Goal: Task Accomplishment & Management: Manage account settings

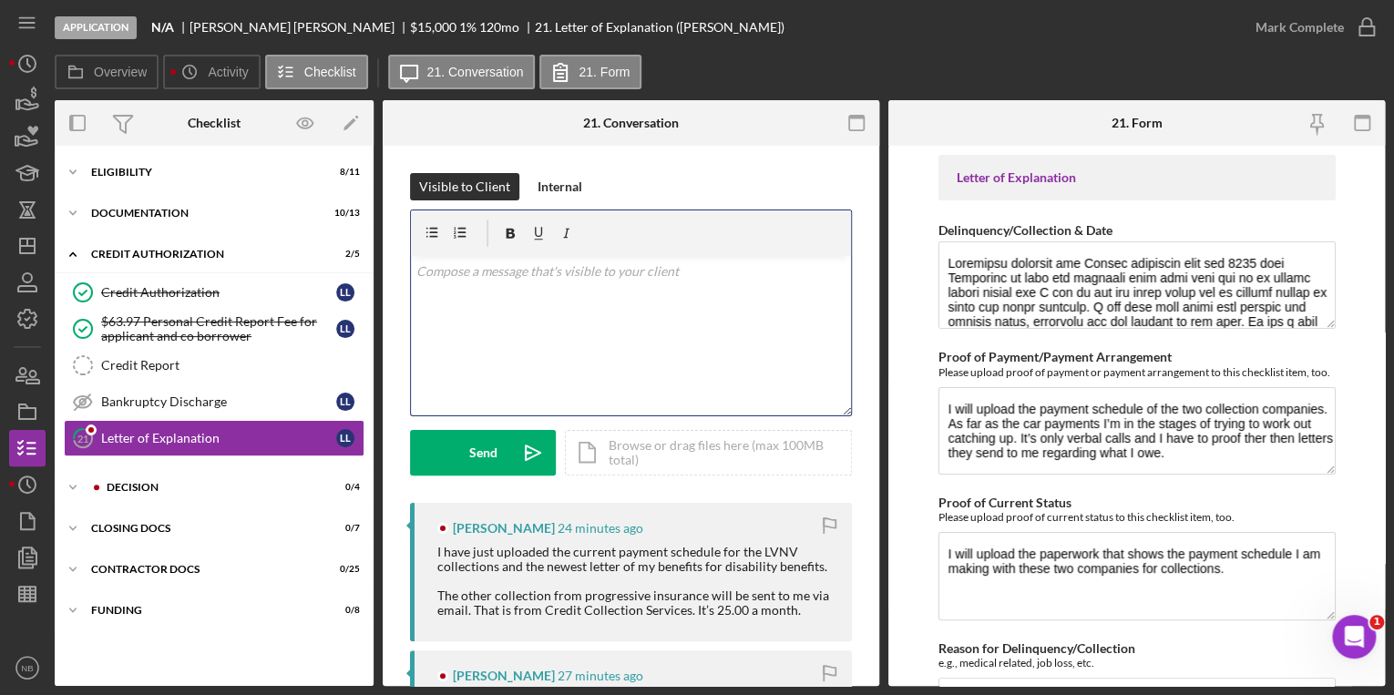
click at [466, 278] on p at bounding box center [631, 271] width 430 height 20
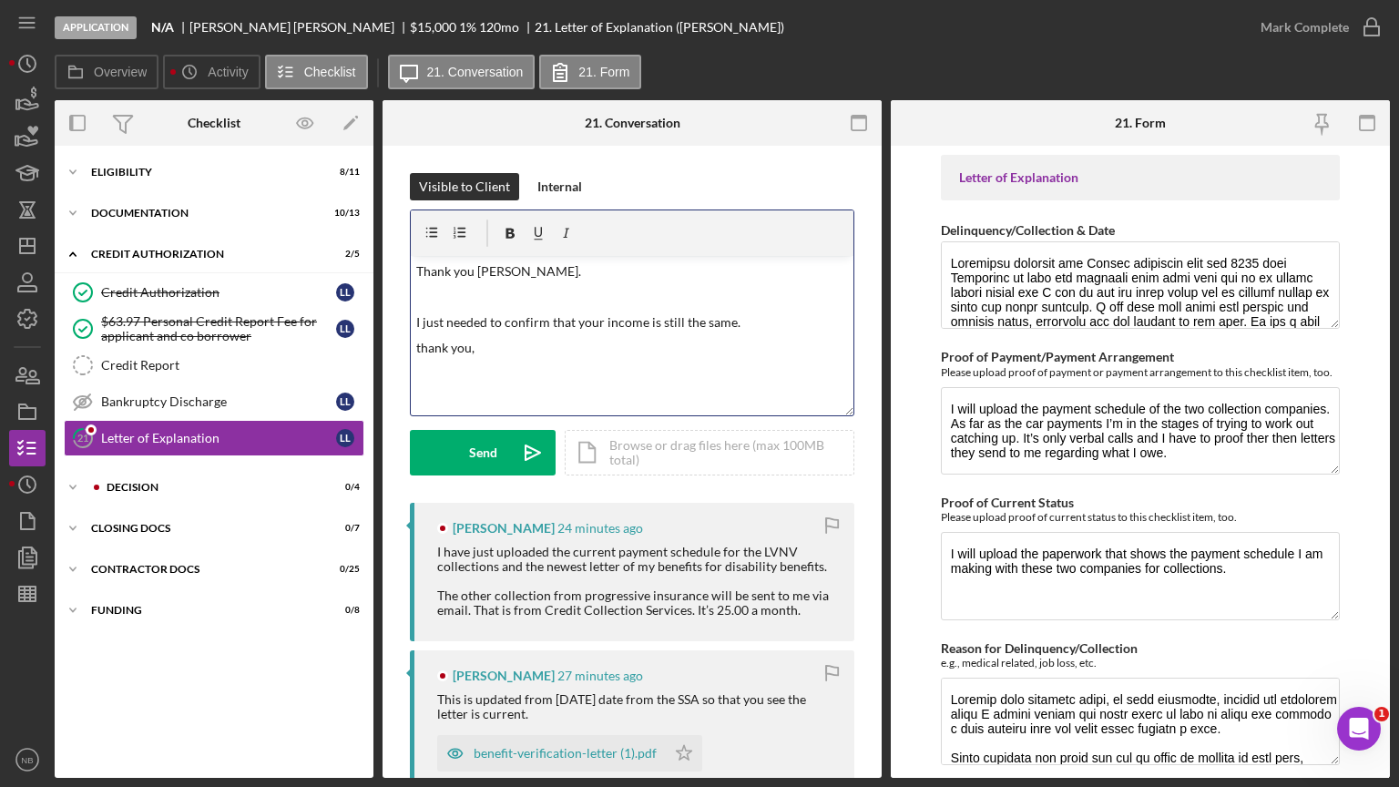
click at [749, 330] on p "I just needed to confirm that your income is still the same." at bounding box center [632, 322] width 433 height 20
click at [738, 321] on p "I just needed to confirm that your income is still the same." at bounding box center [632, 322] width 433 height 20
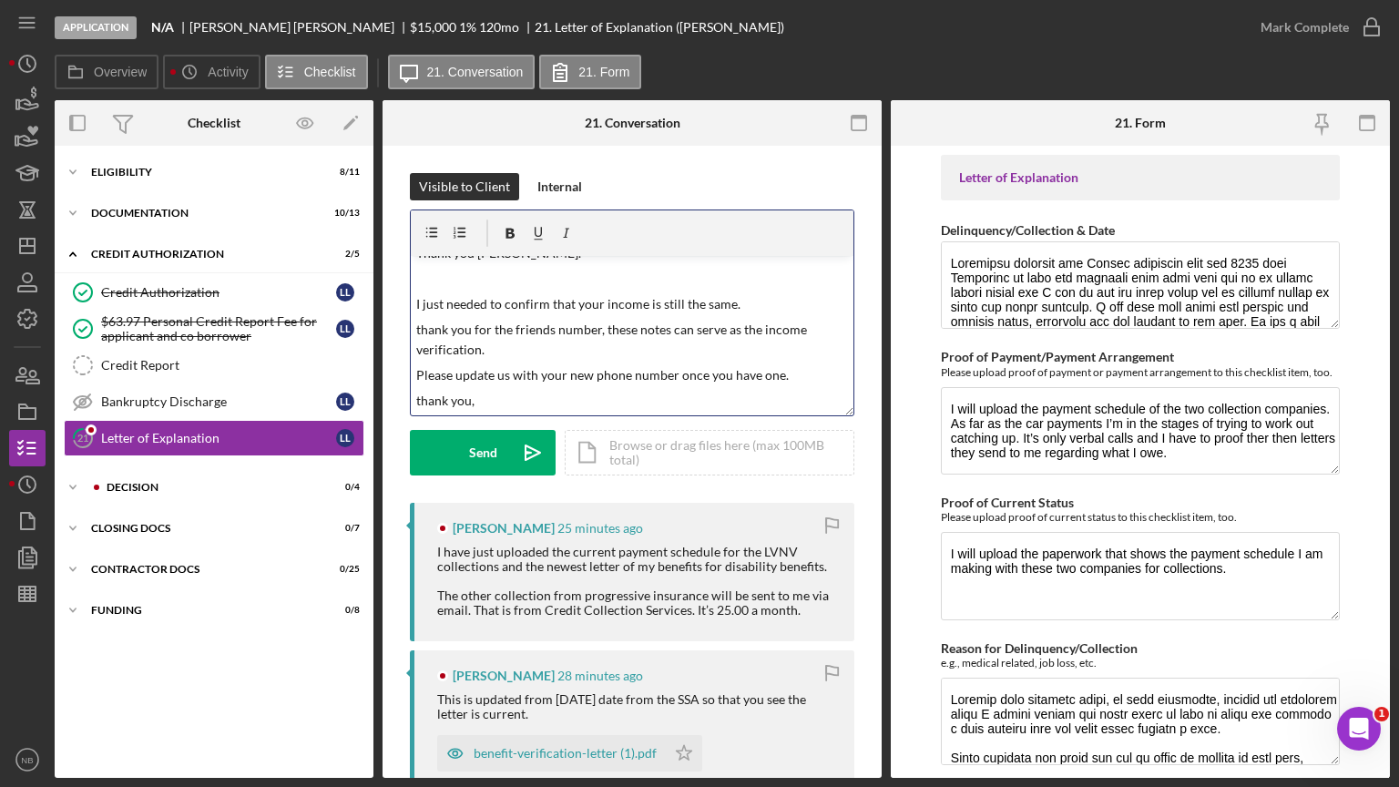
click at [792, 371] on p "Please update us with your new phone number once you have one." at bounding box center [632, 375] width 433 height 20
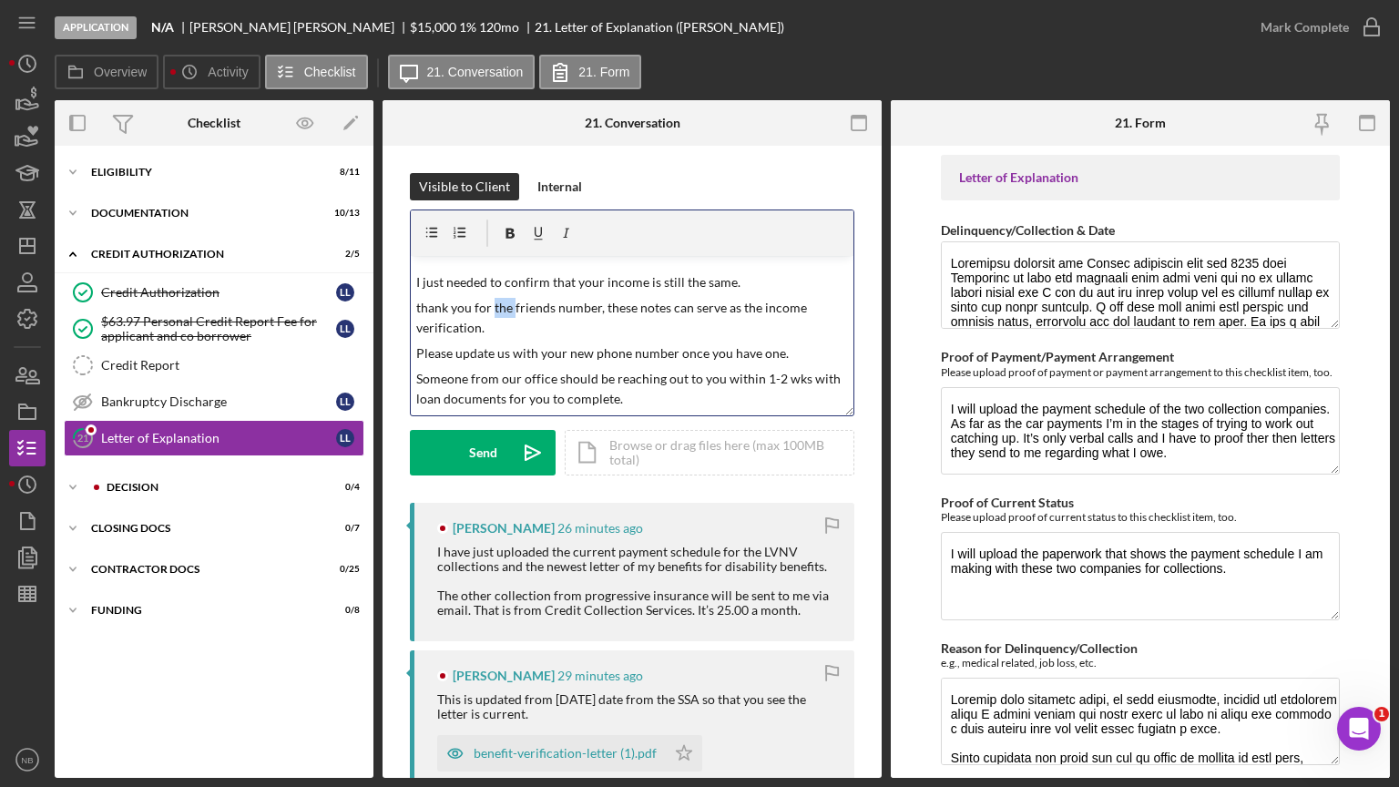
drag, startPoint x: 512, startPoint y: 306, endPoint x: 494, endPoint y: 307, distance: 18.2
click at [494, 307] on p "thank you for the friends number, these notes can serve as the income verificat…" at bounding box center [632, 318] width 433 height 41
click at [612, 310] on p "thank you for your friend's number, these notes can serve as the income verific…" at bounding box center [632, 318] width 433 height 41
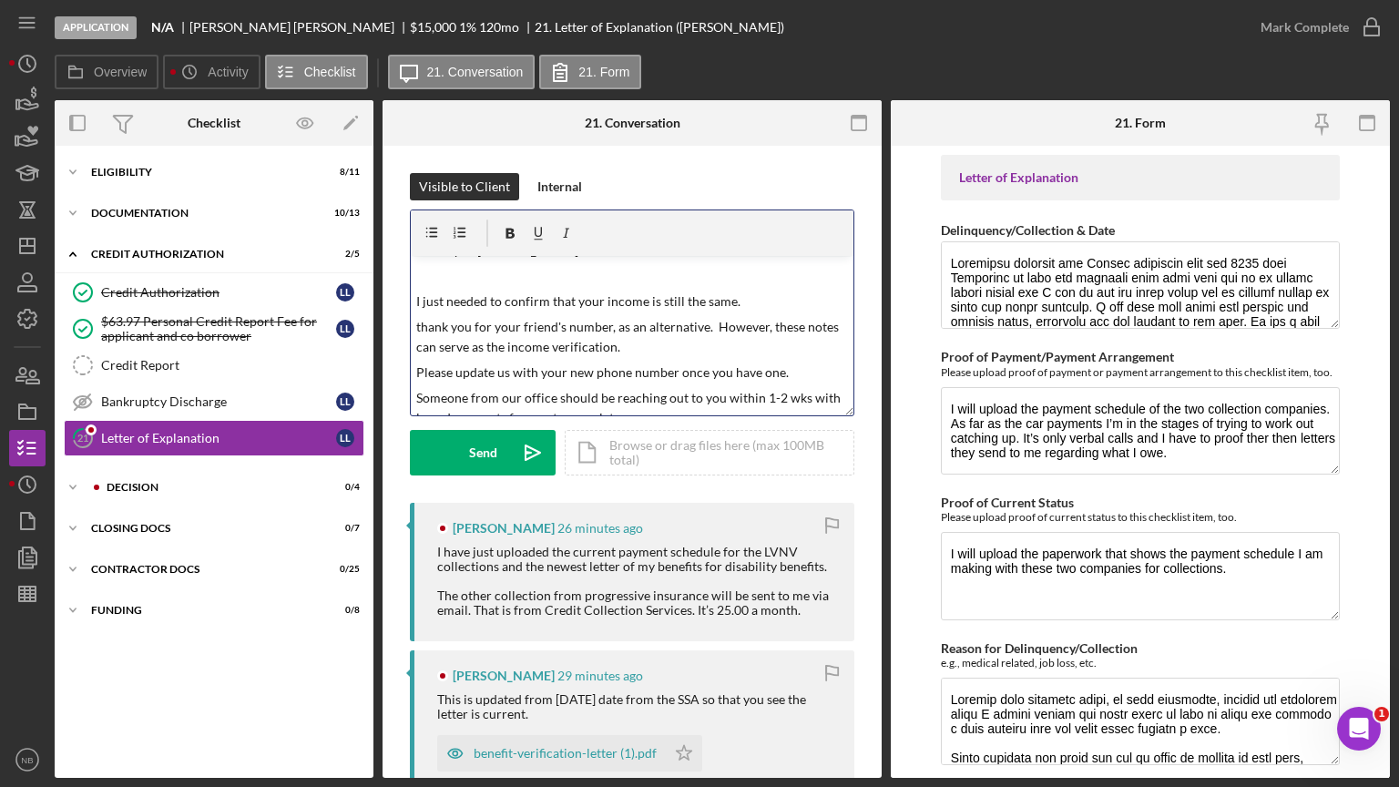
scroll to position [0, 0]
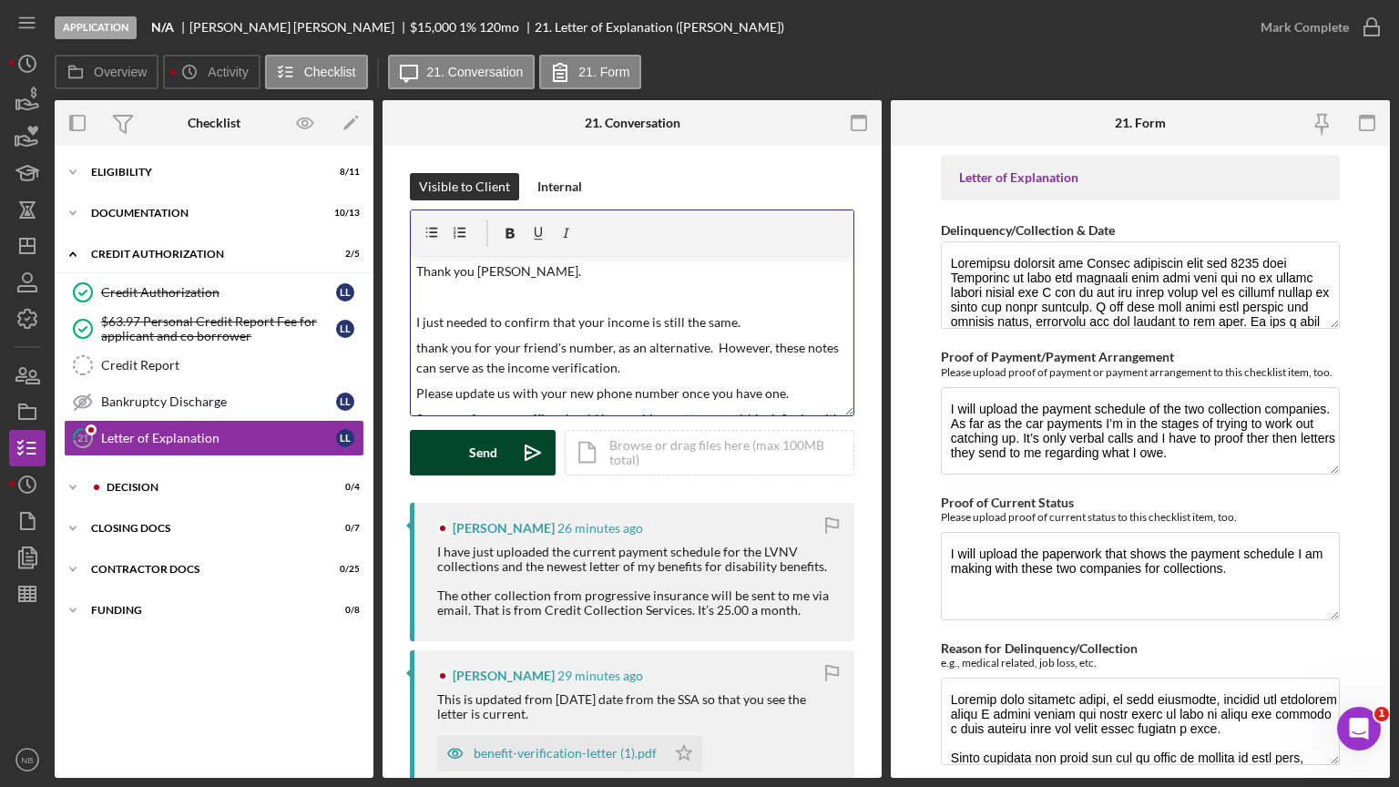
click at [494, 452] on div "Send" at bounding box center [483, 453] width 28 height 46
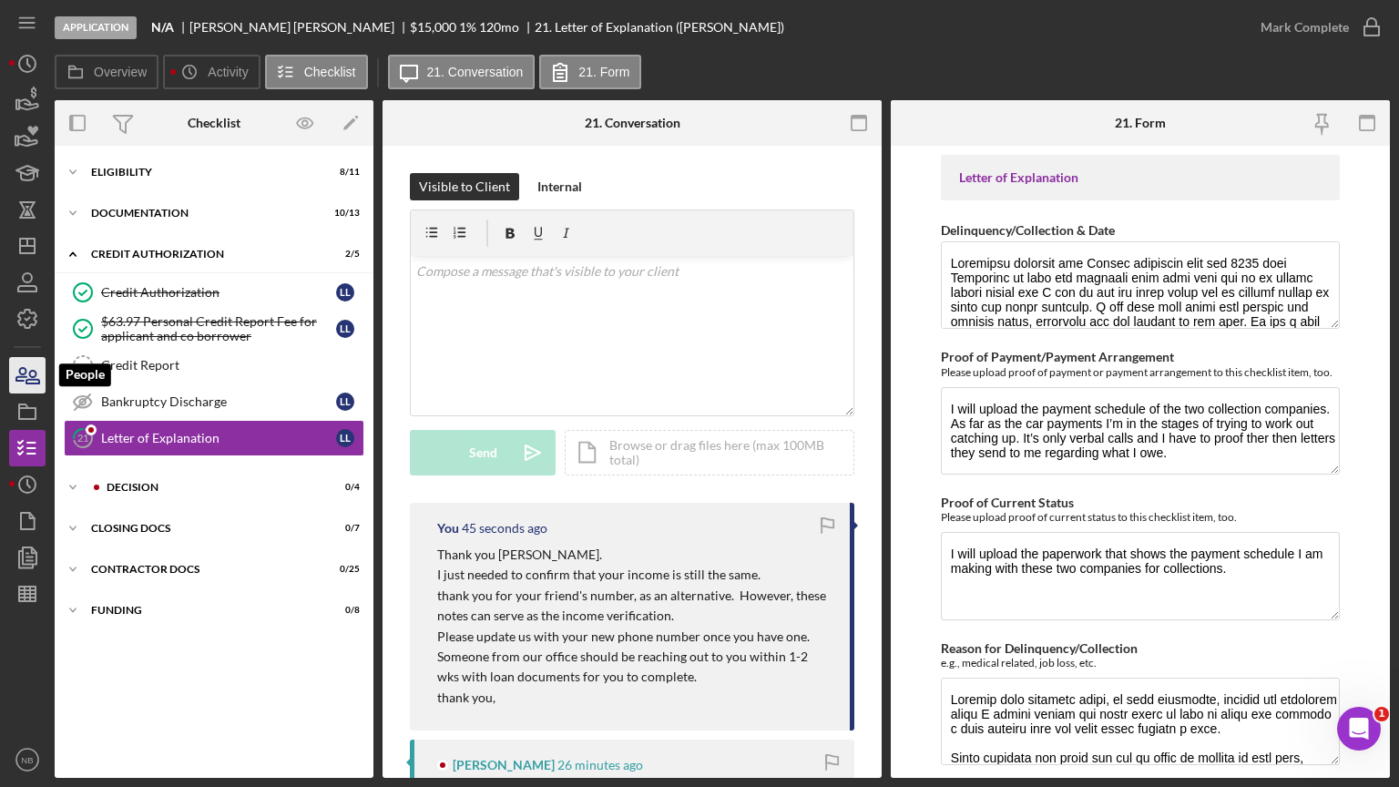
click at [36, 379] on icon "button" at bounding box center [32, 377] width 13 height 13
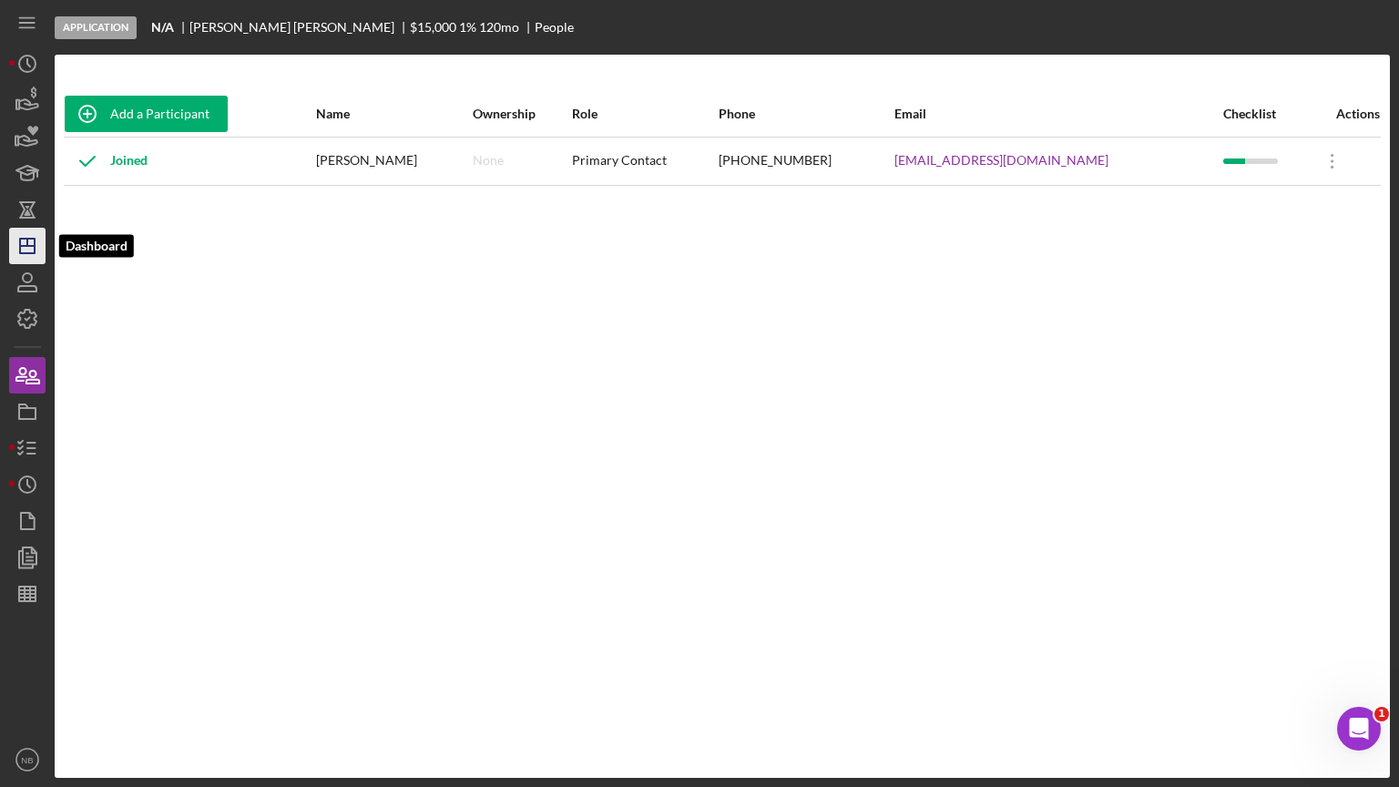
click at [22, 254] on icon "Icon/Dashboard" at bounding box center [28, 246] width 46 height 46
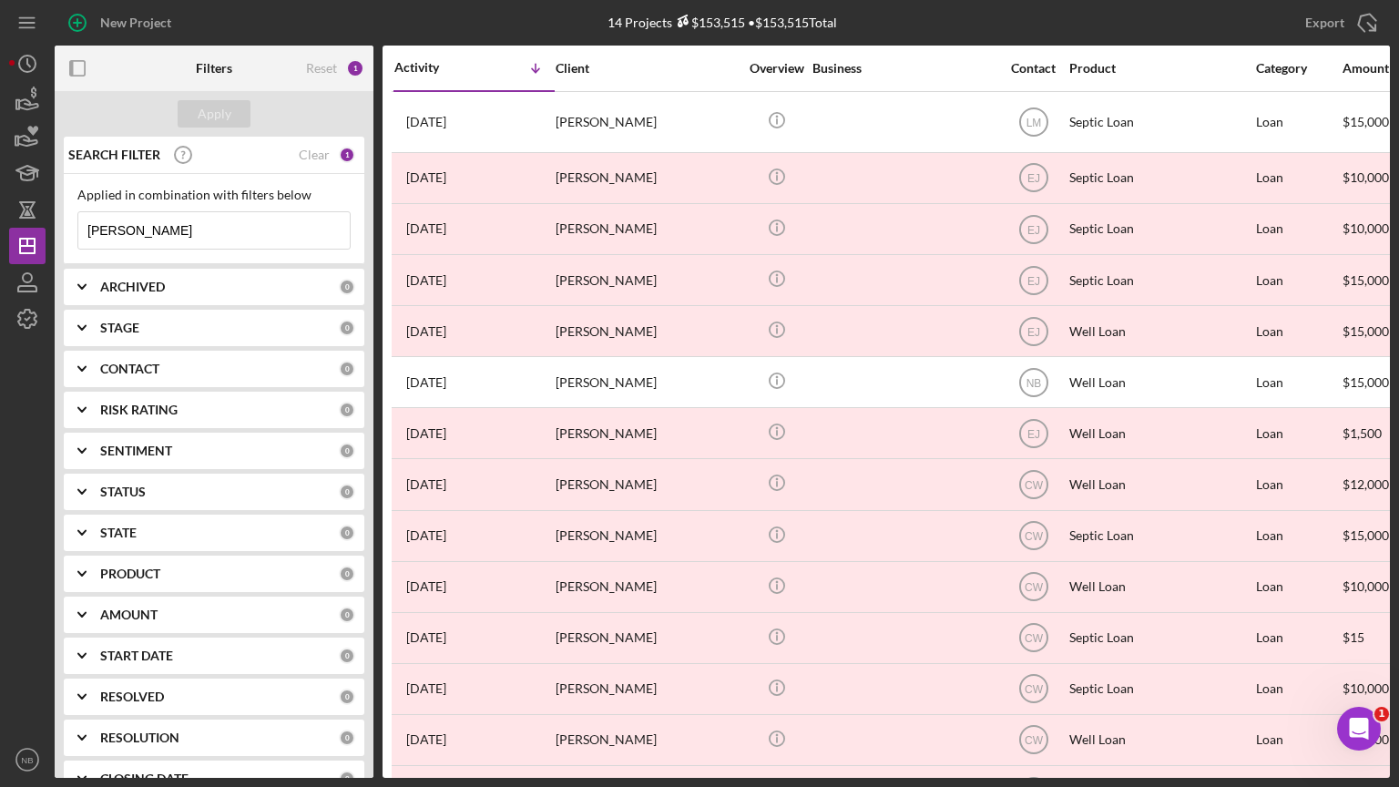
drag, startPoint x: 138, startPoint y: 229, endPoint x: 80, endPoint y: 232, distance: 57.5
click at [80, 232] on input "roberts" at bounding box center [214, 230] width 272 height 36
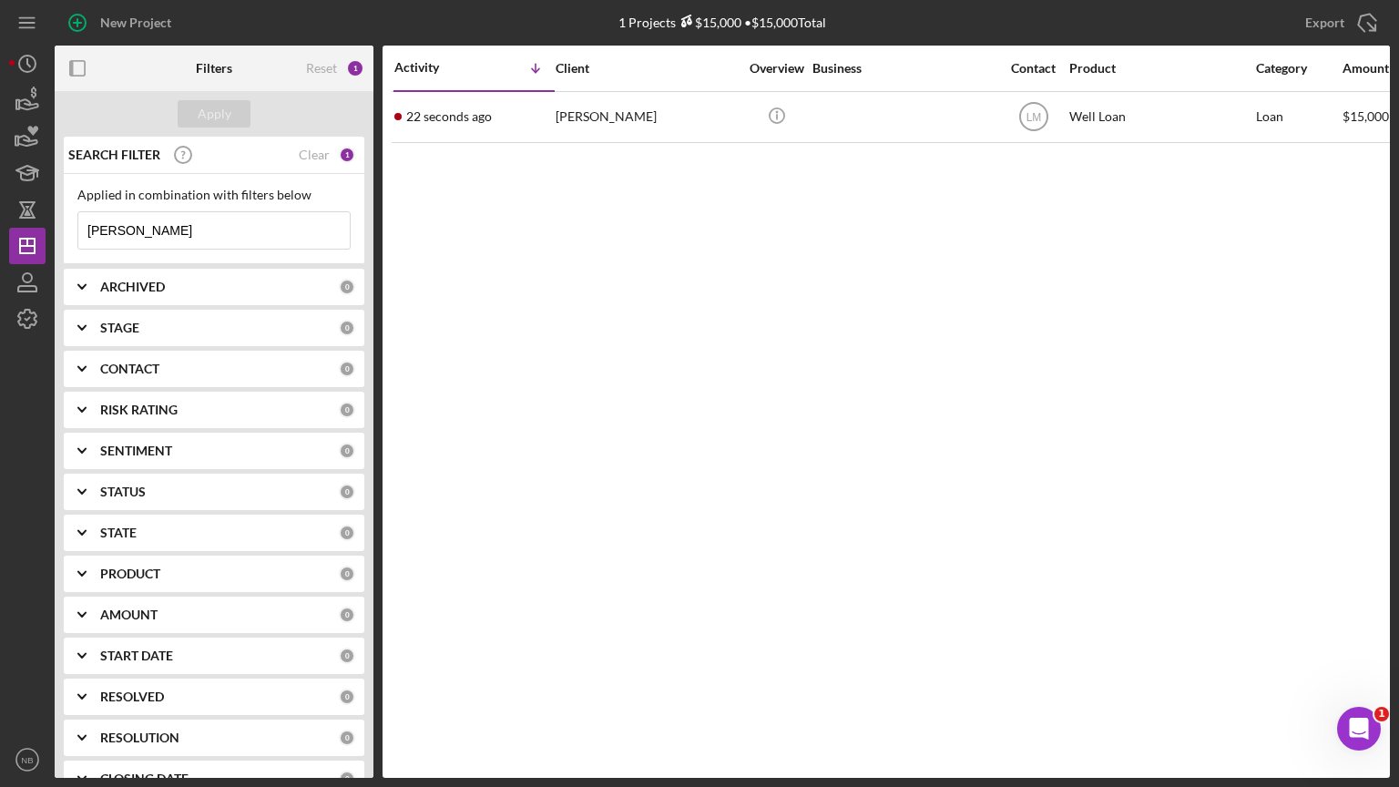
type input "lubitz"
click at [1043, 0] on div "Export Icon/Export" at bounding box center [1168, 23] width 446 height 46
click at [1377, 25] on icon "Icon/Export" at bounding box center [1368, 23] width 46 height 46
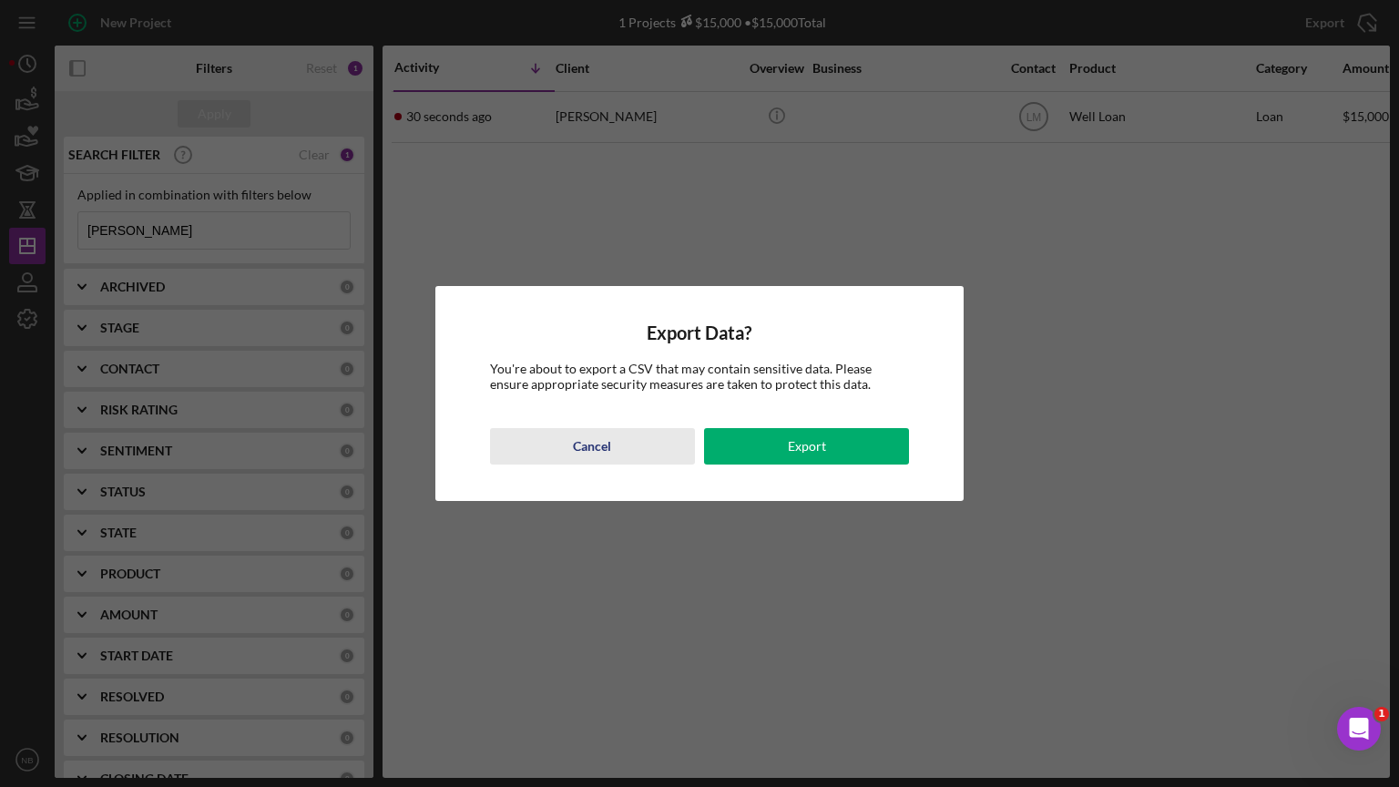
click at [597, 446] on div "Cancel" at bounding box center [592, 446] width 38 height 36
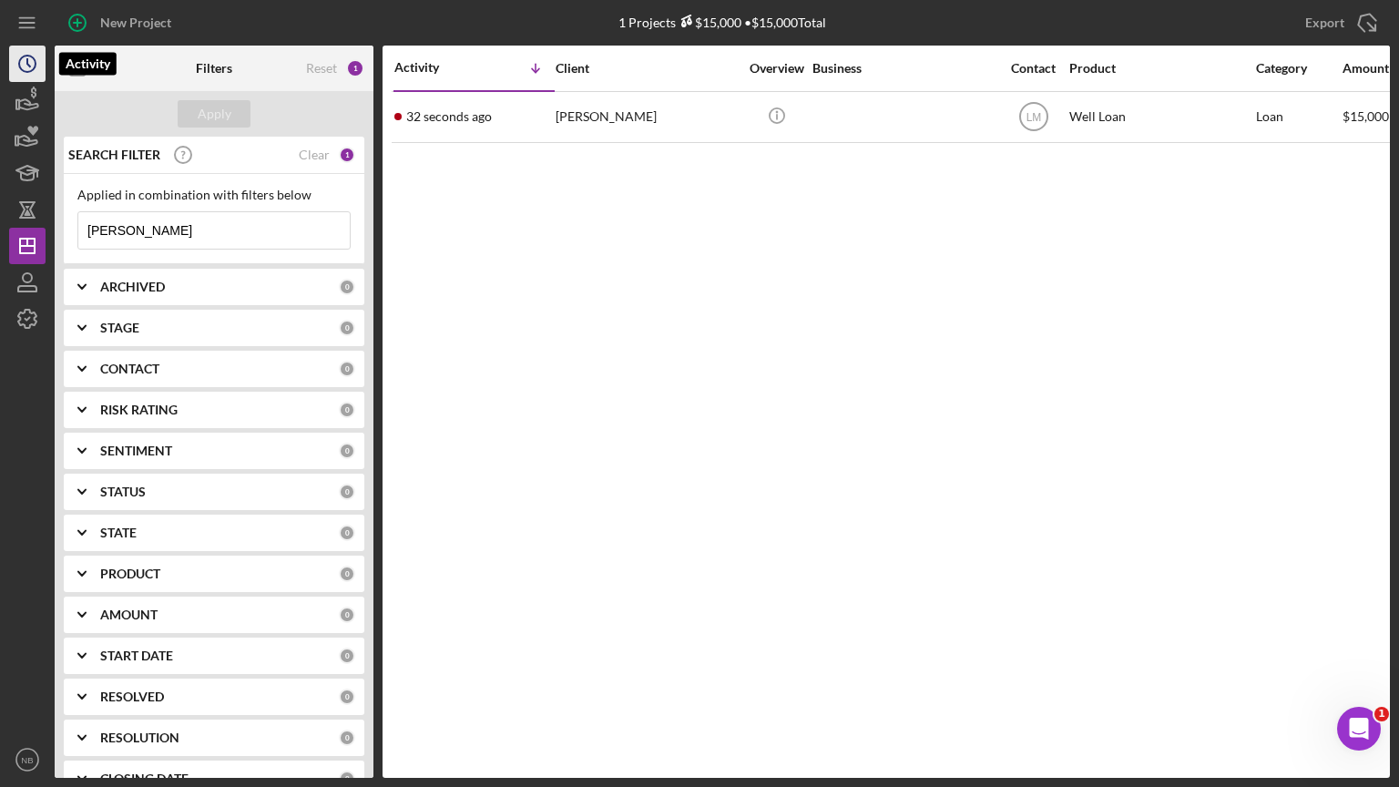
click at [23, 69] on circle "button" at bounding box center [27, 64] width 16 height 16
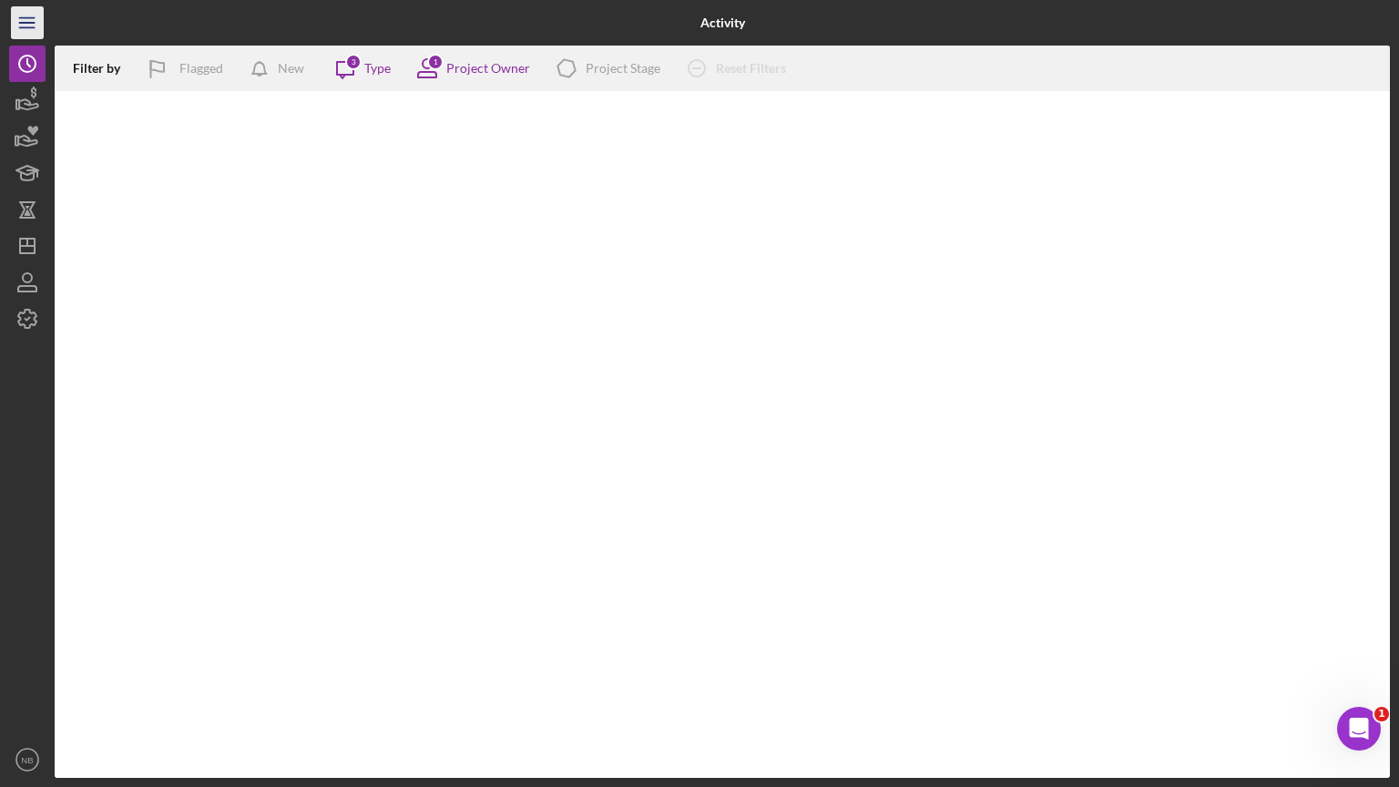
click at [27, 26] on icon "Icon/Menu" at bounding box center [27, 23] width 41 height 41
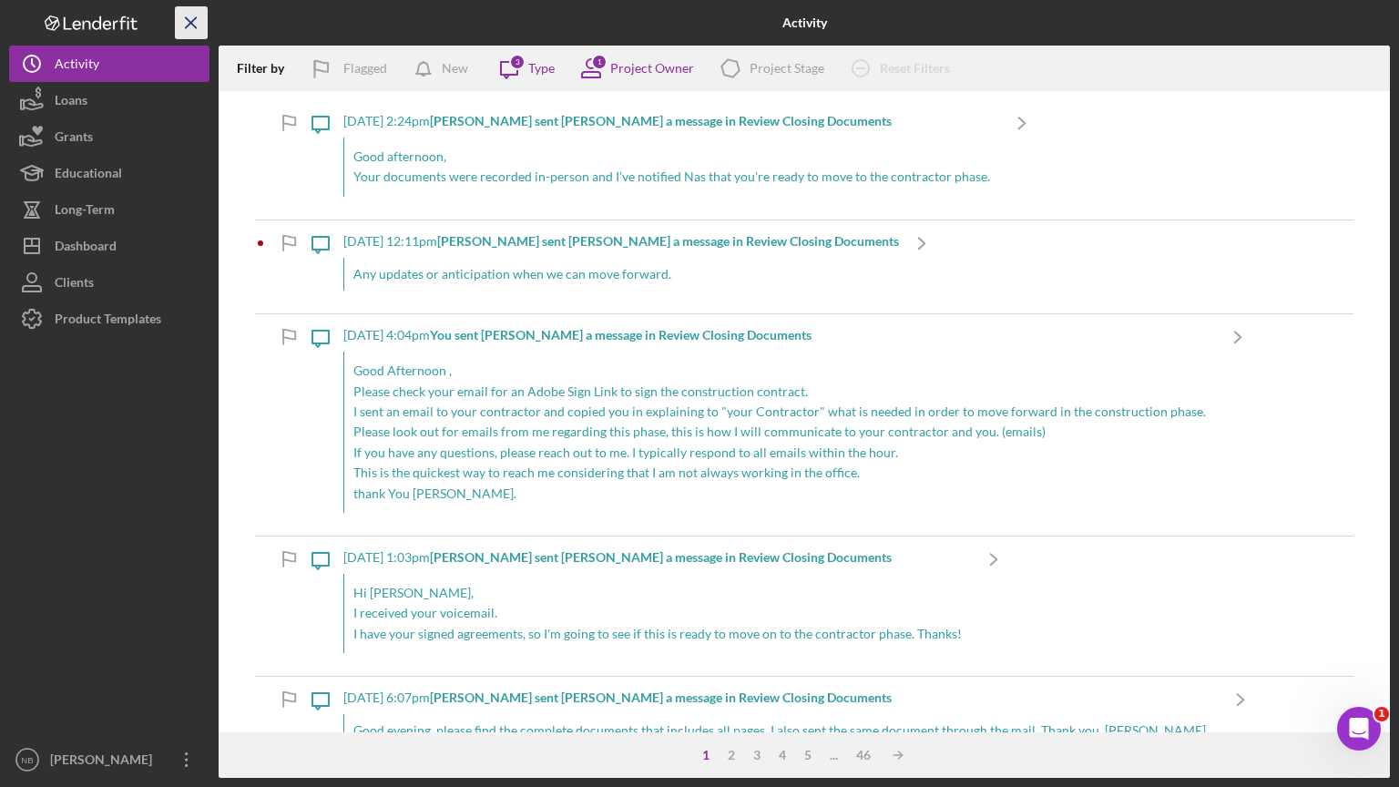
click at [186, 17] on line "button" at bounding box center [191, 22] width 10 height 10
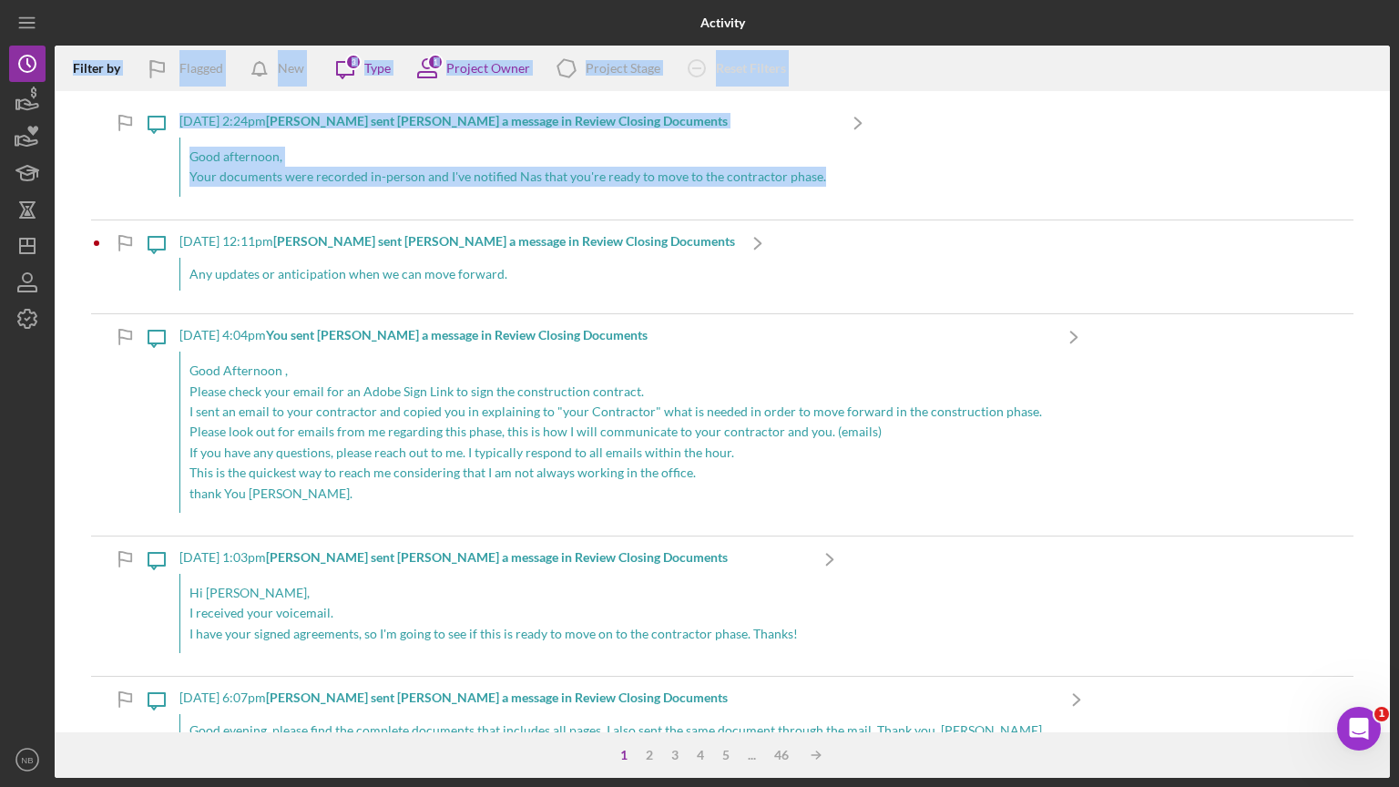
drag, startPoint x: 962, startPoint y: 8, endPoint x: 1016, endPoint y: 87, distance: 95.0
click at [1015, 87] on div "Activity Filter by Flagged New Icon/Message 3 Type 1 Project Owner Icon/Product…" at bounding box center [699, 389] width 1381 height 778
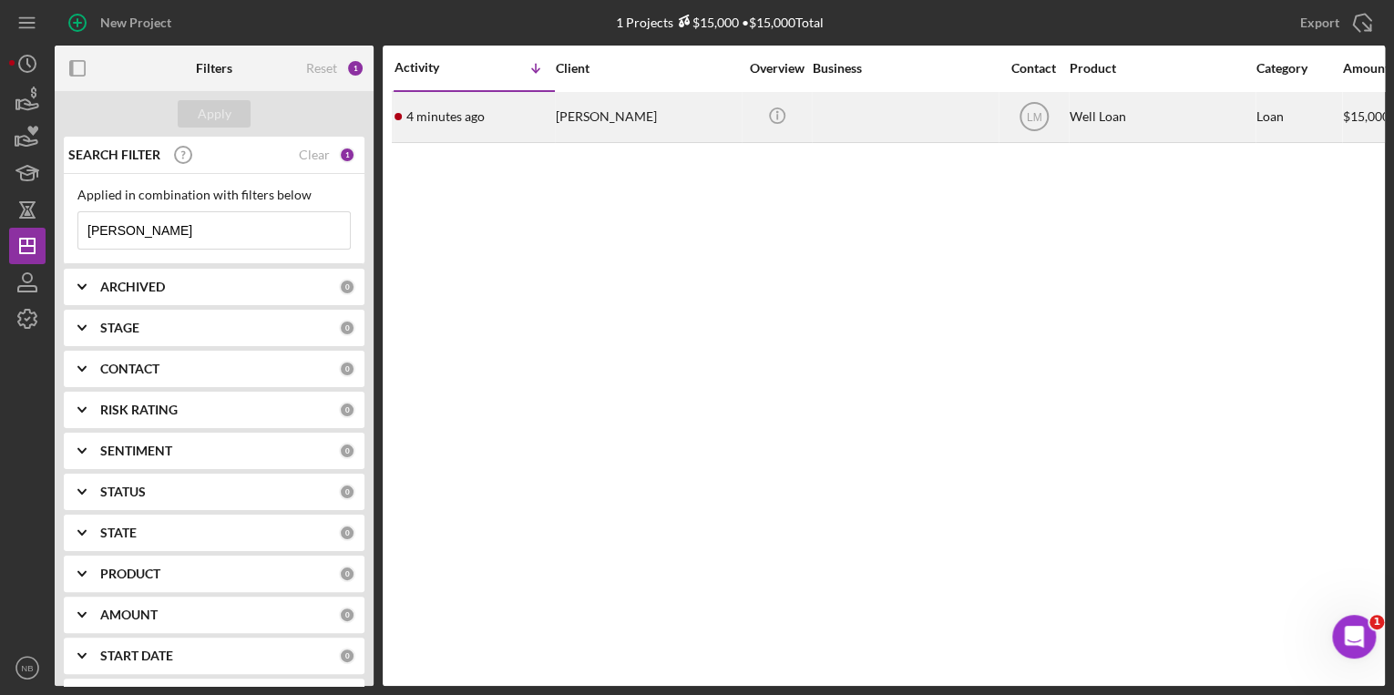
click at [584, 131] on div "[PERSON_NAME]" at bounding box center [647, 117] width 182 height 48
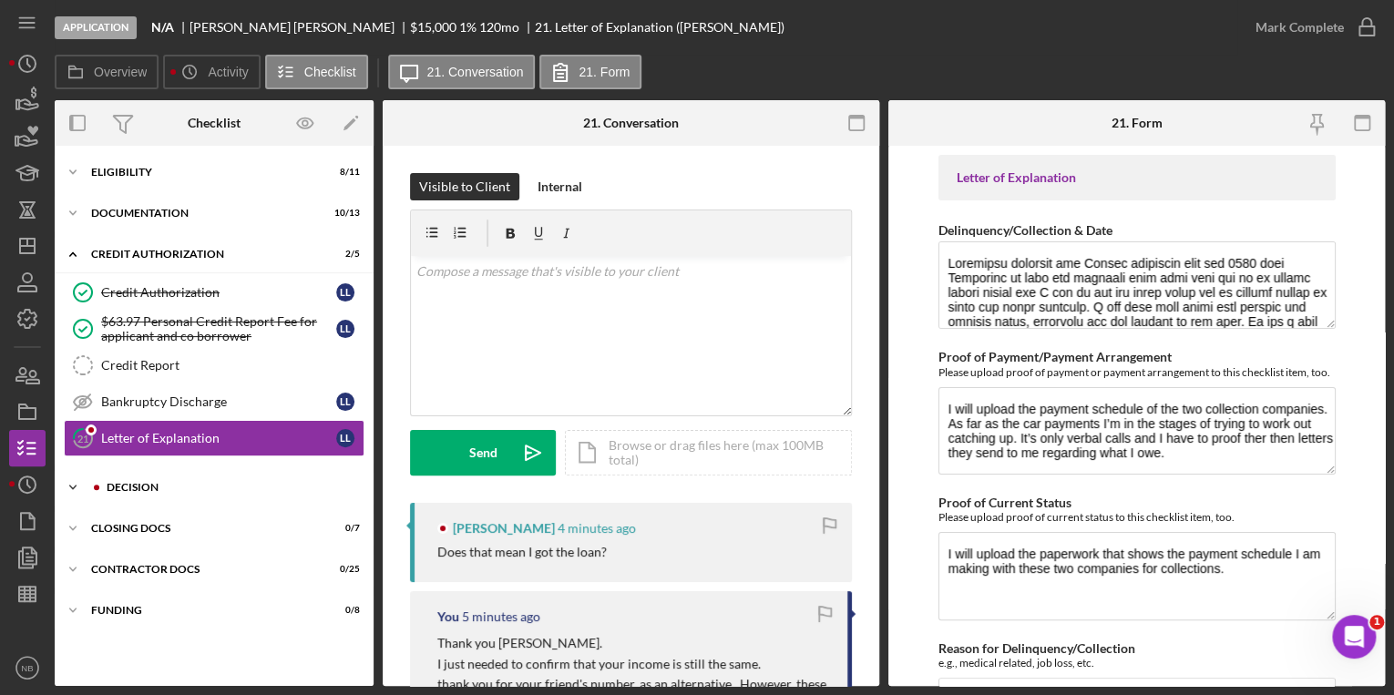
click at [72, 486] on polyline at bounding box center [72, 488] width 5 height 4
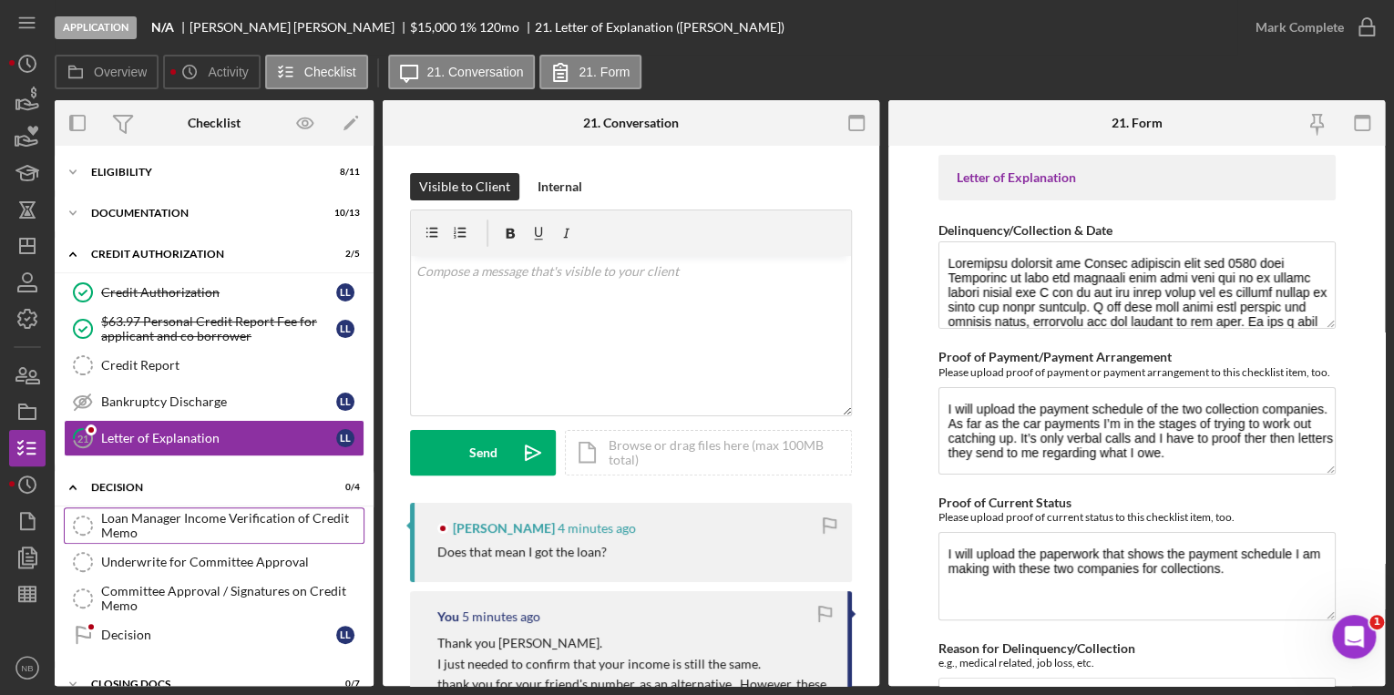
click at [140, 524] on div "Loan Manager Income Verification of Credit Memo" at bounding box center [232, 525] width 262 height 29
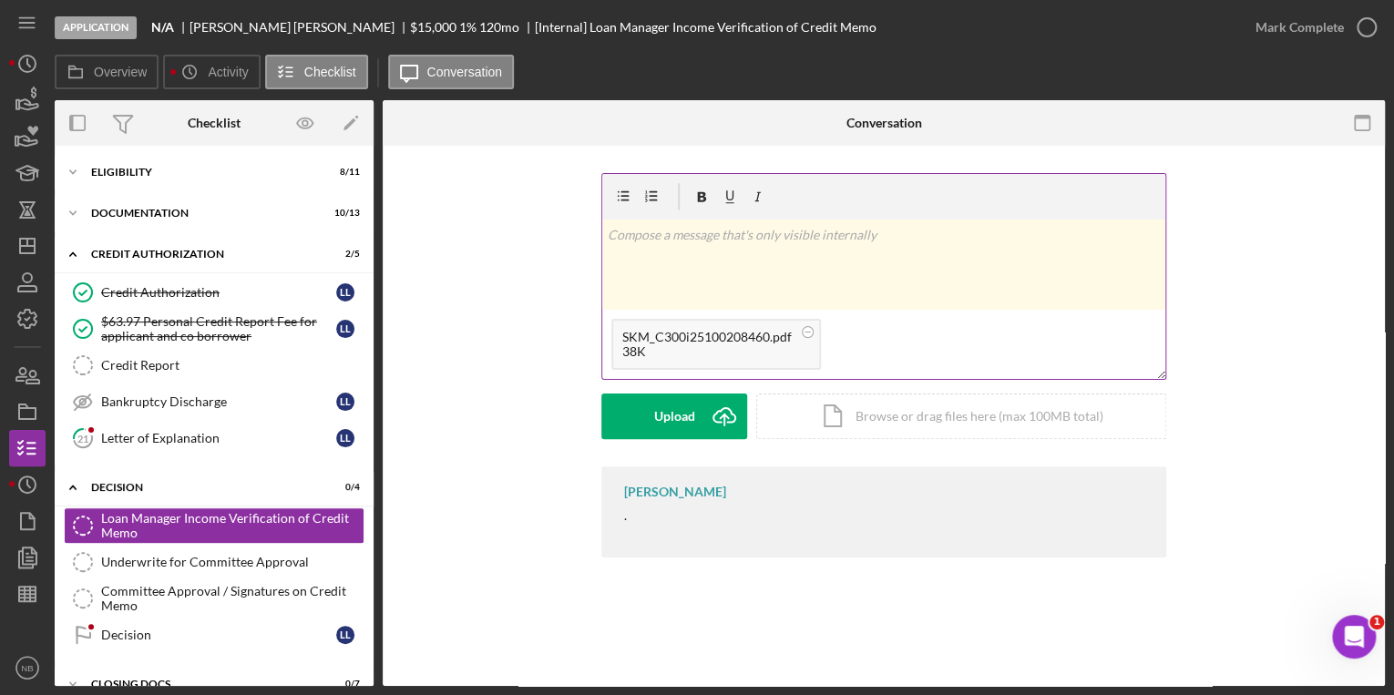
click at [657, 352] on div "38K" at bounding box center [706, 351] width 169 height 15
drag, startPoint x: 657, startPoint y: 352, endPoint x: 758, endPoint y: 343, distance: 101.5
click at [758, 343] on div "SKM_C300i25100208460.pdf" at bounding box center [706, 337] width 169 height 15
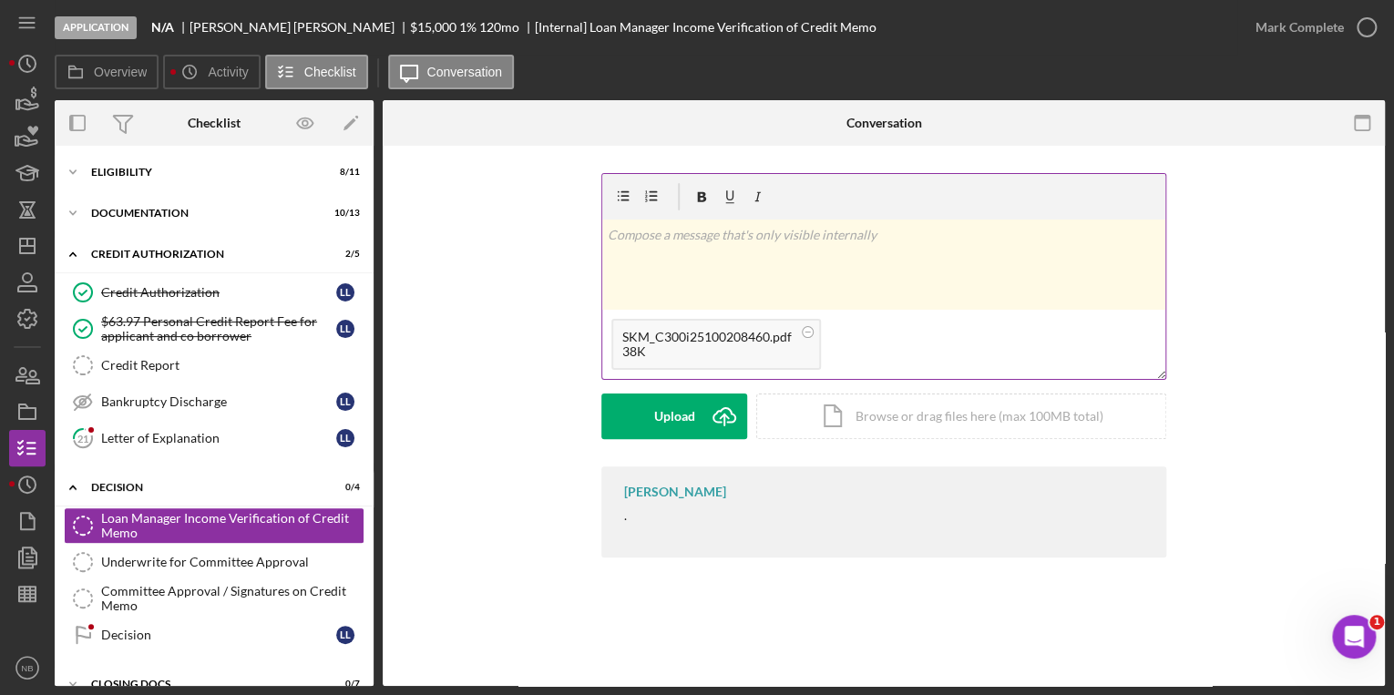
drag, startPoint x: 758, startPoint y: 343, endPoint x: 692, endPoint y: 355, distance: 66.8
click at [692, 355] on div "38K" at bounding box center [706, 351] width 169 height 15
click at [624, 422] on button "Upload Icon/Upload" at bounding box center [674, 417] width 146 height 46
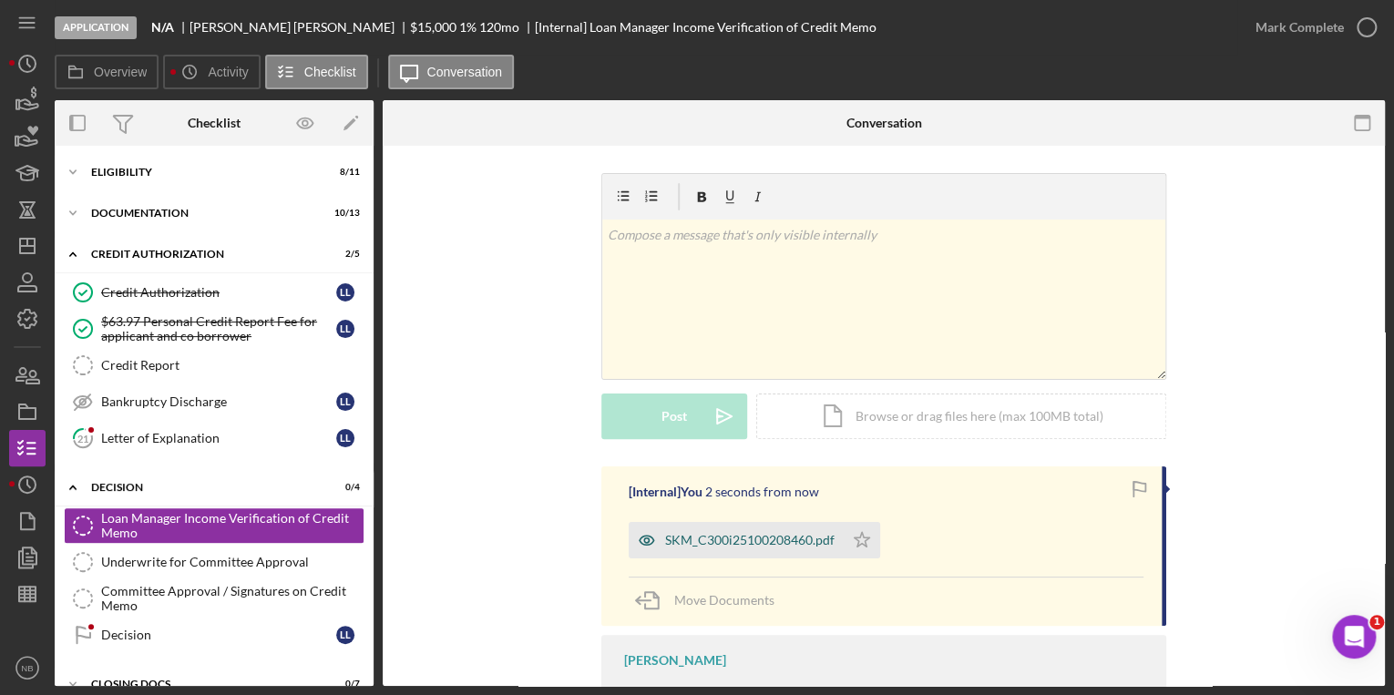
click at [693, 539] on div "SKM_C300i25100208460.pdf" at bounding box center [749, 540] width 169 height 15
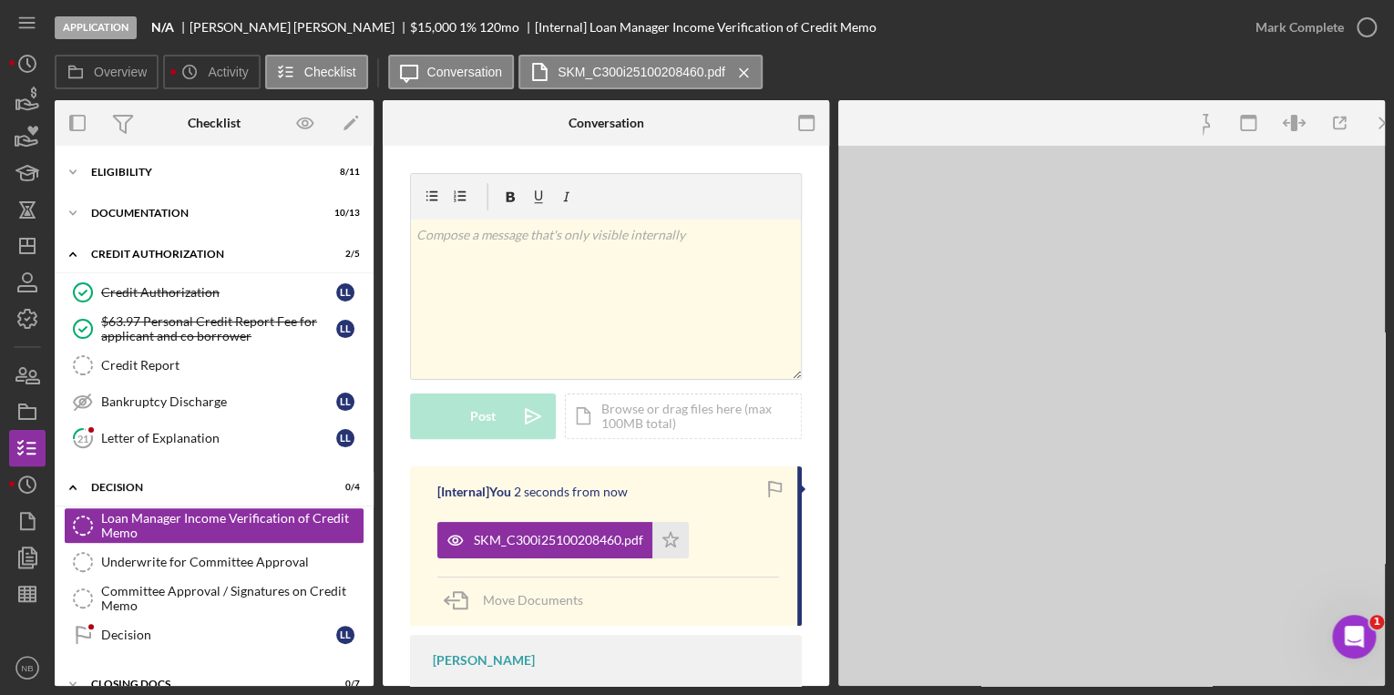
click at [693, 540] on div "SKM_C300i25100208460.pdf Icon/Star" at bounding box center [567, 536] width 261 height 46
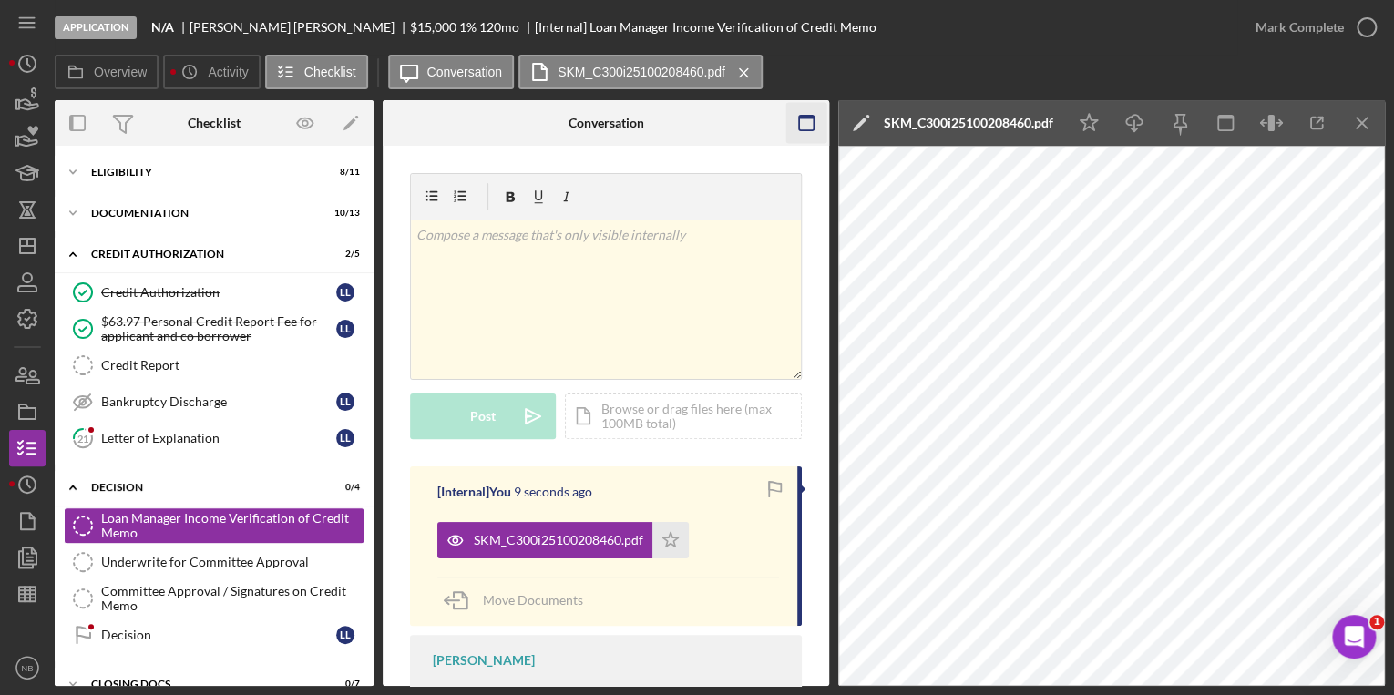
click at [1365, 127] on line "button" at bounding box center [1362, 123] width 10 height 10
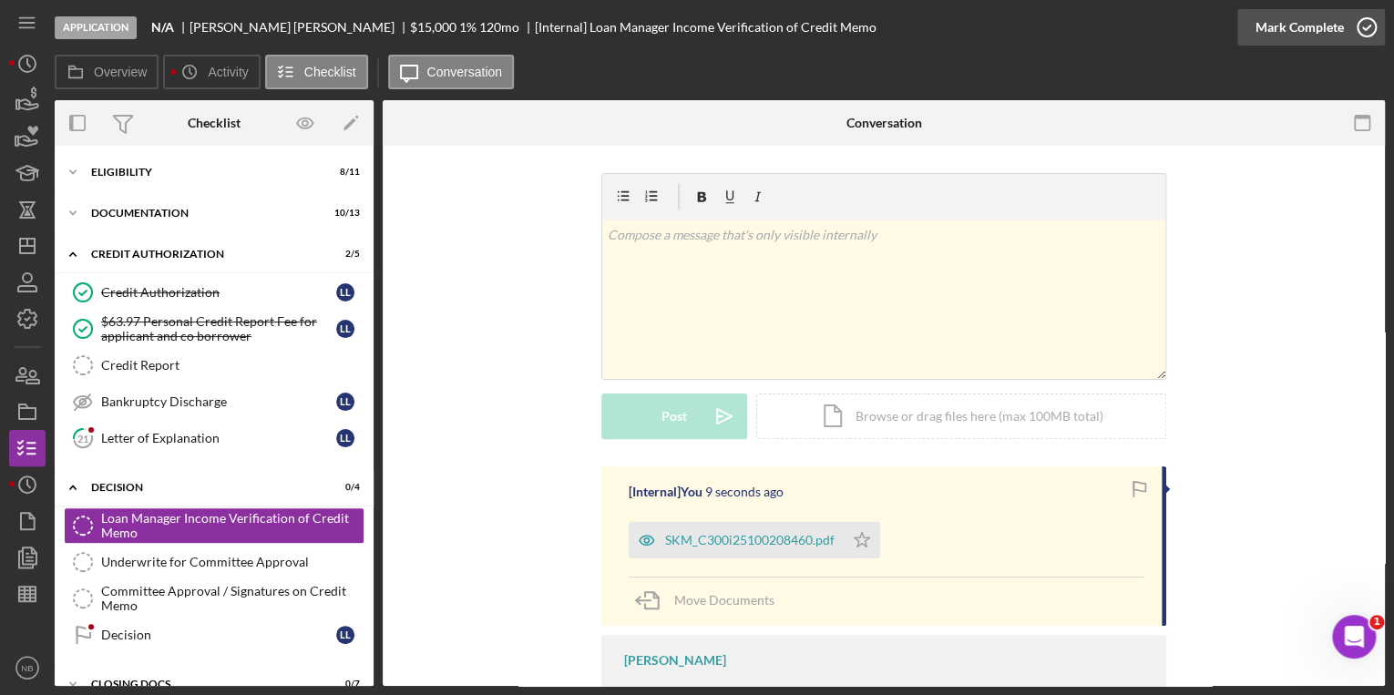
click at [1359, 26] on icon "button" at bounding box center [1367, 28] width 46 height 46
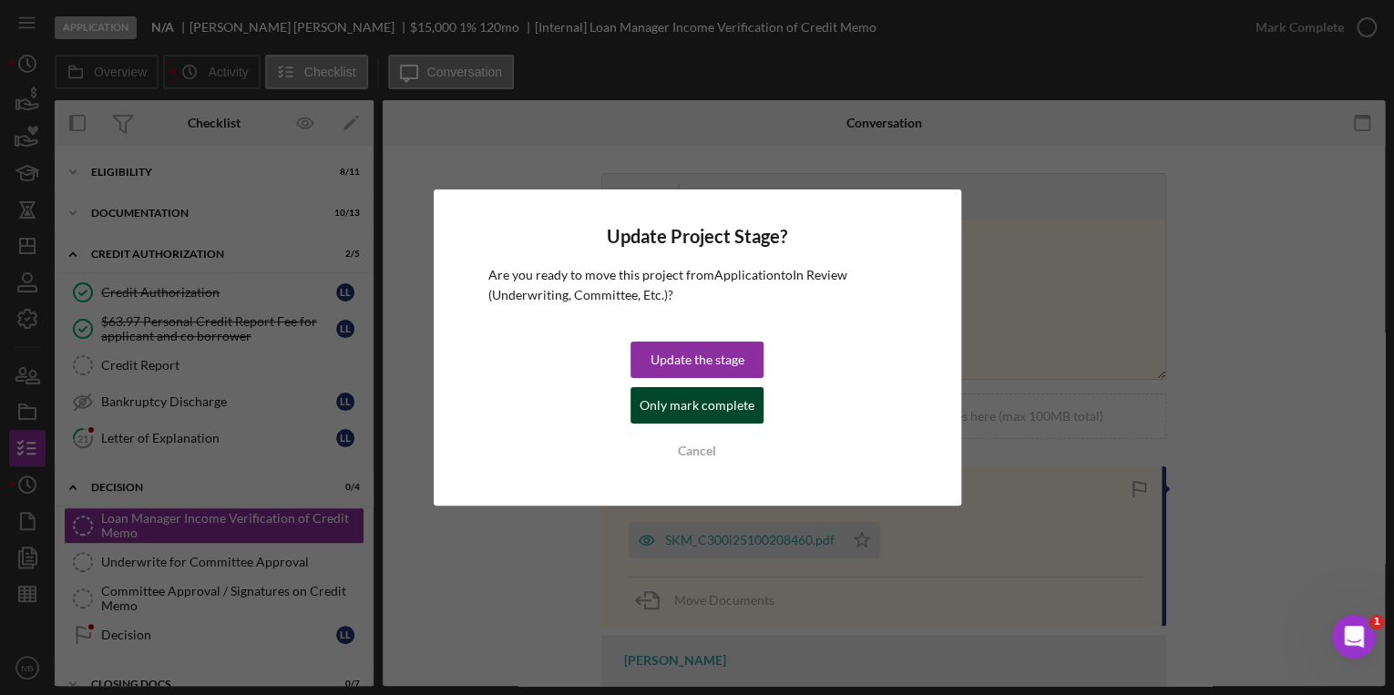
click at [707, 409] on div "Only mark complete" at bounding box center [697, 405] width 115 height 36
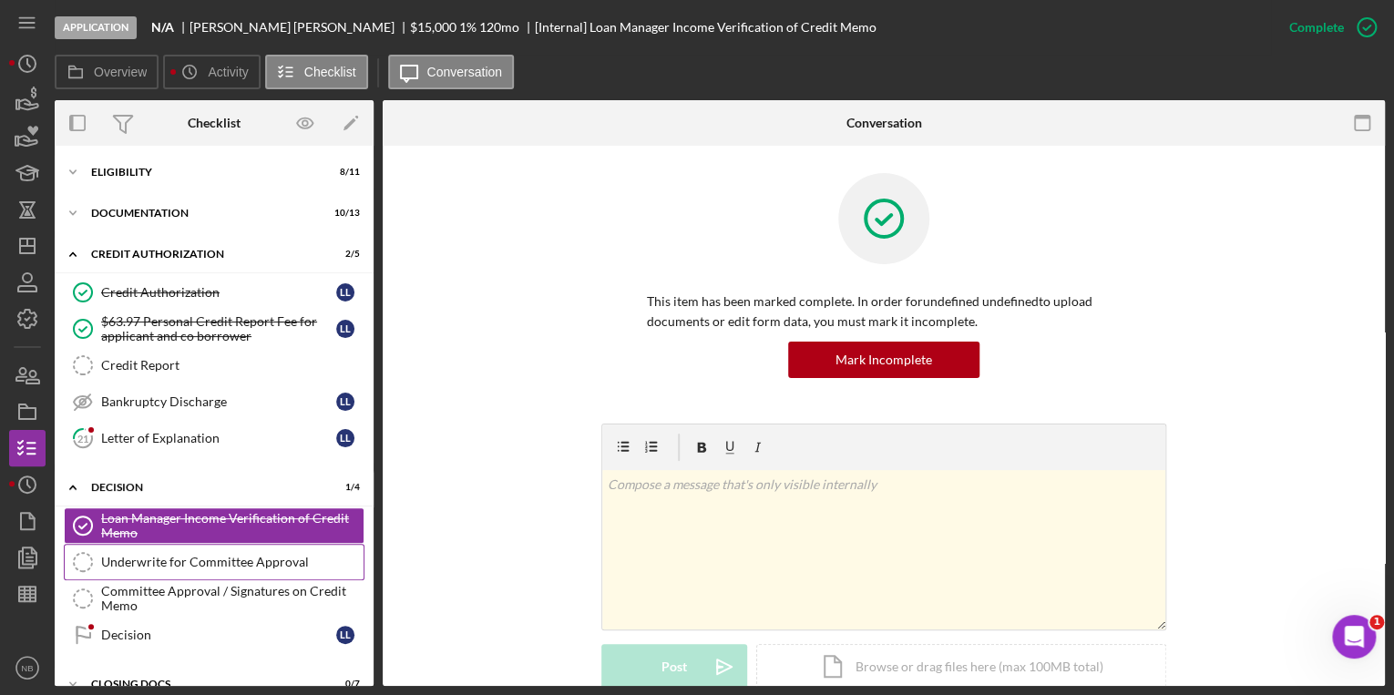
click at [188, 555] on div "Underwrite for Committee Approval" at bounding box center [232, 562] width 262 height 15
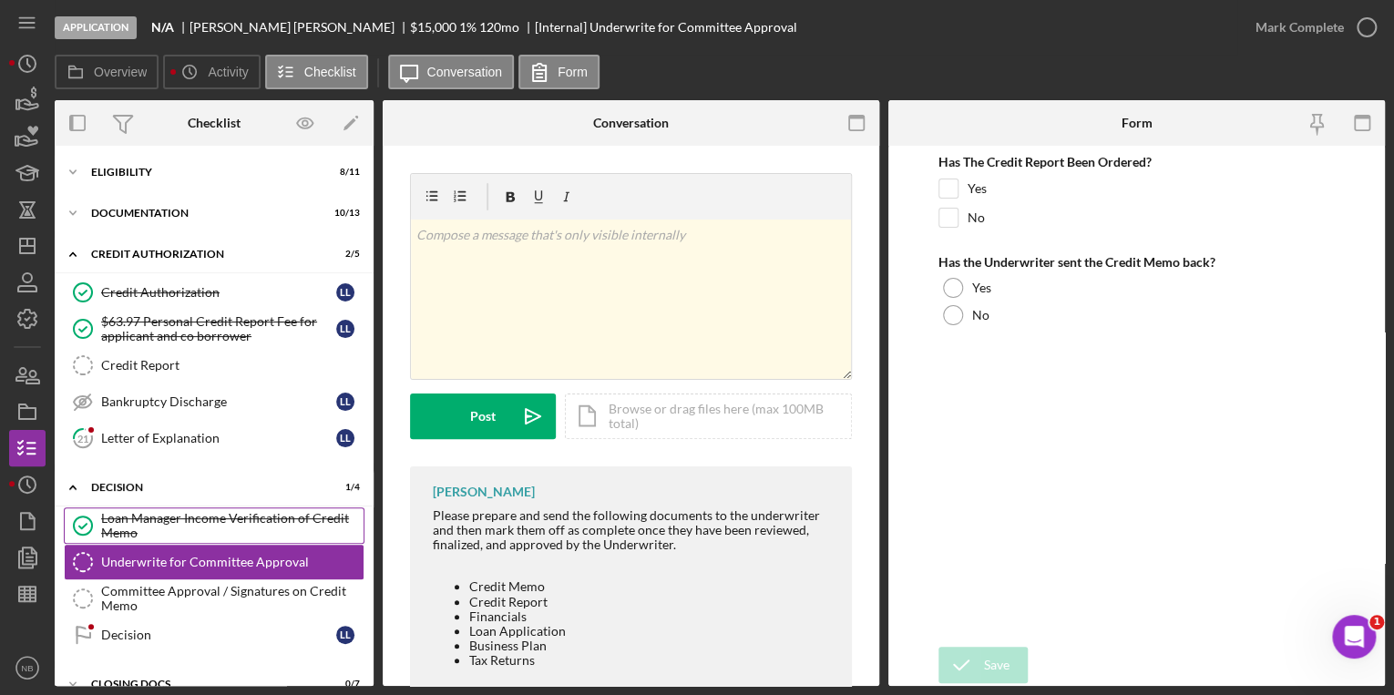
click at [217, 528] on div "Loan Manager Income Verification of Credit Memo" at bounding box center [232, 525] width 262 height 29
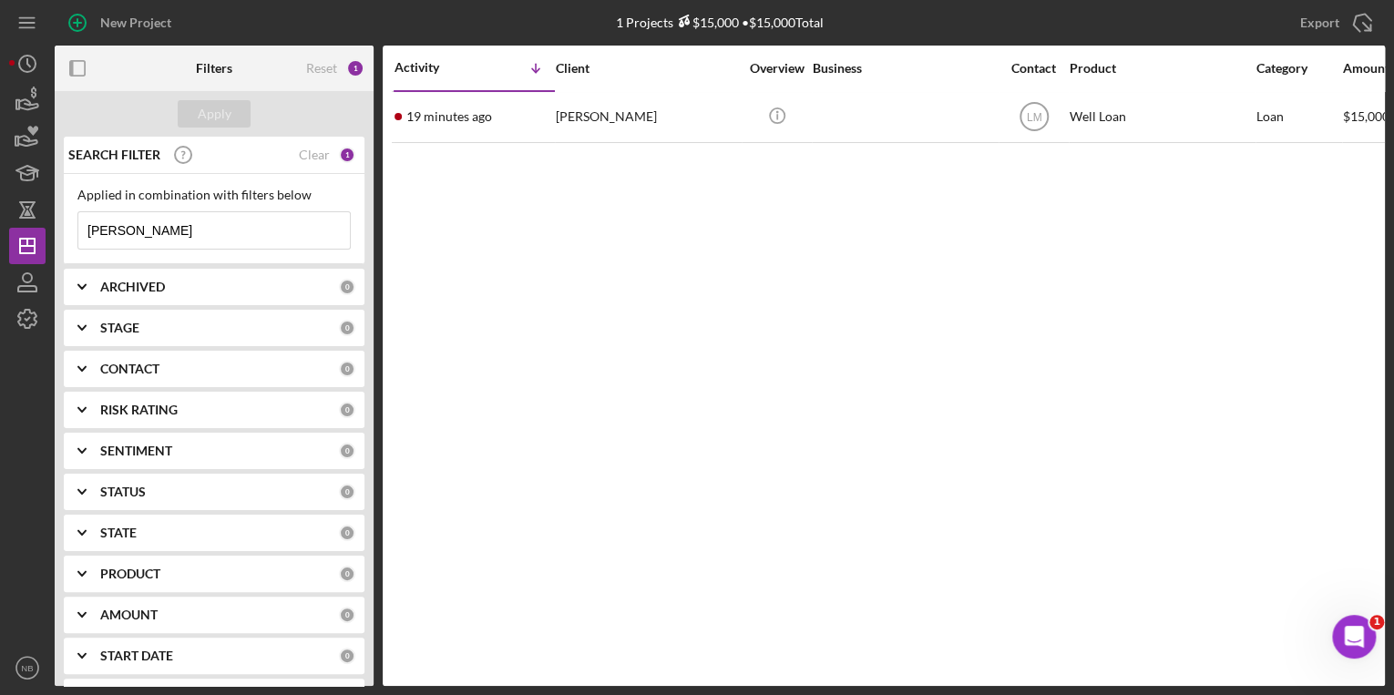
drag, startPoint x: 194, startPoint y: 237, endPoint x: 51, endPoint y: 221, distance: 143.9
click at [51, 221] on div "New Project 1 Projects $15,000 • $15,000 Total lubitz Export Icon/Export Filter…" at bounding box center [697, 343] width 1376 height 686
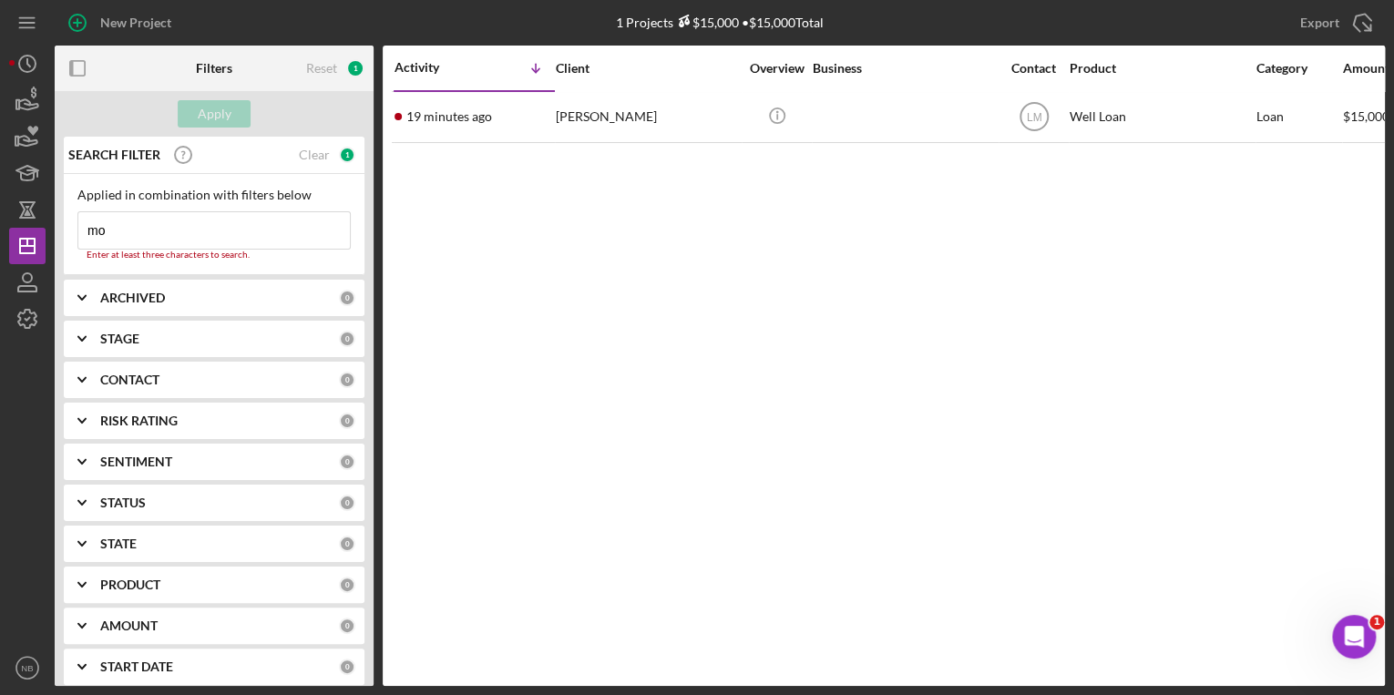
type input "[PERSON_NAME]"
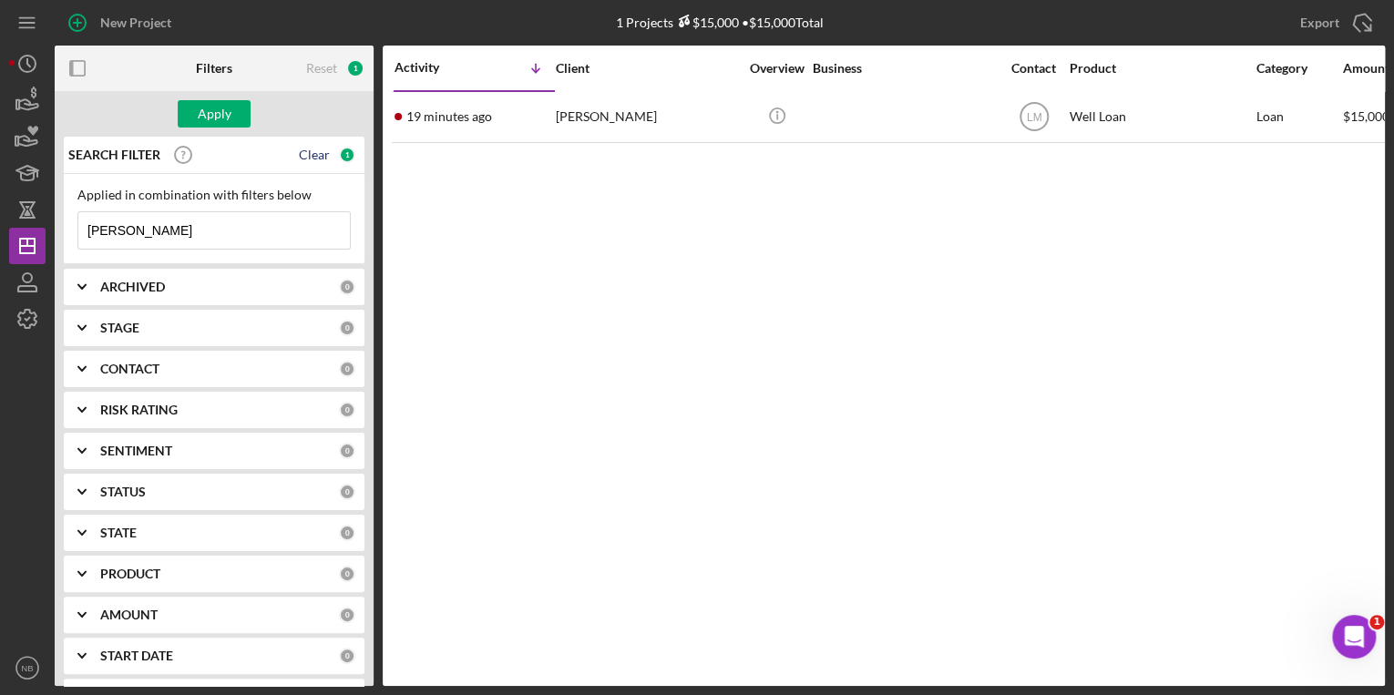
click at [315, 154] on div "Clear" at bounding box center [314, 155] width 31 height 15
click at [214, 214] on div "Applied in combination with filters below Icon/Menu Close" at bounding box center [213, 219] width 273 height 62
click at [210, 230] on input at bounding box center [214, 230] width 272 height 36
type input "[PERSON_NAME]"
click at [240, 109] on button "Apply" at bounding box center [214, 113] width 73 height 27
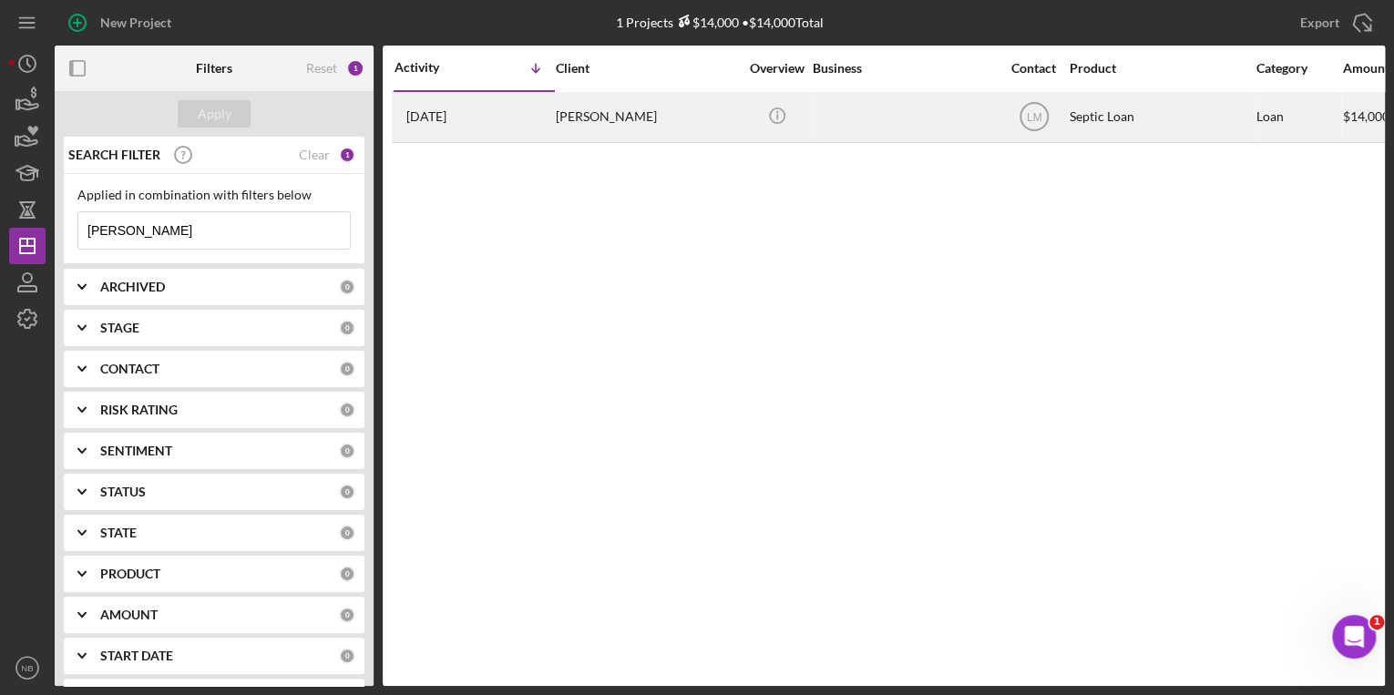
click at [580, 113] on div "[PERSON_NAME]" at bounding box center [647, 117] width 182 height 48
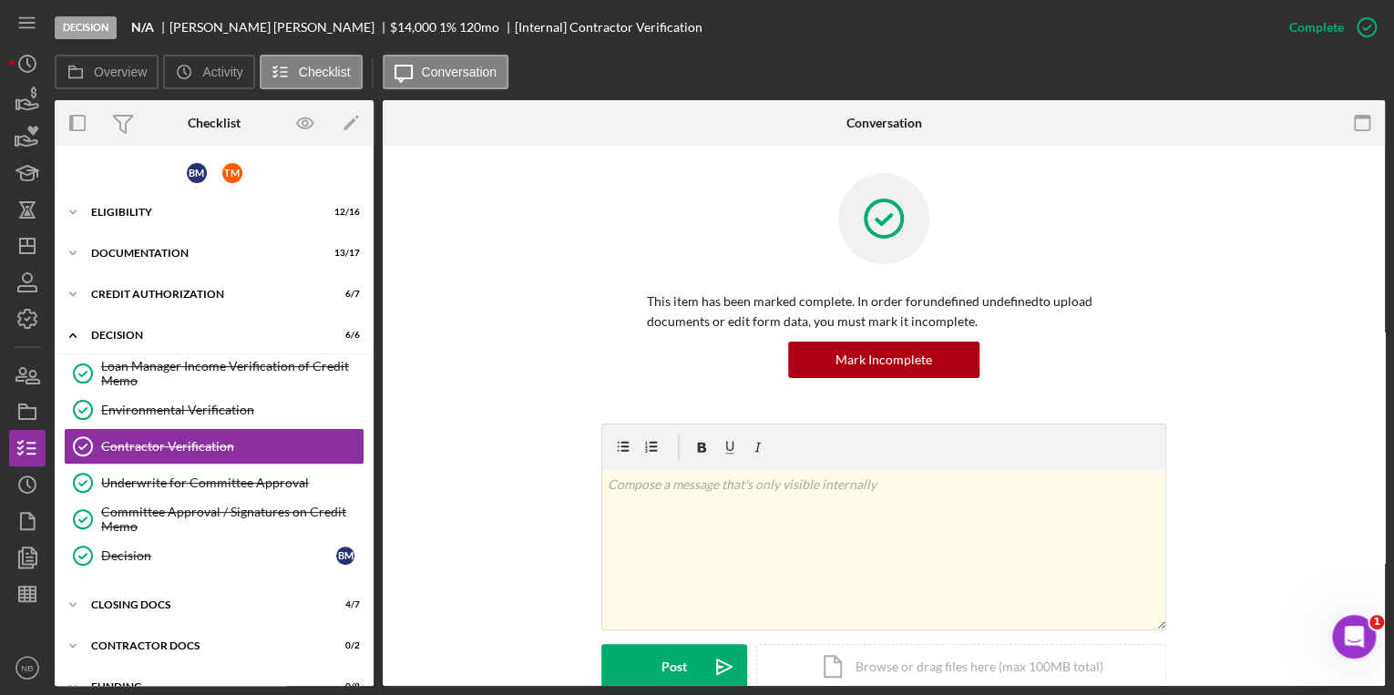
scroll to position [26, 0]
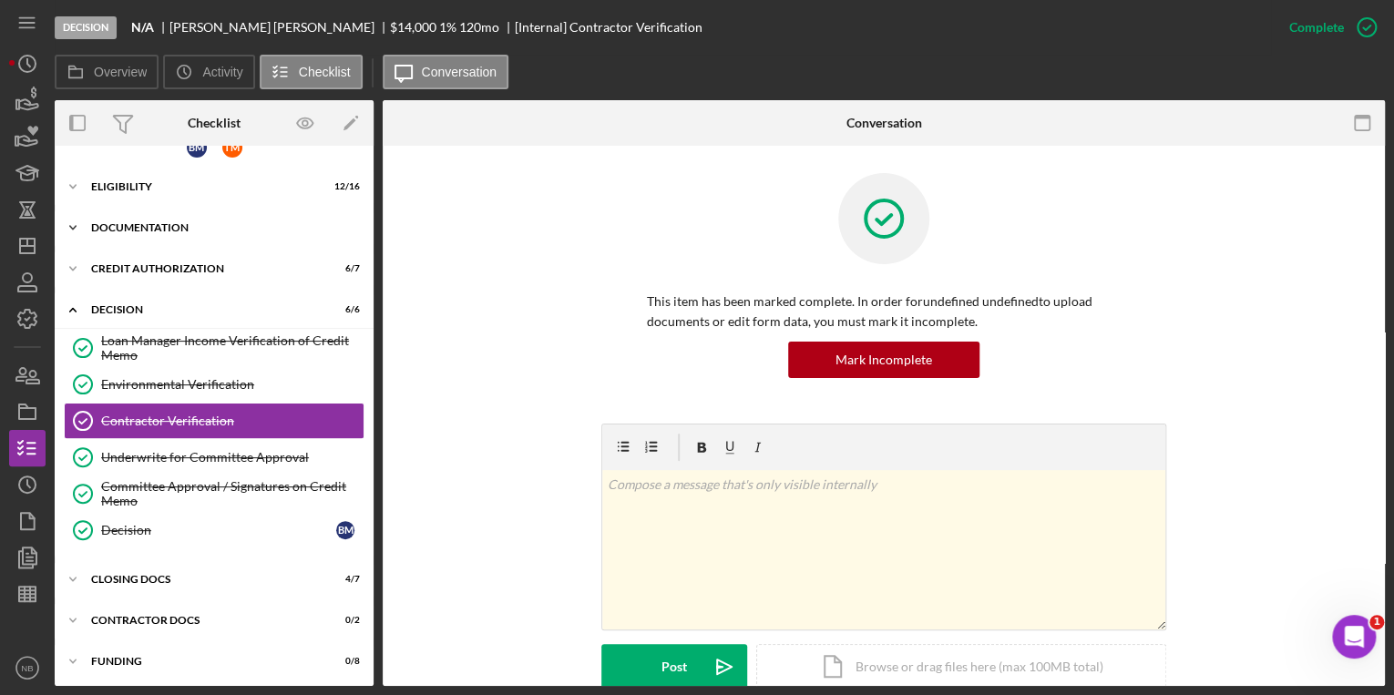
click at [69, 222] on icon "Icon/Expander" at bounding box center [73, 228] width 36 height 36
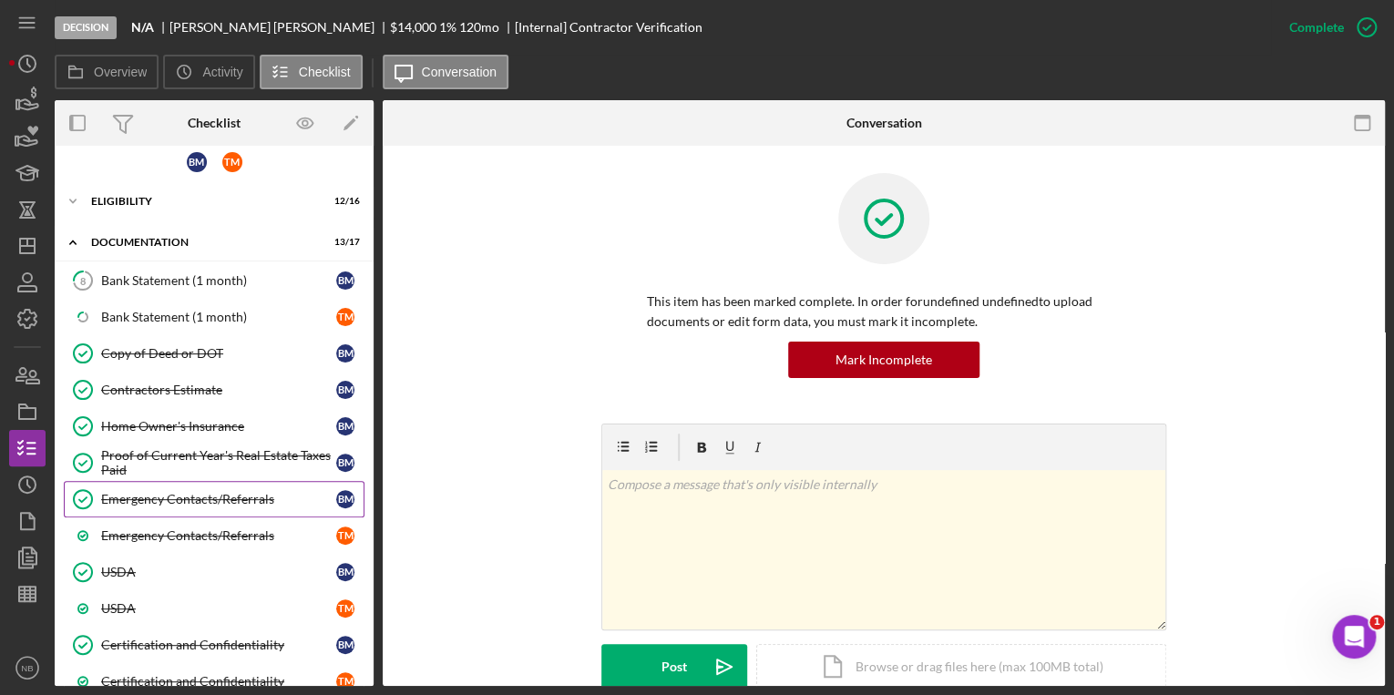
scroll to position [0, 0]
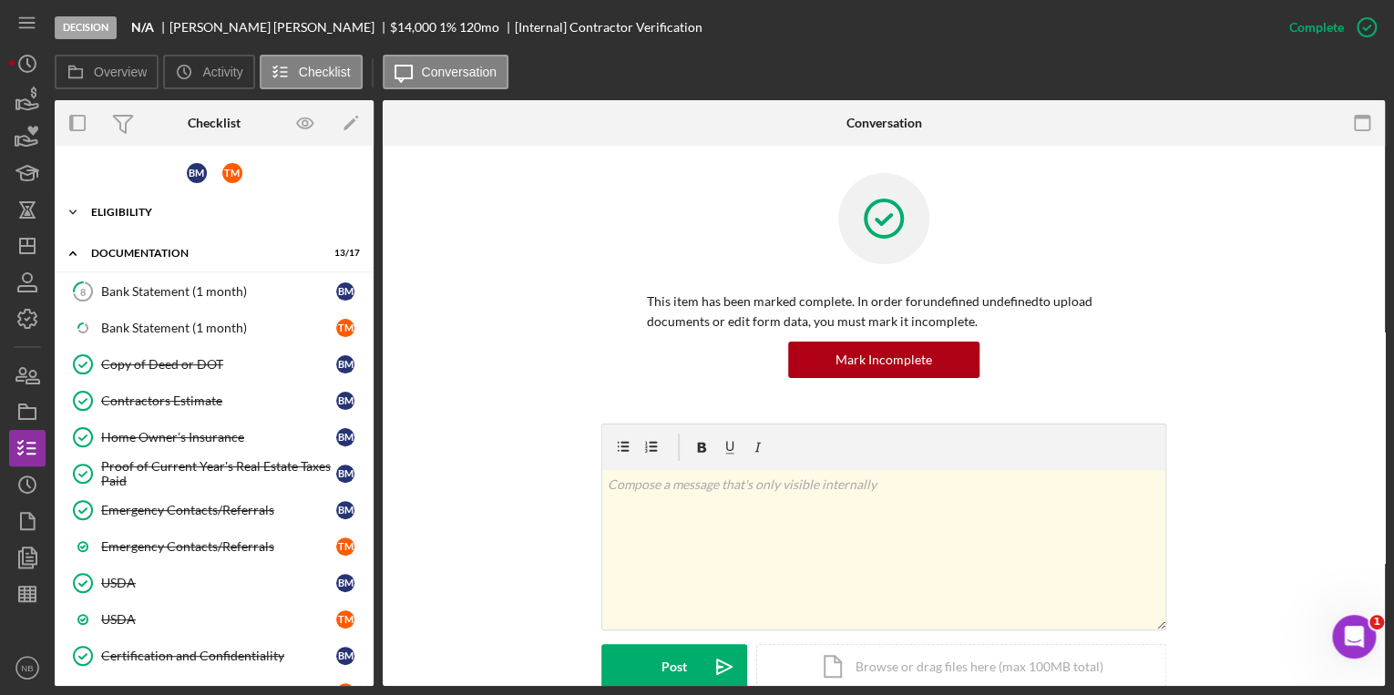
click at [76, 214] on icon "Icon/Expander" at bounding box center [73, 212] width 36 height 36
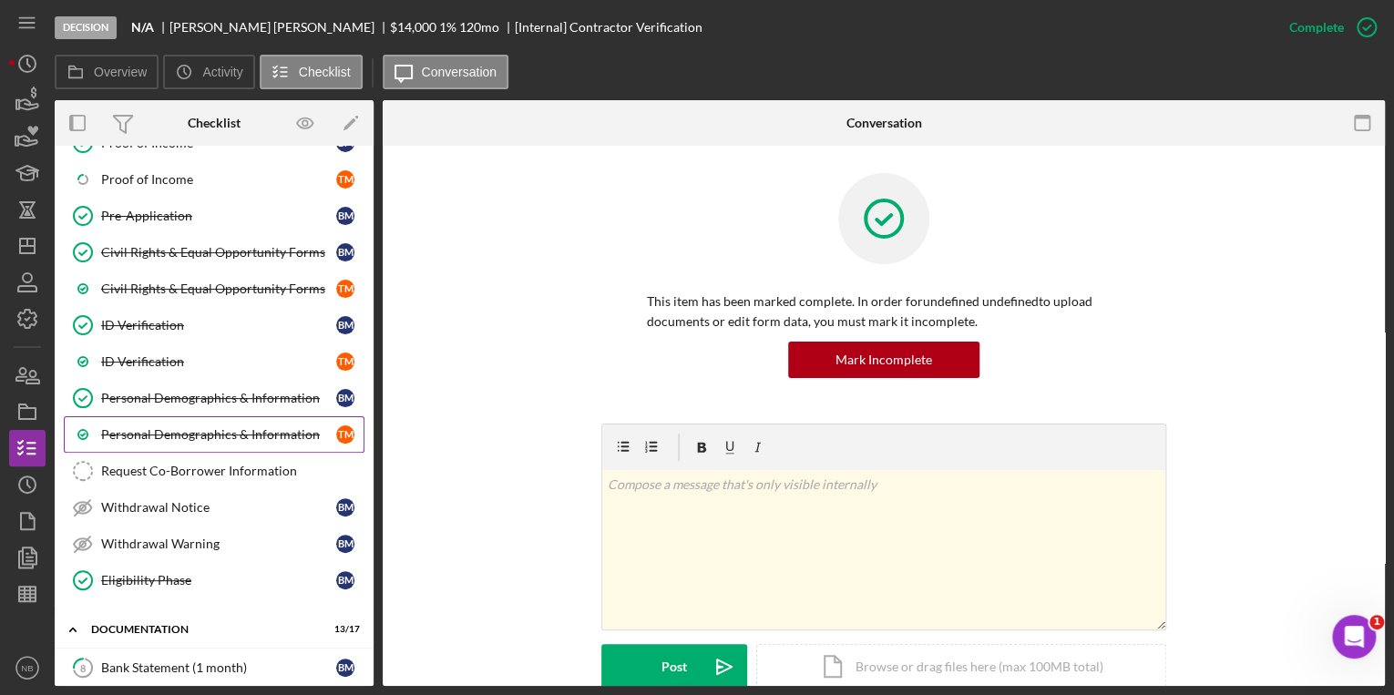
scroll to position [146, 0]
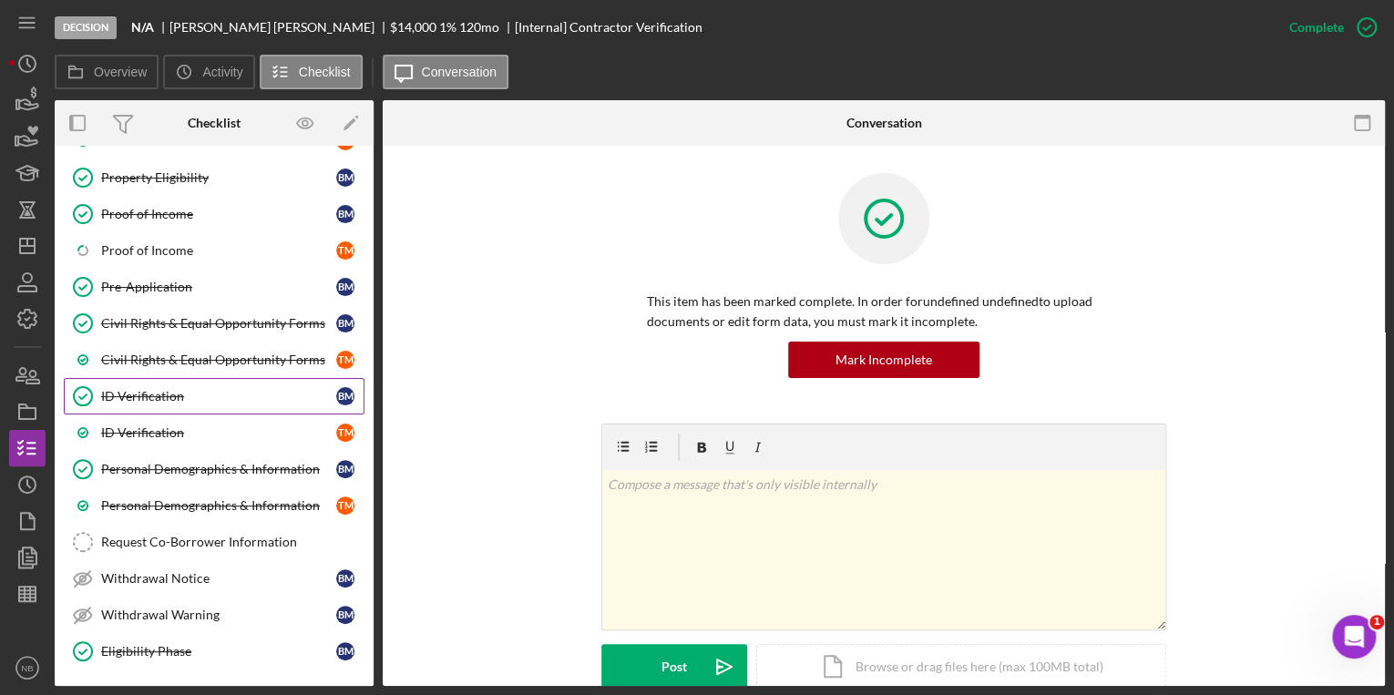
click at [178, 391] on div "ID Verification" at bounding box center [218, 396] width 235 height 15
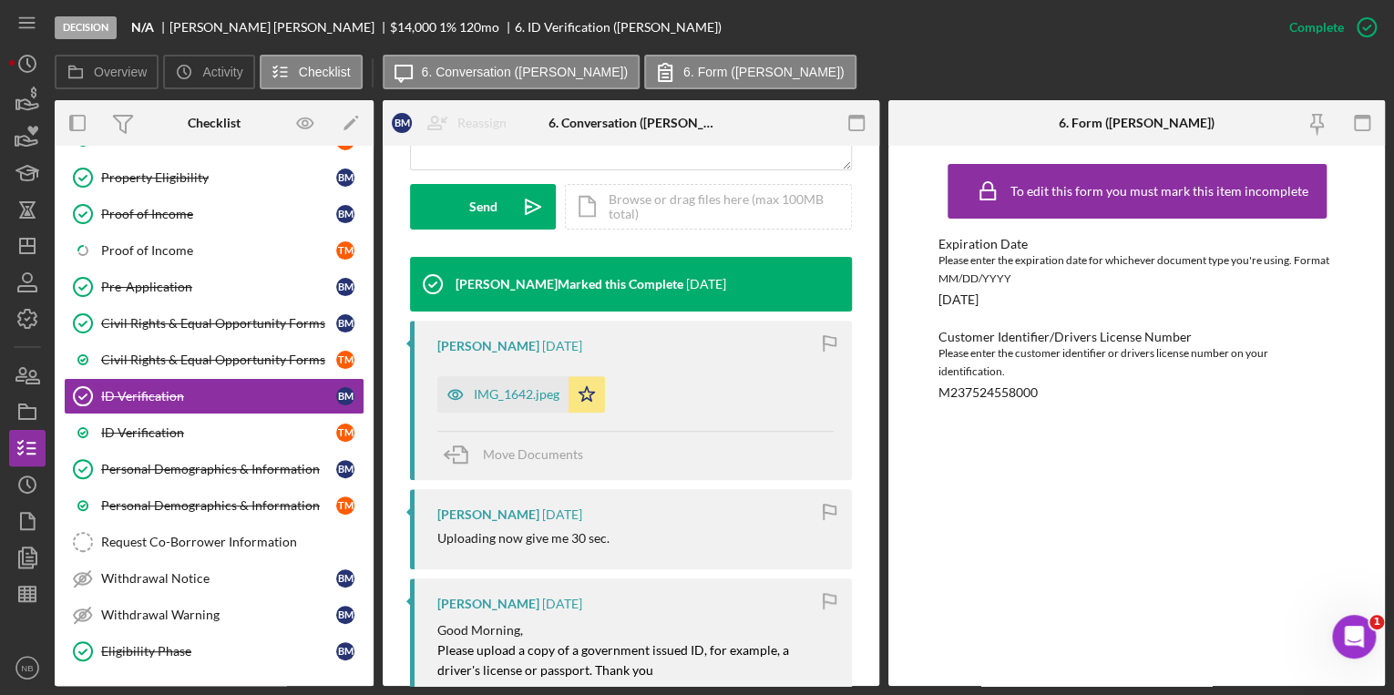
scroll to position [510, 0]
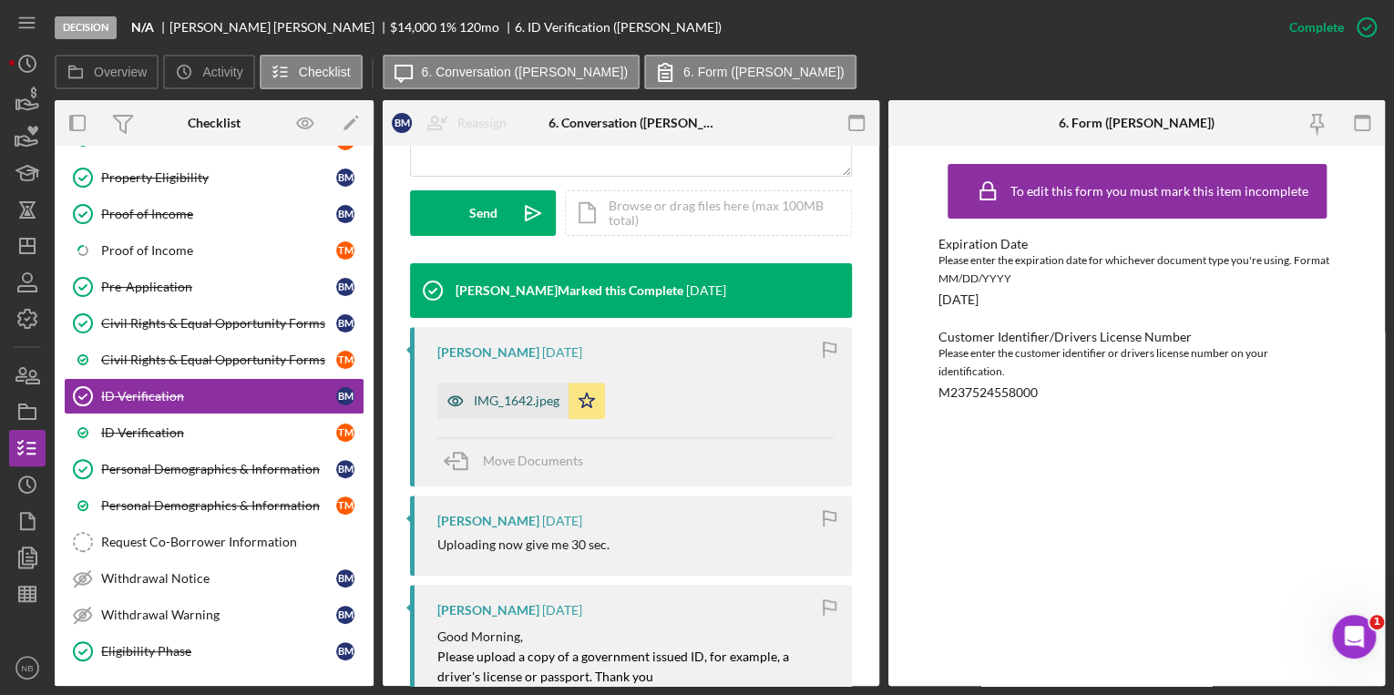
click at [521, 407] on div "IMG_1642.jpeg" at bounding box center [517, 401] width 86 height 15
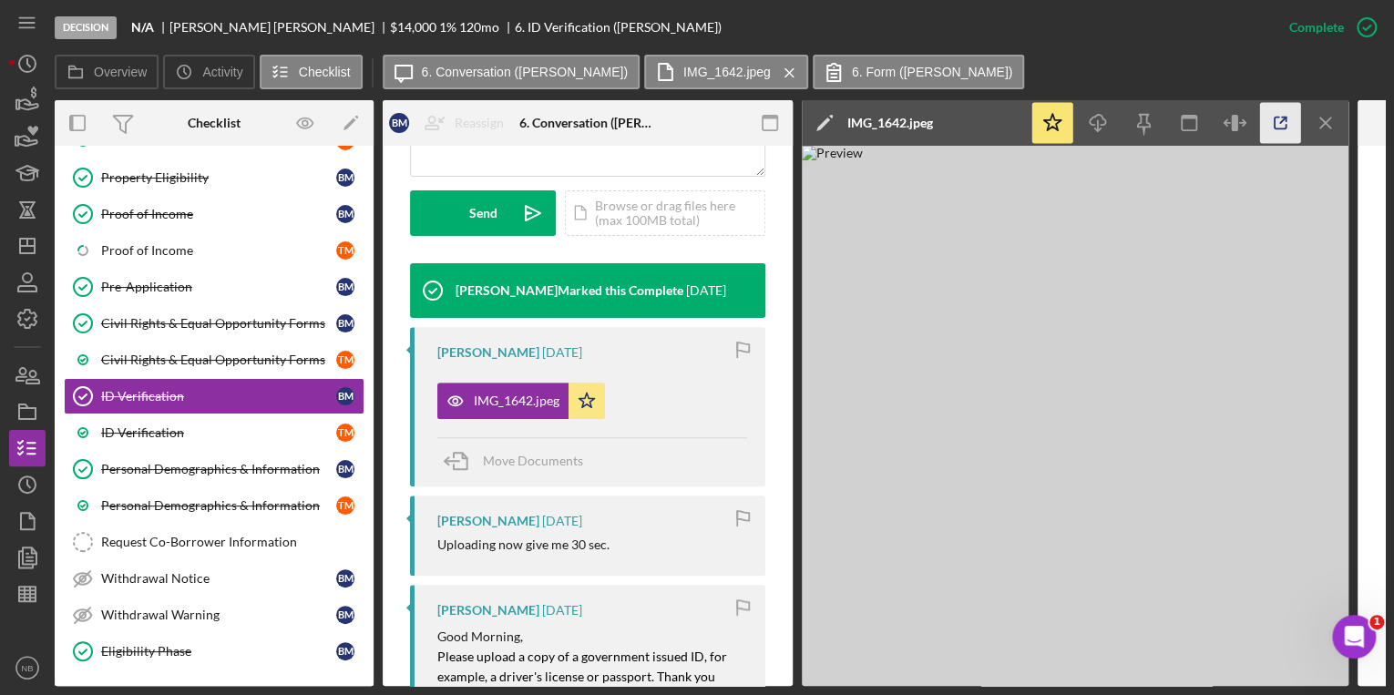
click at [1276, 128] on icon "button" at bounding box center [1280, 123] width 41 height 41
click at [217, 425] on div "ID Verification" at bounding box center [218, 432] width 235 height 15
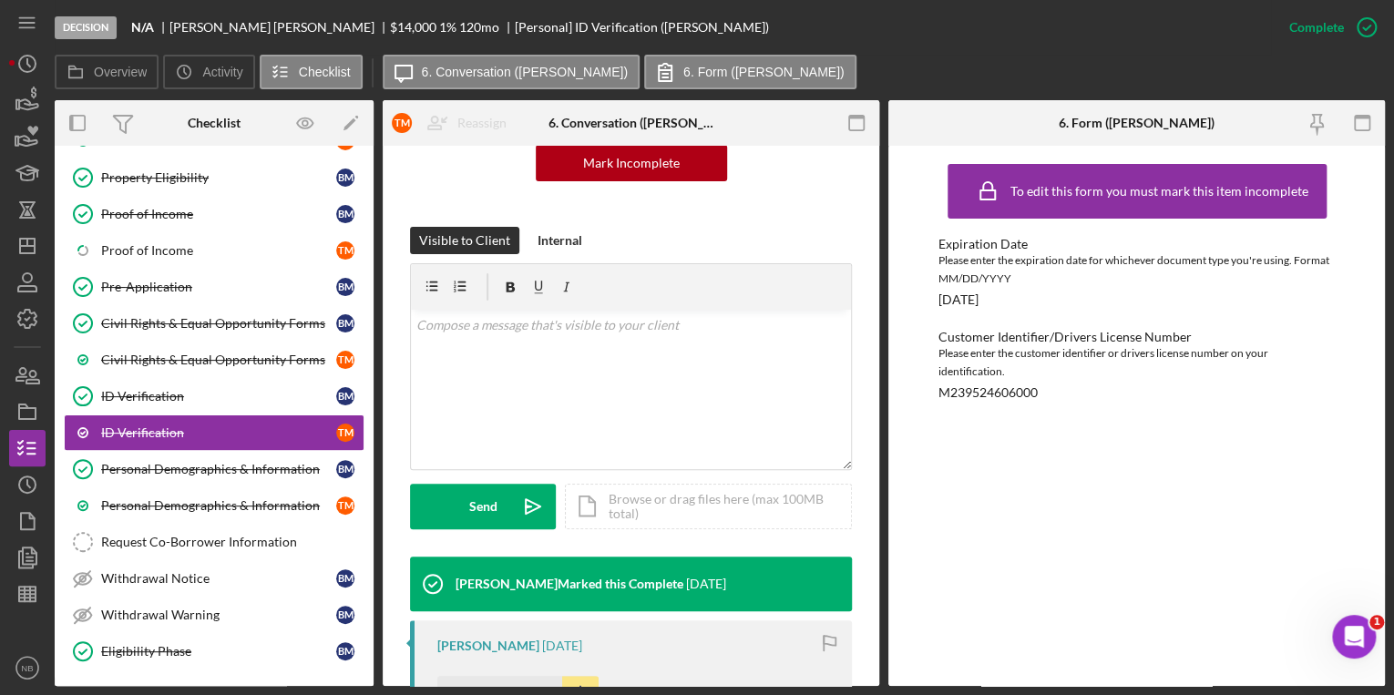
scroll to position [437, 0]
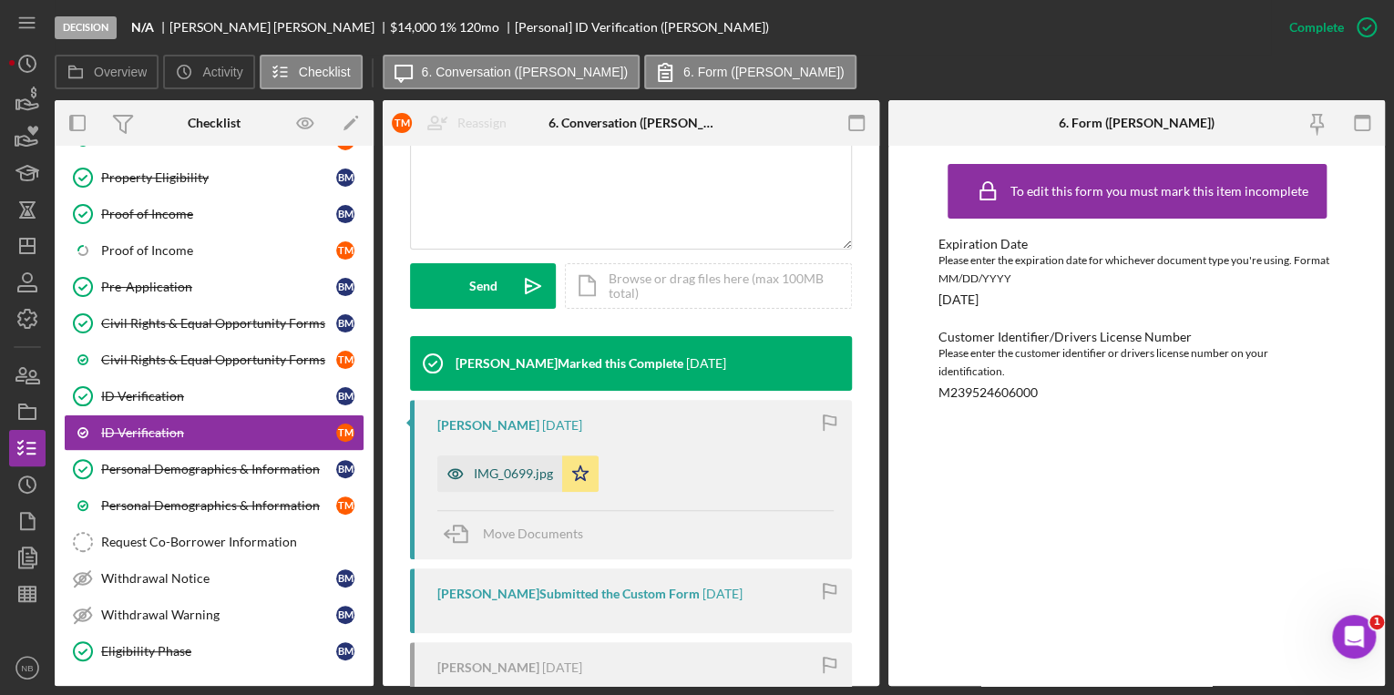
click at [528, 481] on div "IMG_0699.jpg" at bounding box center [499, 474] width 125 height 36
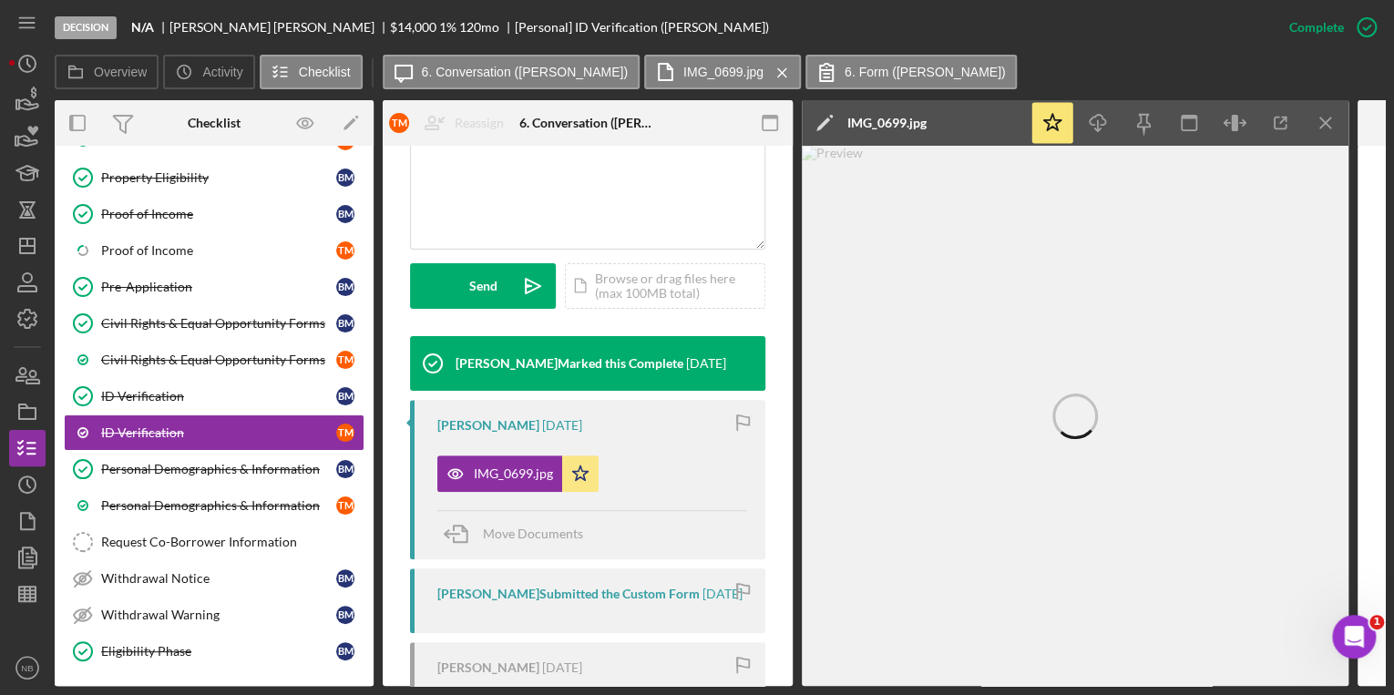
drag, startPoint x: 1323, startPoint y: 127, endPoint x: 1324, endPoint y: 140, distance: 13.7
click at [1324, 128] on icon "Icon/Menu Close" at bounding box center [1326, 123] width 41 height 41
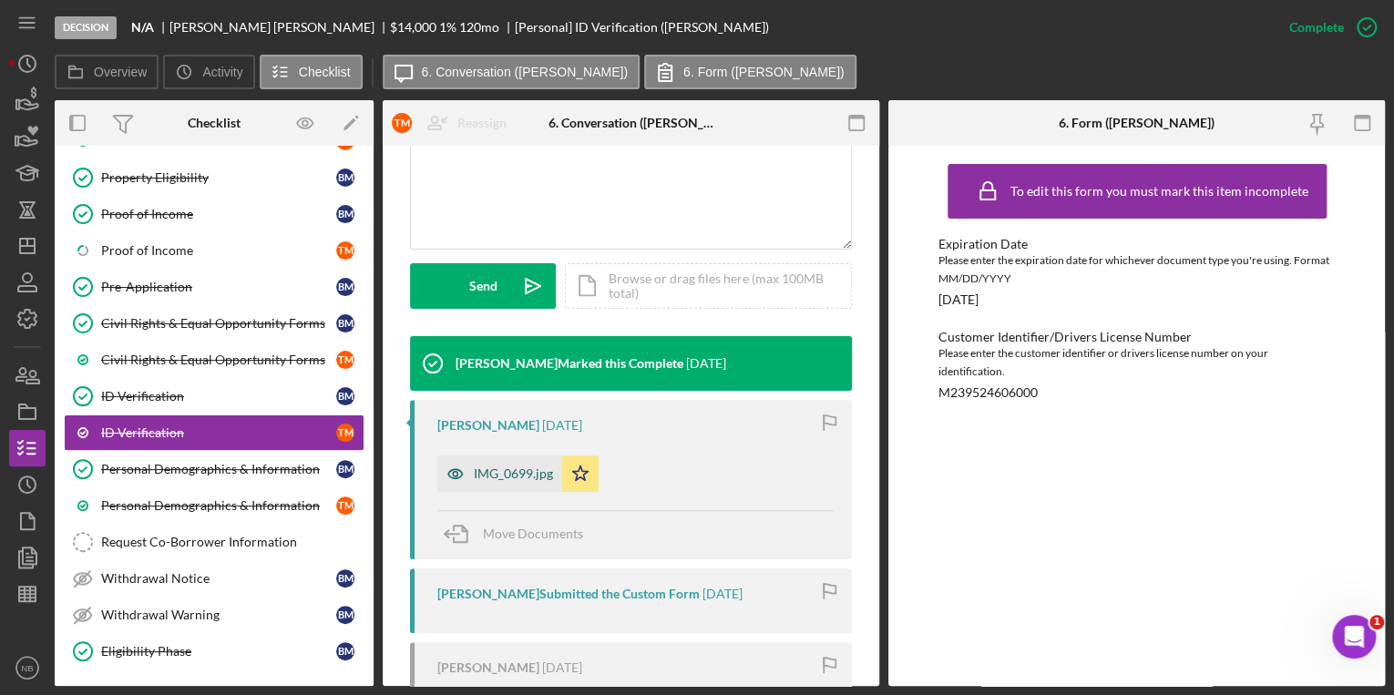
click at [517, 481] on div "IMG_0699.jpg" at bounding box center [499, 474] width 125 height 36
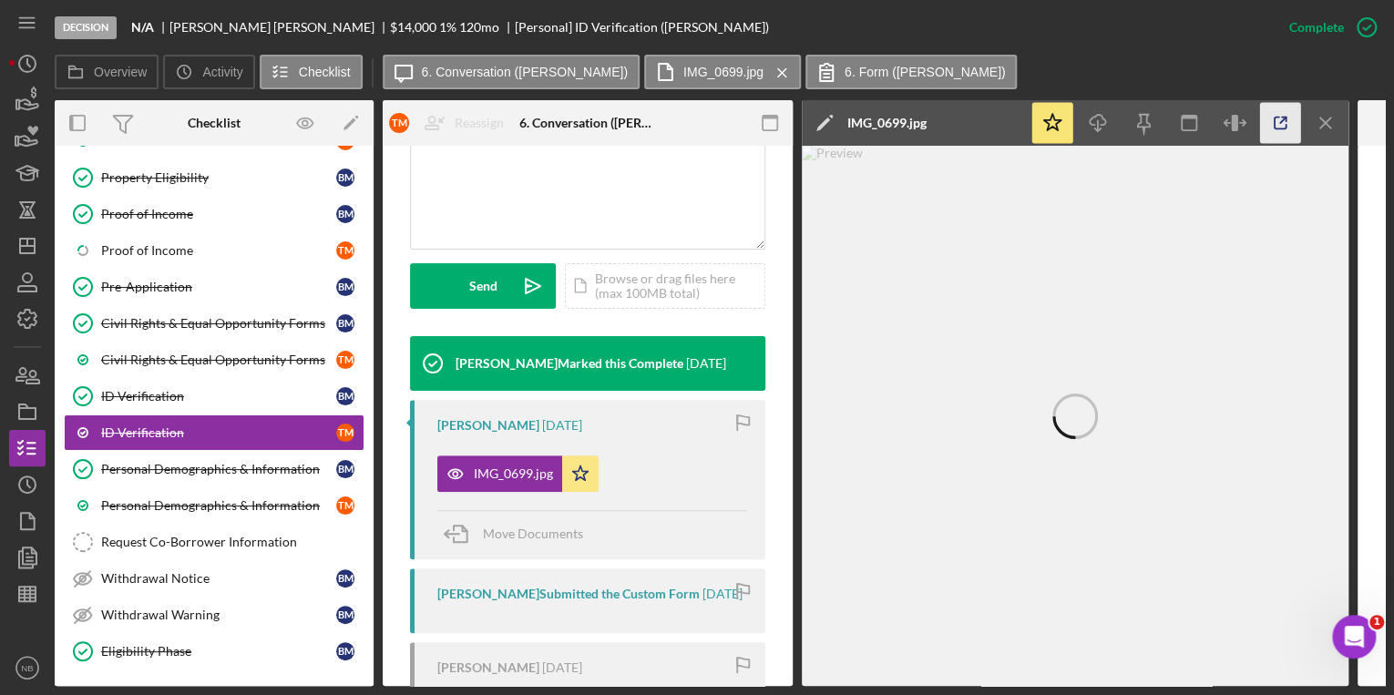
click at [1284, 131] on icon "button" at bounding box center [1280, 123] width 41 height 41
click at [165, 425] on div "ID Verification" at bounding box center [218, 432] width 235 height 15
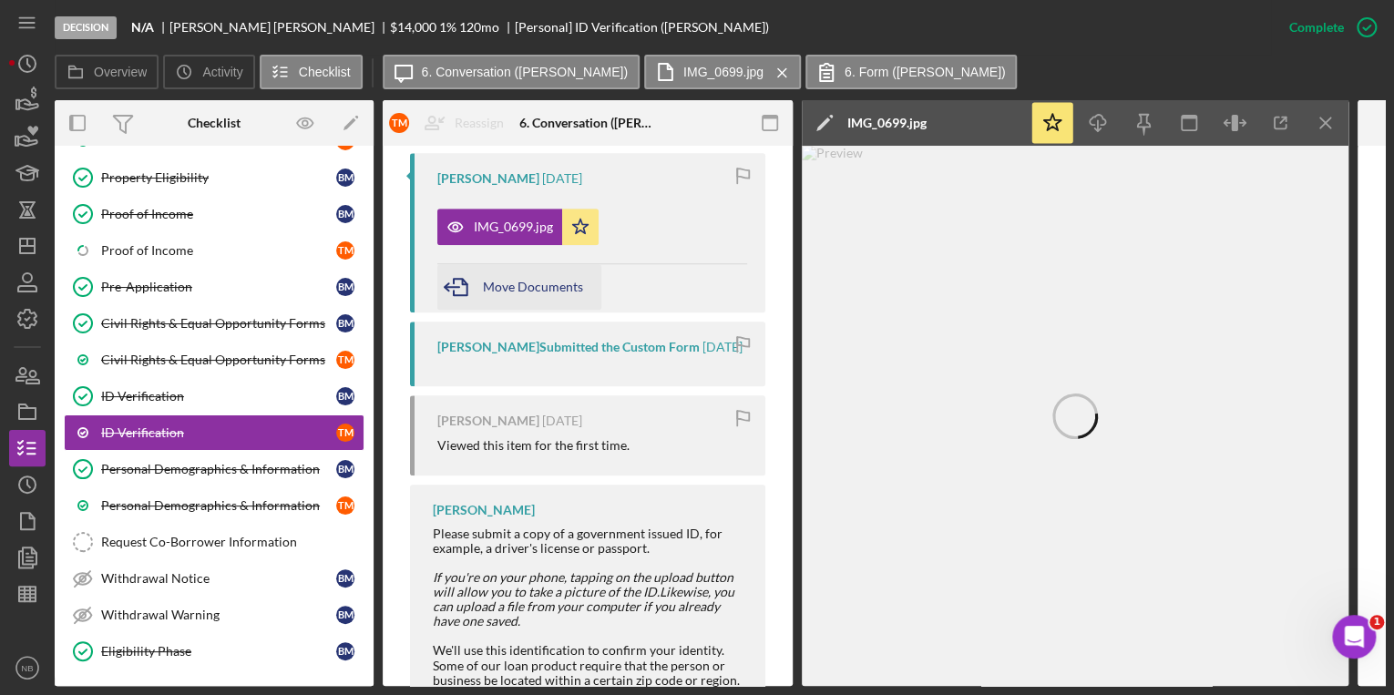
scroll to position [399, 0]
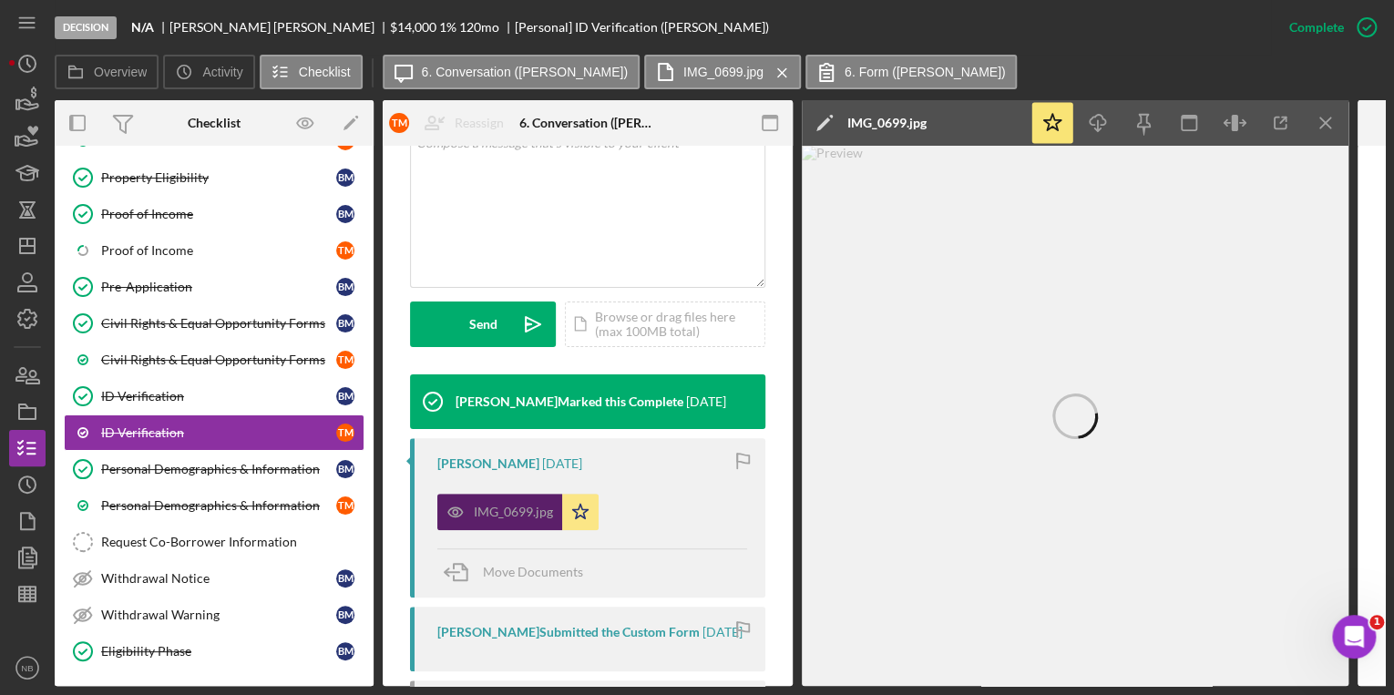
click at [507, 506] on div "IMG_0699.jpg" at bounding box center [513, 512] width 79 height 15
click at [518, 517] on div "IMG_0699.jpg" at bounding box center [513, 512] width 79 height 15
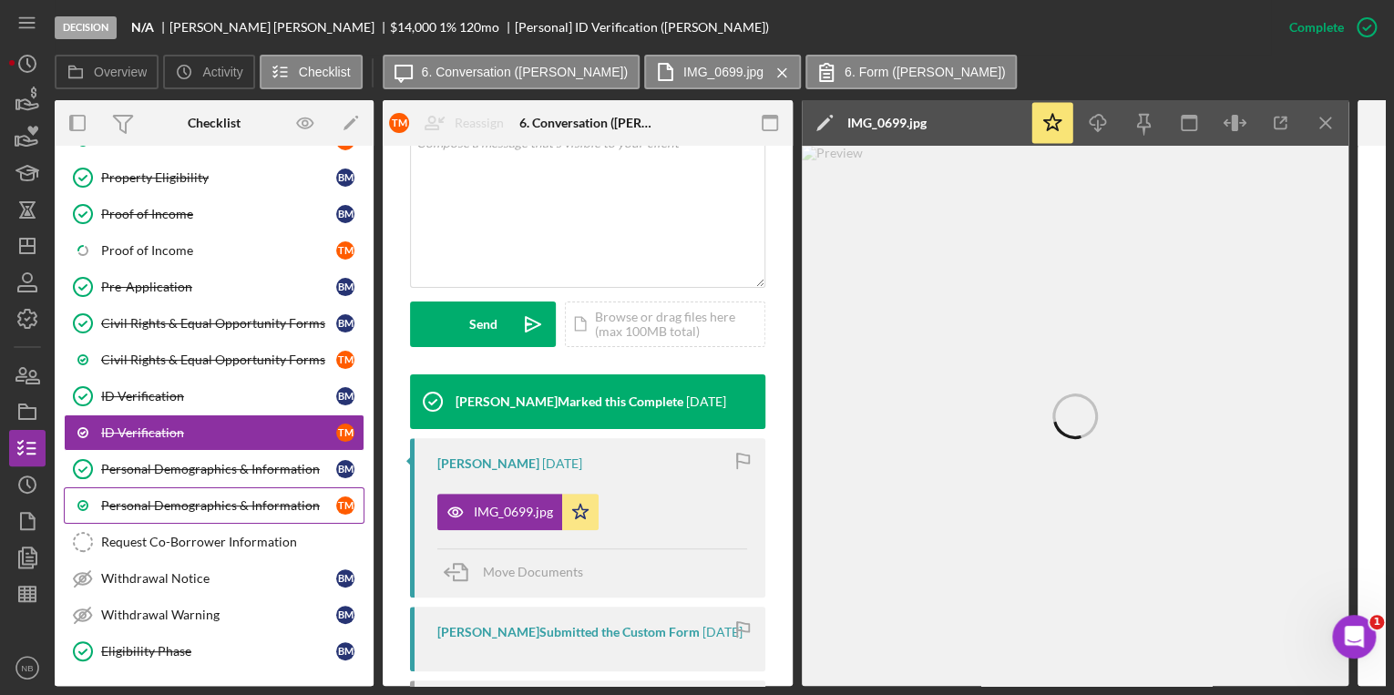
click at [227, 503] on div "Personal Demographics & Information" at bounding box center [218, 505] width 235 height 15
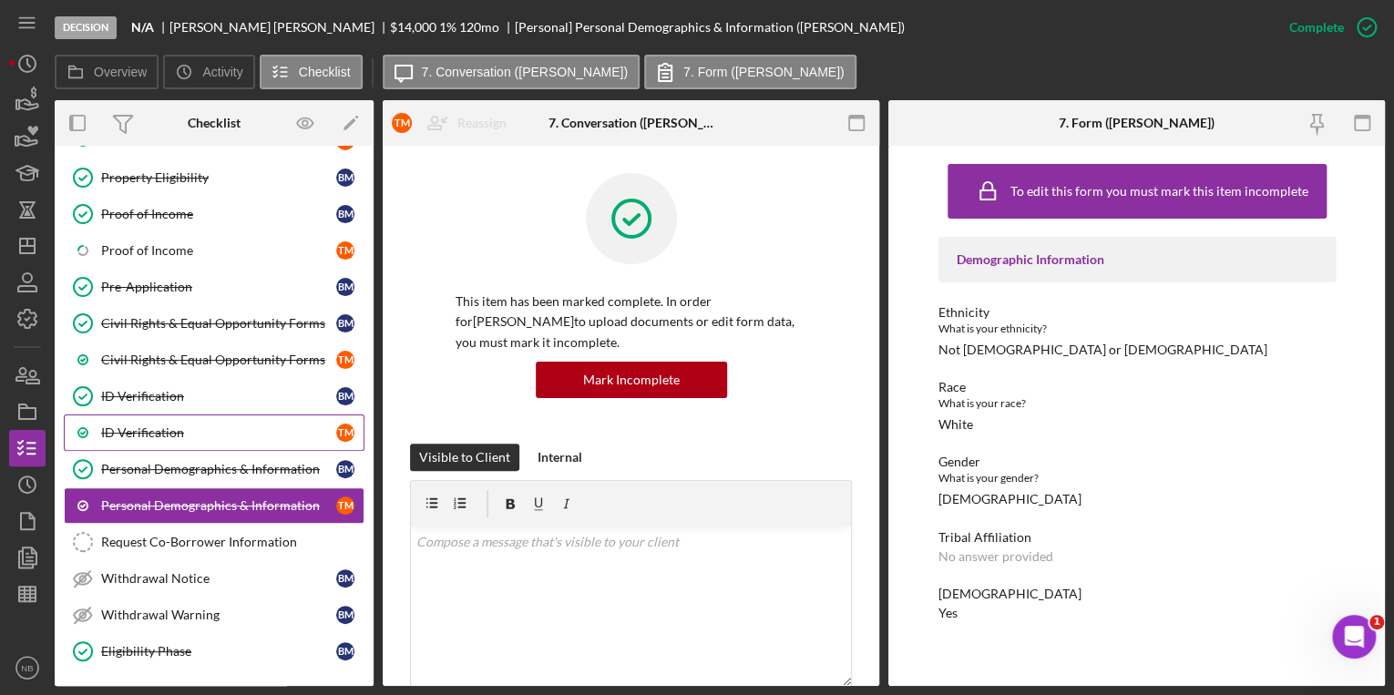
click at [148, 425] on div "ID Verification" at bounding box center [218, 432] width 235 height 15
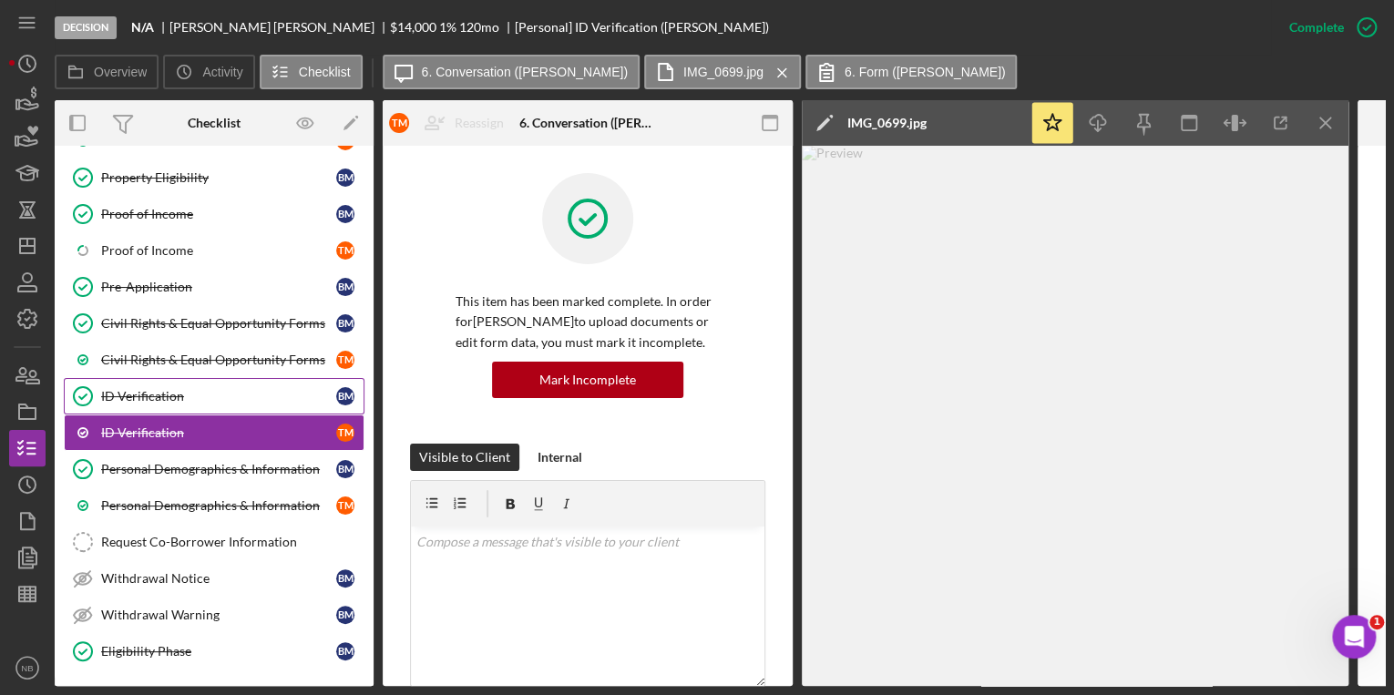
click at [153, 394] on div "ID Verification" at bounding box center [218, 396] width 235 height 15
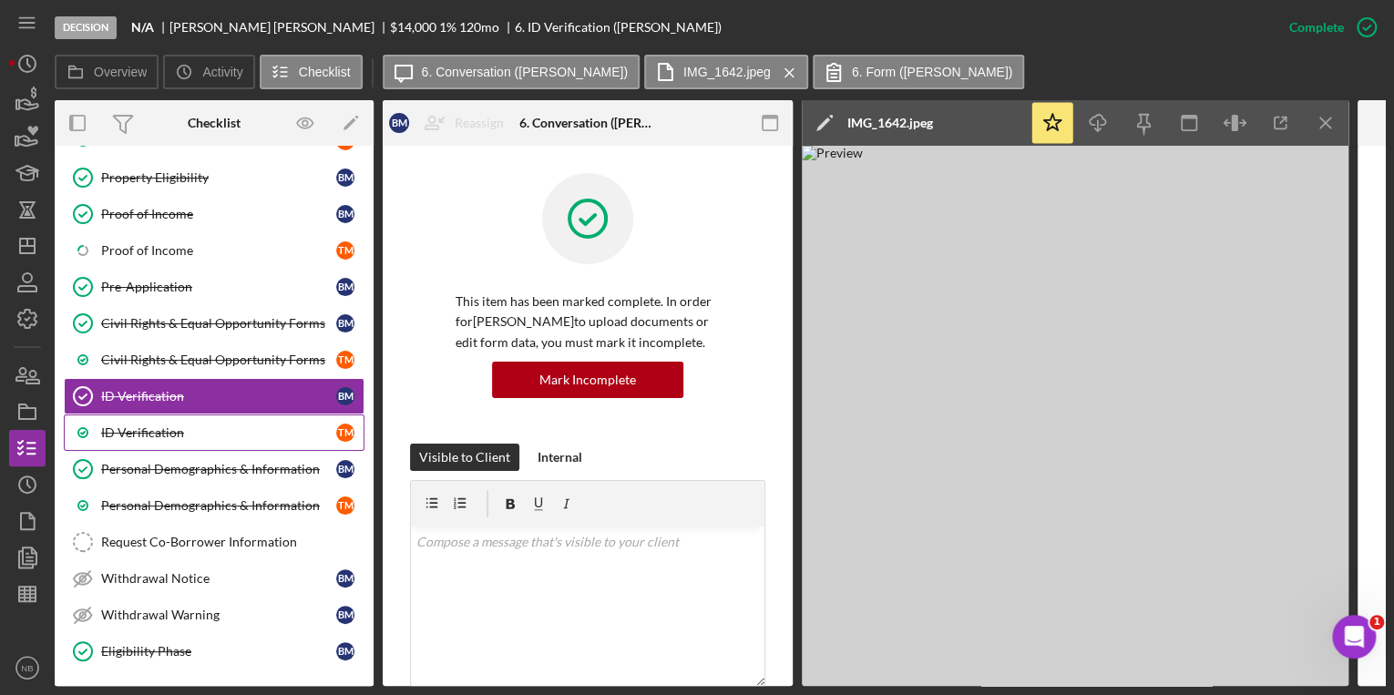
click at [164, 428] on div "ID Verification" at bounding box center [218, 432] width 235 height 15
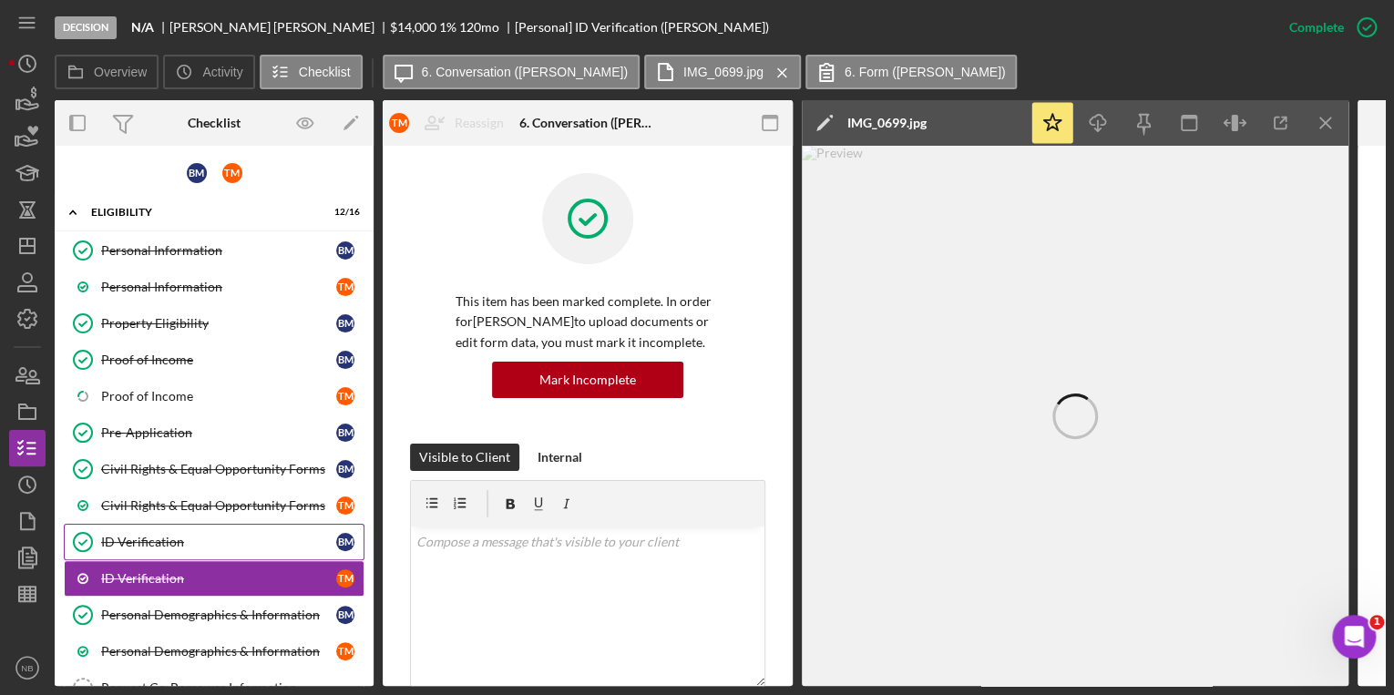
click at [193, 535] on div "ID Verification" at bounding box center [218, 542] width 235 height 15
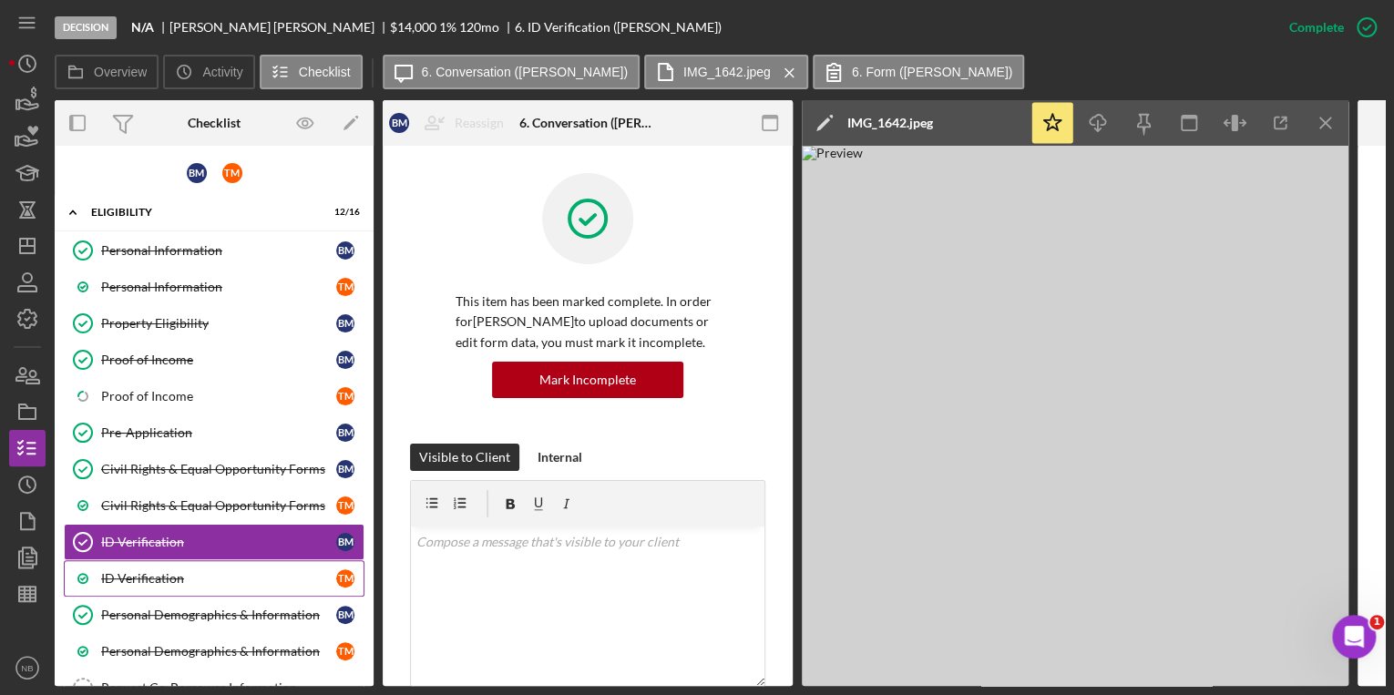
click at [190, 579] on div "ID Verification" at bounding box center [218, 578] width 235 height 15
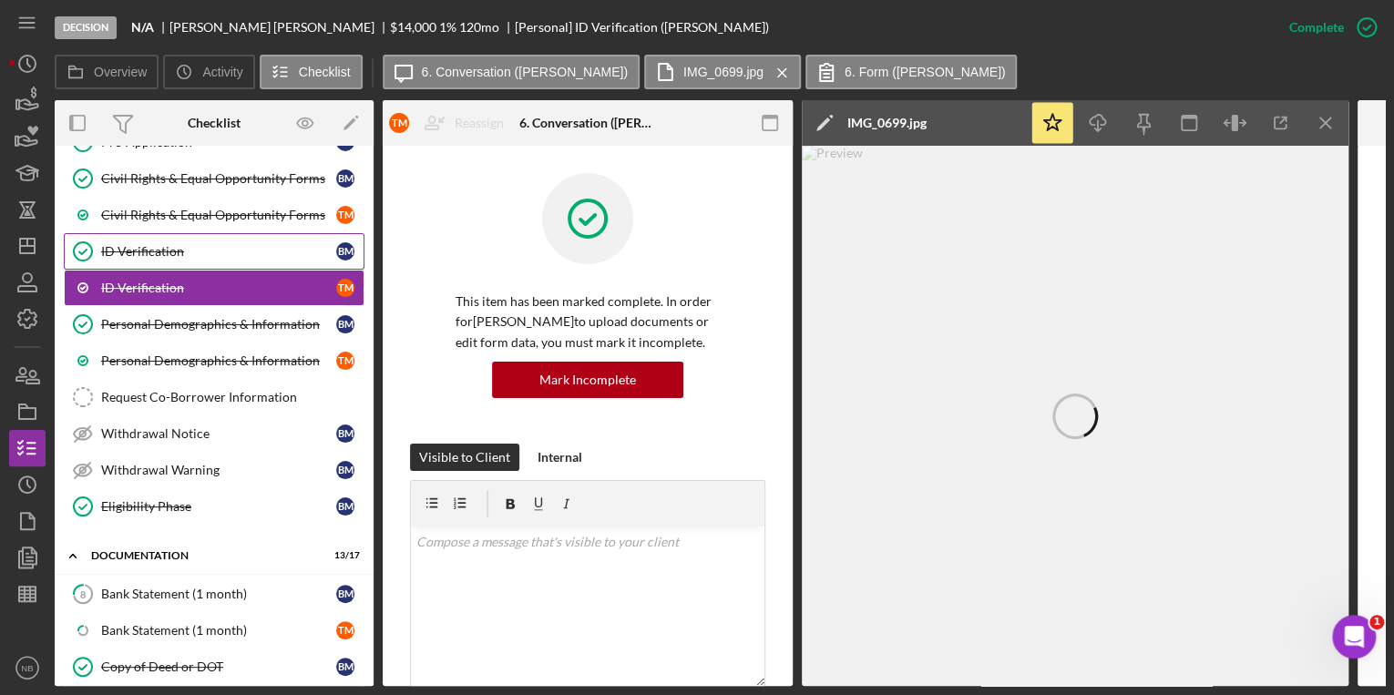
scroll to position [292, 0]
click at [496, 548] on p at bounding box center [587, 542] width 343 height 20
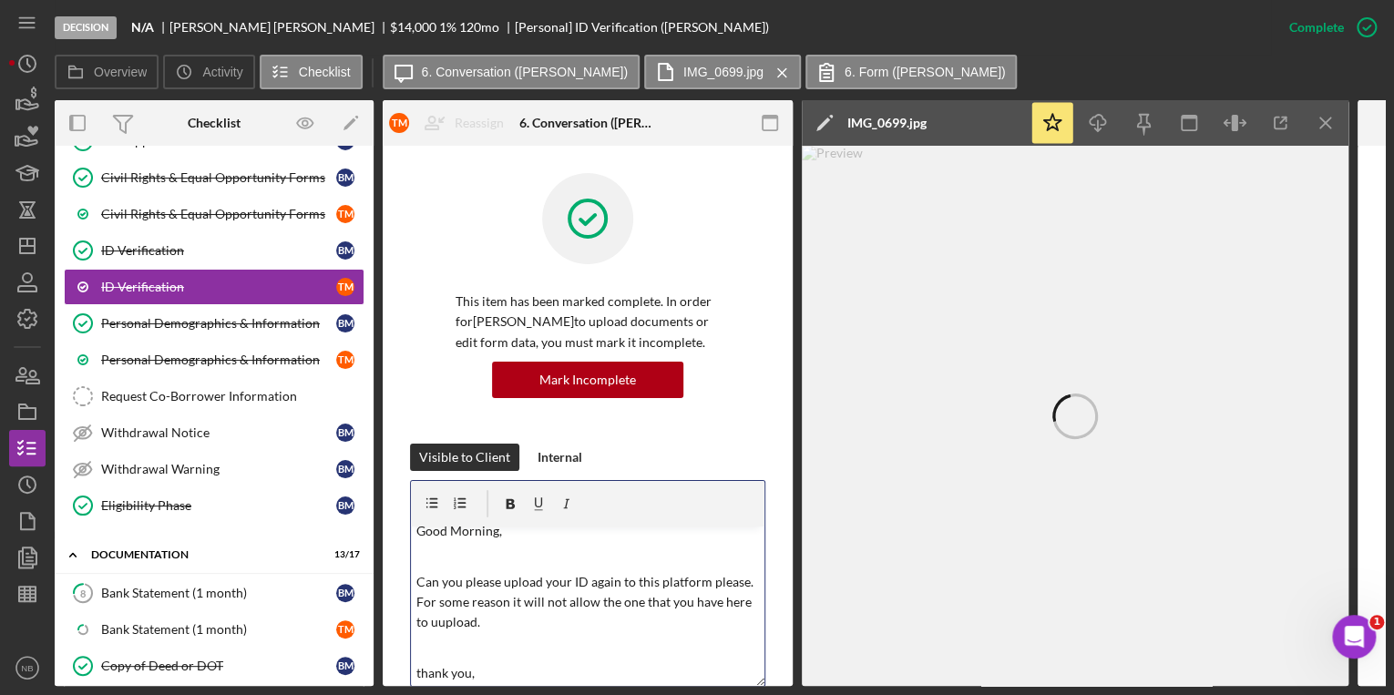
scroll to position [65, 0]
click at [795, 357] on div "Overview Internal Workflow Stage Decision Icon/Dropdown Arrow Archive (can unar…" at bounding box center [720, 393] width 1330 height 586
click at [1330, 118] on line "button" at bounding box center [1325, 123] width 10 height 10
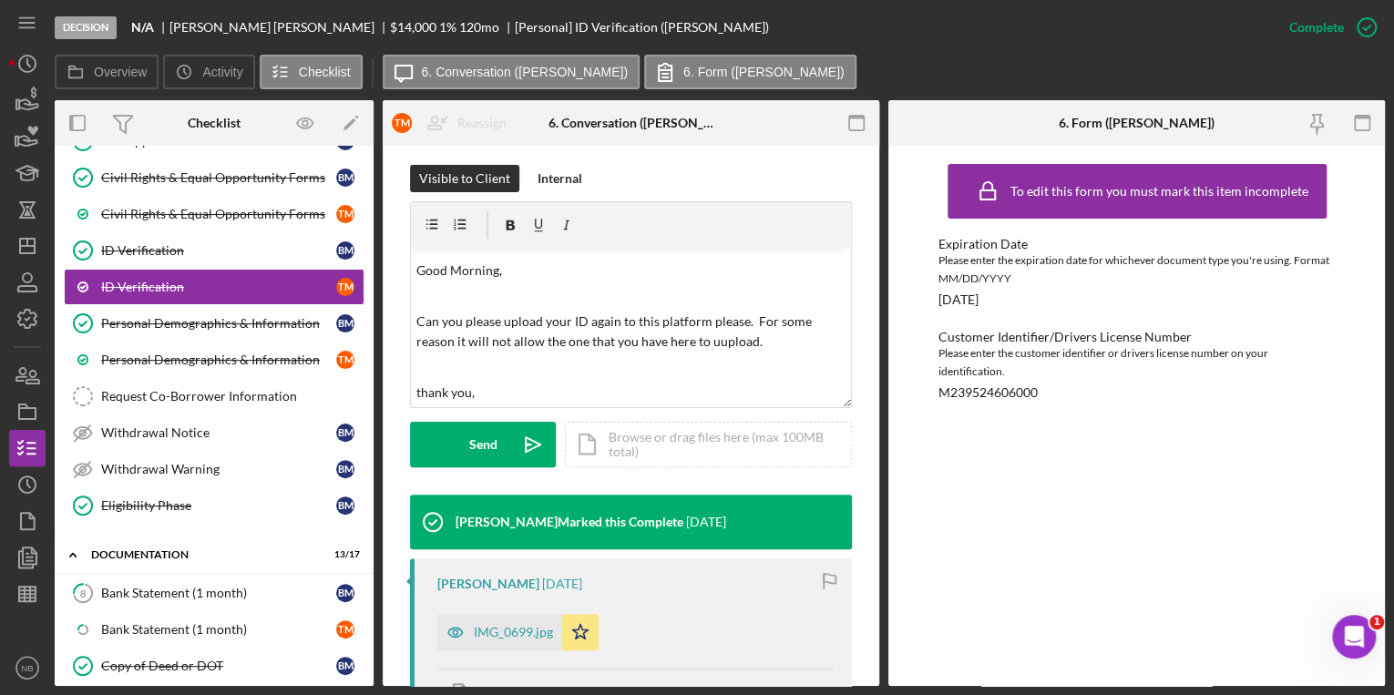
scroll to position [288, 0]
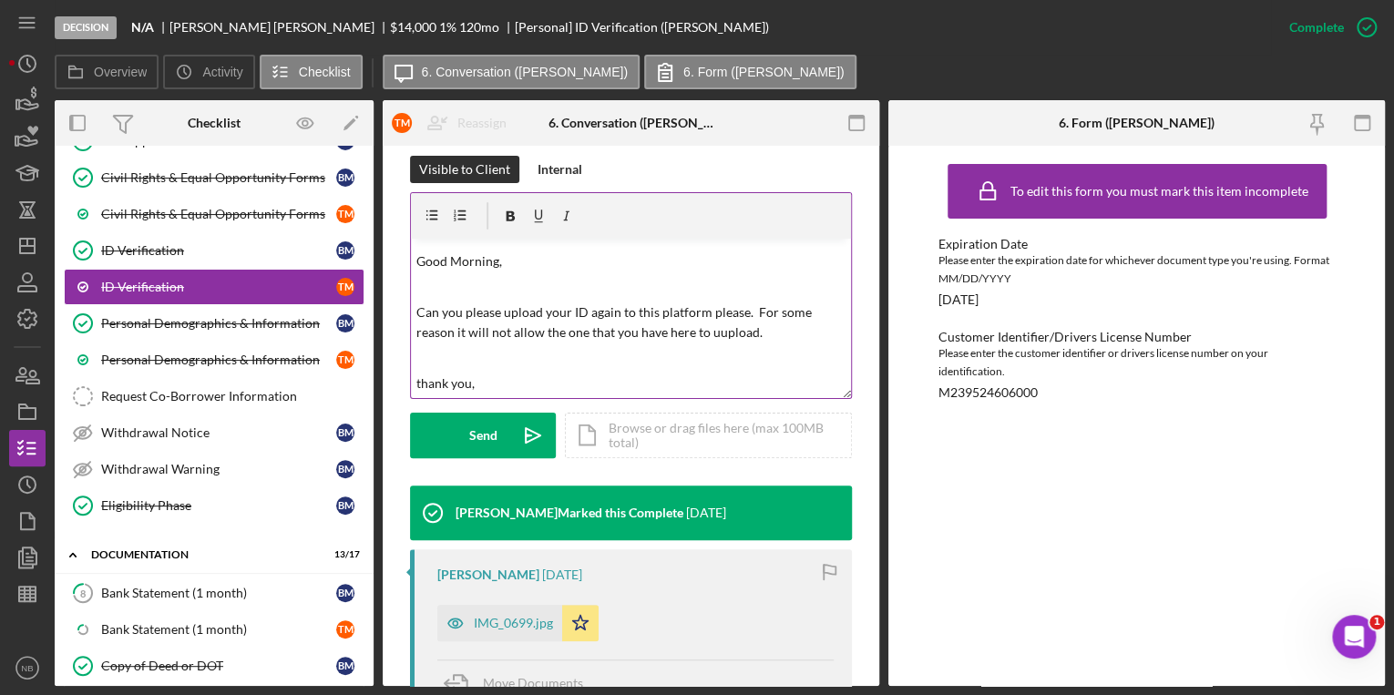
click at [678, 378] on p "thank you," at bounding box center [631, 384] width 430 height 20
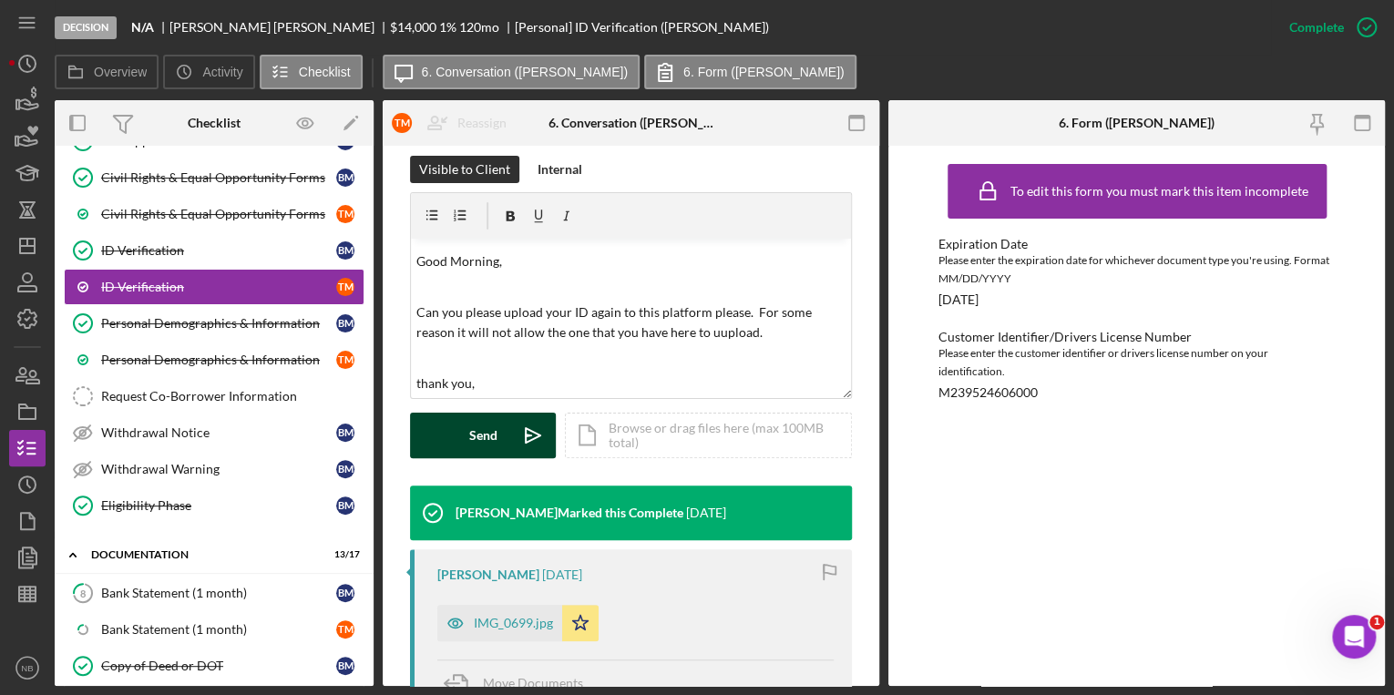
click at [497, 434] on button "Send Icon/icon-invite-send" at bounding box center [483, 436] width 146 height 46
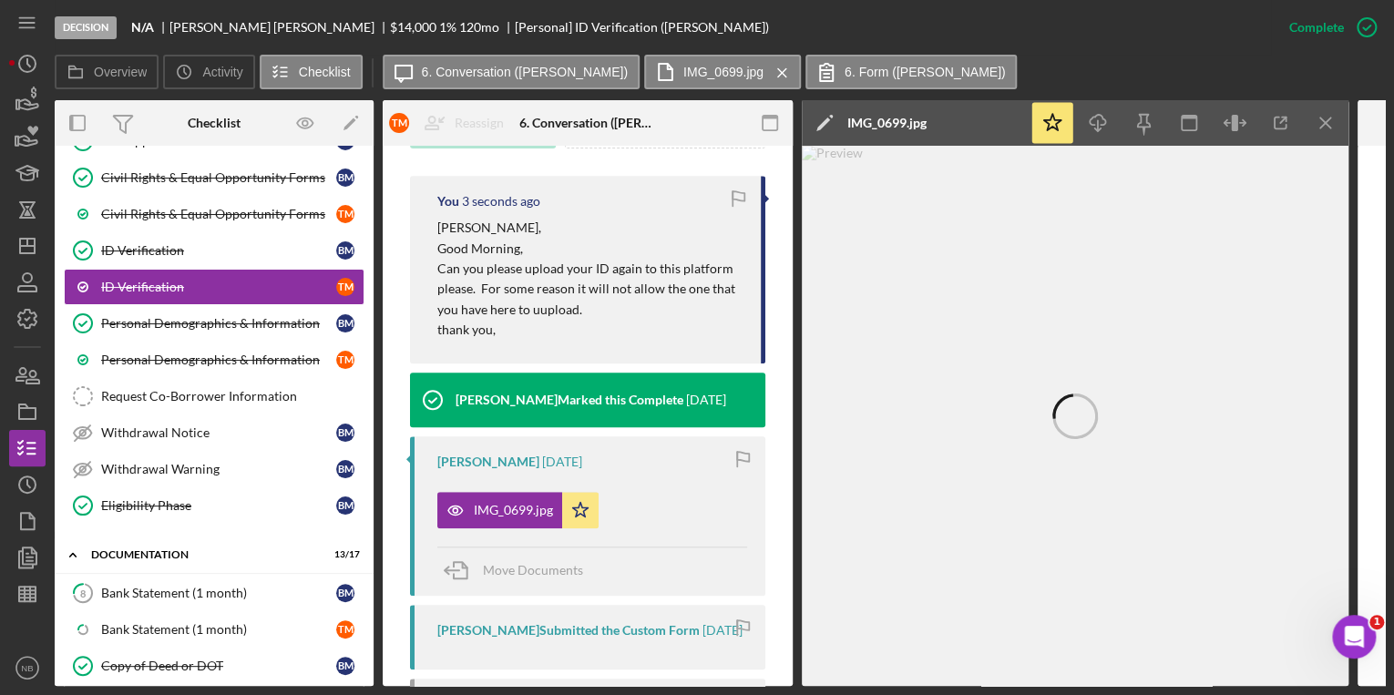
scroll to position [596, 0]
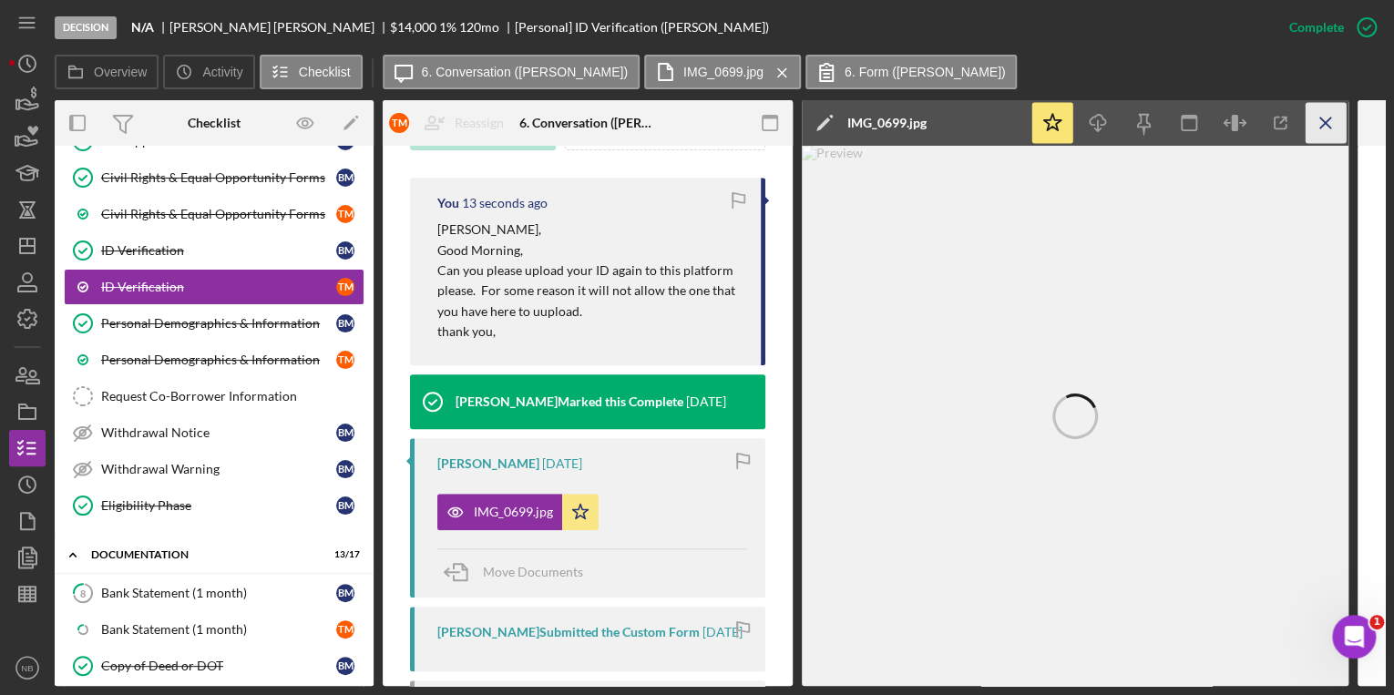
click at [1334, 125] on icon "Icon/Menu Close" at bounding box center [1326, 123] width 41 height 41
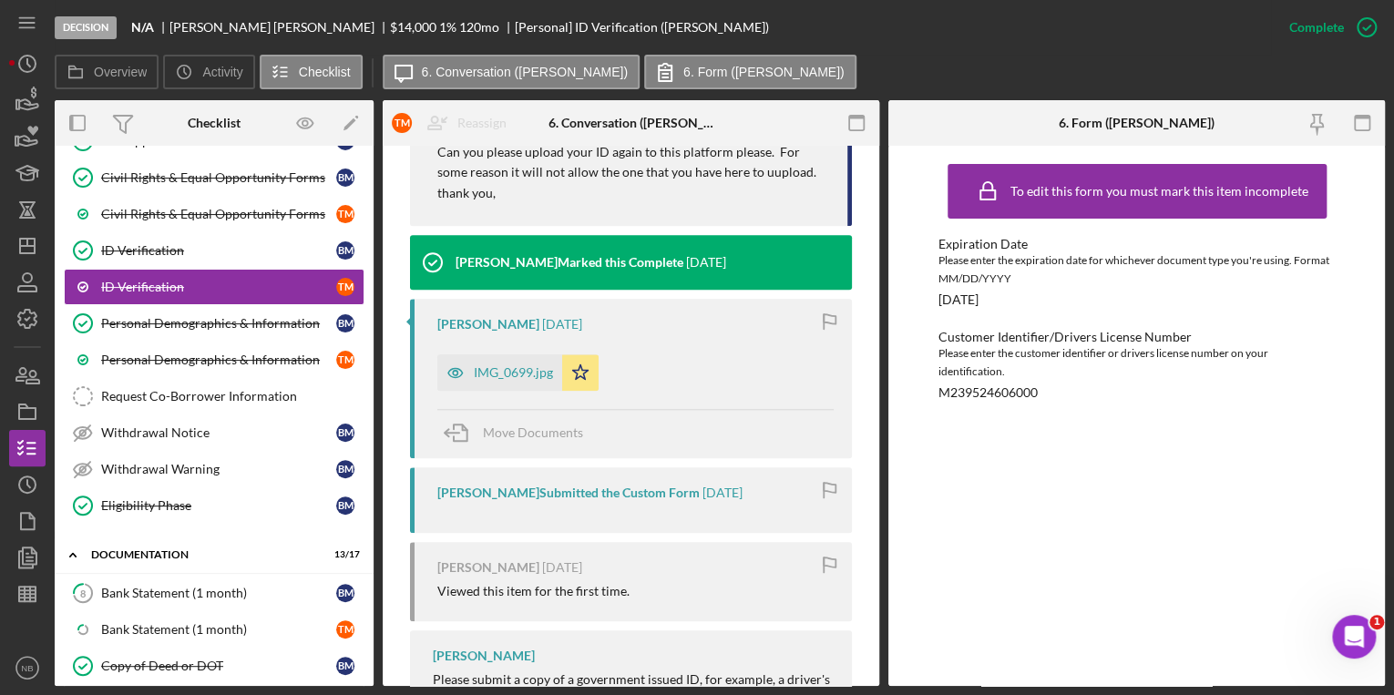
scroll to position [467, 0]
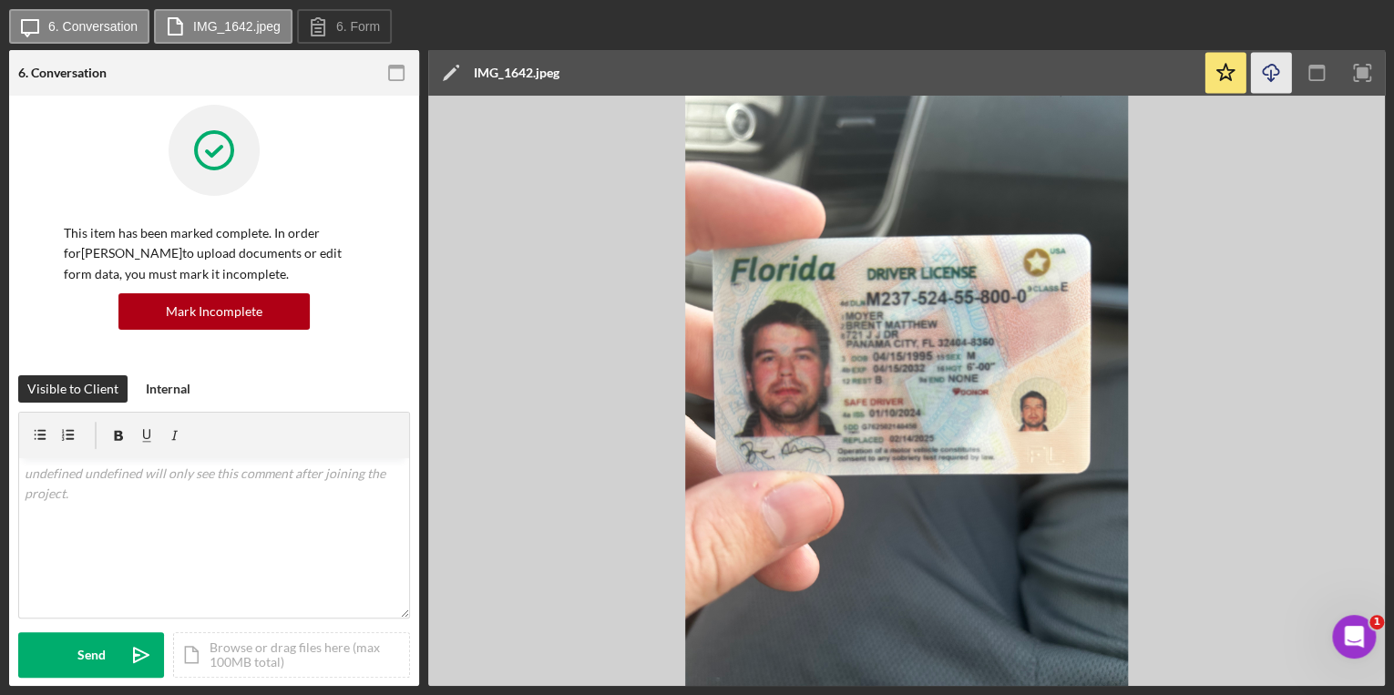
click at [1277, 69] on icon "button" at bounding box center [1270, 70] width 15 height 10
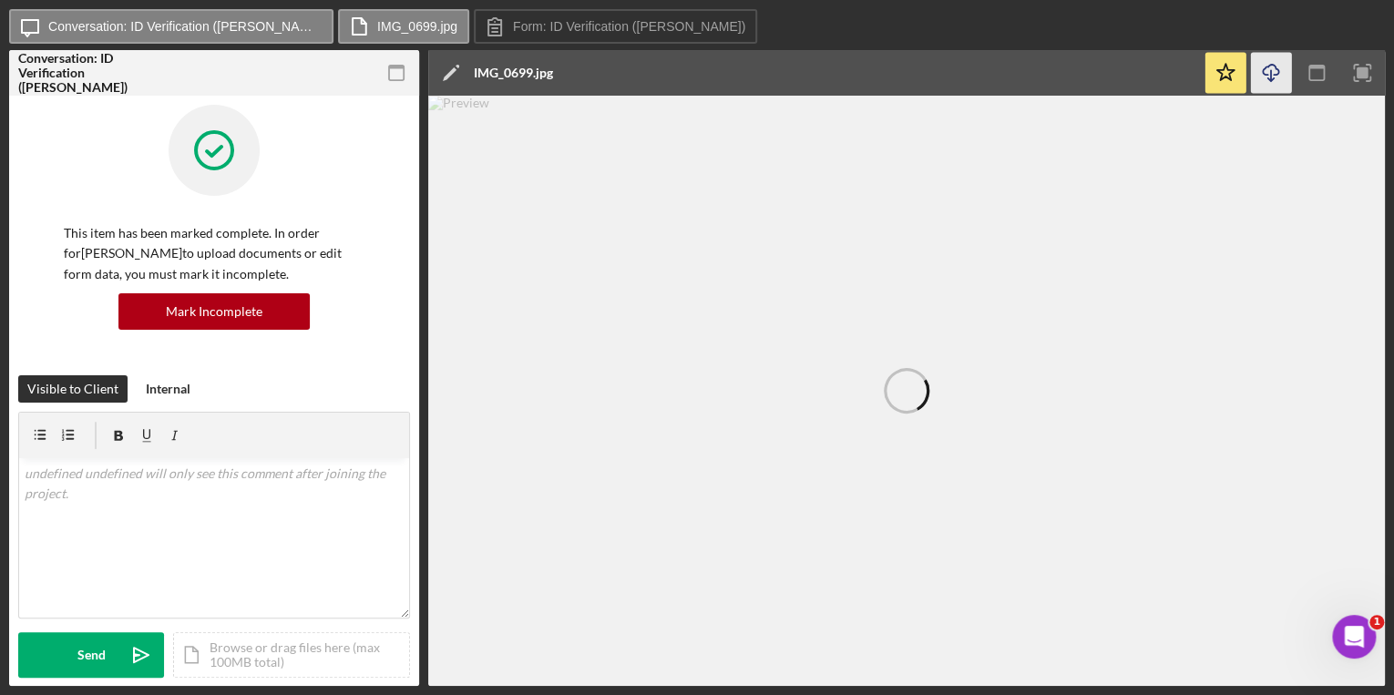
click at [1277, 77] on icon "Icon/Download" at bounding box center [1271, 73] width 41 height 41
click at [1014, 198] on div at bounding box center [906, 391] width 957 height 590
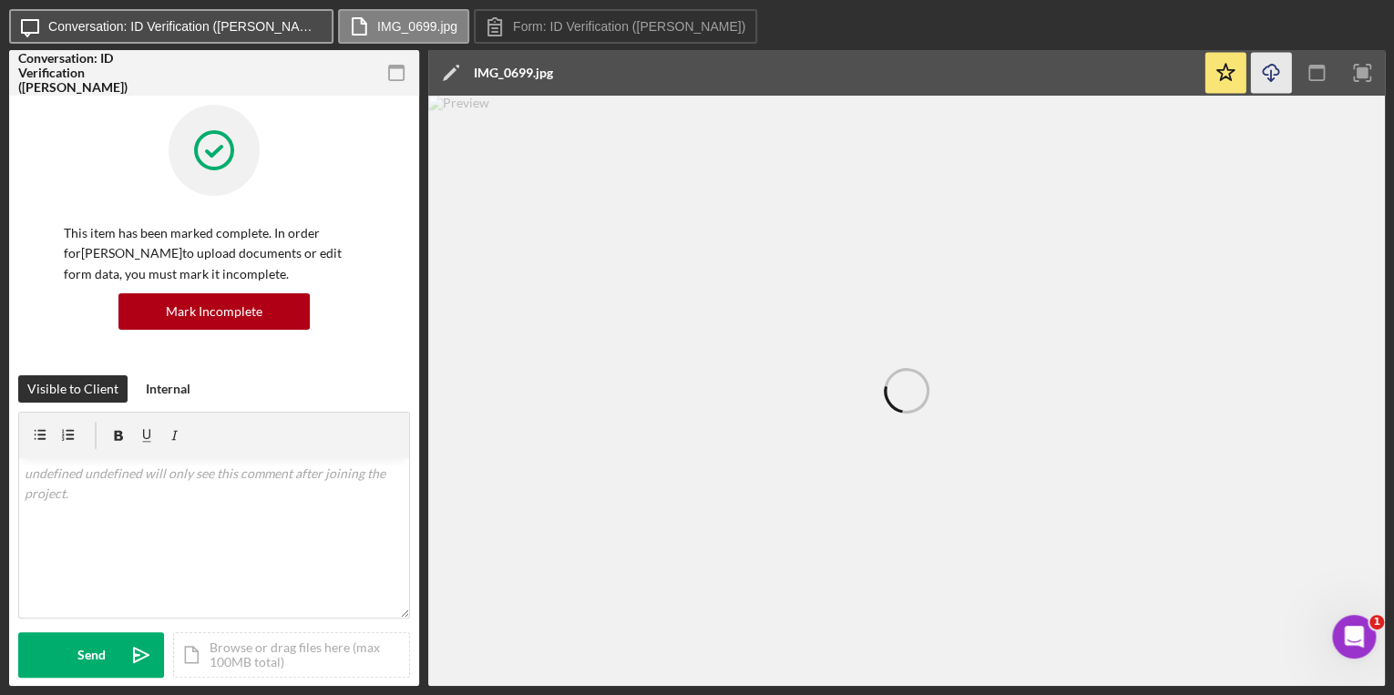
click at [191, 26] on label "Conversation: ID Verification (Tyler M.)" at bounding box center [184, 26] width 273 height 15
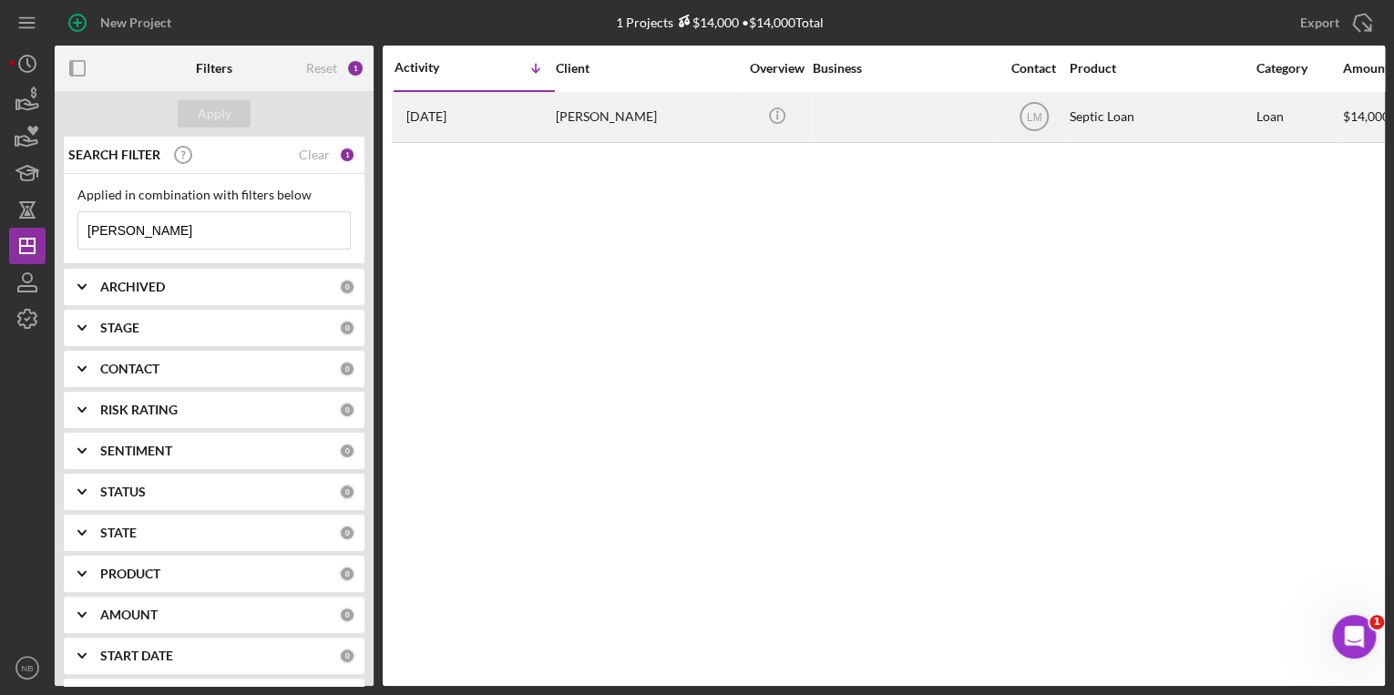
click at [605, 124] on div "[PERSON_NAME]" at bounding box center [647, 117] width 182 height 48
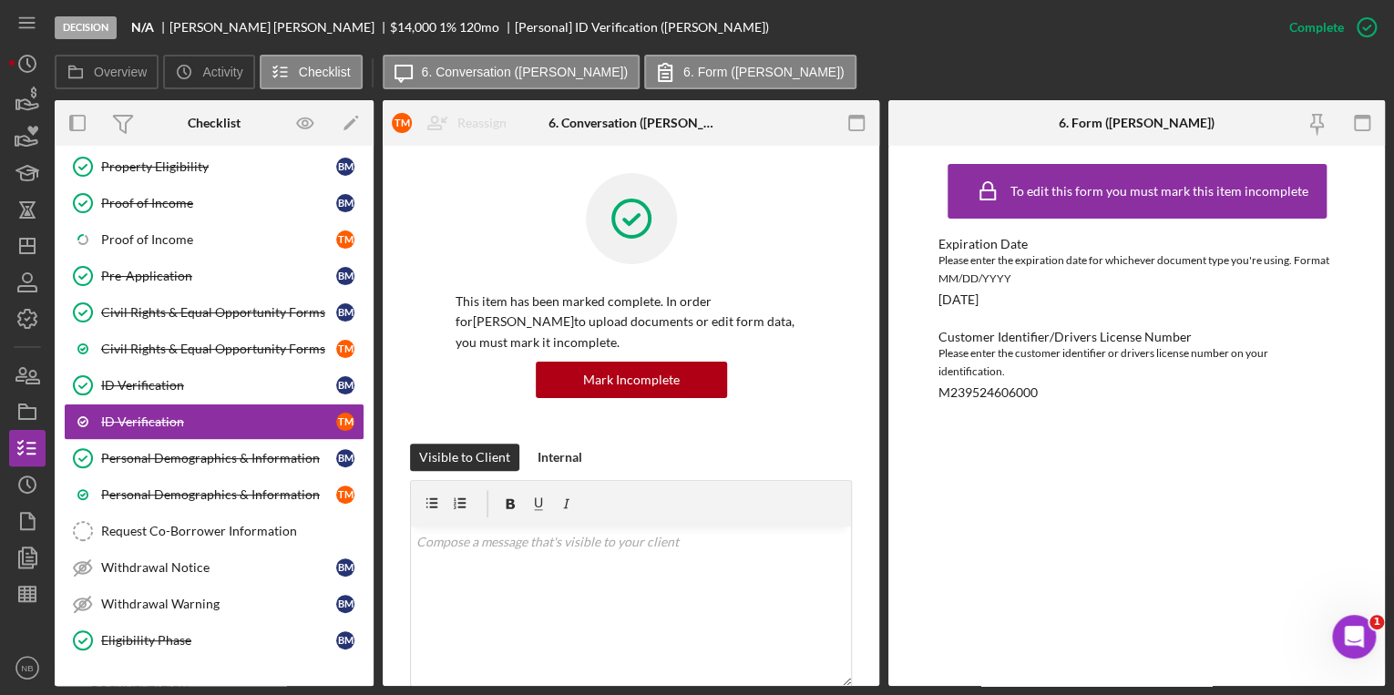
scroll to position [158, 0]
click at [15, 384] on icon "button" at bounding box center [28, 376] width 46 height 46
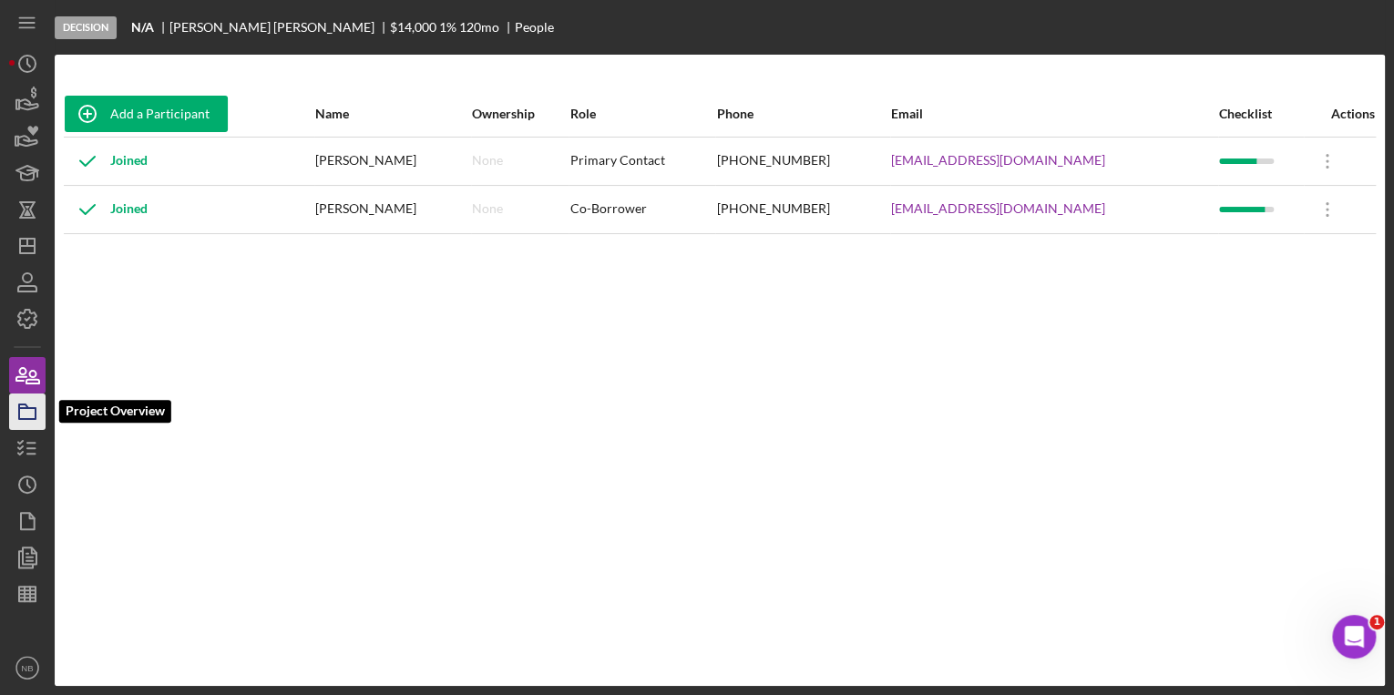
click at [22, 412] on icon "button" at bounding box center [28, 412] width 46 height 46
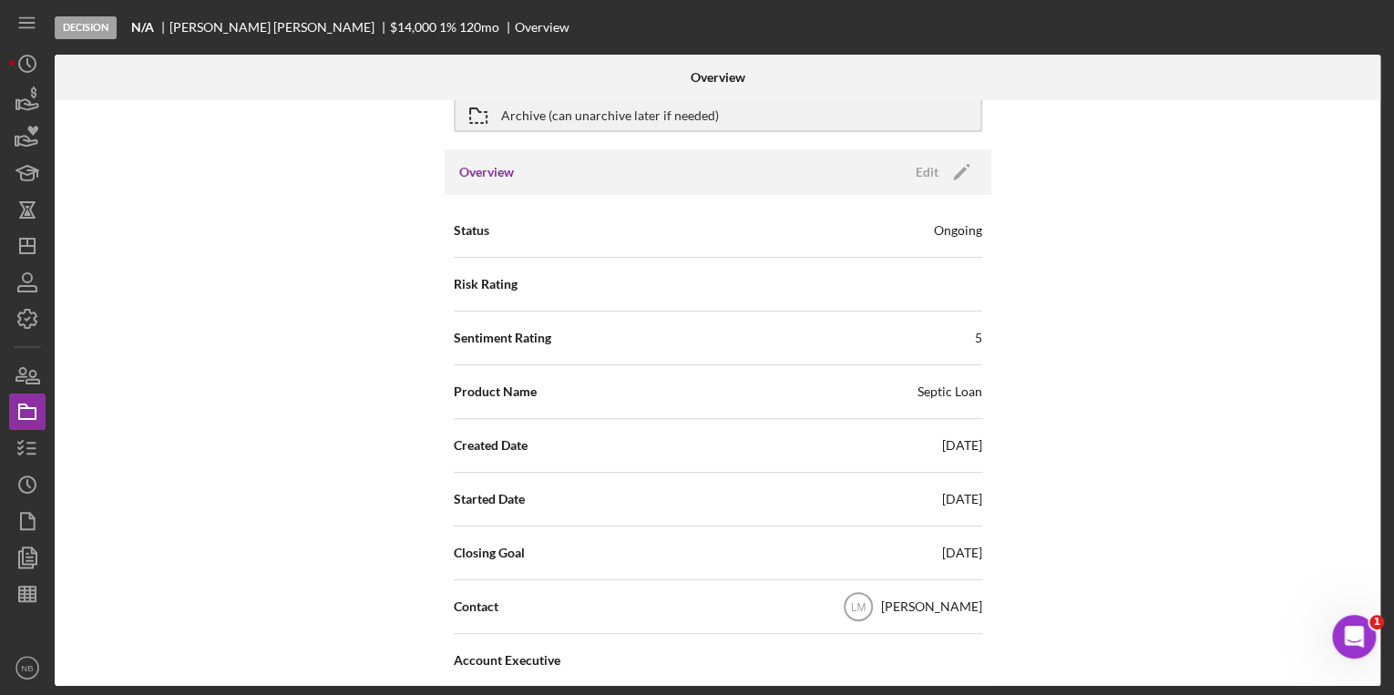
scroll to position [73, 0]
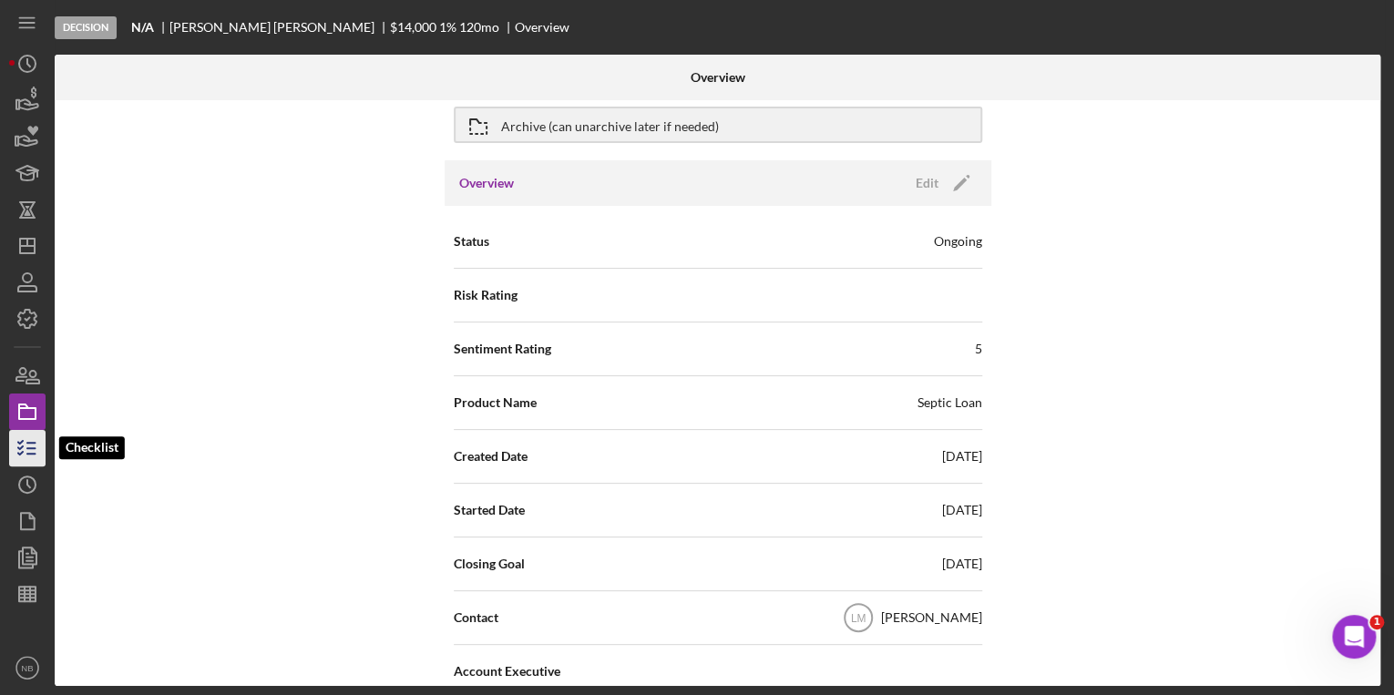
click at [22, 452] on polyline "button" at bounding box center [20, 453] width 5 height 3
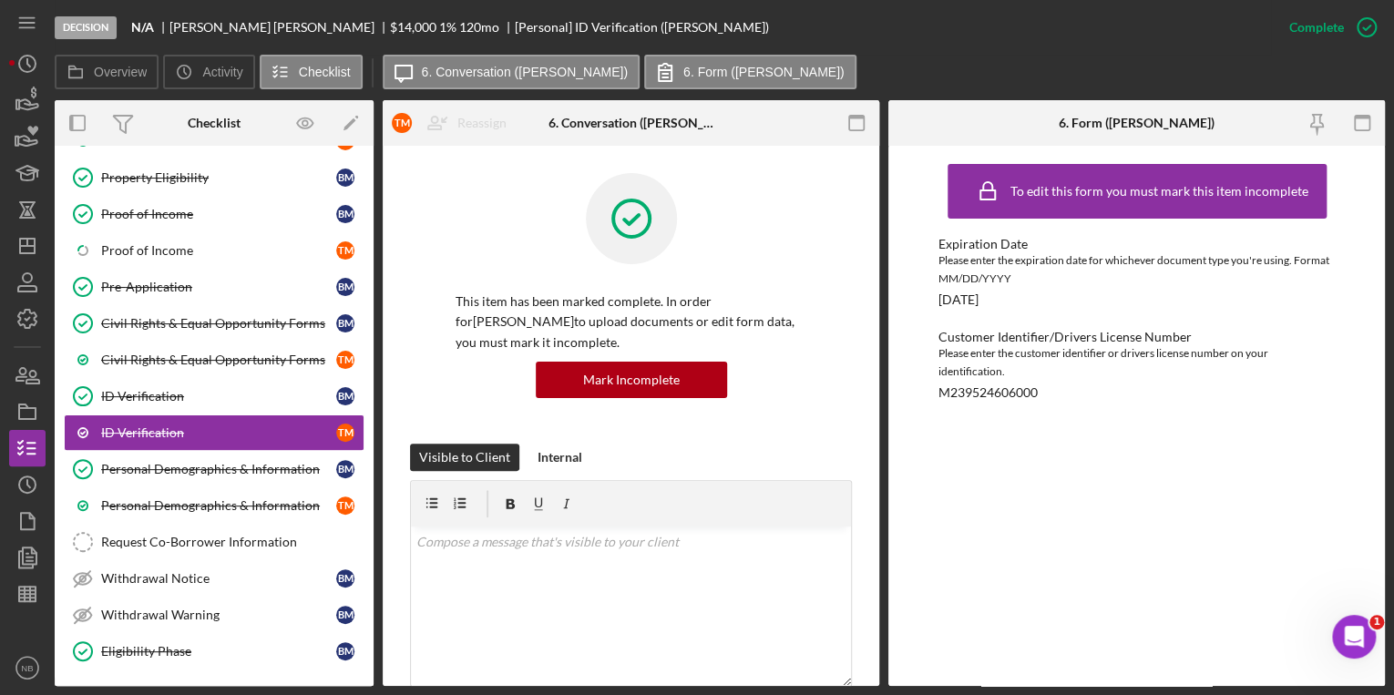
scroll to position [157, 0]
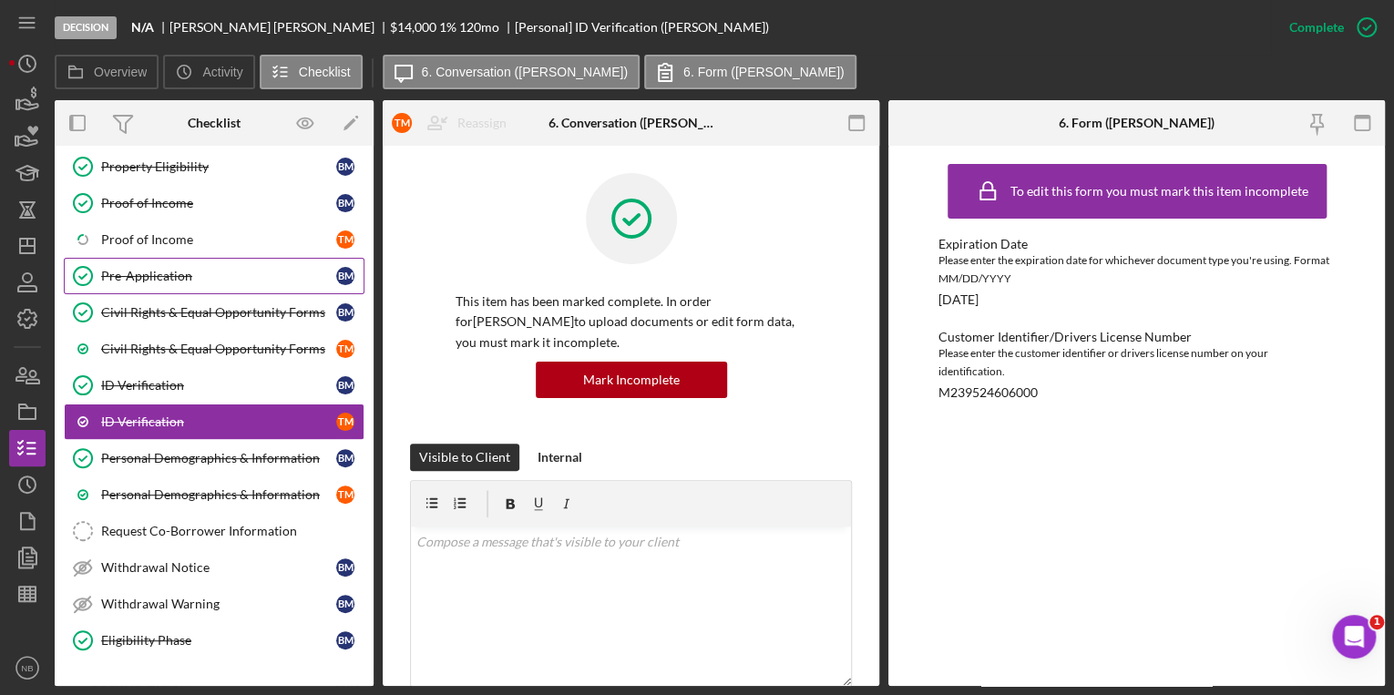
click at [161, 281] on link "Pre-Application Pre-Application B M" at bounding box center [214, 276] width 301 height 36
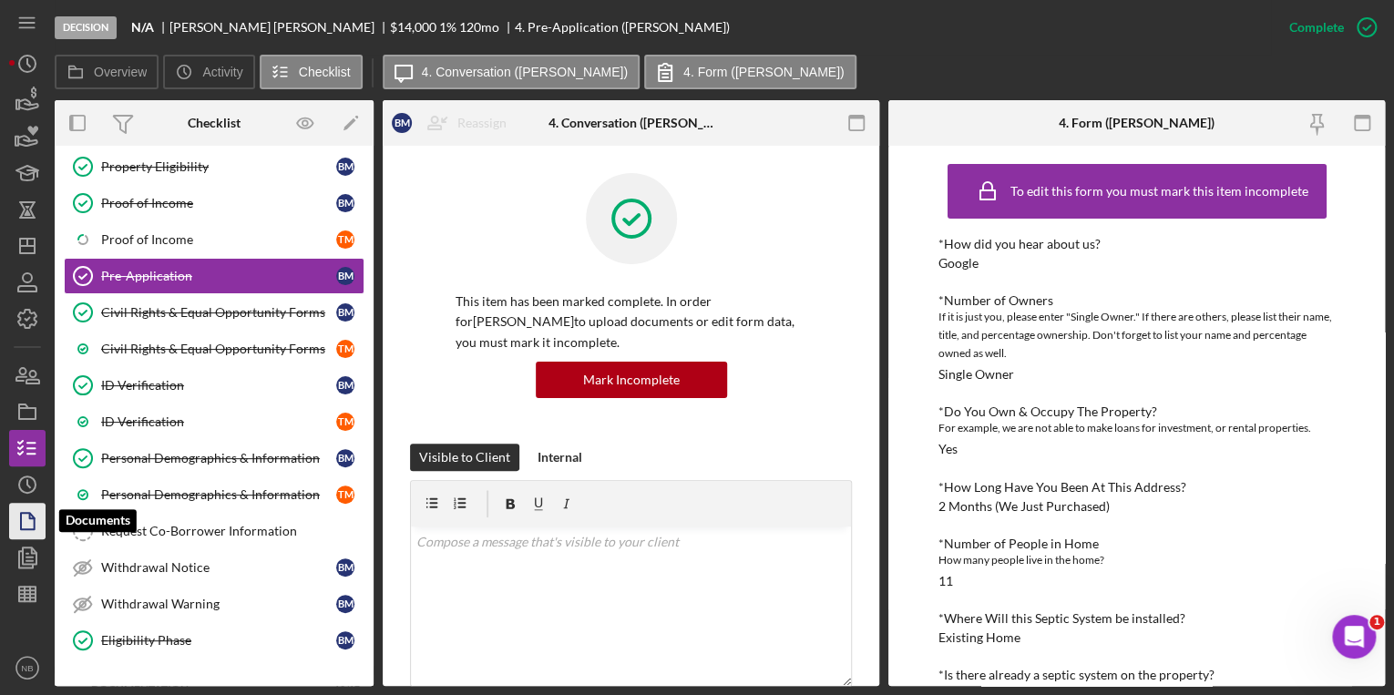
click at [25, 507] on icon "button" at bounding box center [28, 521] width 46 height 46
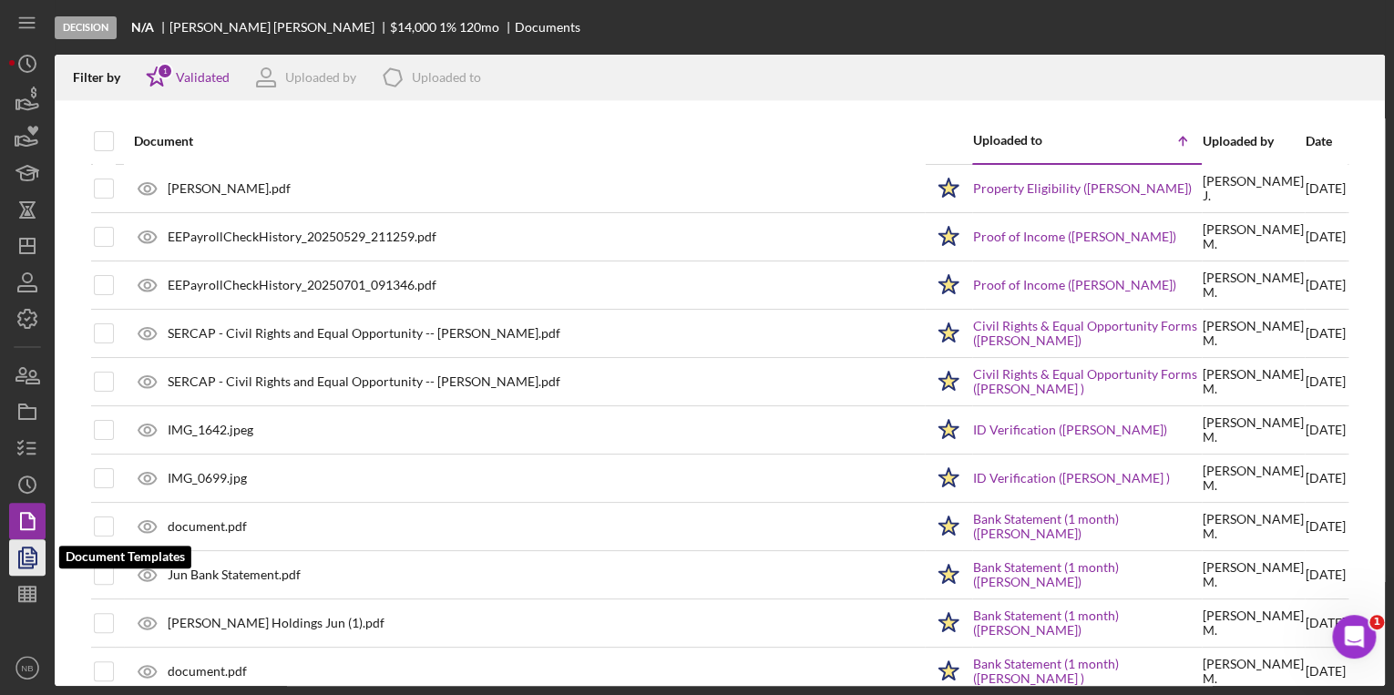
click at [18, 570] on icon "button" at bounding box center [28, 558] width 46 height 46
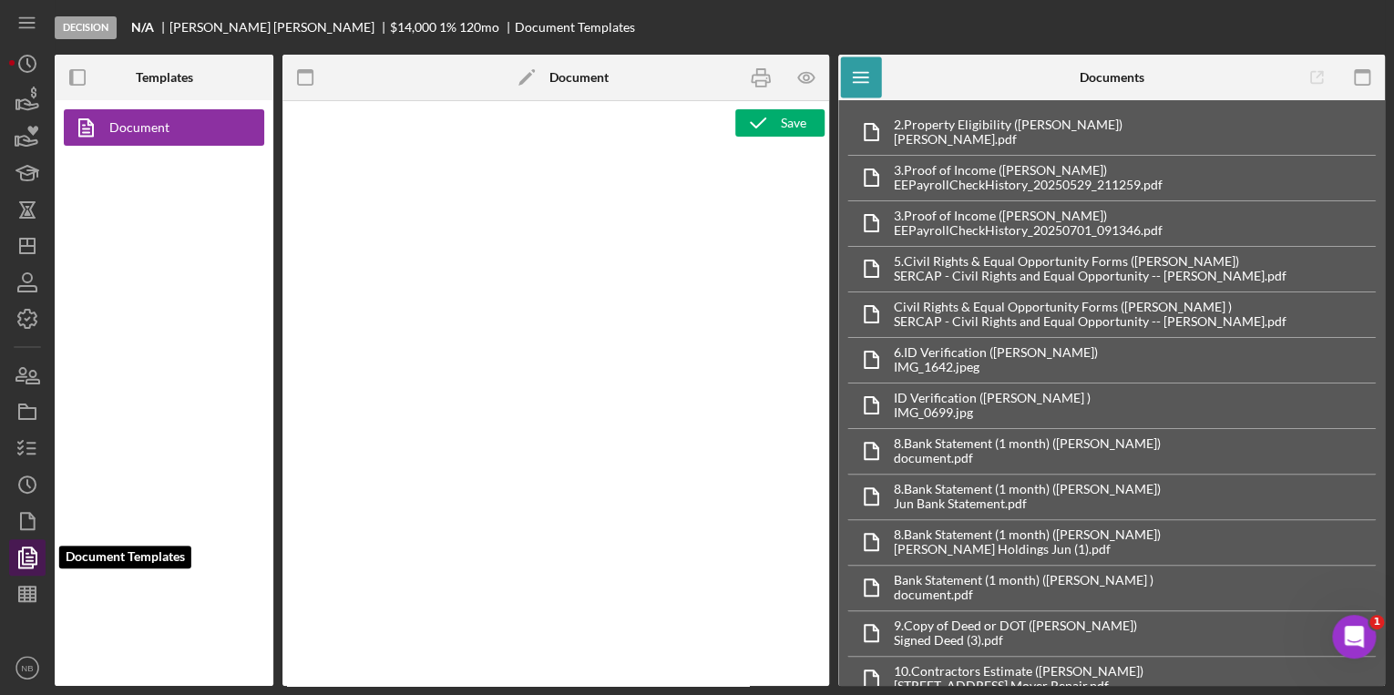
type textarea "<h1 style="text-align: center">Low-Interest Loans for Wells, Septic Systems, an…"
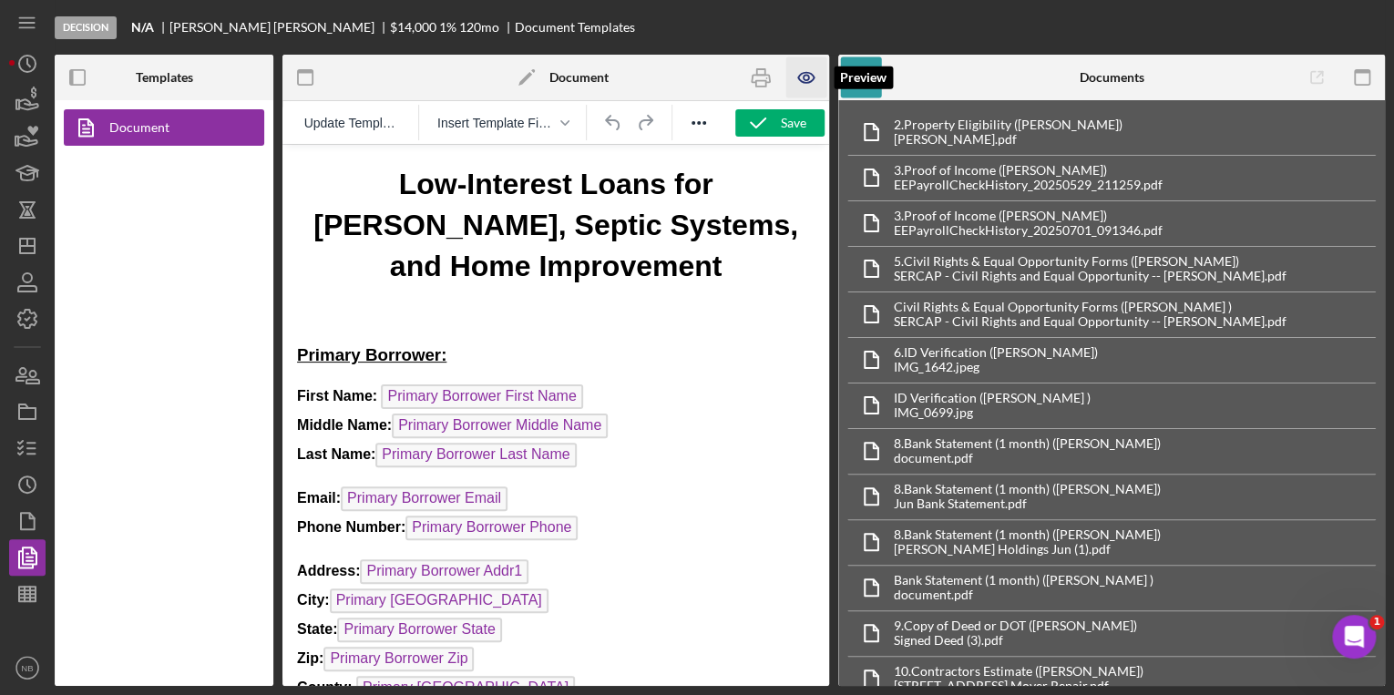
click at [802, 73] on icon "button" at bounding box center [805, 78] width 15 height 10
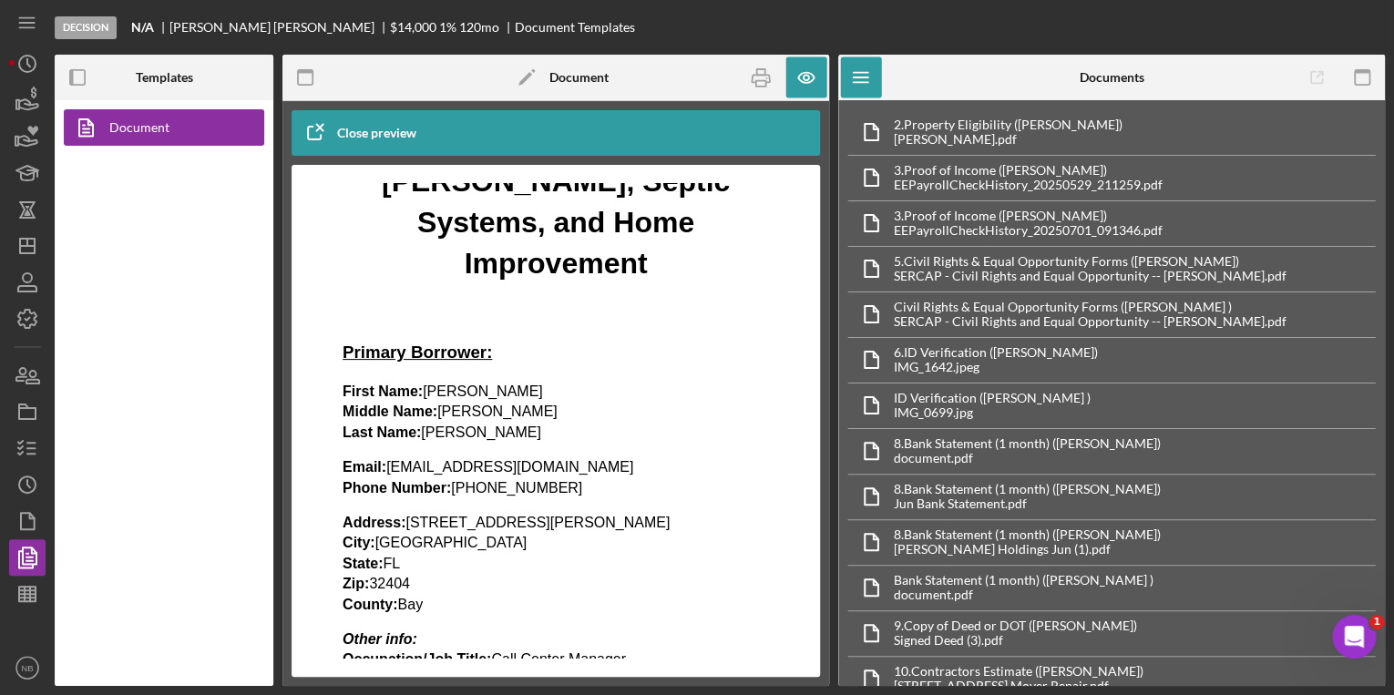
scroll to position [219, 0]
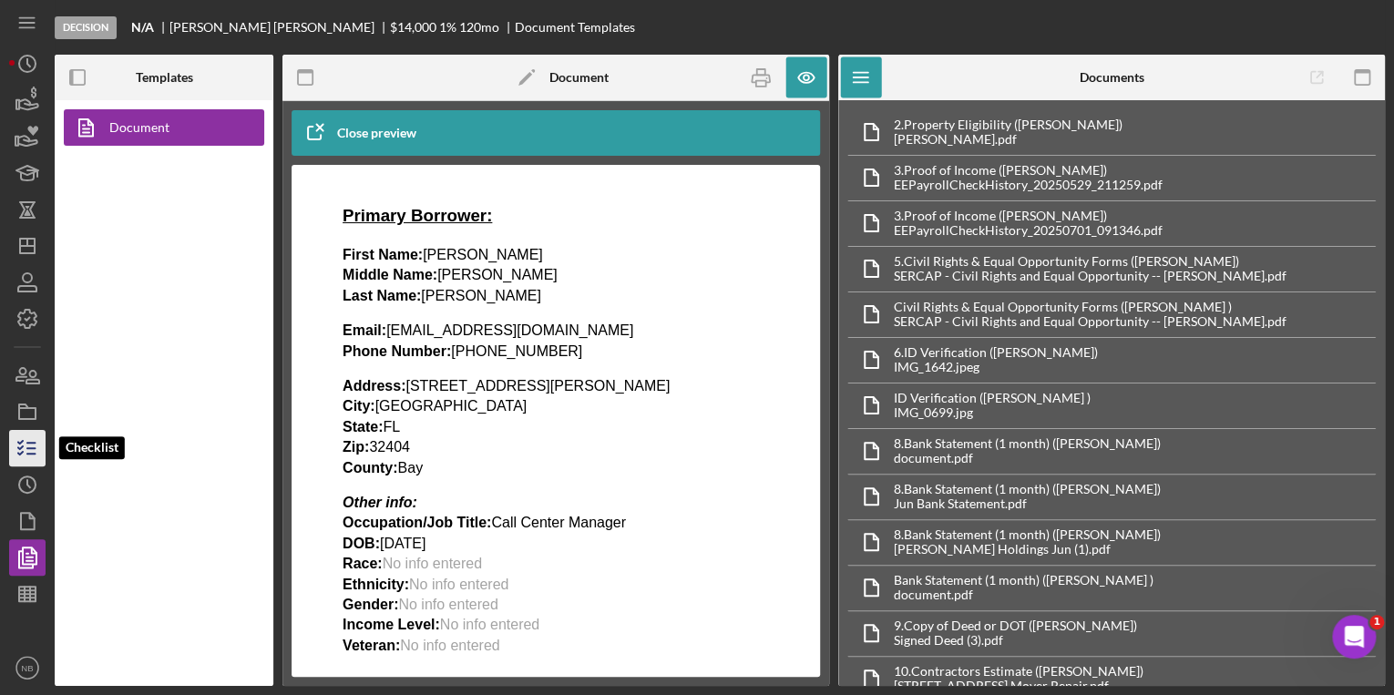
click at [22, 456] on icon "button" at bounding box center [28, 448] width 46 height 46
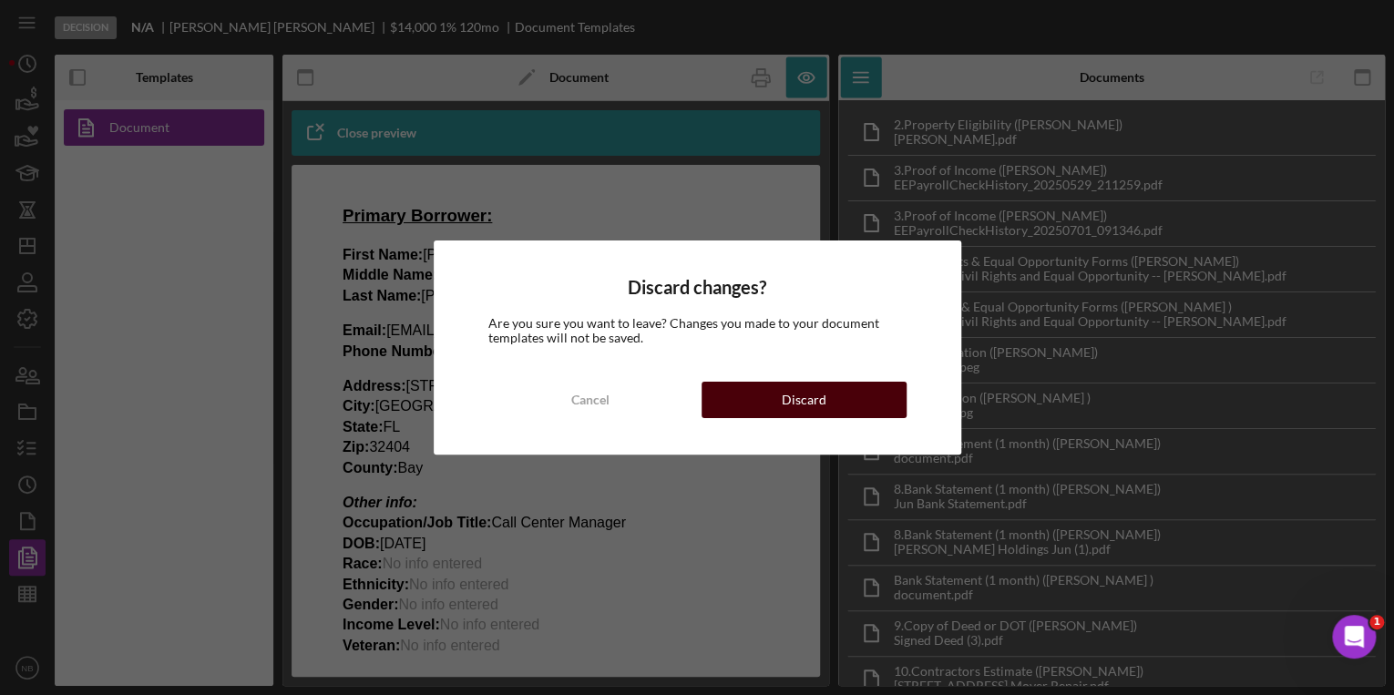
click at [774, 401] on button "Discard" at bounding box center [804, 400] width 205 height 36
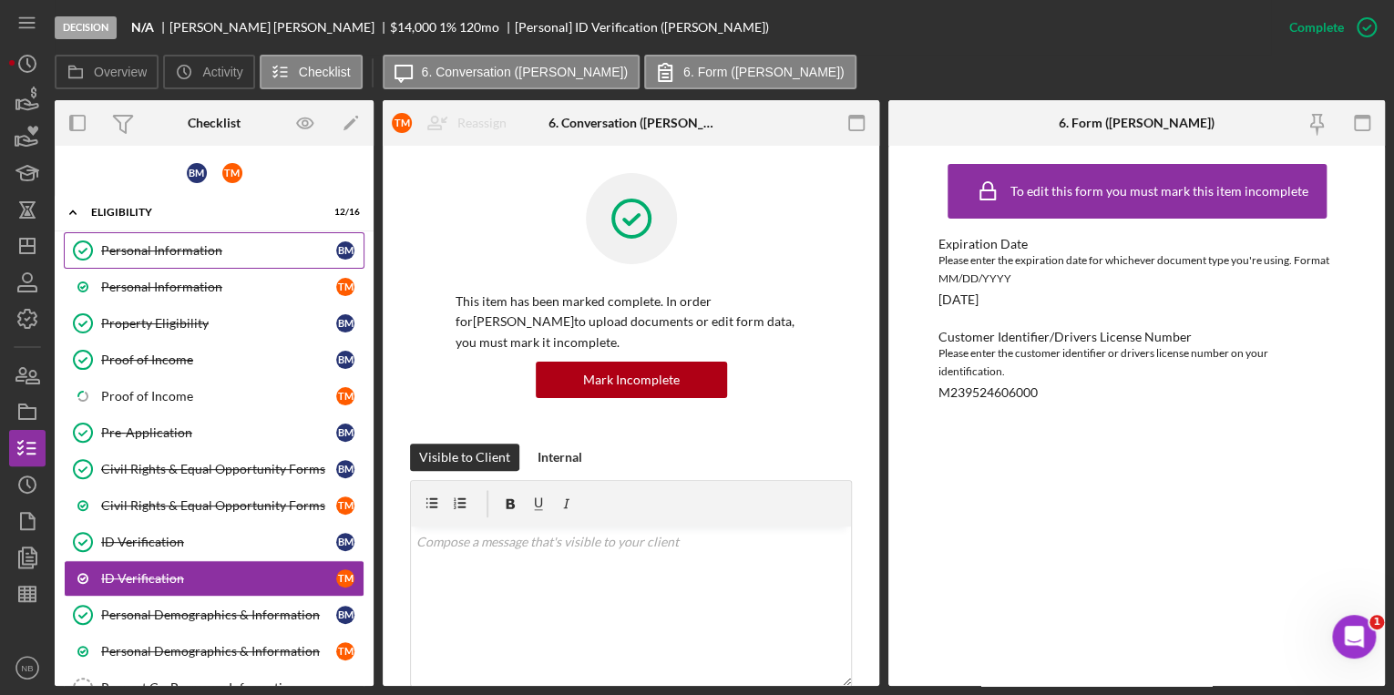
click at [164, 243] on div "Personal Information" at bounding box center [218, 250] width 235 height 15
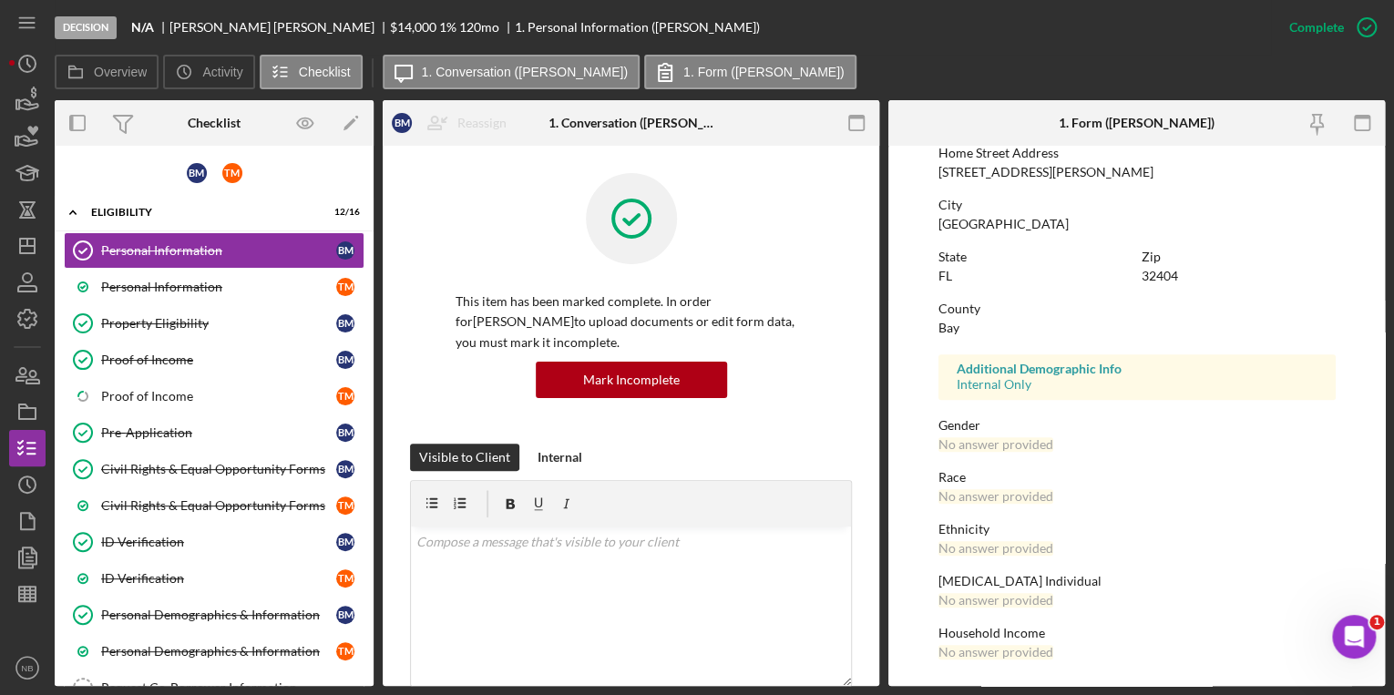
scroll to position [310, 0]
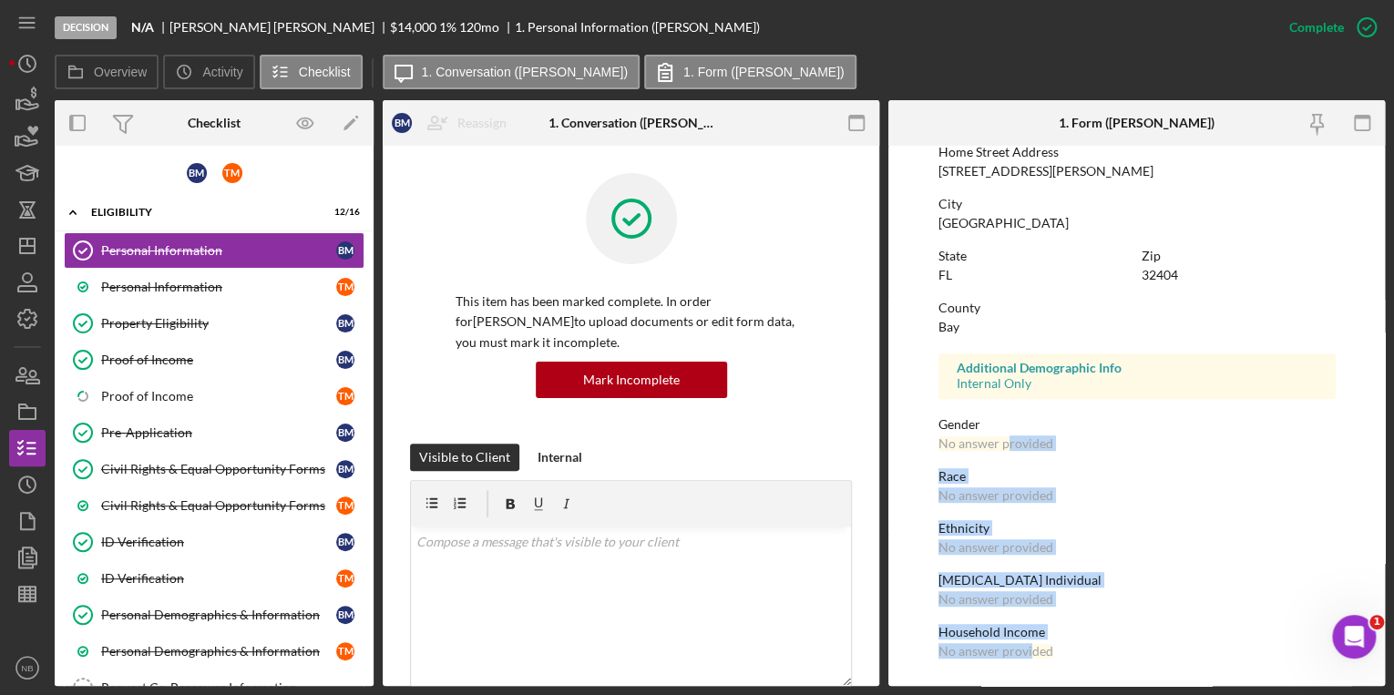
drag, startPoint x: 1008, startPoint y: 439, endPoint x: 1029, endPoint y: 649, distance: 210.6
click at [1029, 649] on div "To edit this form you must mark this item incomplete First Name Brent Middle Na…" at bounding box center [1136, 261] width 397 height 832
drag, startPoint x: 1029, startPoint y: 649, endPoint x: 1082, endPoint y: 639, distance: 54.7
click at [1082, 639] on div "Household Income" at bounding box center [1136, 632] width 397 height 15
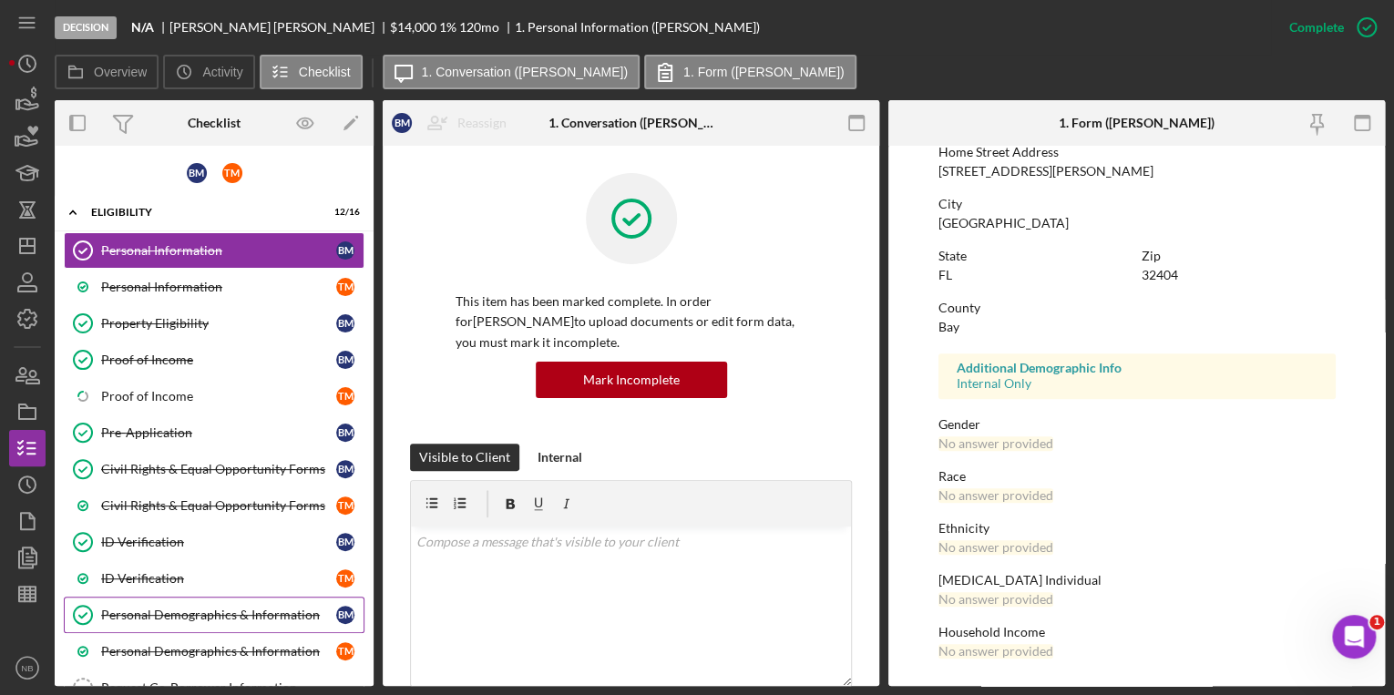
click at [188, 609] on div "Personal Demographics & Information" at bounding box center [218, 615] width 235 height 15
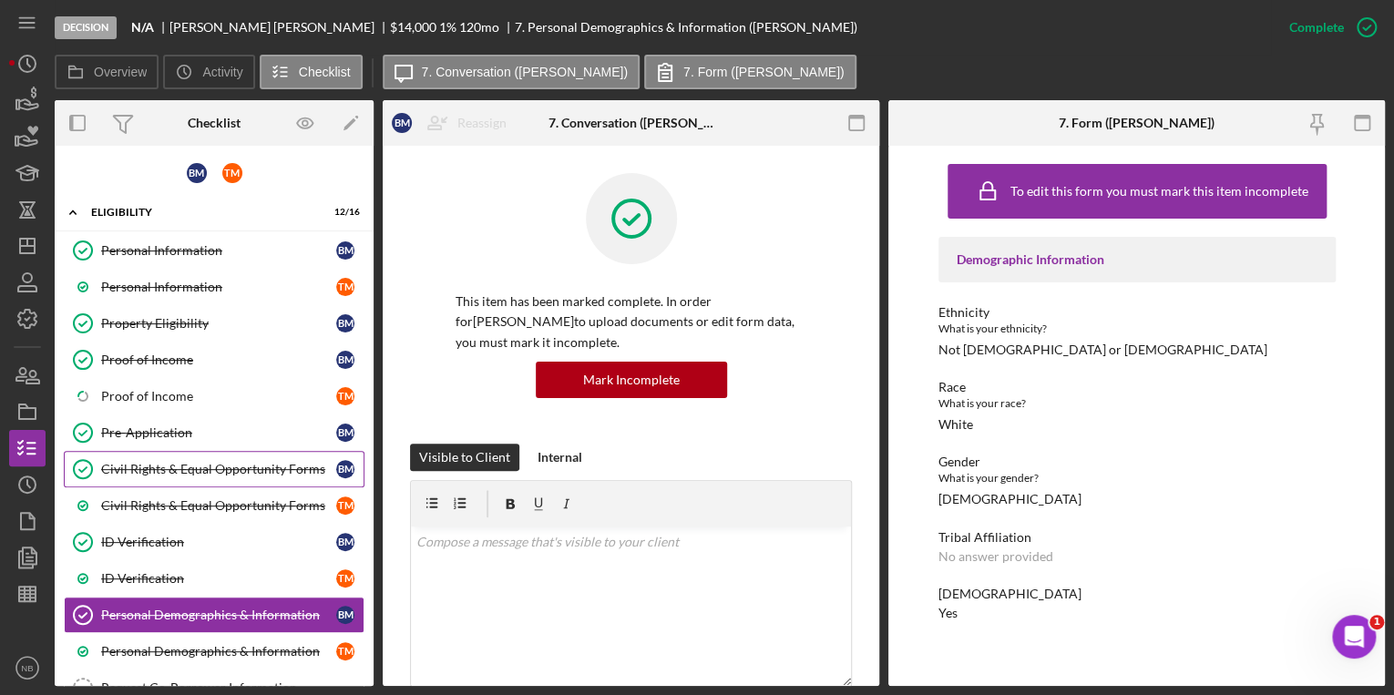
click at [200, 474] on link "Civil Rights & Equal Opportunity Forms Civil Rights & Equal Opportunity Forms B…" at bounding box center [214, 469] width 301 height 36
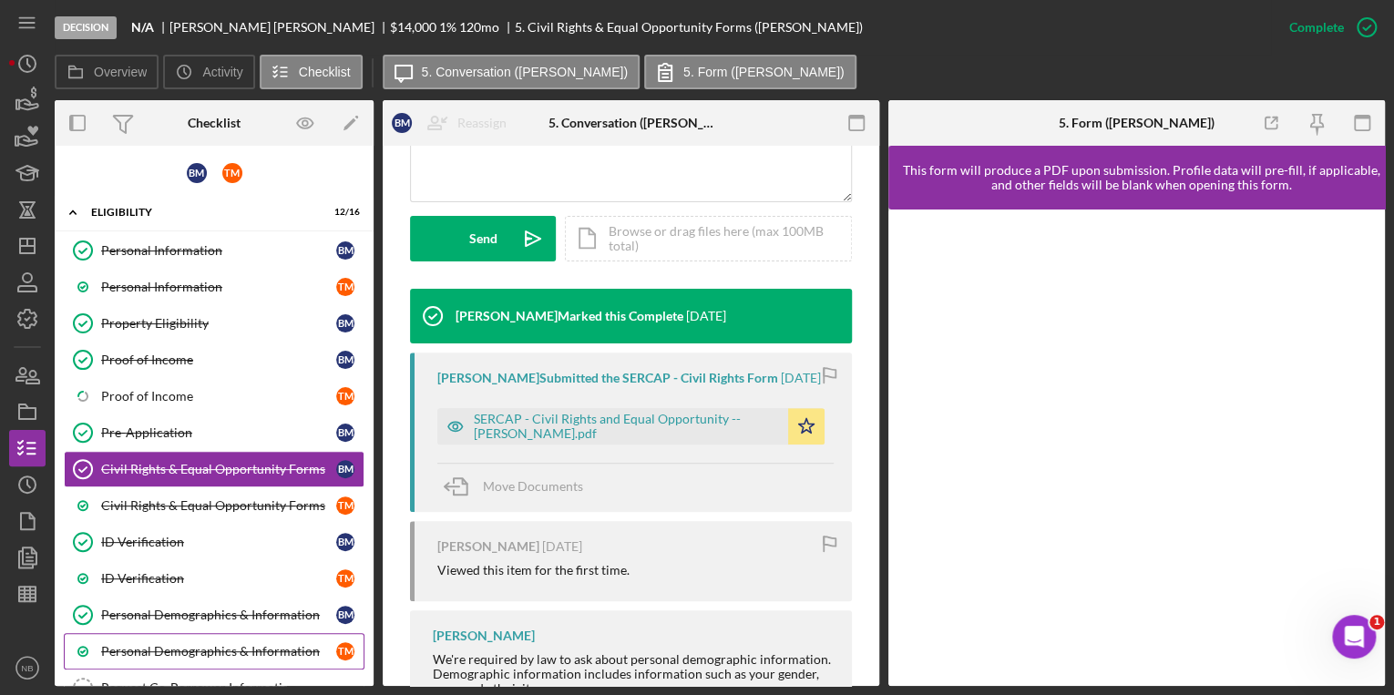
scroll to position [510, 0]
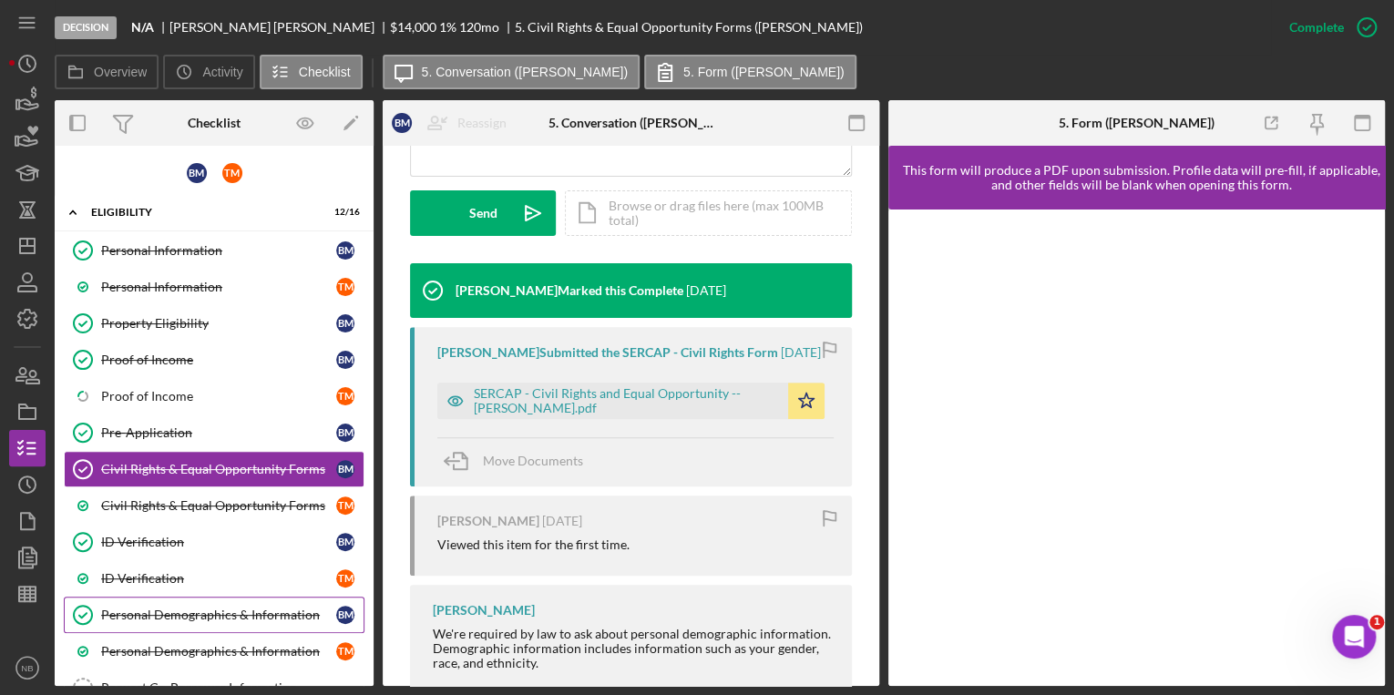
click at [277, 627] on link "Personal Demographics & Information Personal Demographics & Information B M" at bounding box center [214, 615] width 301 height 36
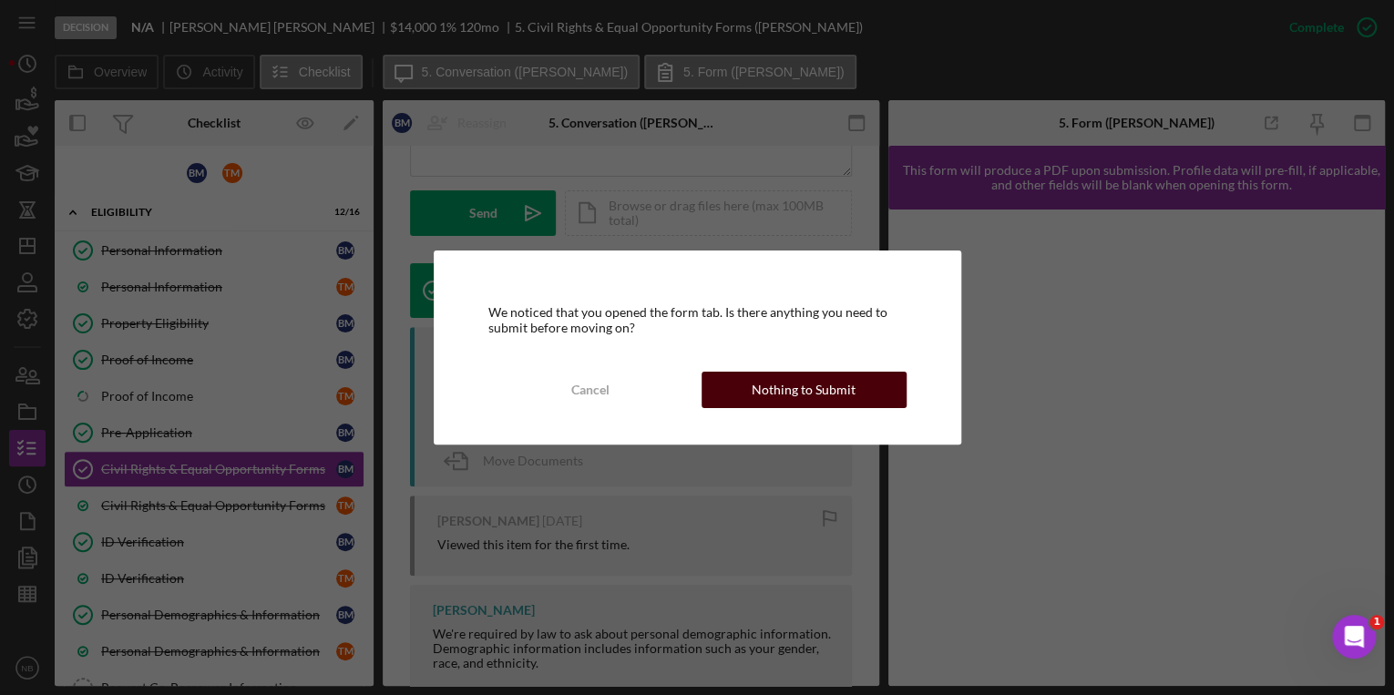
click at [751, 386] on button "Nothing to Submit" at bounding box center [804, 390] width 205 height 36
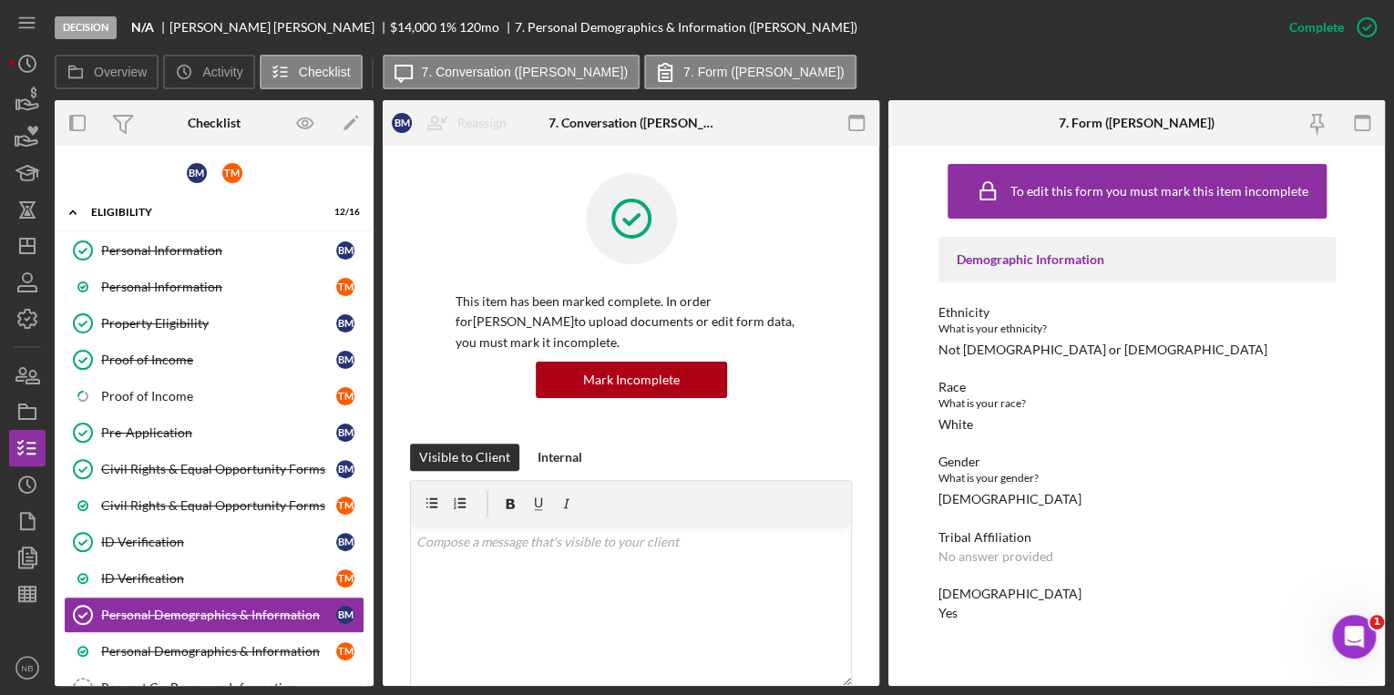
click at [993, 608] on div "US Citizenship Yes" at bounding box center [1136, 604] width 397 height 34
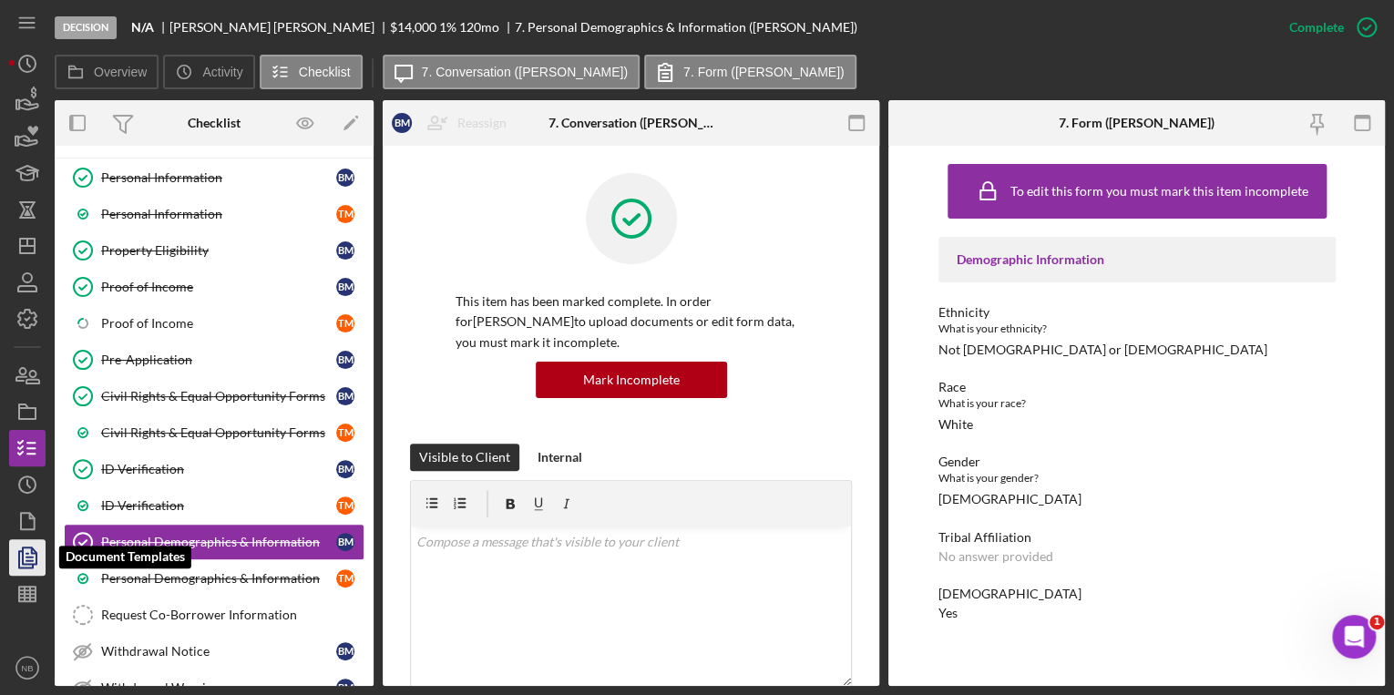
click at [19, 557] on polyline "button" at bounding box center [26, 559] width 14 height 16
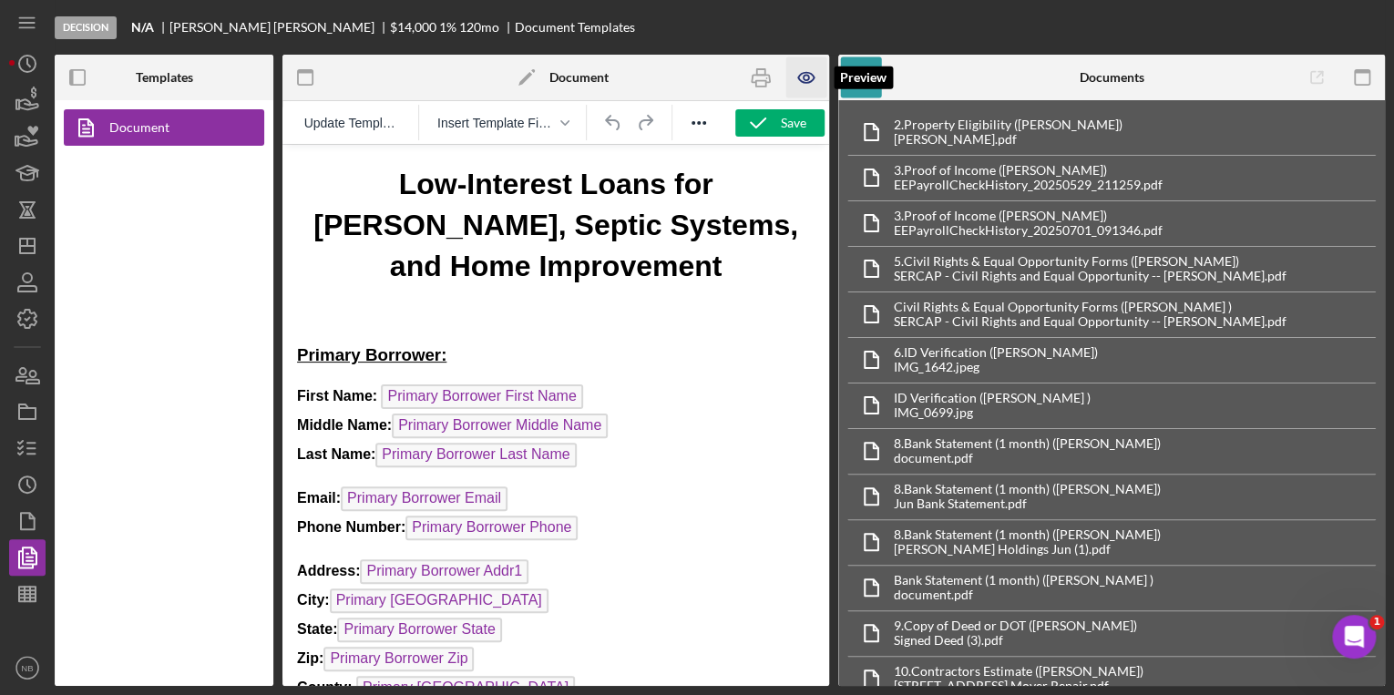
click at [799, 73] on icon "button" at bounding box center [806, 77] width 41 height 41
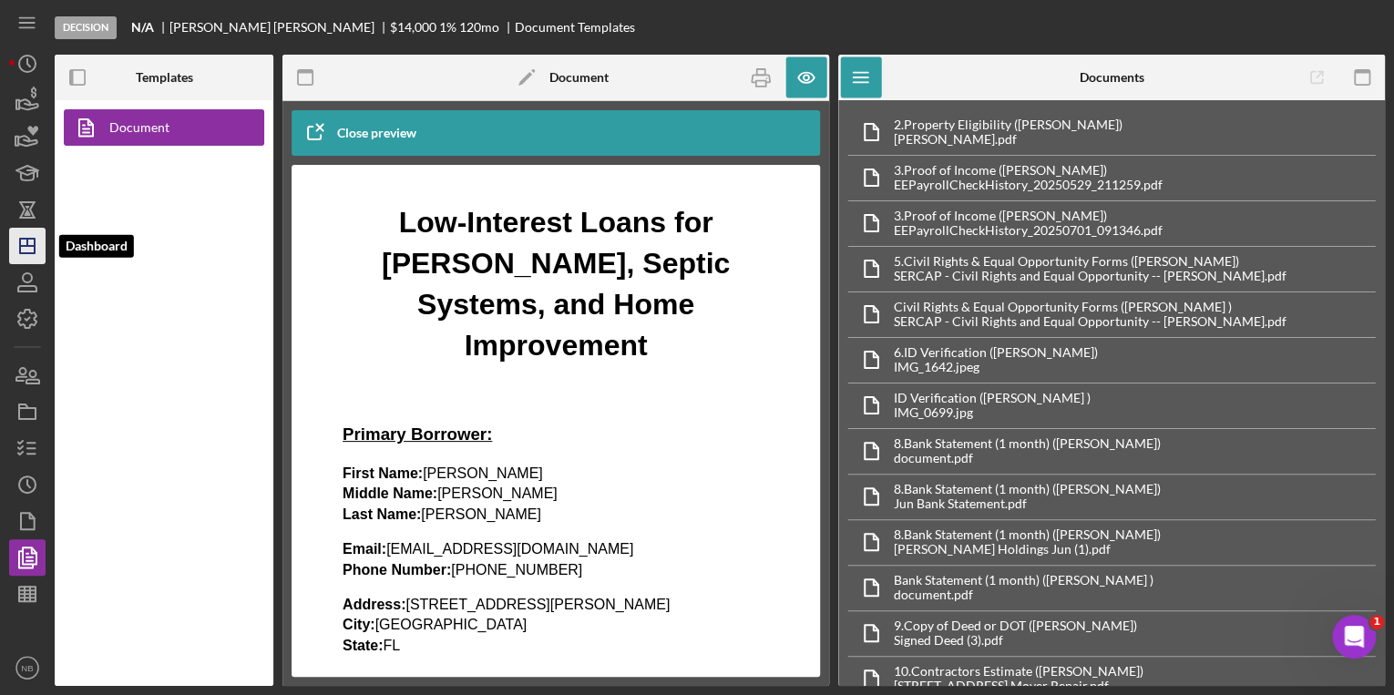
click at [27, 242] on line "button" at bounding box center [27, 242] width 0 height 7
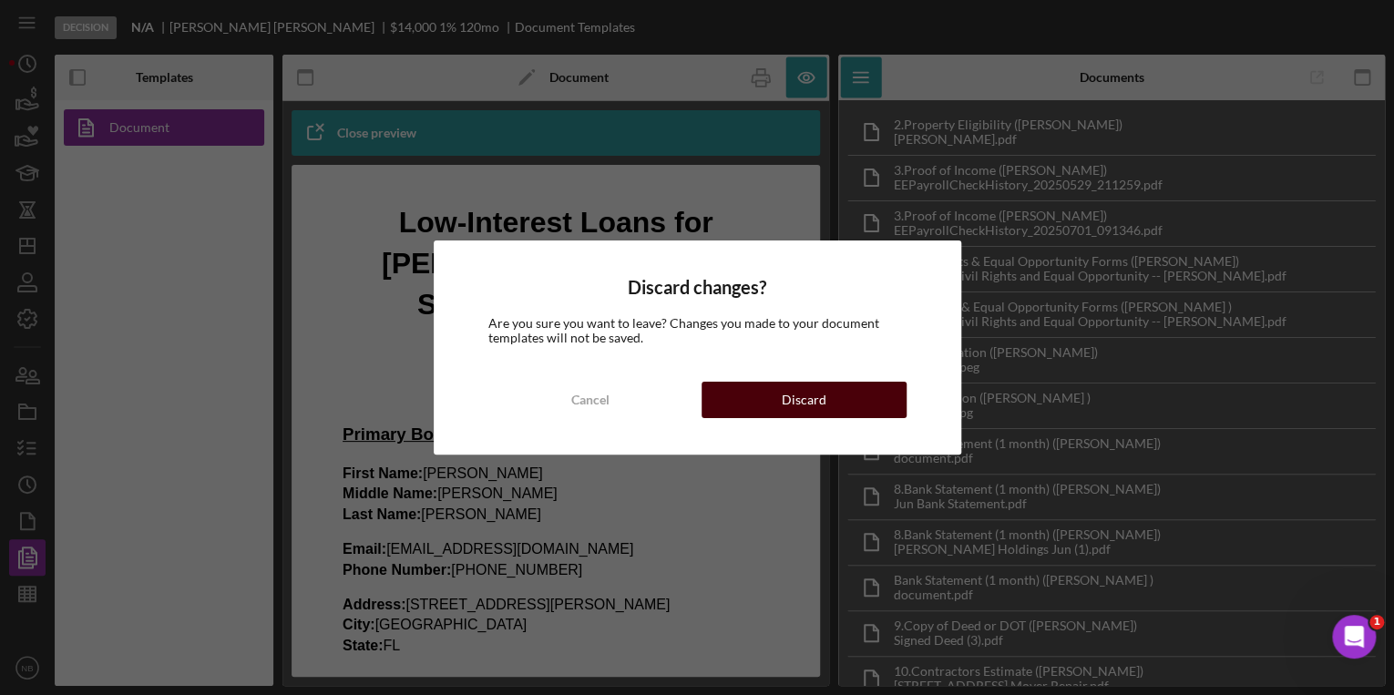
click at [811, 400] on div "Discard" at bounding box center [804, 400] width 45 height 36
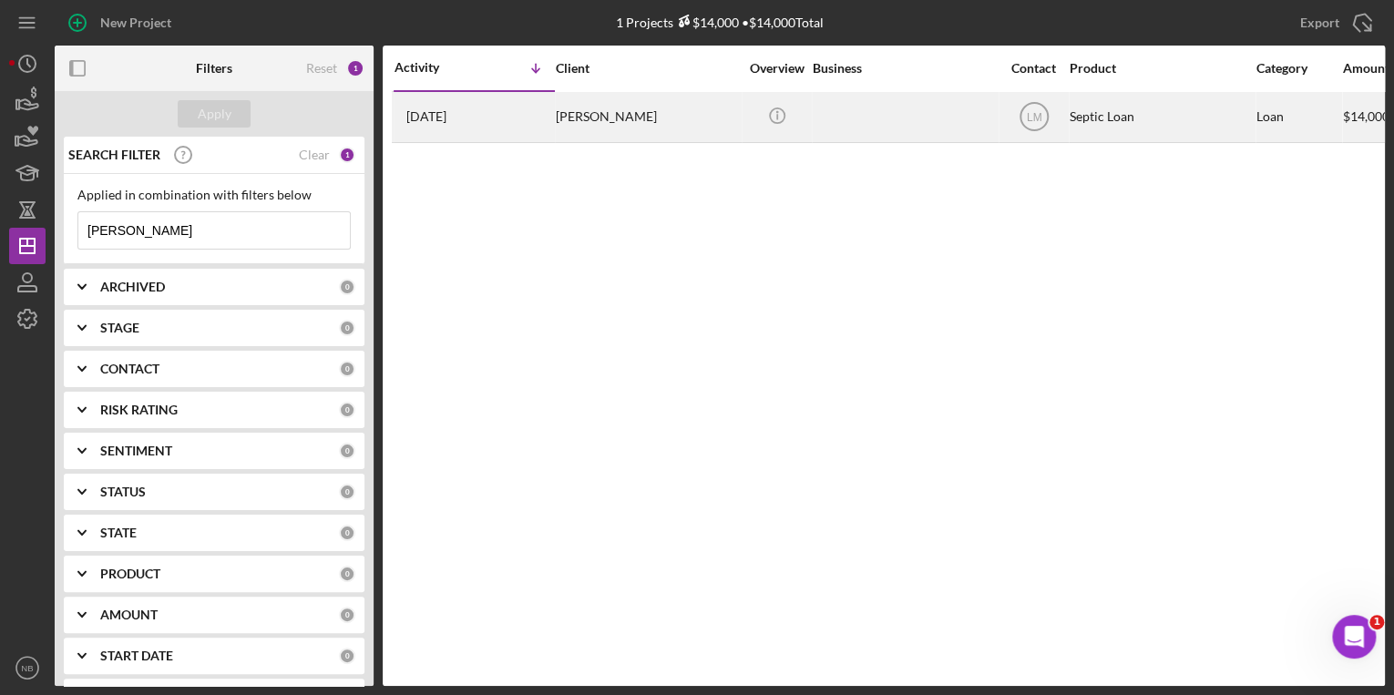
click at [576, 121] on div "Brent Moyer" at bounding box center [647, 117] width 182 height 48
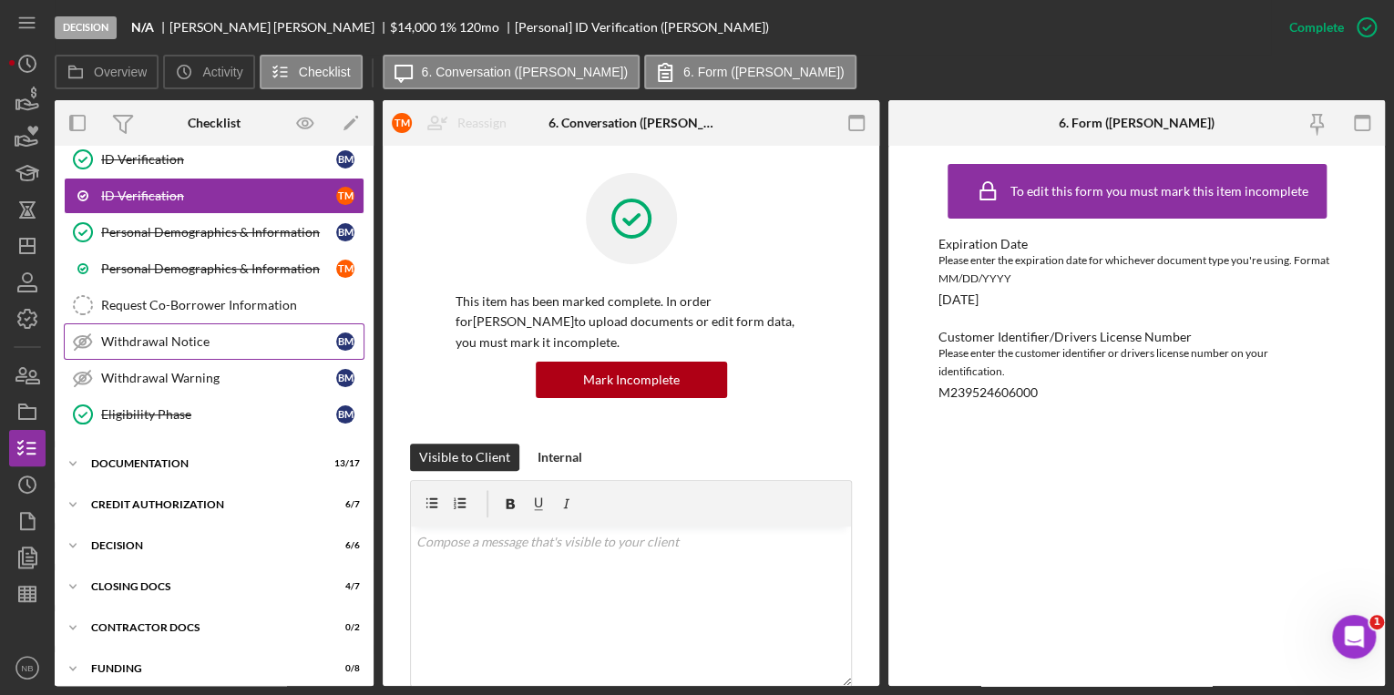
scroll to position [386, 0]
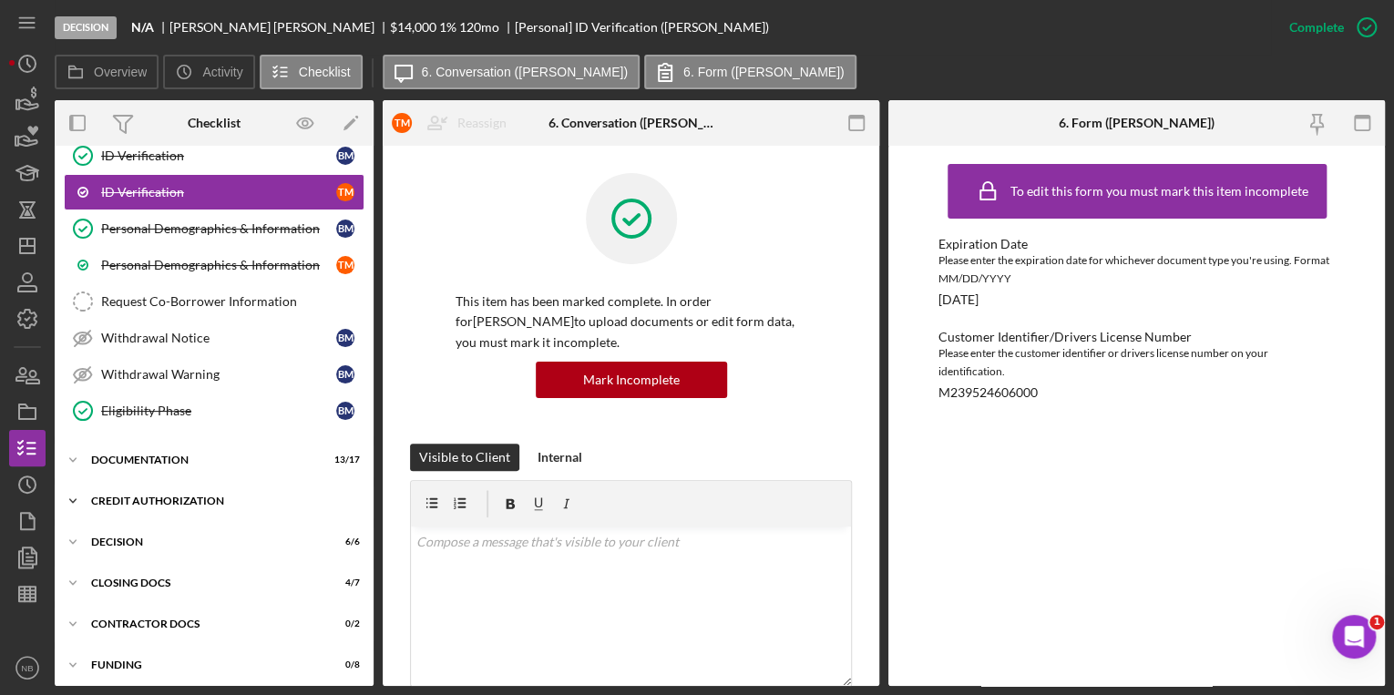
drag, startPoint x: 66, startPoint y: 488, endPoint x: 77, endPoint y: 495, distance: 12.7
click at [66, 489] on icon "Icon/Expander" at bounding box center [73, 501] width 36 height 36
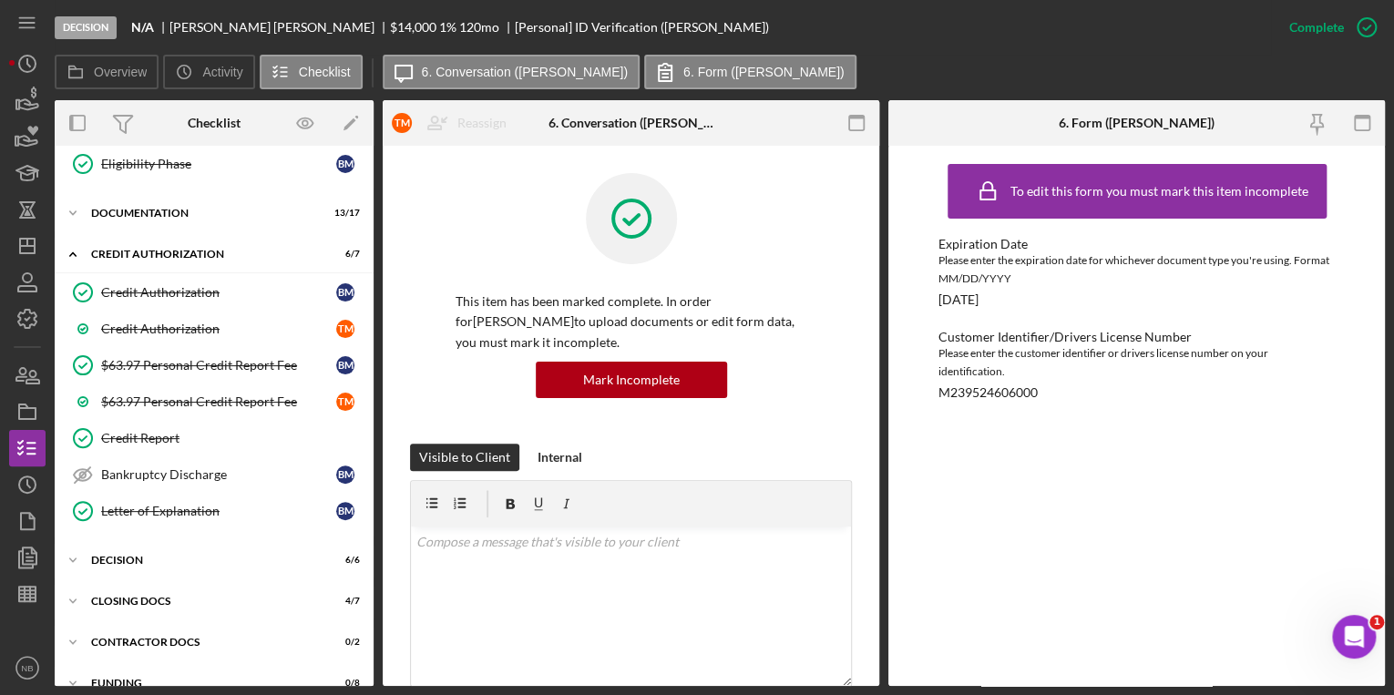
scroll to position [649, 0]
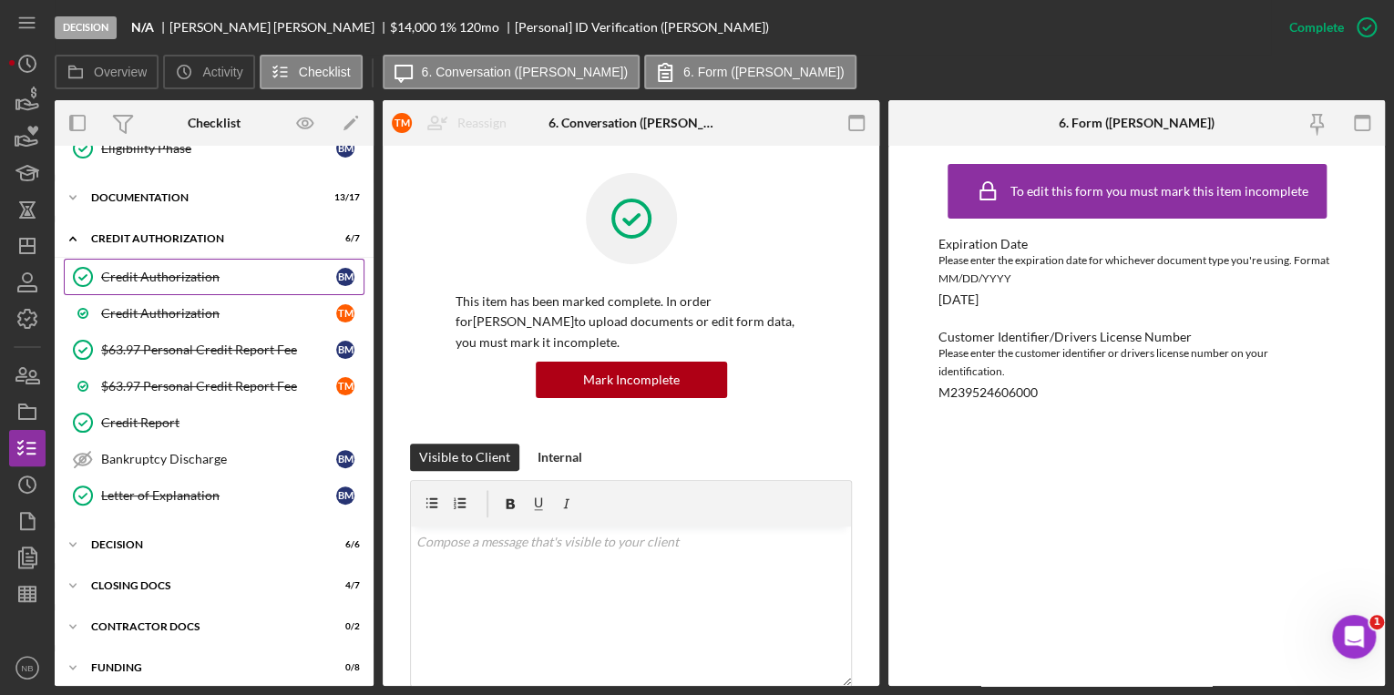
click at [168, 270] on div "Credit Authorization" at bounding box center [218, 277] width 235 height 15
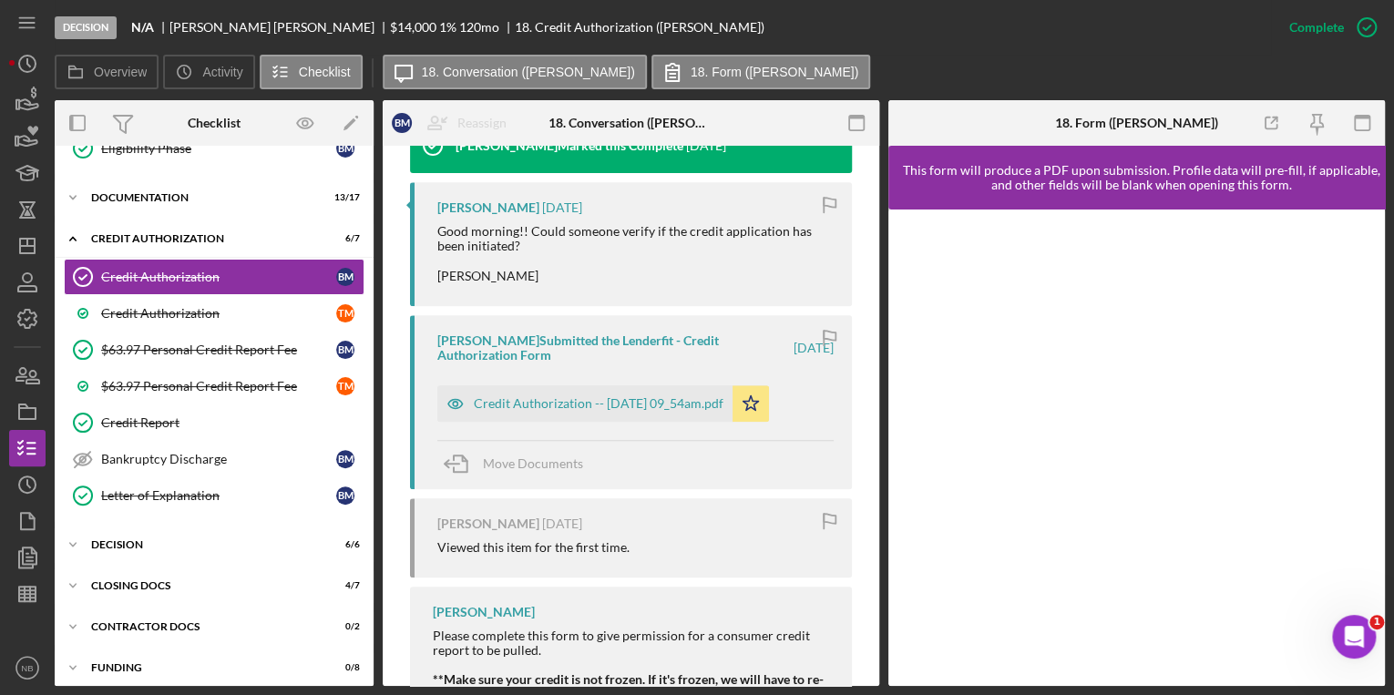
scroll to position [656, 0]
click at [500, 401] on div "Credit Authorization -- 2025-06-06 09_54am.pdf" at bounding box center [599, 402] width 250 height 15
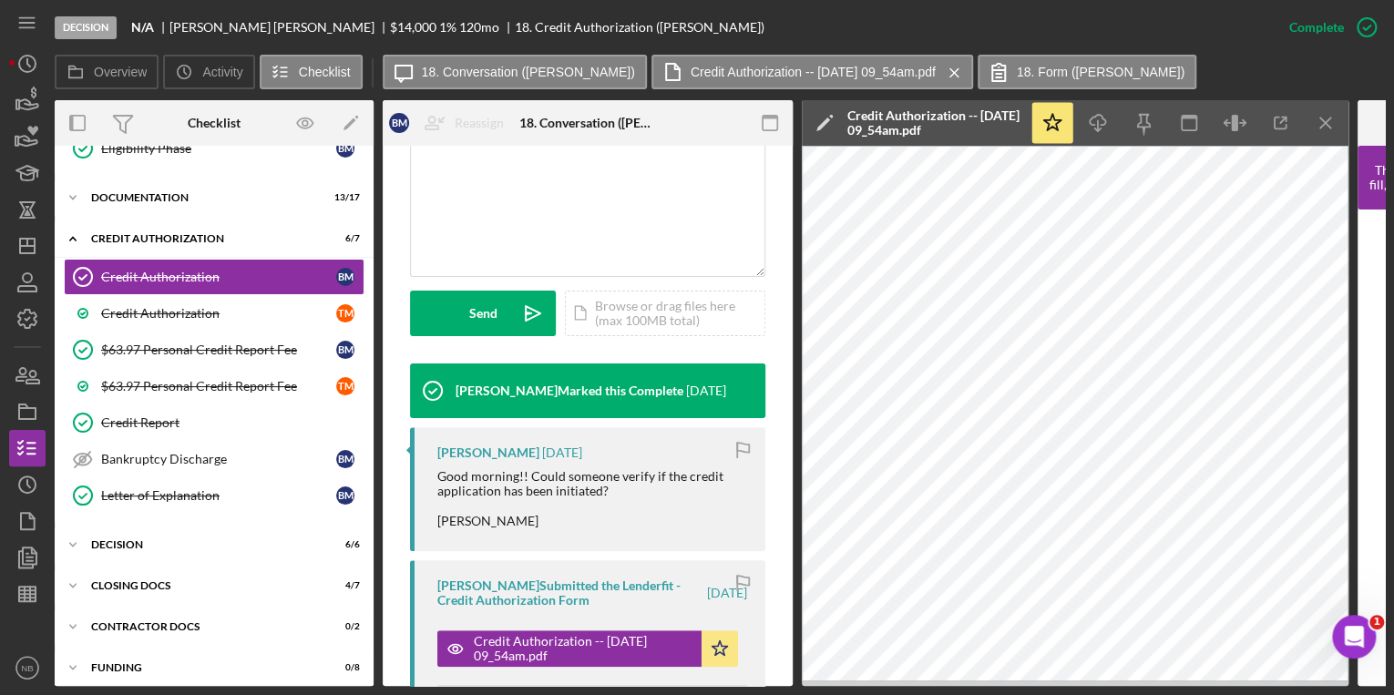
scroll to position [384, 0]
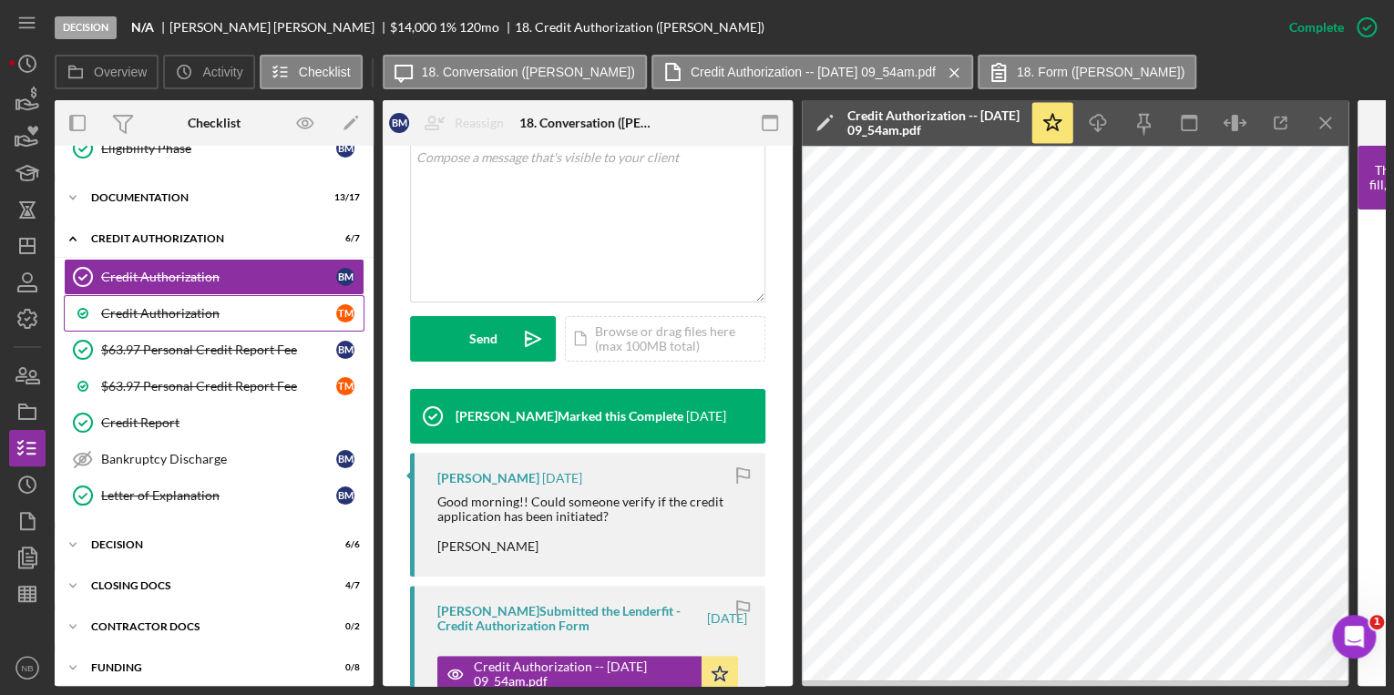
click at [218, 310] on div "Credit Authorization" at bounding box center [218, 313] width 235 height 15
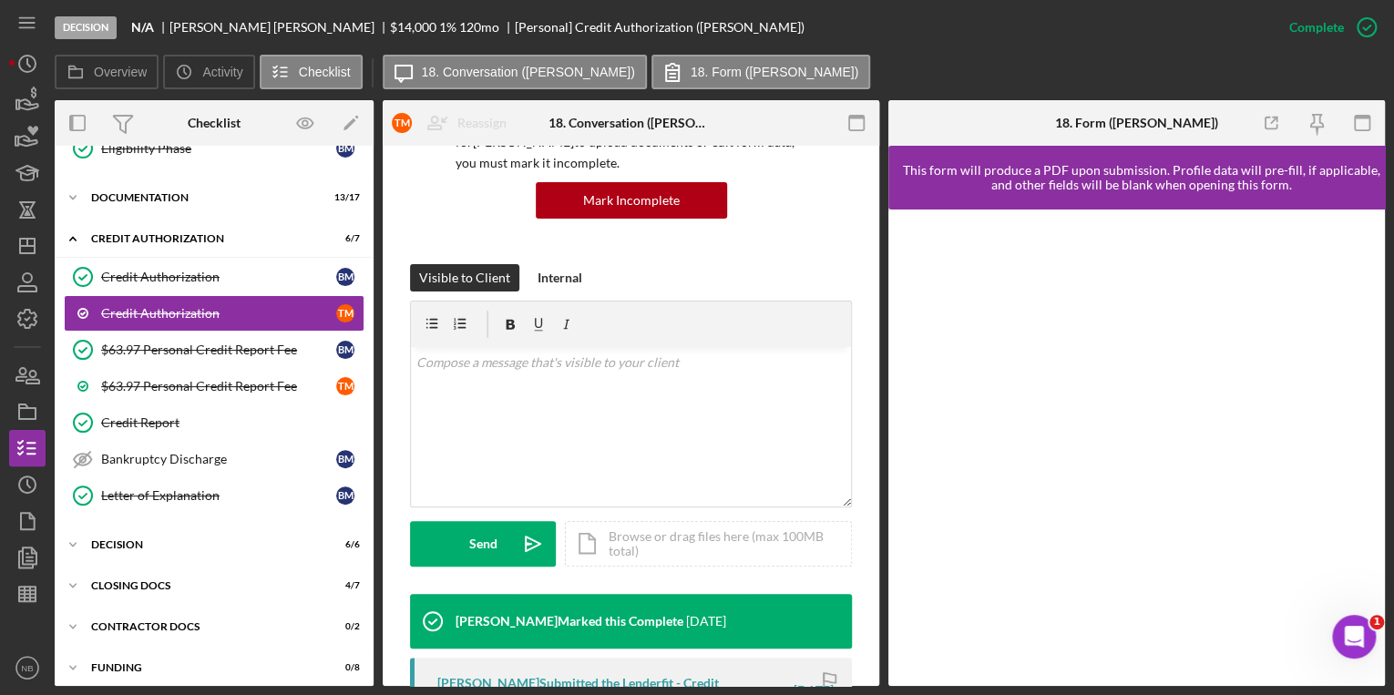
scroll to position [437, 0]
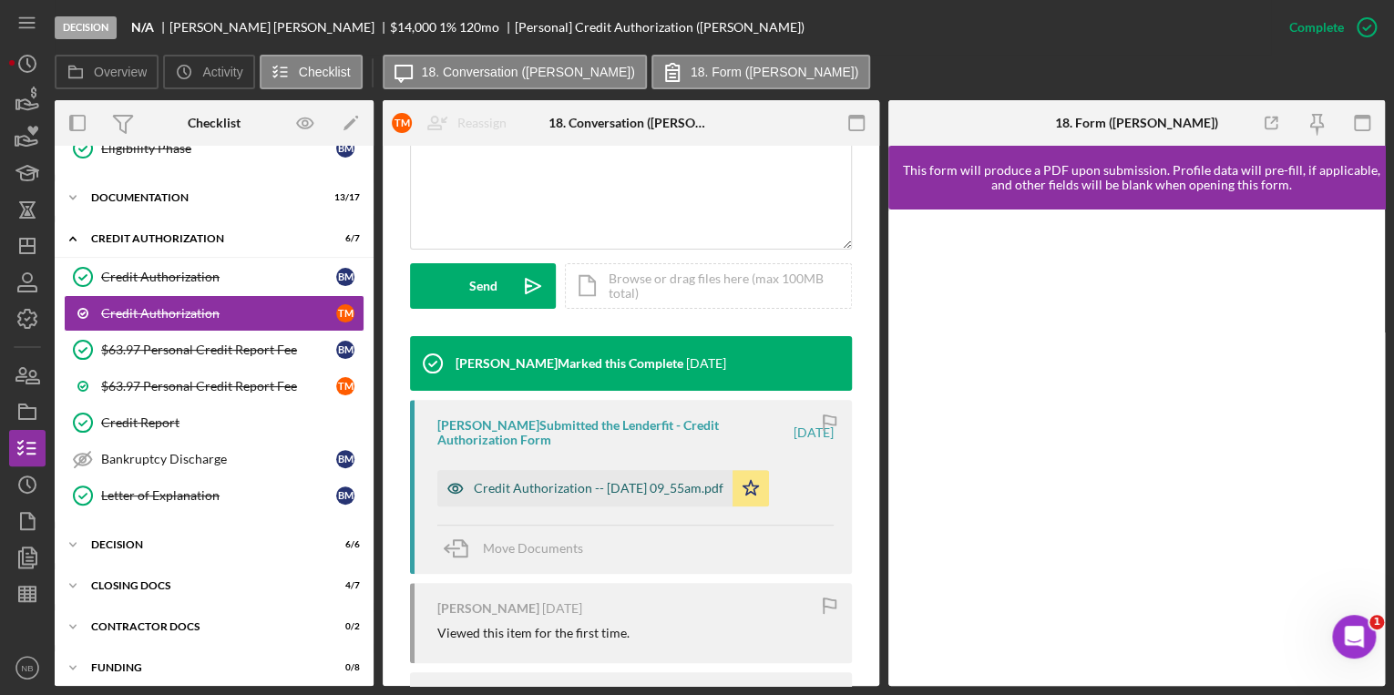
click at [577, 484] on div "Credit Authorization -- 2025-06-06 09_55am.pdf" at bounding box center [599, 488] width 250 height 15
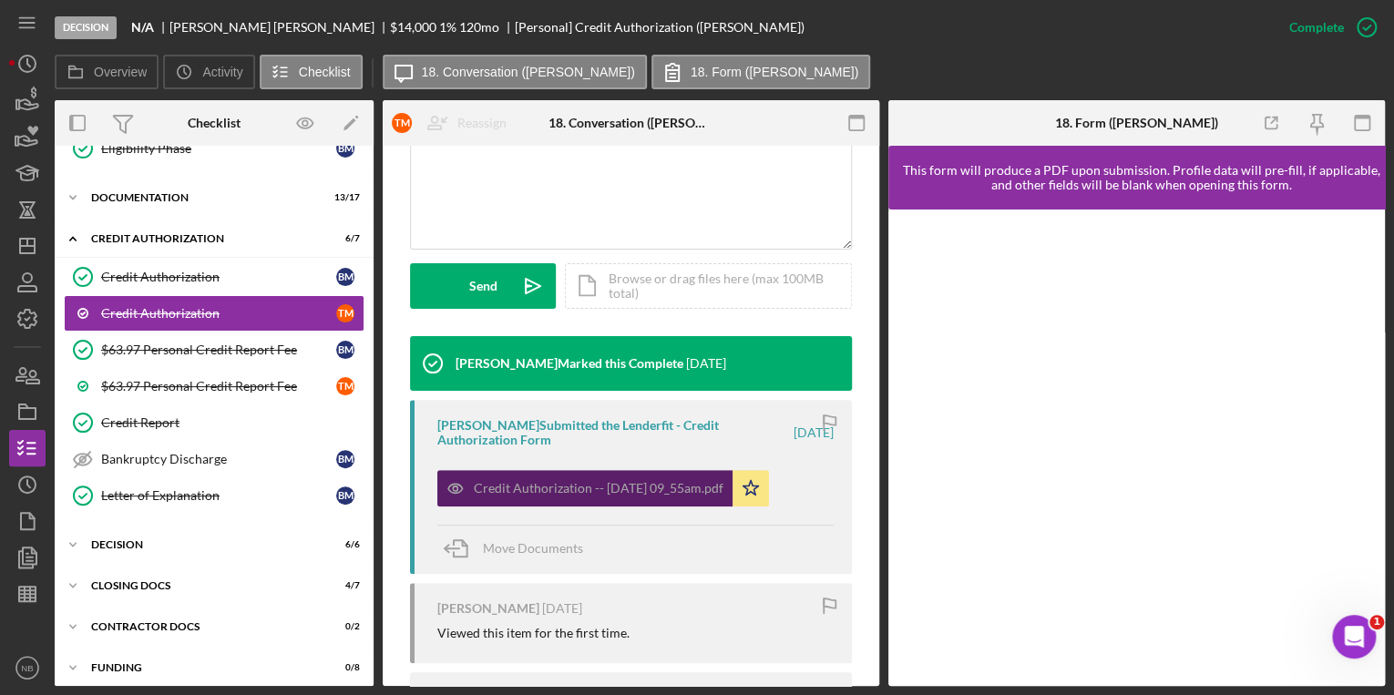
click at [577, 484] on div "Credit Authorization -- 2025-06-06 09_55am.pdf" at bounding box center [599, 488] width 250 height 15
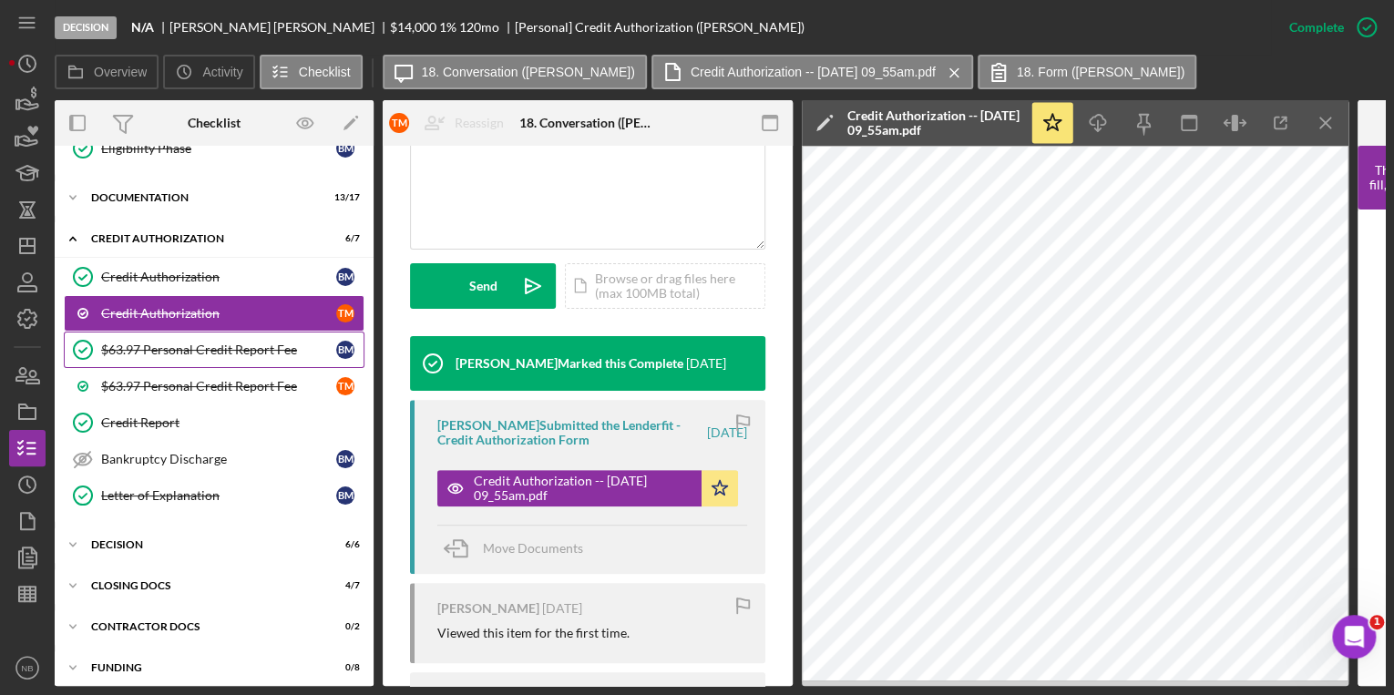
click at [226, 346] on div "$63.97 Personal Credit Report Fee" at bounding box center [218, 350] width 235 height 15
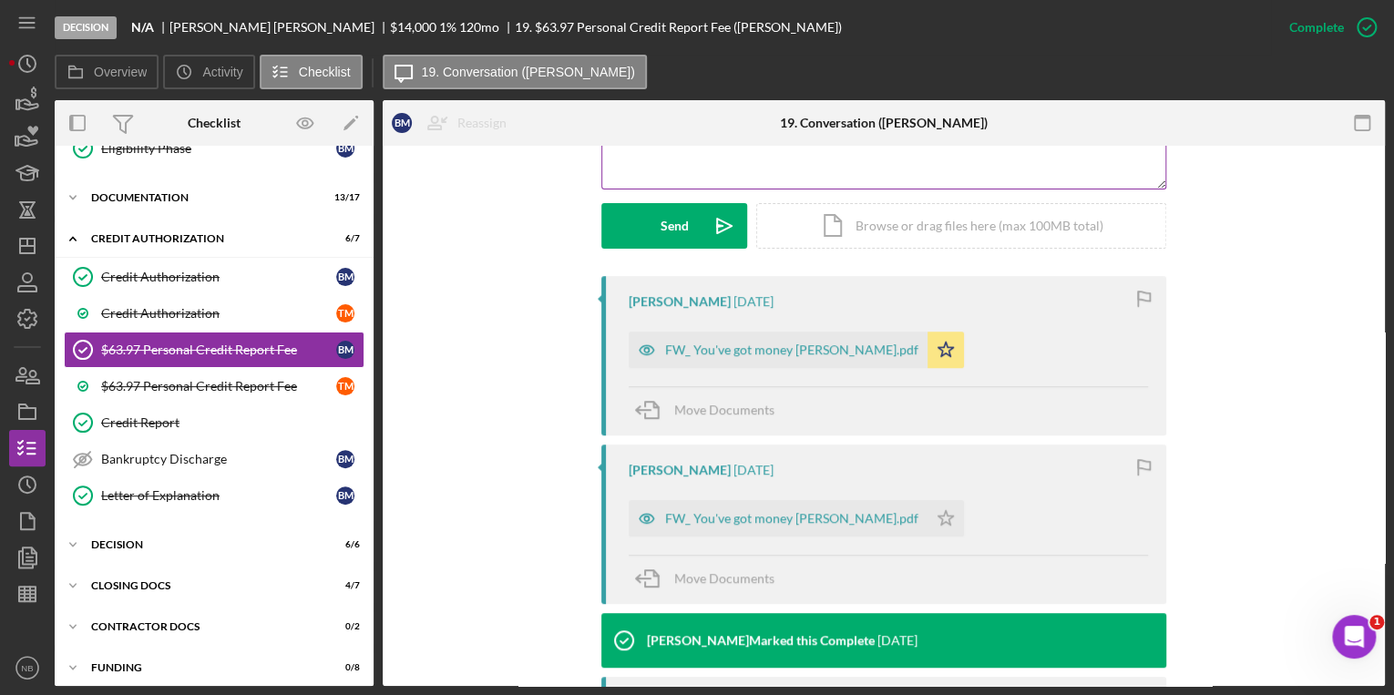
scroll to position [510, 0]
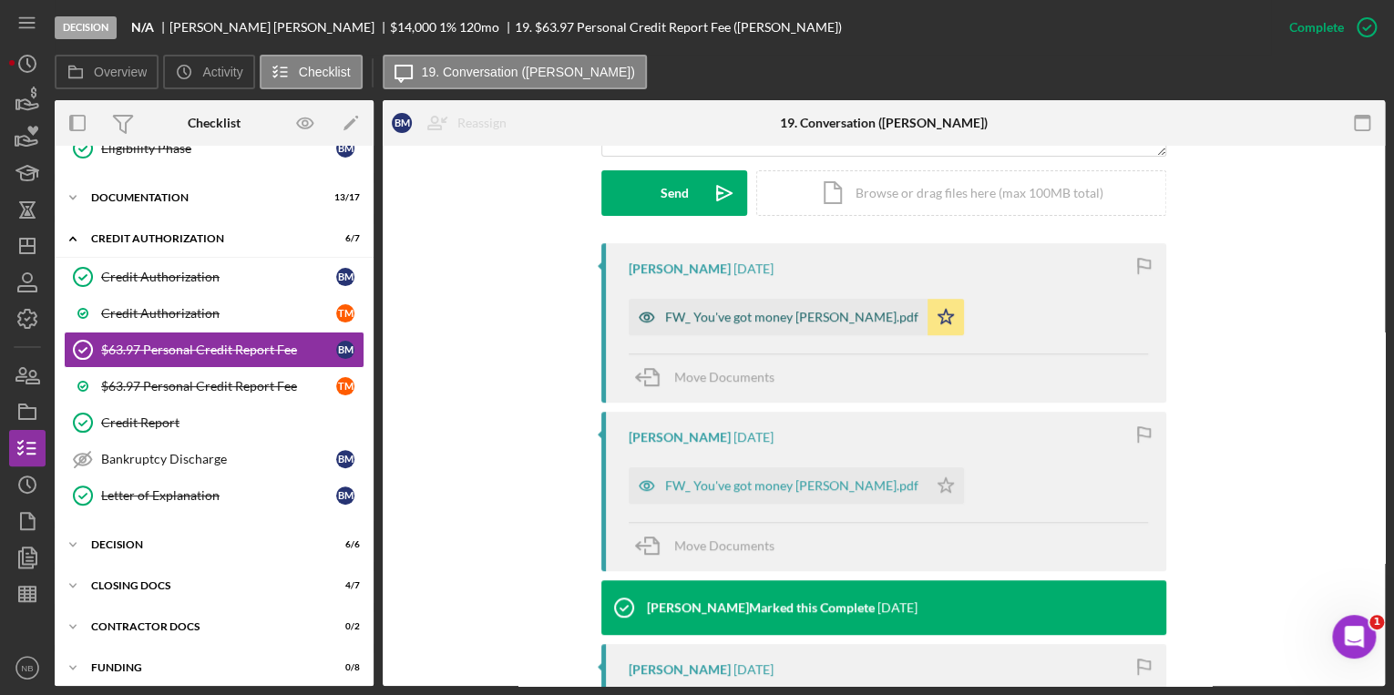
click at [722, 321] on div "FW_ You've got money Moyer.pdf" at bounding box center [791, 317] width 253 height 15
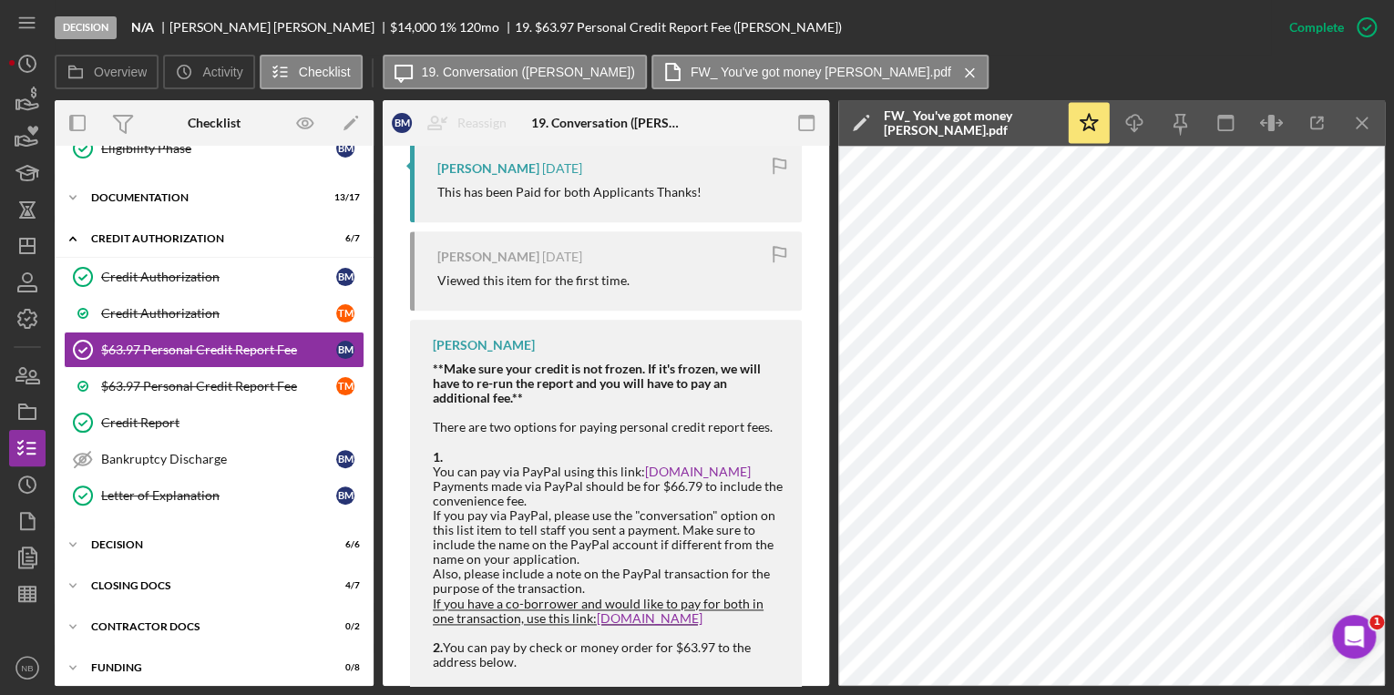
scroll to position [1268, 0]
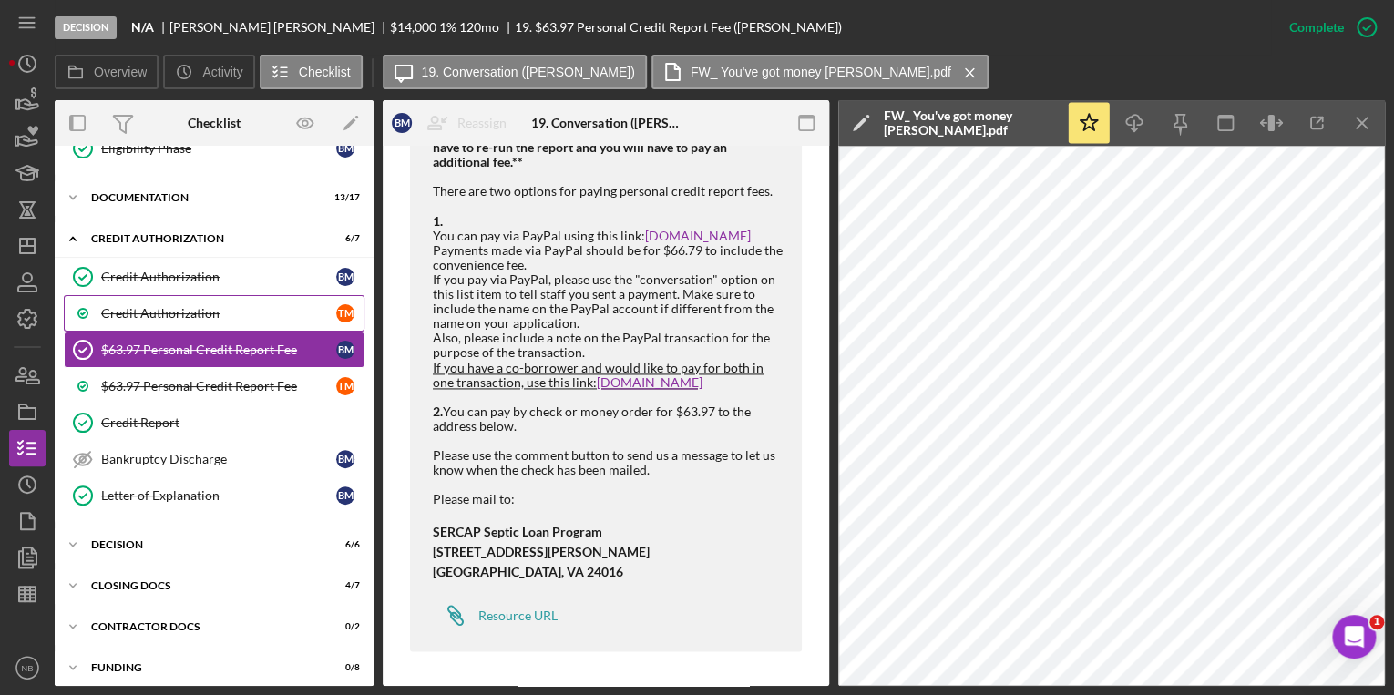
click at [183, 306] on div "Credit Authorization" at bounding box center [218, 313] width 235 height 15
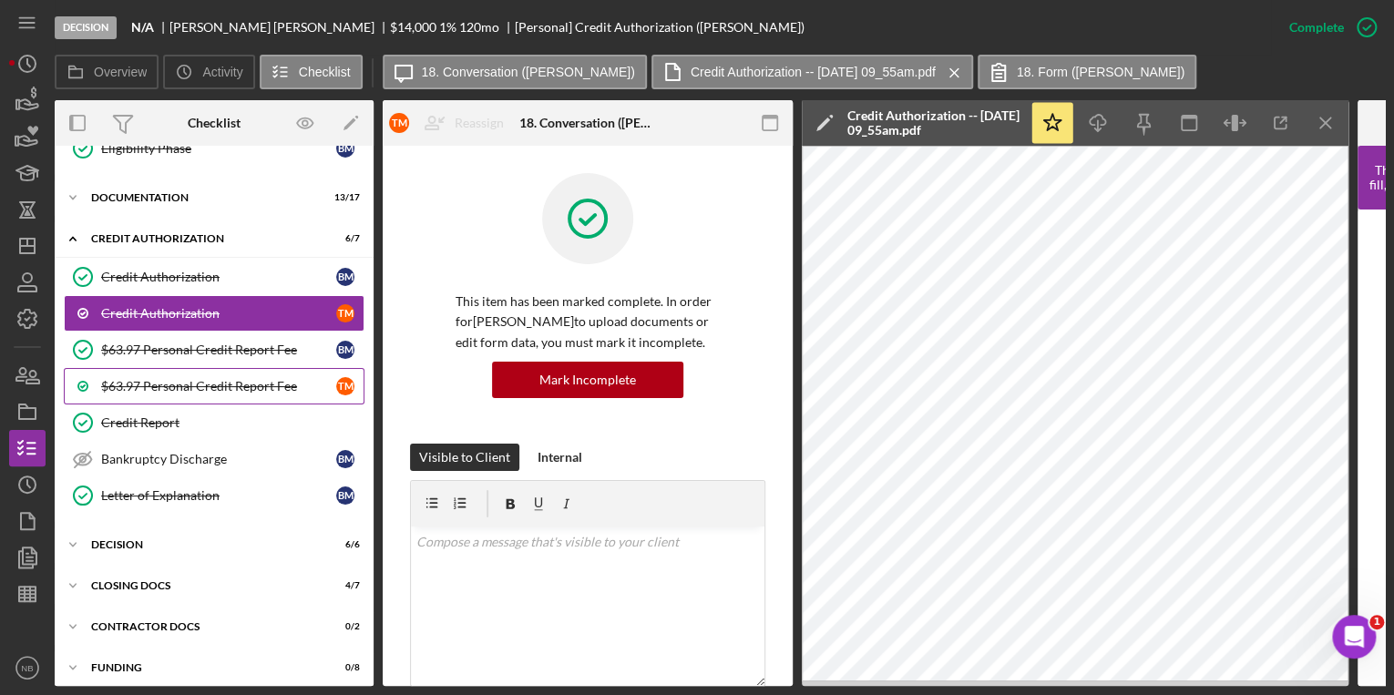
click at [169, 368] on link "$63.97 Personal Credit Report Fee T M" at bounding box center [214, 386] width 301 height 36
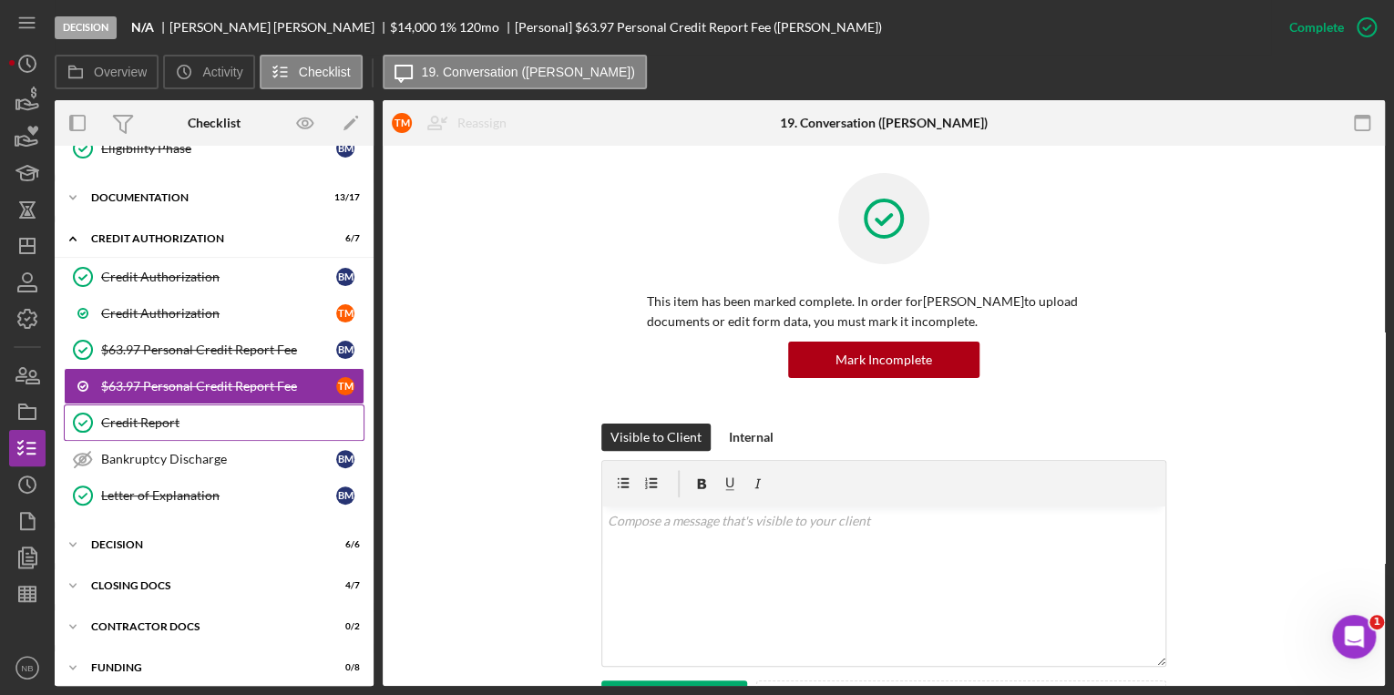
click at [174, 423] on link "Credit Report Credit Report" at bounding box center [214, 423] width 301 height 36
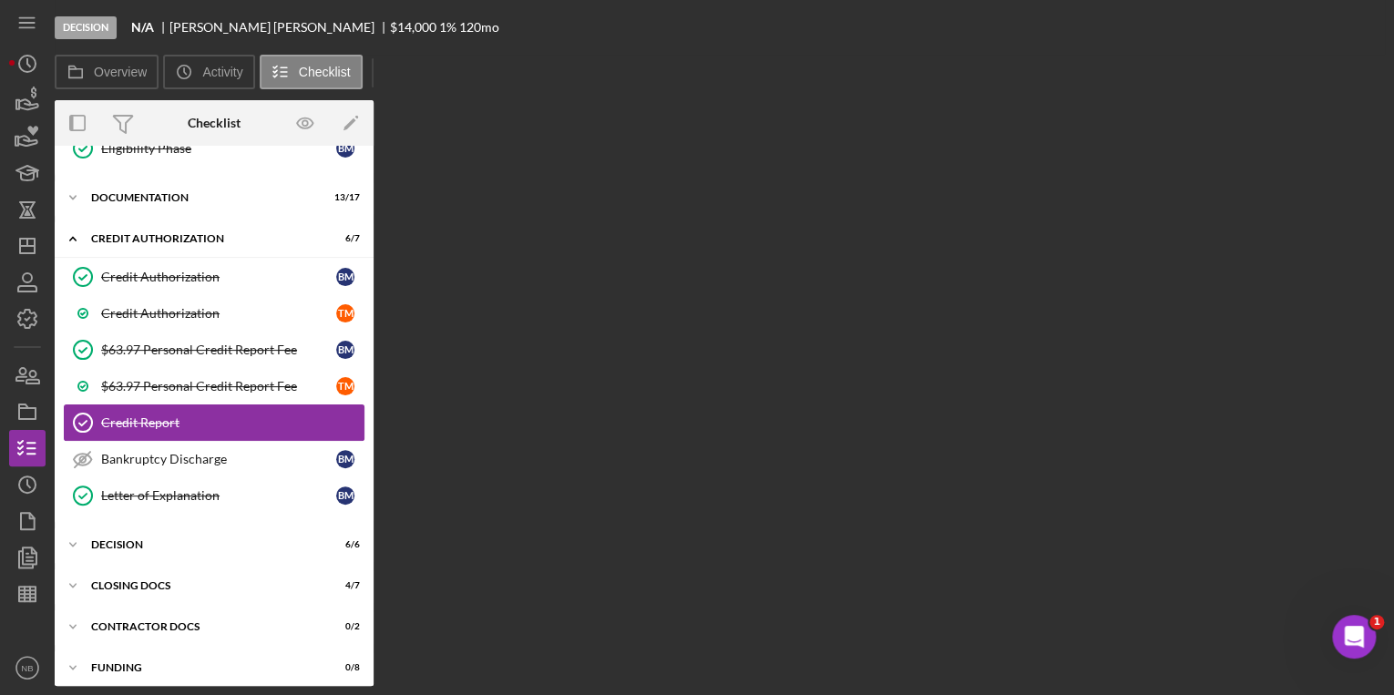
scroll to position [649, 0]
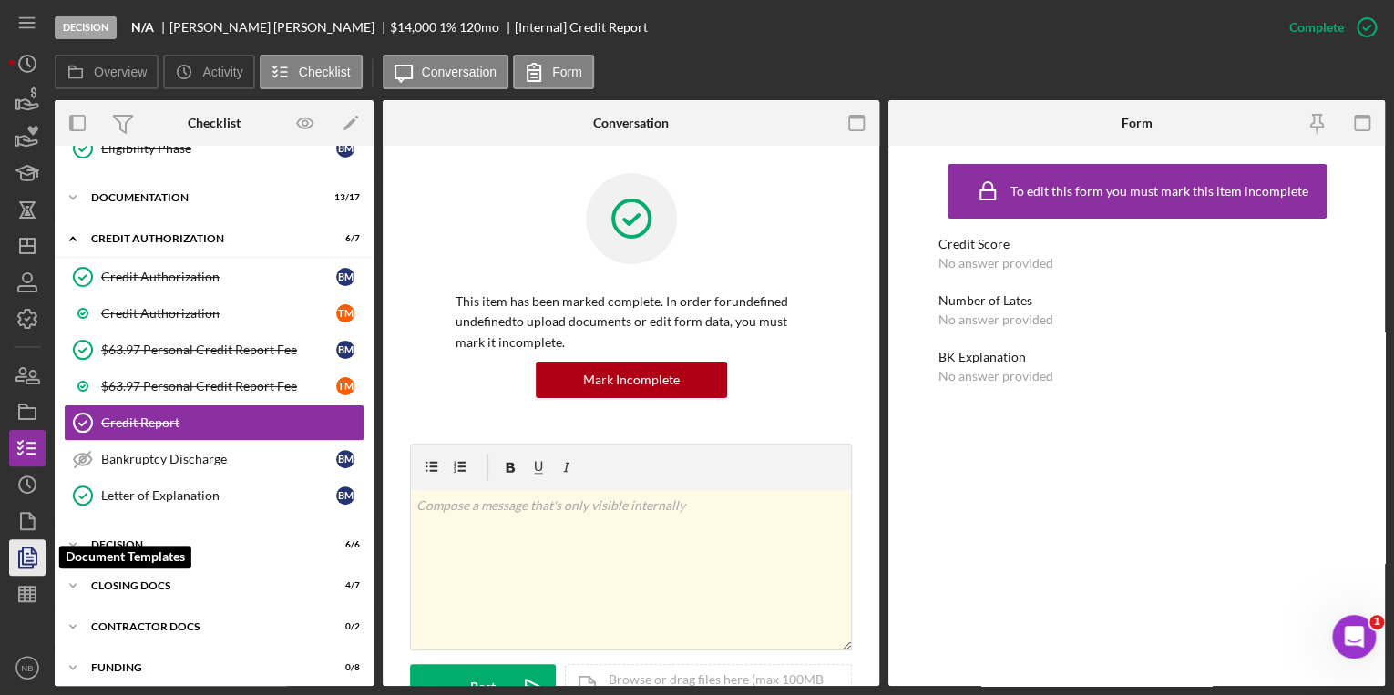
drag, startPoint x: 33, startPoint y: 567, endPoint x: 26, endPoint y: 557, distance: 12.4
click at [33, 567] on polyline "button" at bounding box center [26, 559] width 14 height 16
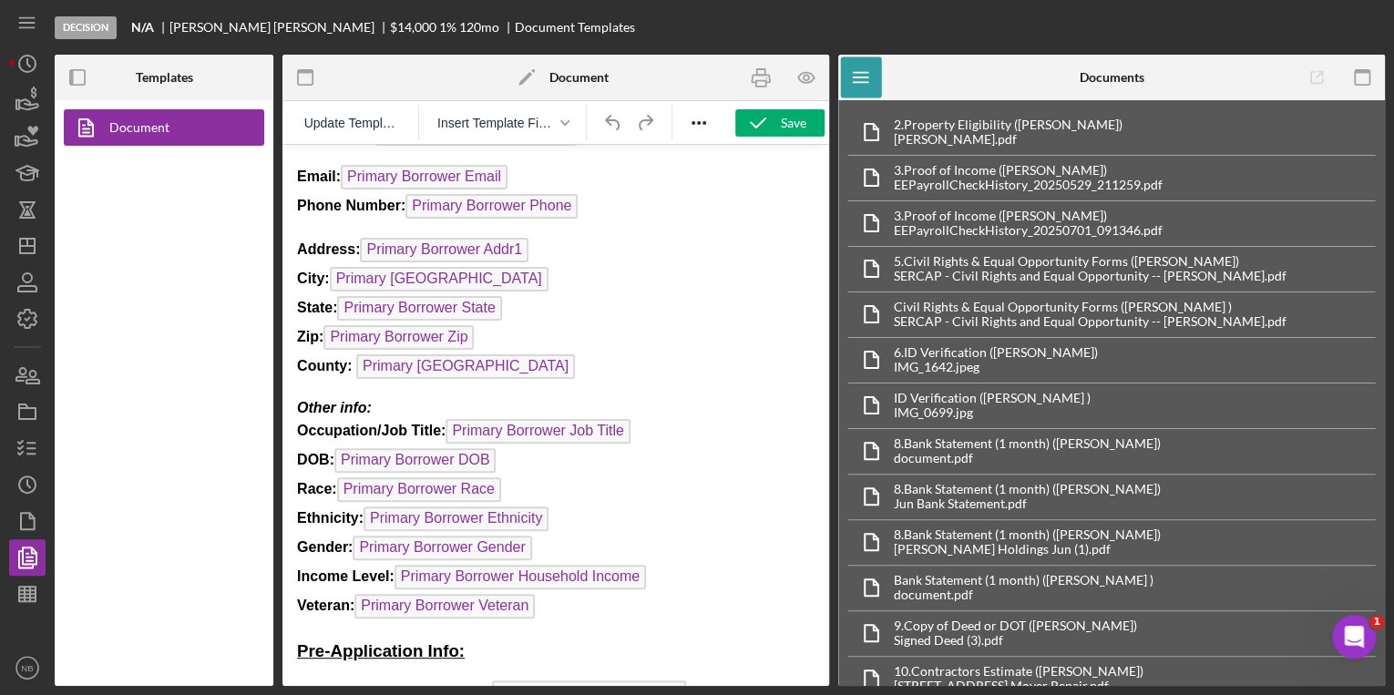
scroll to position [364, 0]
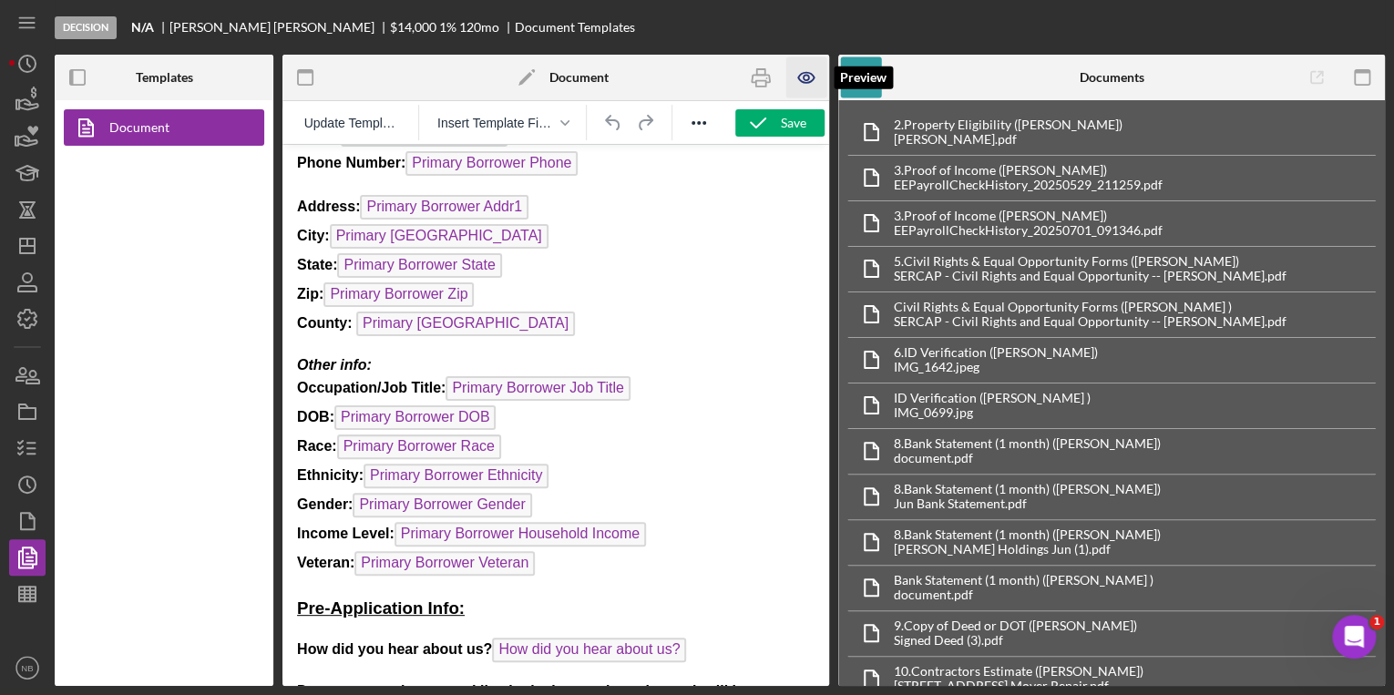
click at [809, 77] on icon "button" at bounding box center [806, 77] width 41 height 41
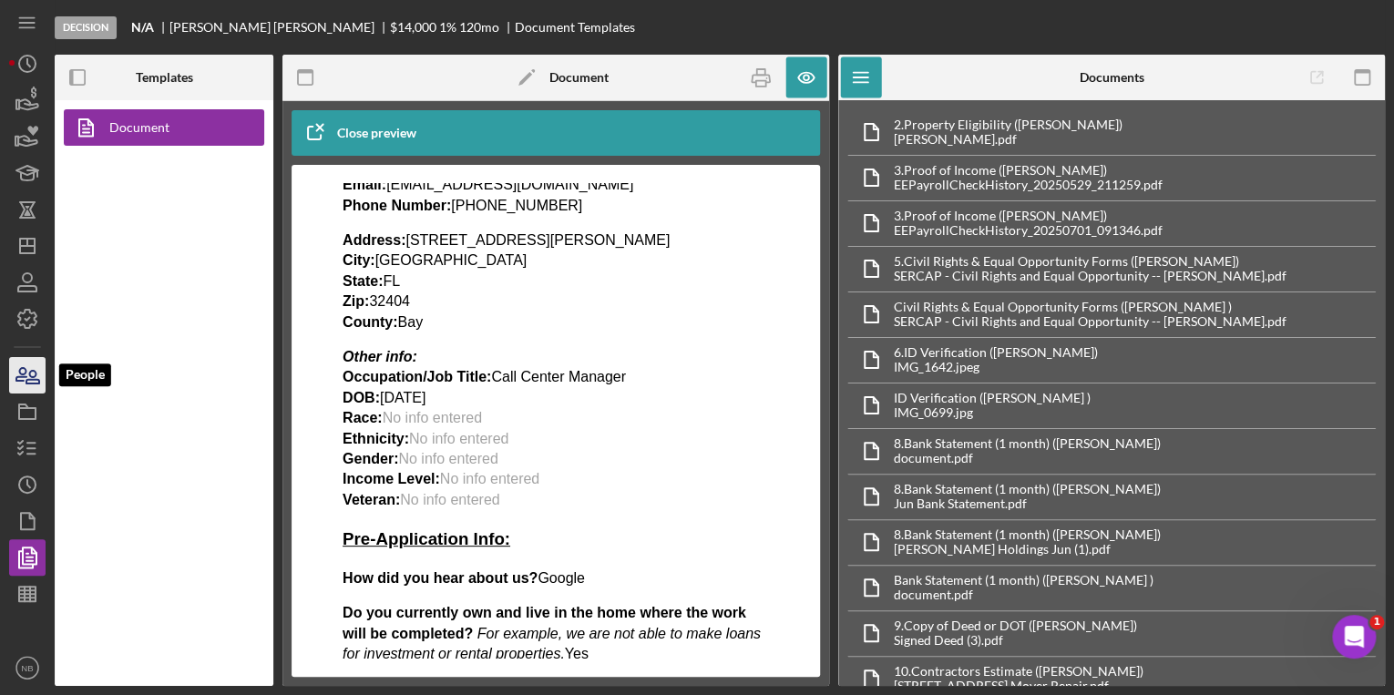
click at [41, 383] on icon "button" at bounding box center [28, 376] width 46 height 46
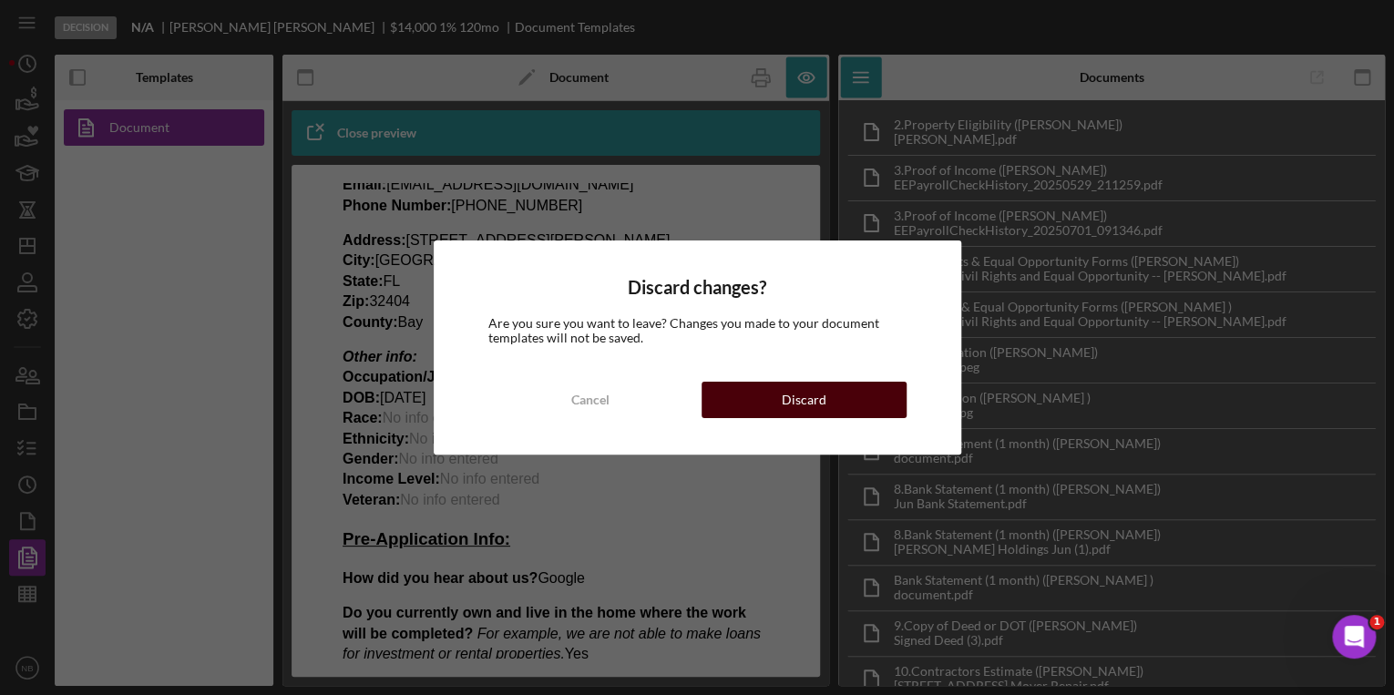
click at [803, 394] on div "Discard" at bounding box center [804, 400] width 45 height 36
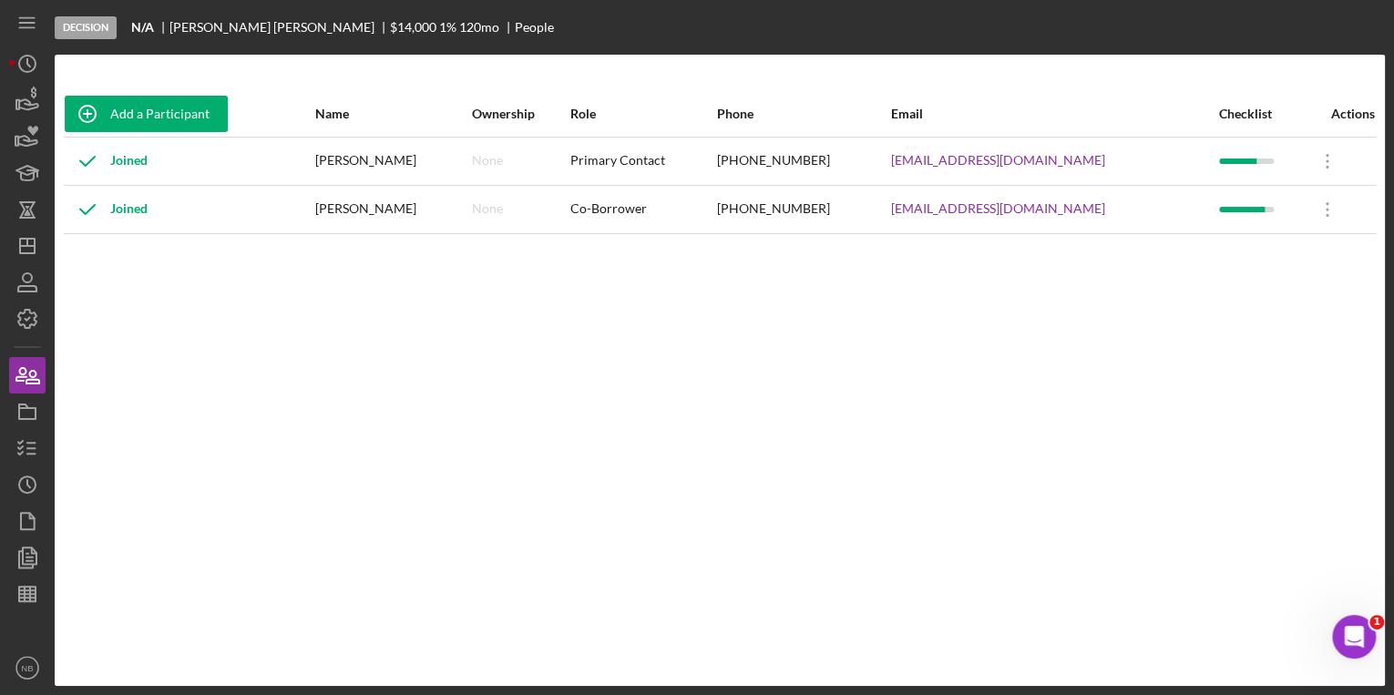
click at [380, 219] on div "[PERSON_NAME]" at bounding box center [392, 210] width 155 height 46
click at [380, 210] on div "[PERSON_NAME]" at bounding box center [392, 210] width 155 height 46
click at [625, 220] on div "Co-Borrower" at bounding box center [641, 210] width 145 height 46
click at [598, 210] on div "Co-Borrower" at bounding box center [641, 210] width 145 height 46
click at [128, 215] on div "Joined" at bounding box center [106, 210] width 83 height 46
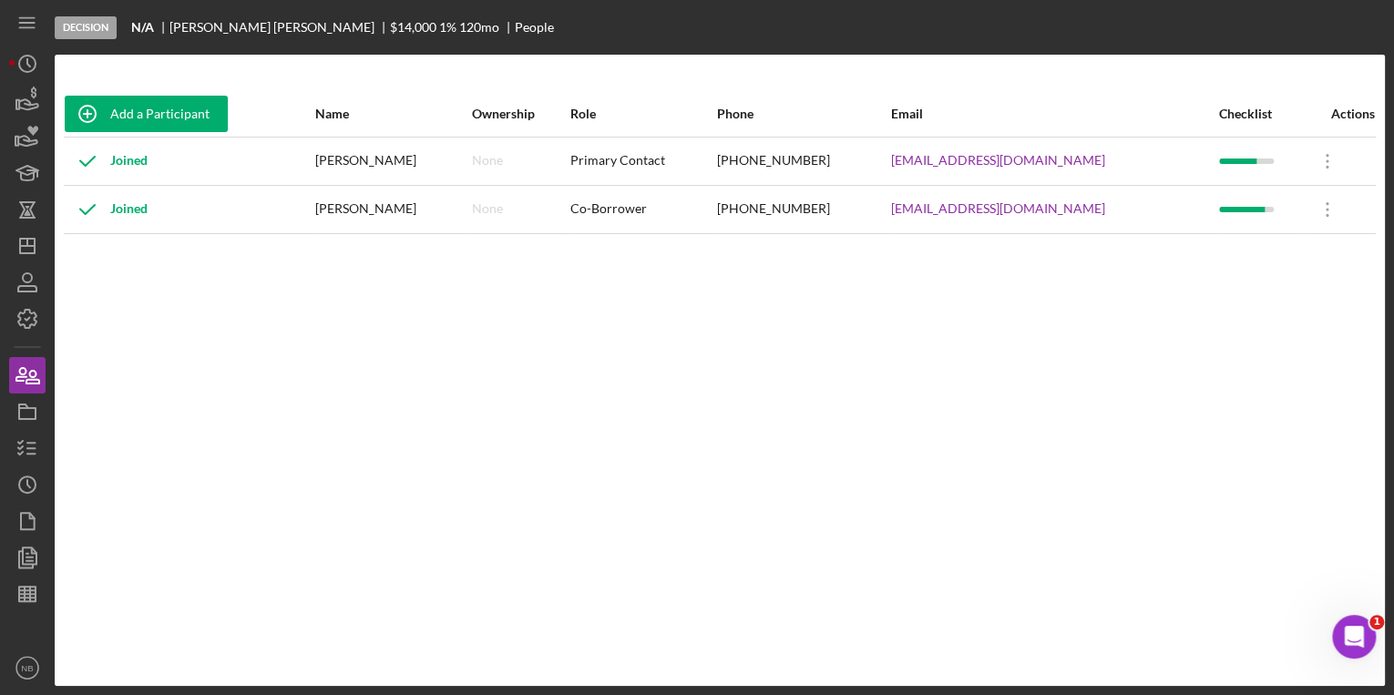
click at [766, 219] on div "(850) 775-5700" at bounding box center [802, 210] width 172 height 46
click at [652, 210] on div "Co-Borrower" at bounding box center [641, 210] width 145 height 46
click at [597, 213] on div "Co-Borrower" at bounding box center [641, 210] width 145 height 46
click at [20, 253] on polygon "button" at bounding box center [27, 246] width 15 height 15
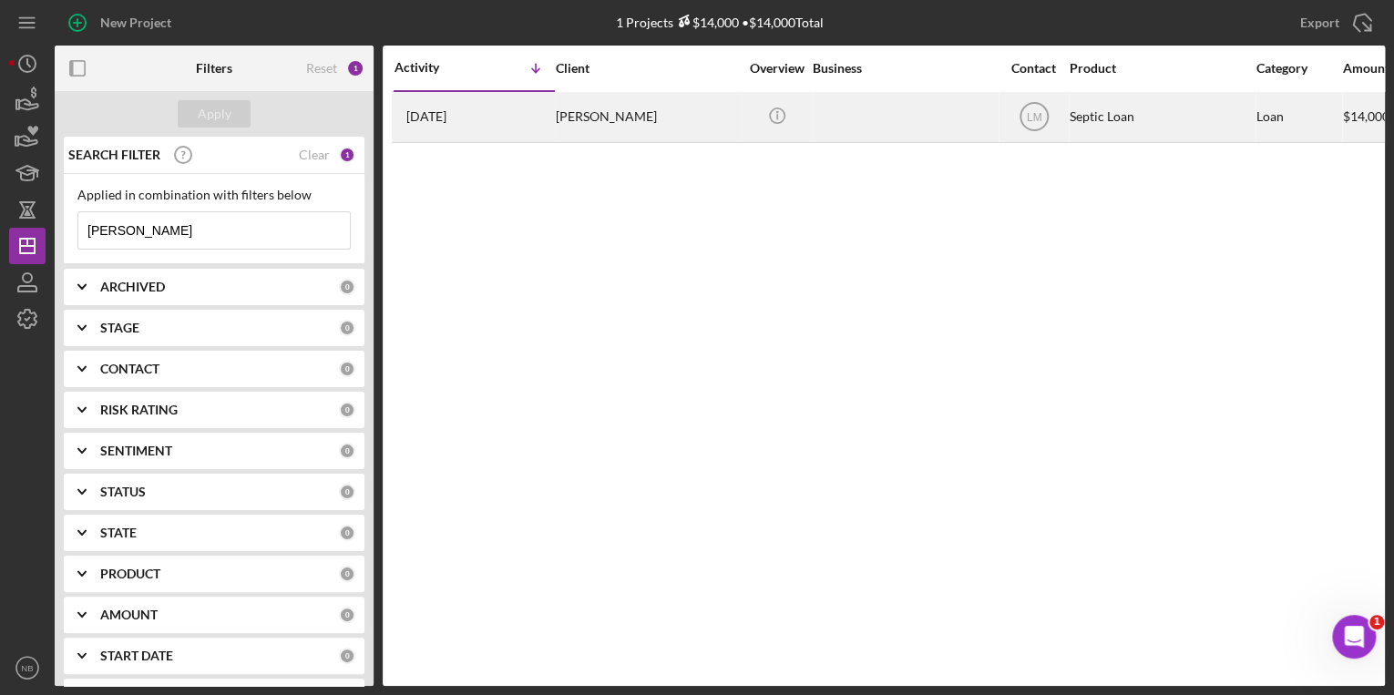
click at [612, 123] on div "Brent Moyer" at bounding box center [647, 117] width 182 height 48
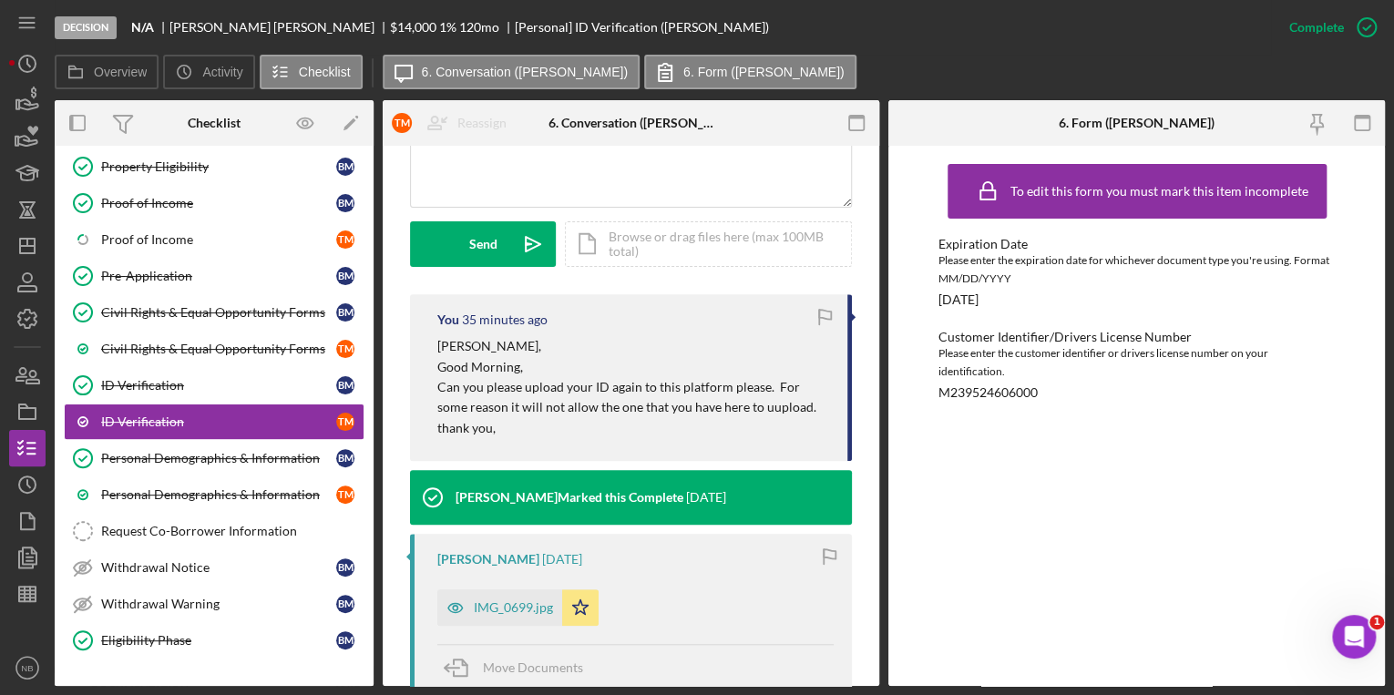
scroll to position [467, 0]
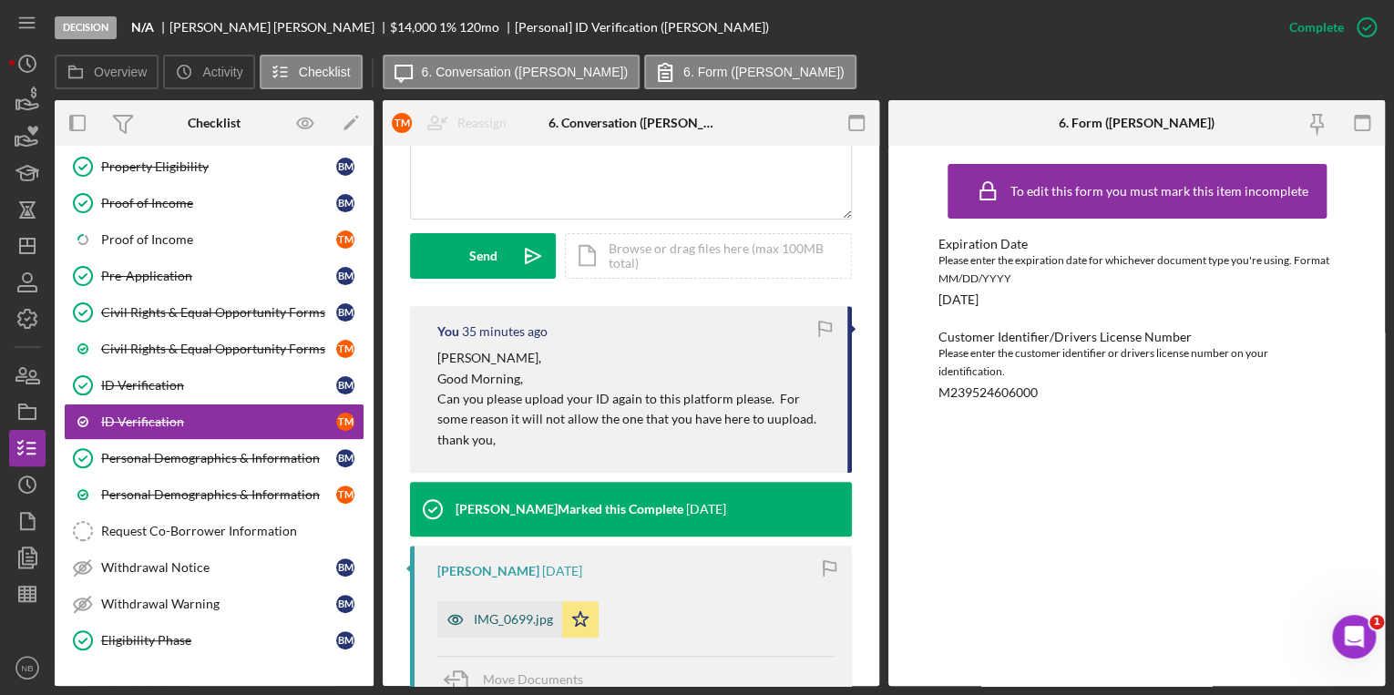
click at [512, 612] on div "IMG_0699.jpg" at bounding box center [513, 619] width 79 height 15
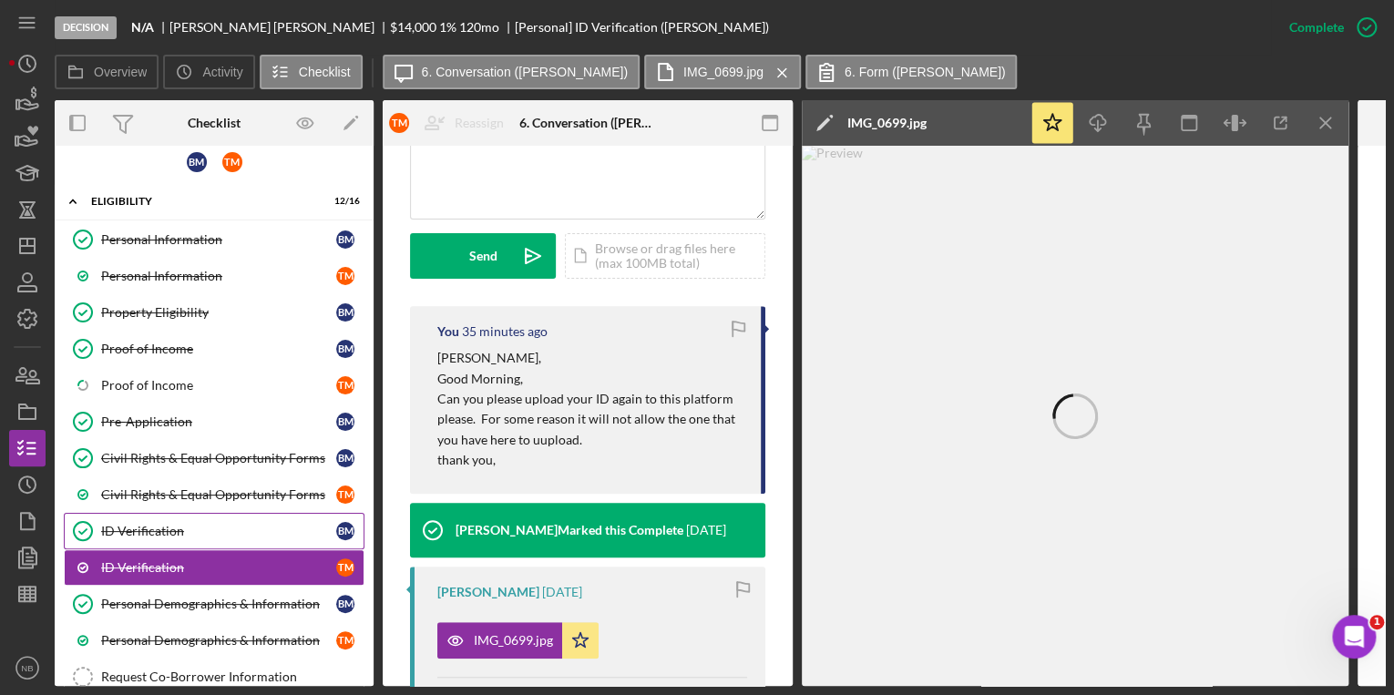
scroll to position [0, 0]
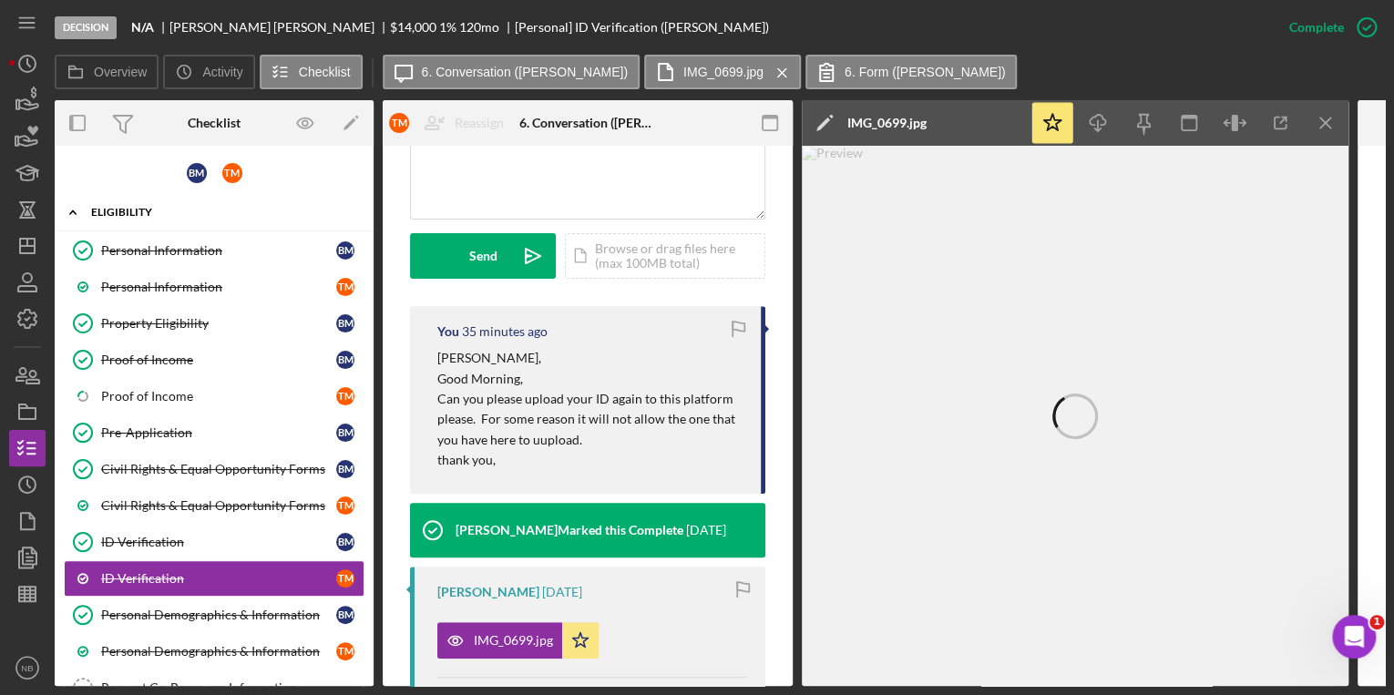
click at [79, 211] on icon "Icon/Expander" at bounding box center [73, 212] width 36 height 36
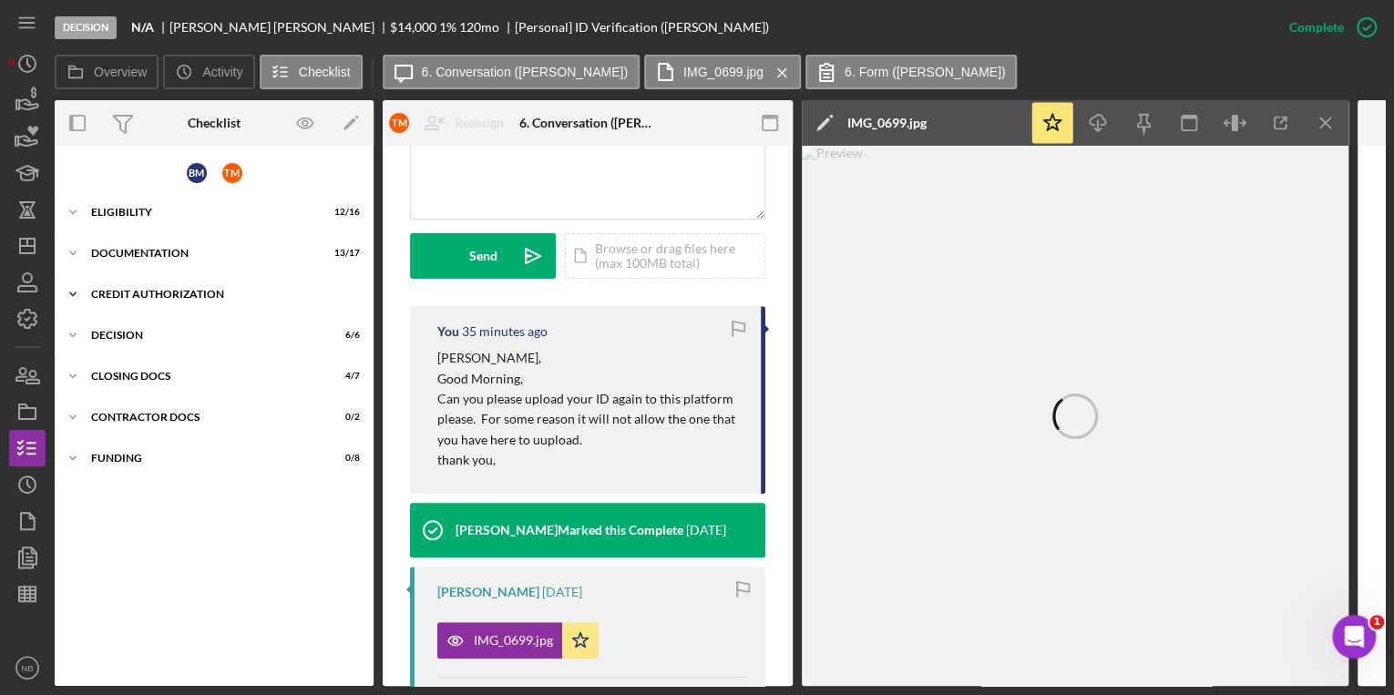
click at [159, 290] on div "CREDIT AUTHORIZATION" at bounding box center [221, 294] width 260 height 11
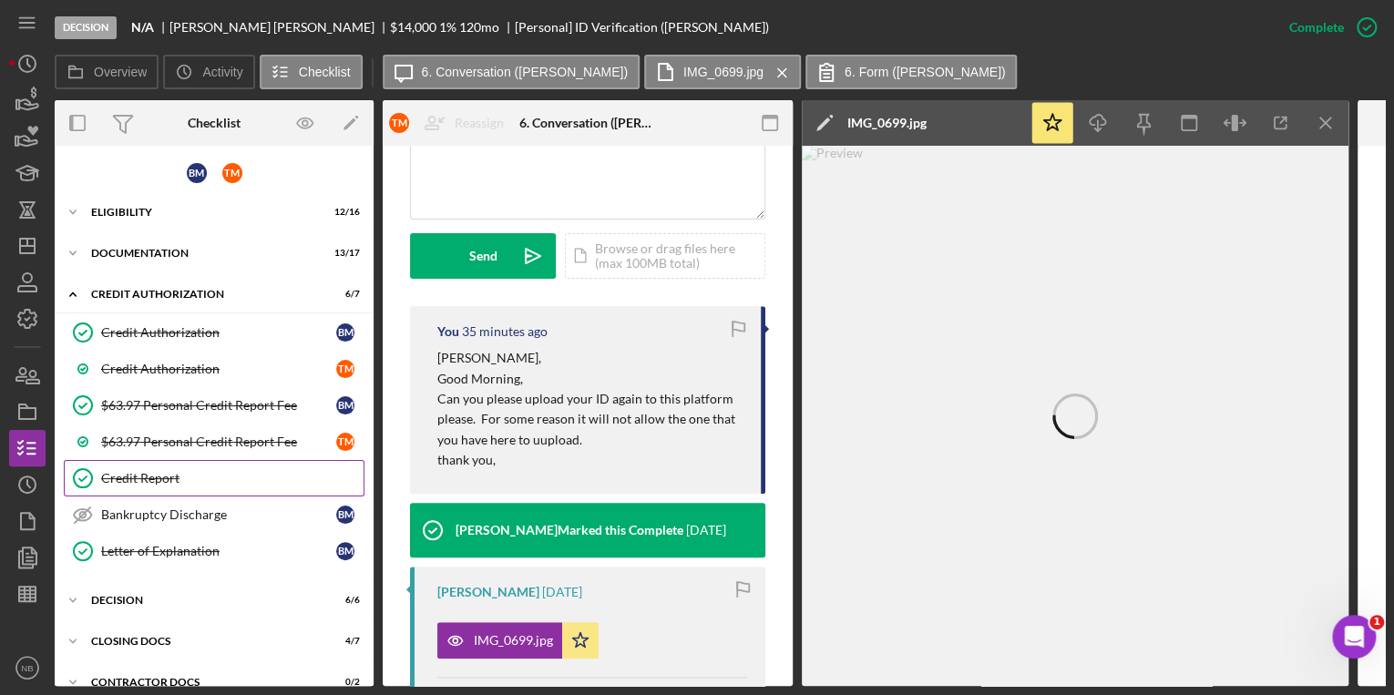
click at [168, 471] on div "Credit Report" at bounding box center [232, 478] width 262 height 15
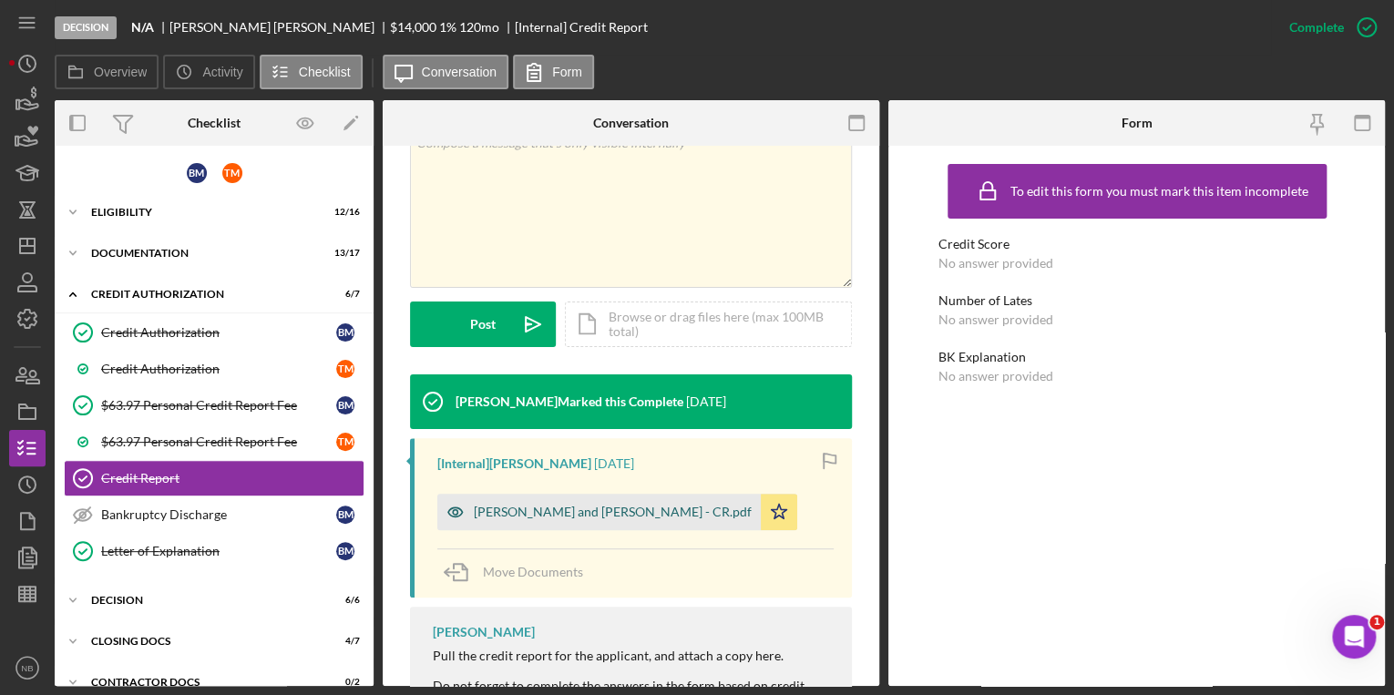
scroll to position [364, 0]
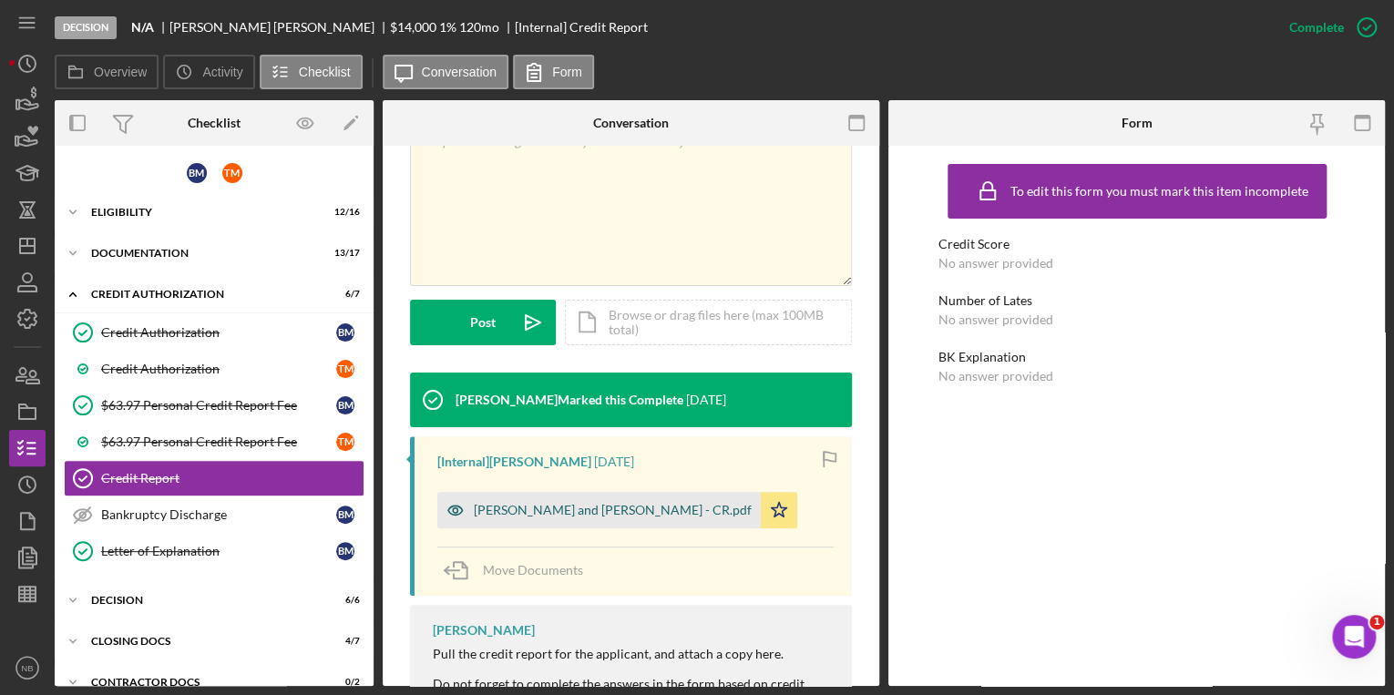
click at [569, 508] on div "Tyler and Brent Moyer - CR.pdf" at bounding box center [613, 510] width 278 height 15
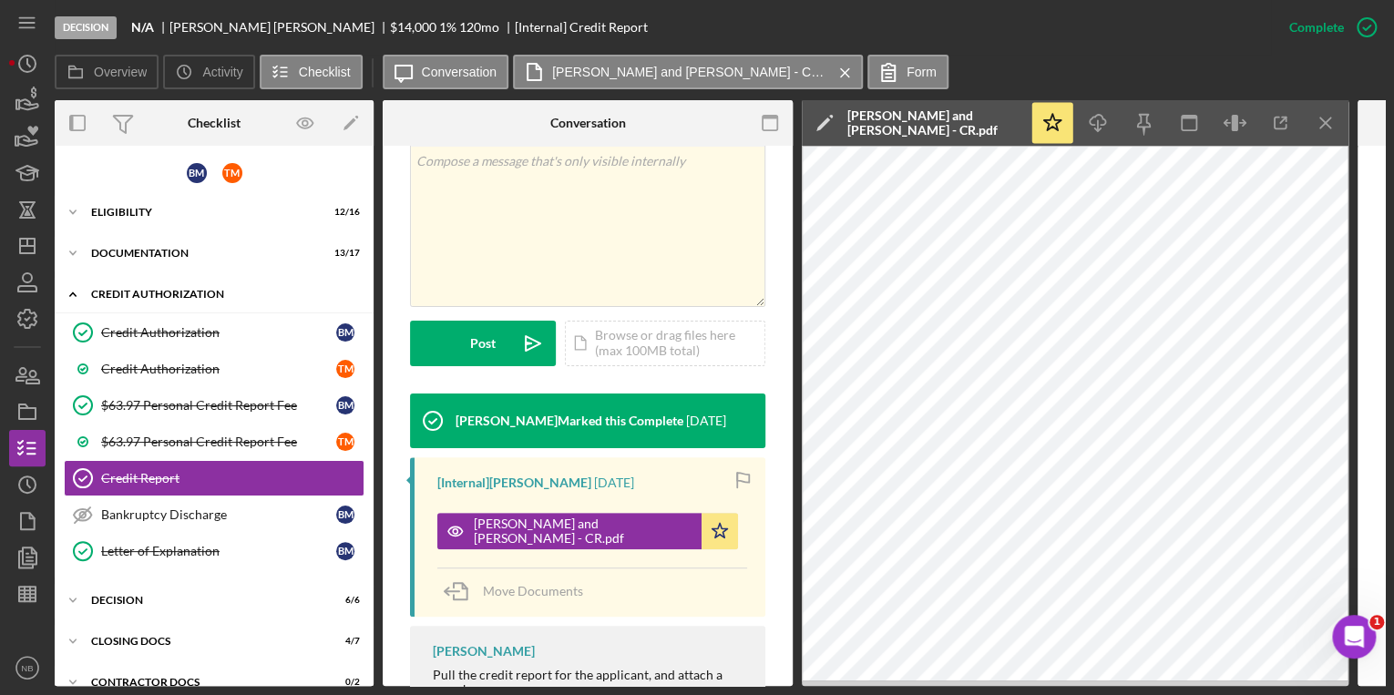
click at [73, 294] on icon "Icon/Expander" at bounding box center [73, 294] width 36 height 36
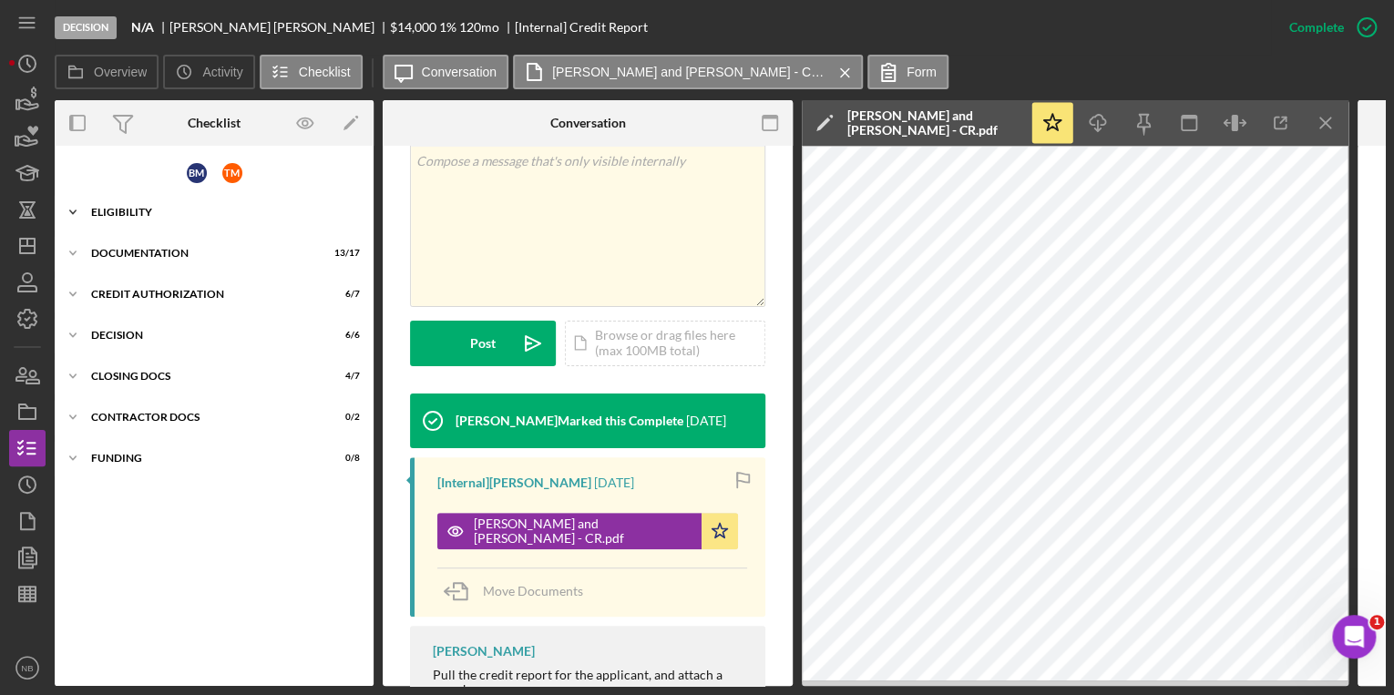
click at [70, 208] on icon "Icon/Expander" at bounding box center [73, 212] width 36 height 36
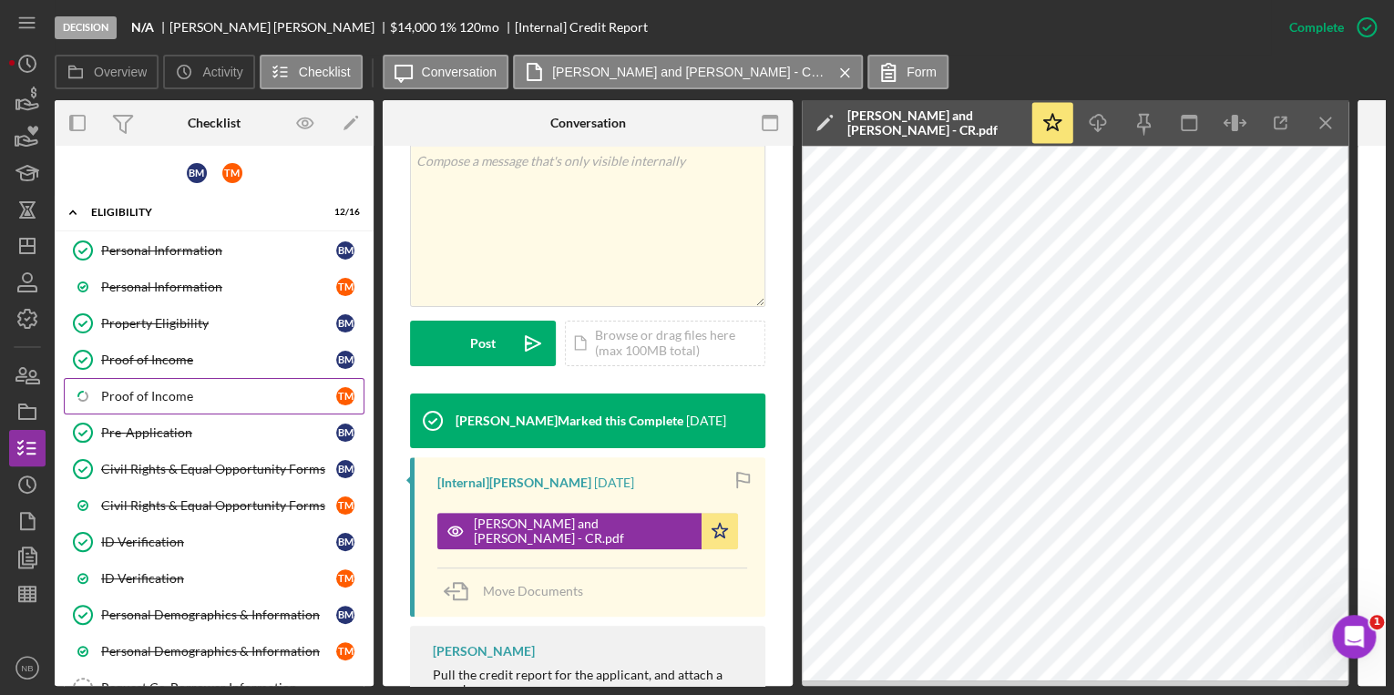
click at [157, 390] on div "Proof of Income" at bounding box center [218, 396] width 235 height 15
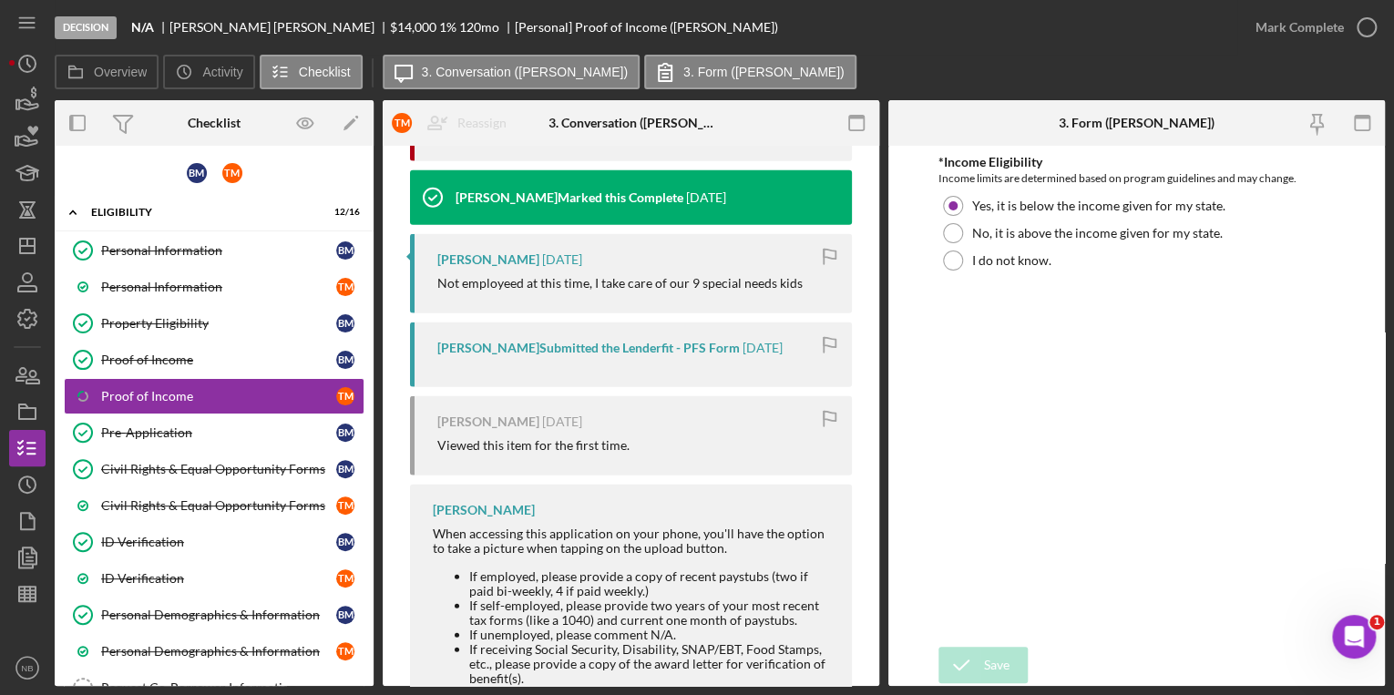
scroll to position [2353, 0]
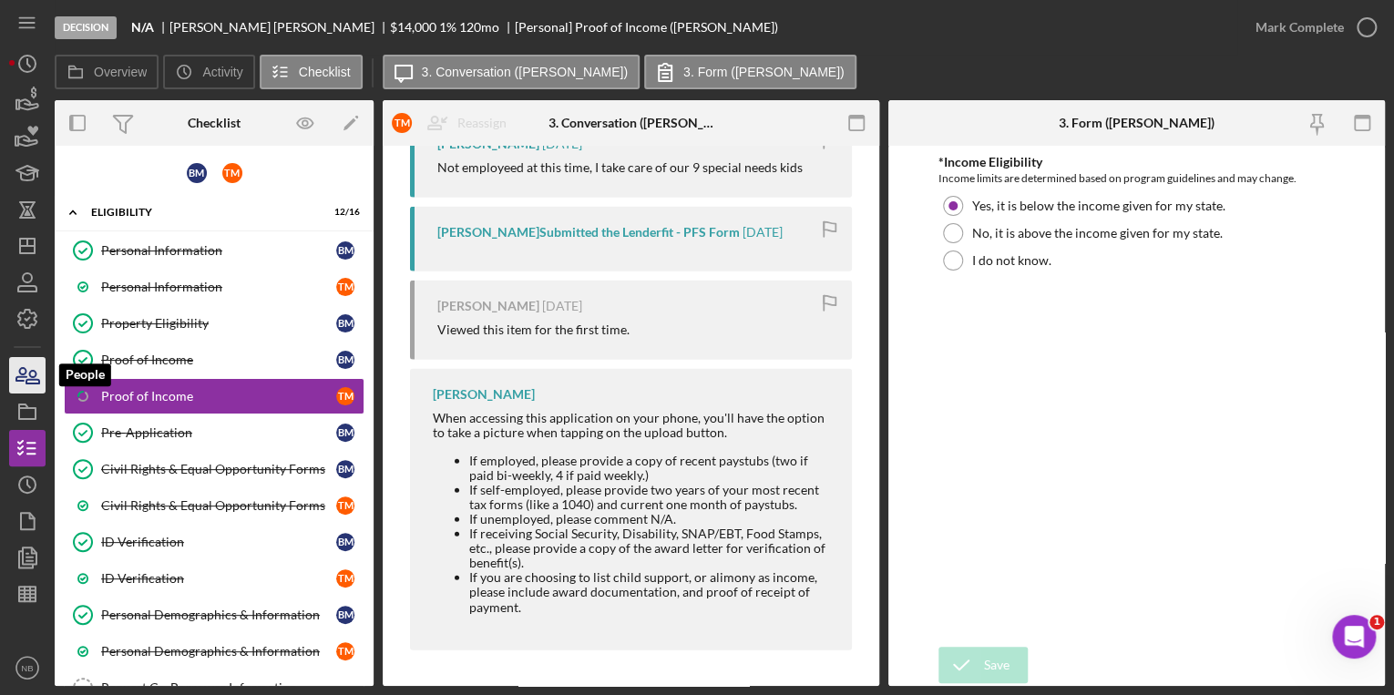
click at [33, 375] on icon "button" at bounding box center [28, 376] width 46 height 46
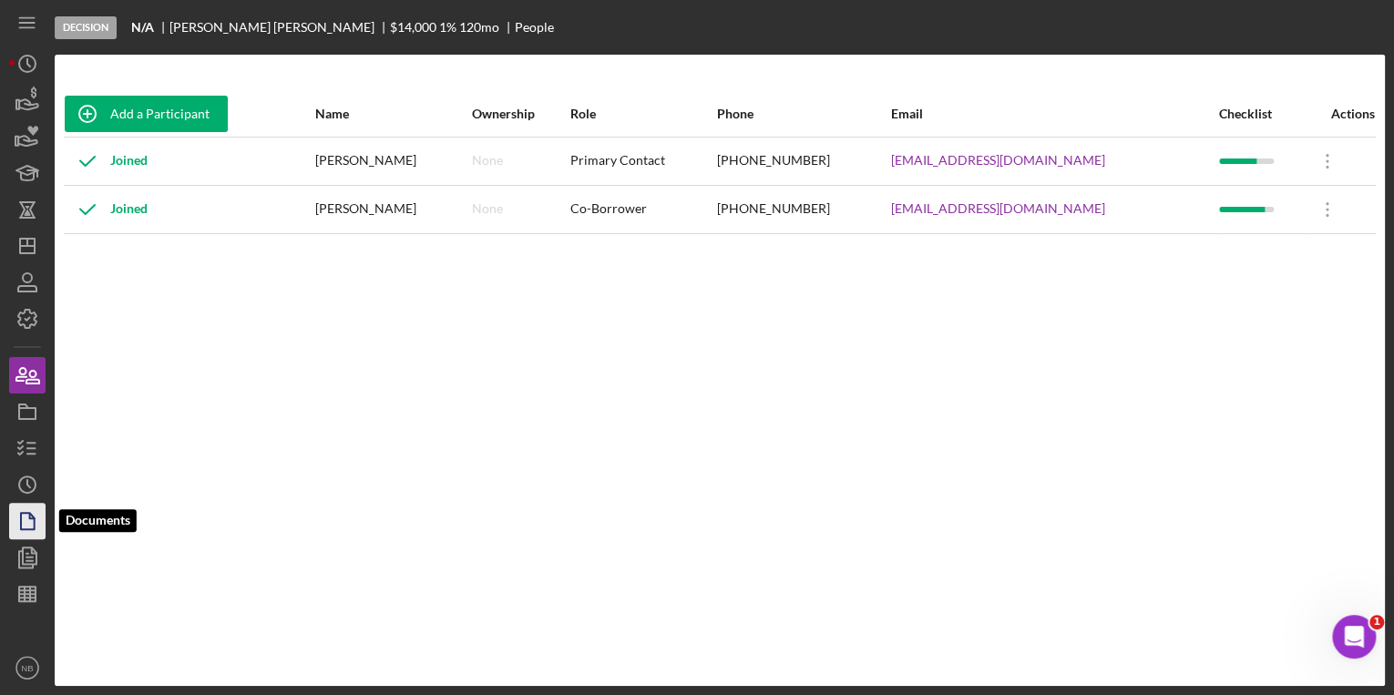
click at [37, 534] on icon "button" at bounding box center [28, 521] width 46 height 46
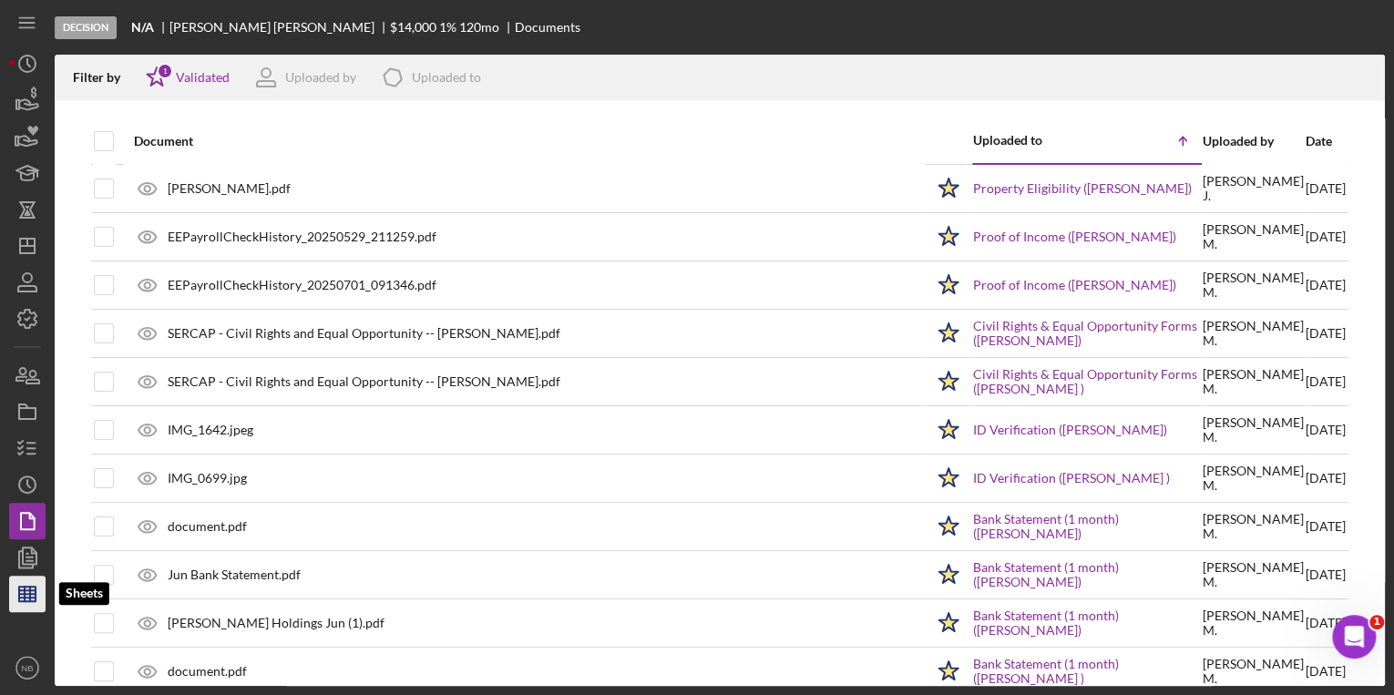
click at [19, 586] on icon "button" at bounding box center [28, 594] width 46 height 46
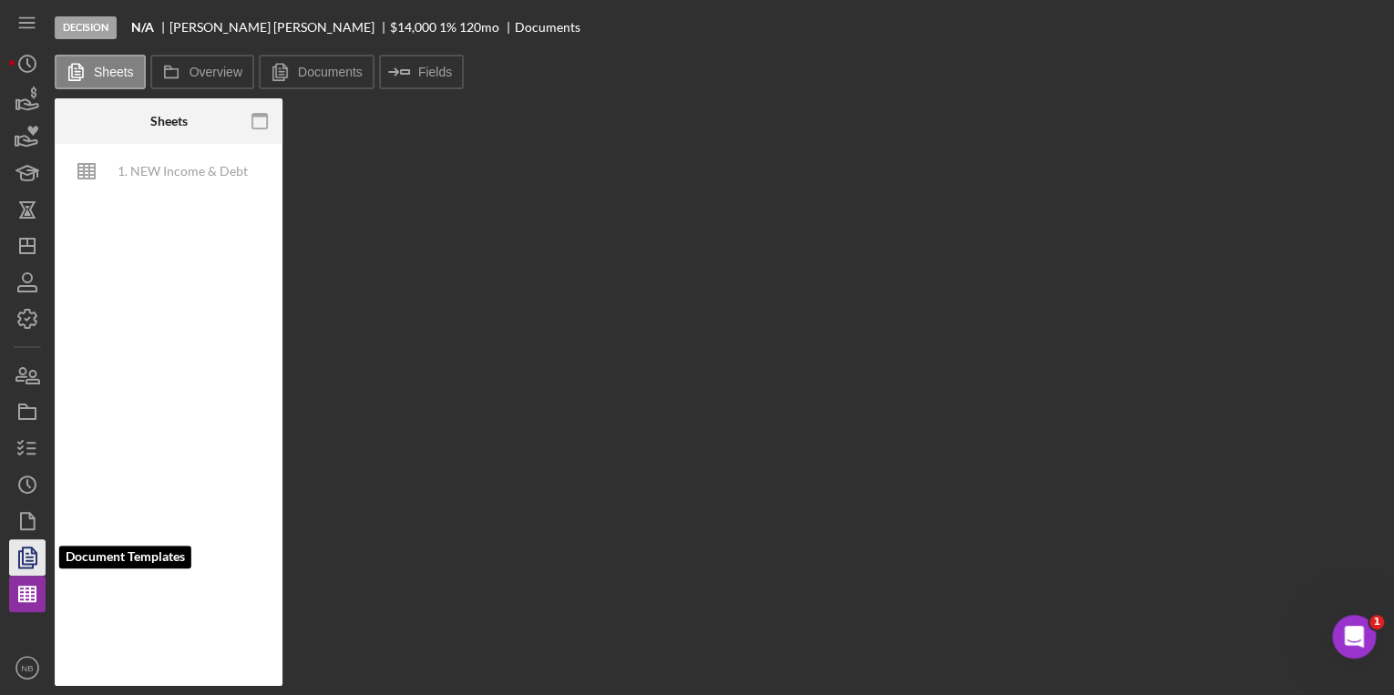
click at [19, 561] on polyline "button" at bounding box center [26, 559] width 14 height 16
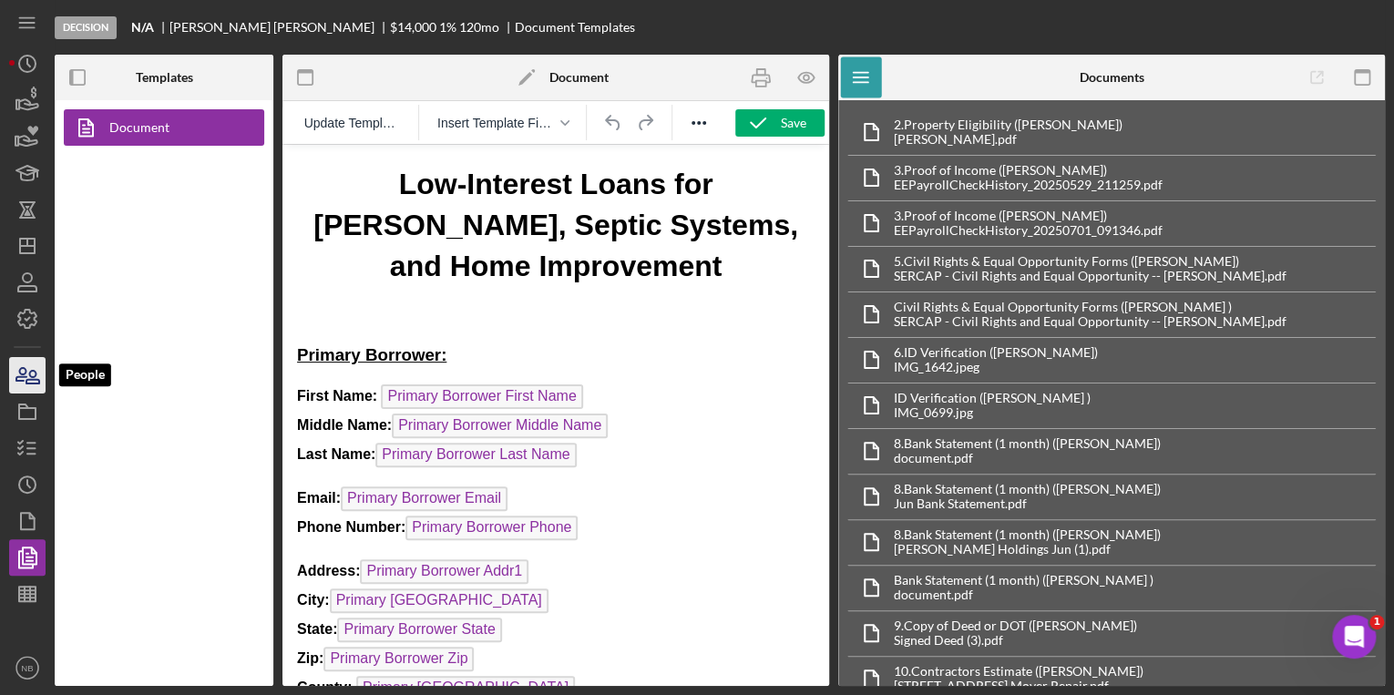
click at [19, 383] on icon "button" at bounding box center [28, 376] width 46 height 46
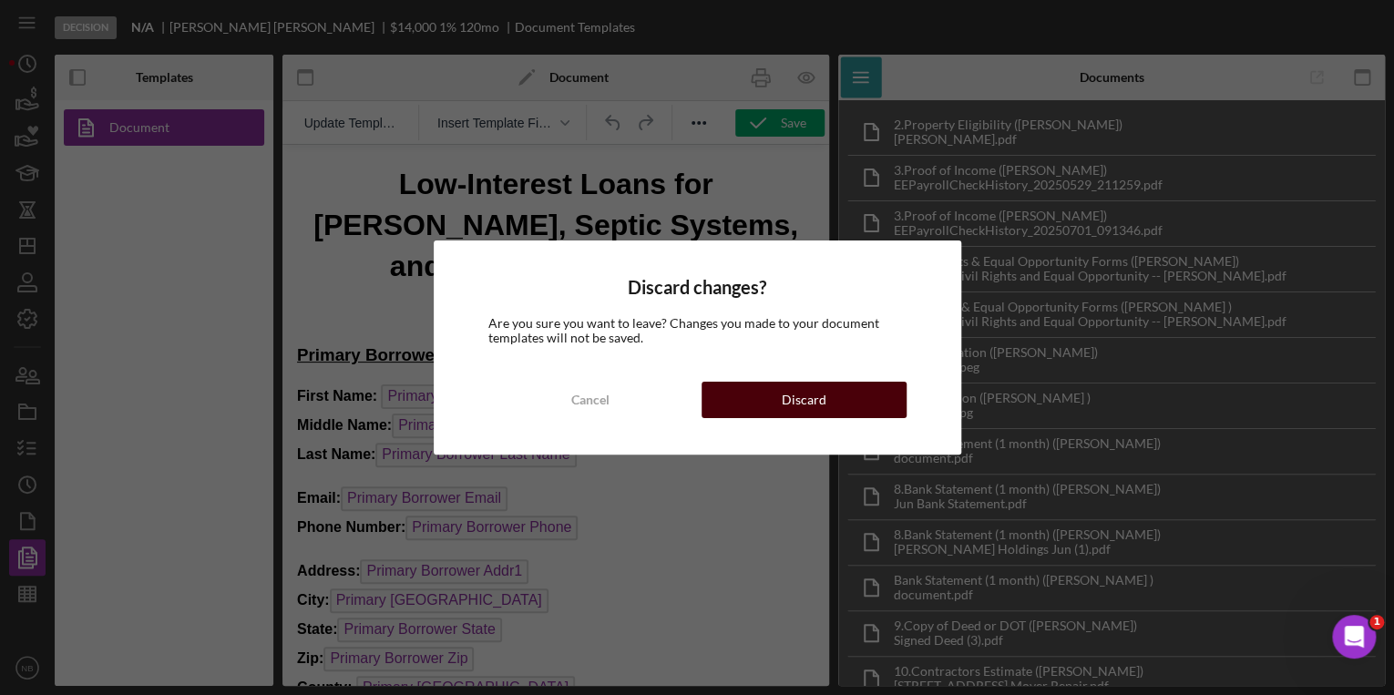
click at [801, 389] on div "Discard" at bounding box center [804, 400] width 45 height 36
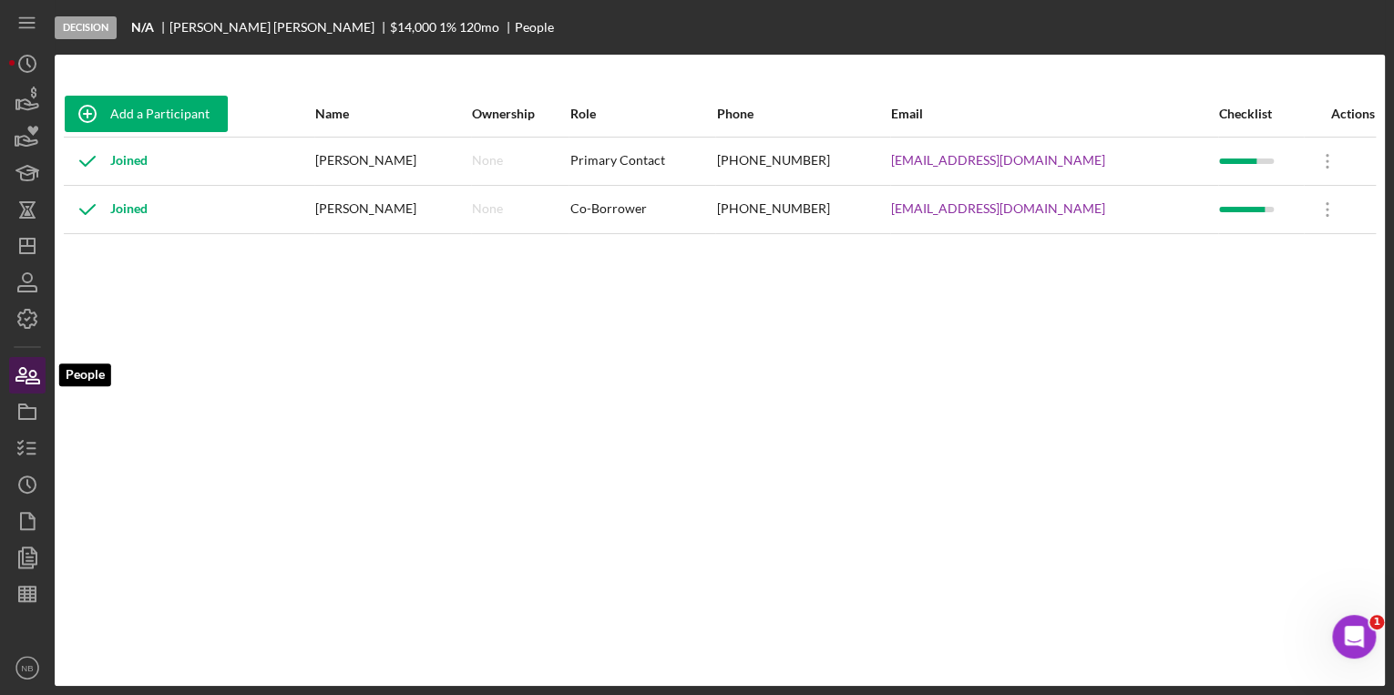
click at [40, 370] on icon "button" at bounding box center [28, 376] width 46 height 46
click at [313, 161] on div "Joined" at bounding box center [189, 161] width 249 height 46
click at [16, 248] on icon "Icon/Dashboard" at bounding box center [28, 246] width 46 height 46
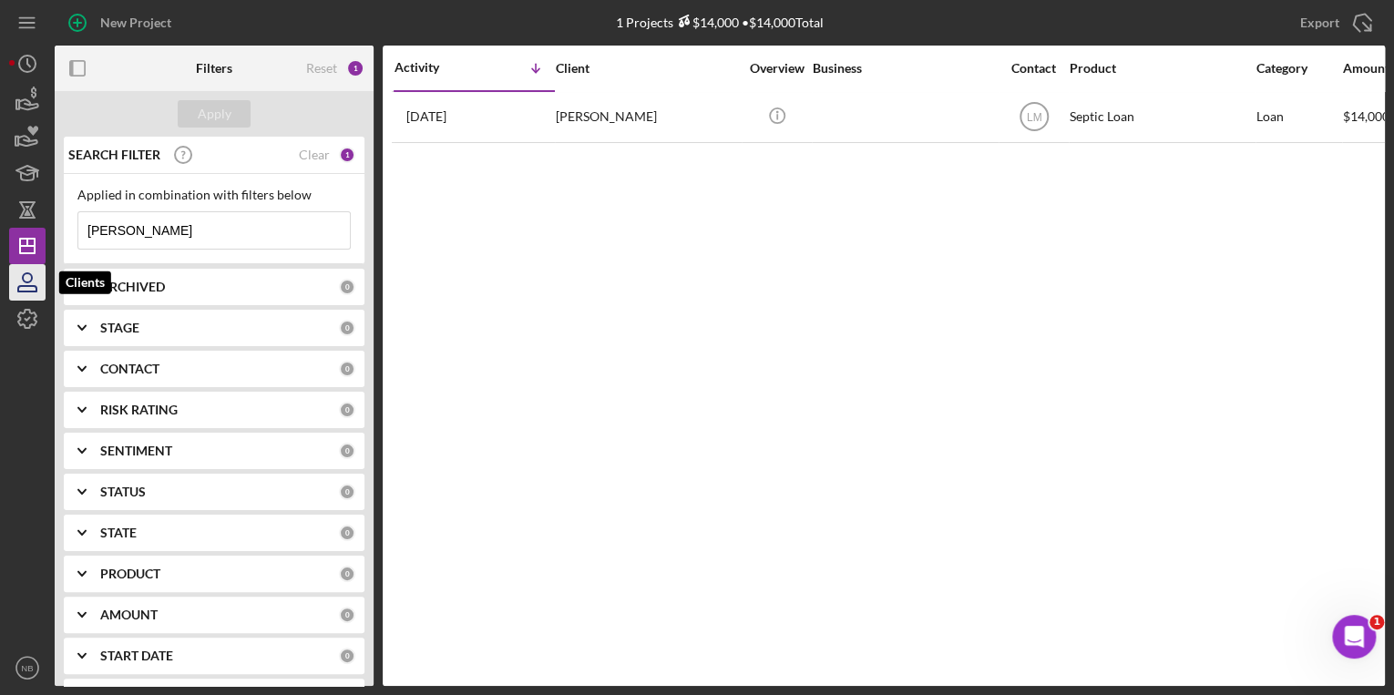
click at [29, 286] on icon "button" at bounding box center [27, 288] width 18 height 5
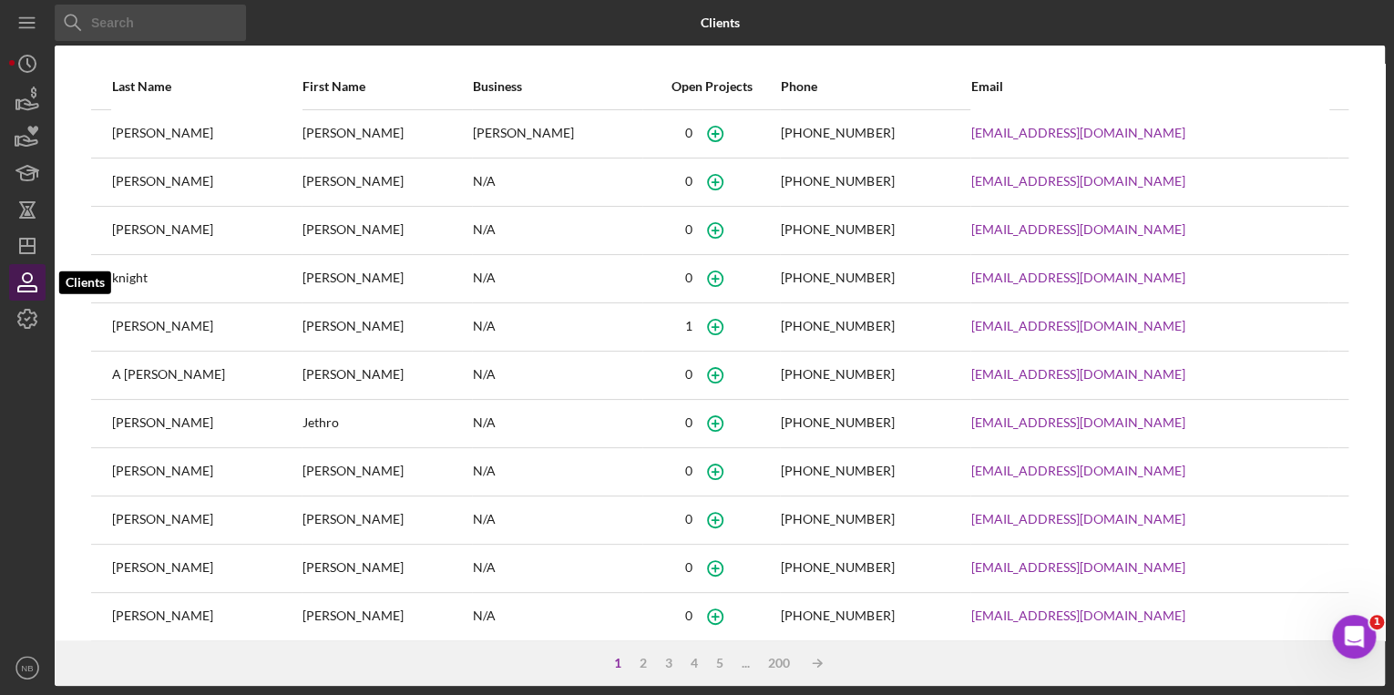
click at [28, 265] on icon "button" at bounding box center [28, 283] width 46 height 46
click at [26, 244] on icon "Icon/Dashboard" at bounding box center [28, 246] width 46 height 46
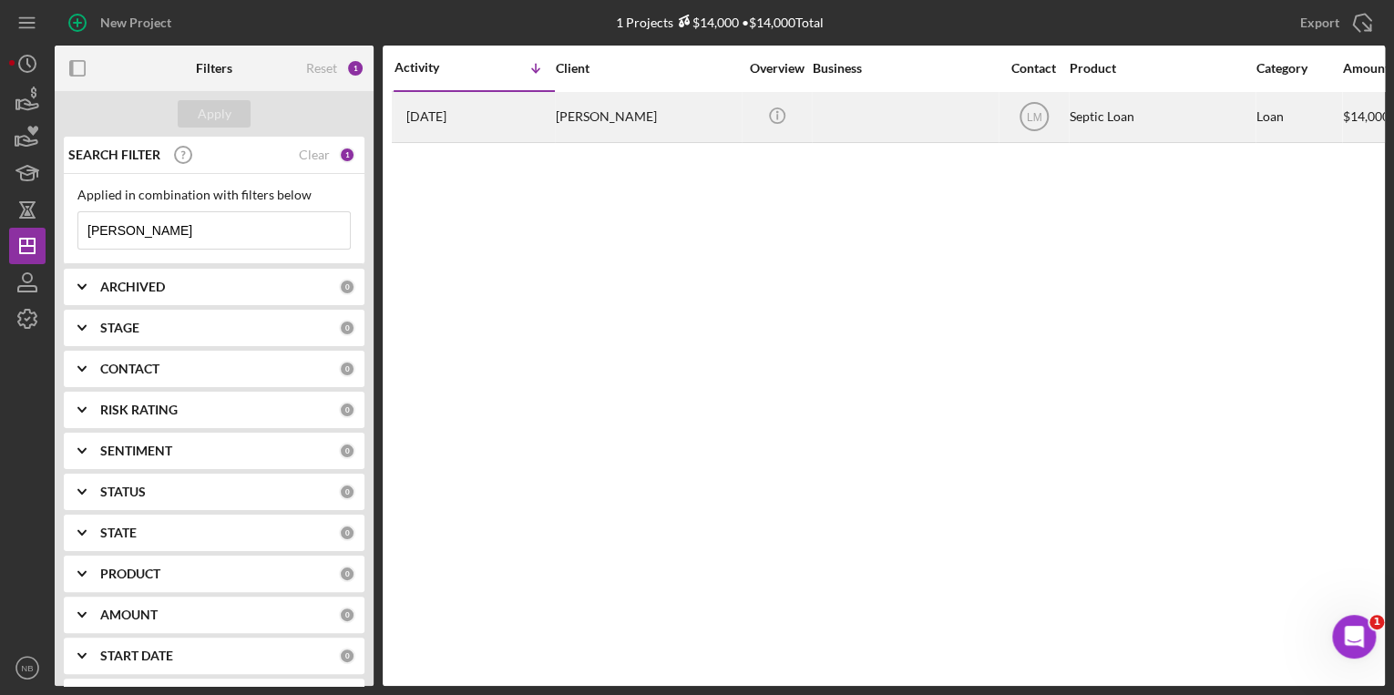
click at [586, 130] on div "Brent Moyer" at bounding box center [647, 117] width 182 height 48
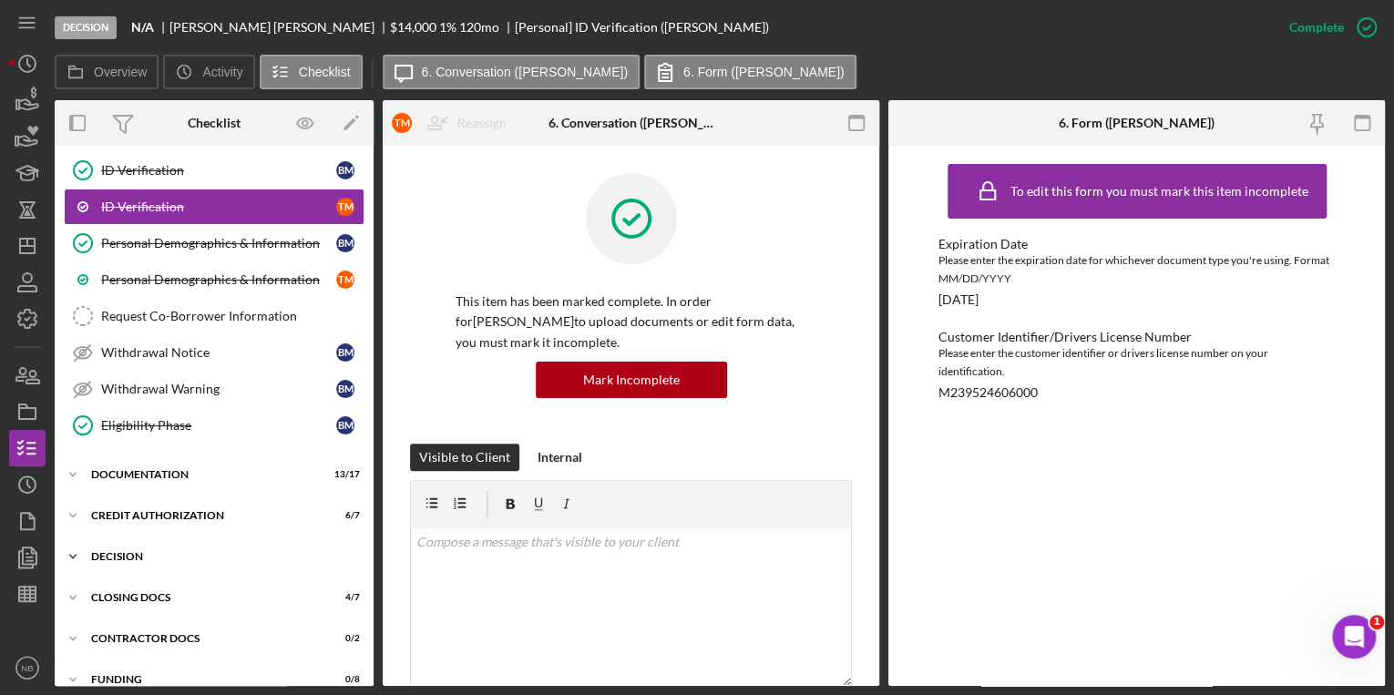
scroll to position [375, 0]
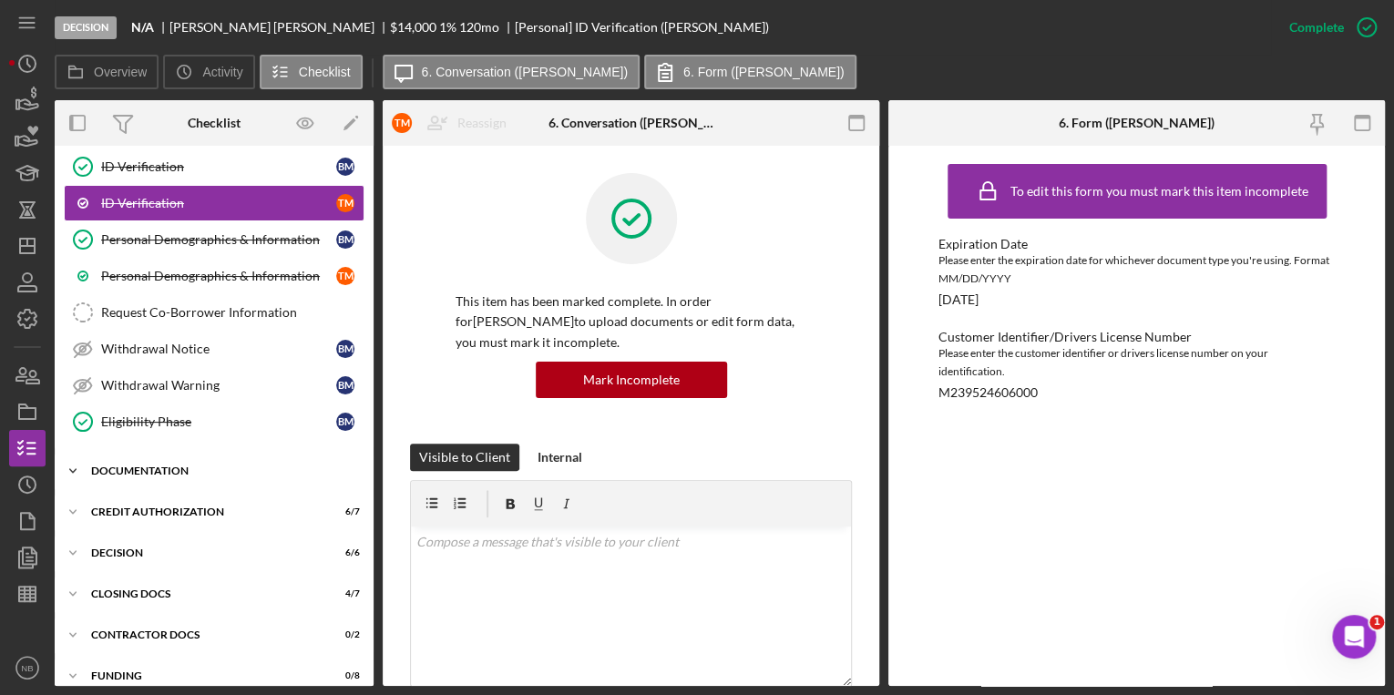
click at [77, 464] on icon "Icon/Expander" at bounding box center [73, 471] width 36 height 36
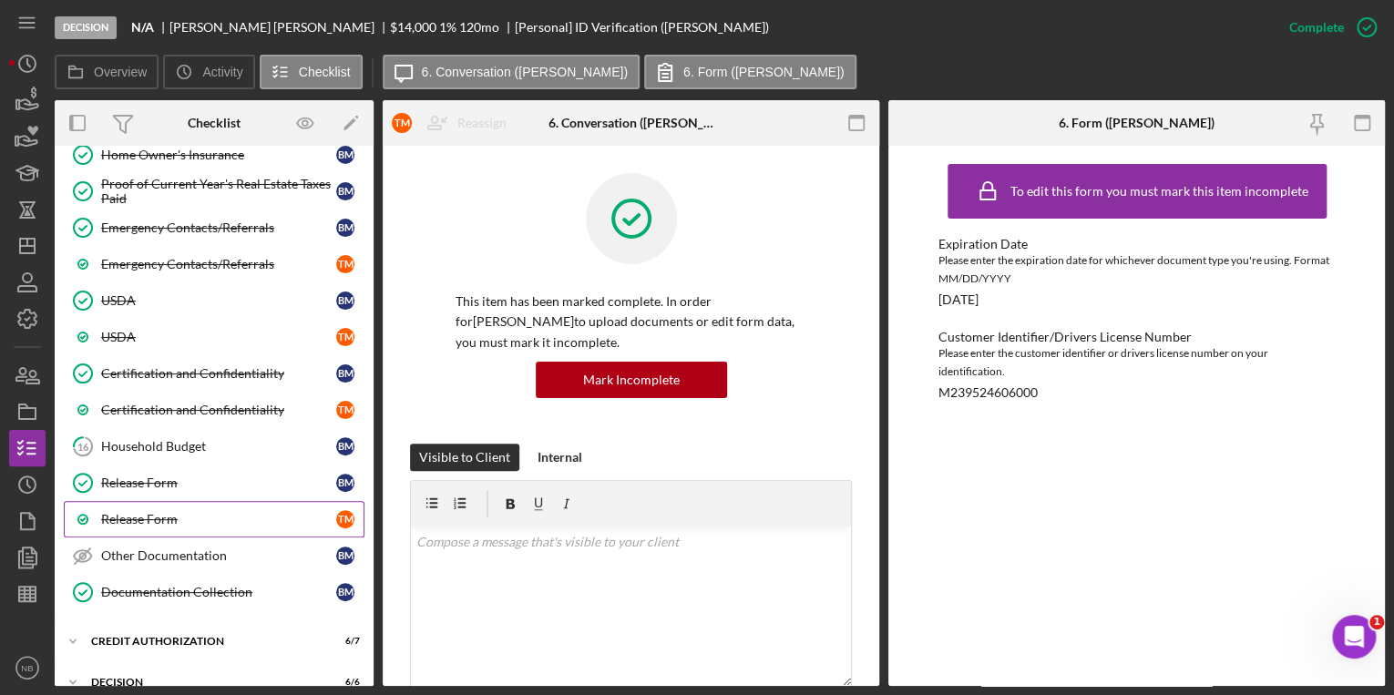
scroll to position [886, 0]
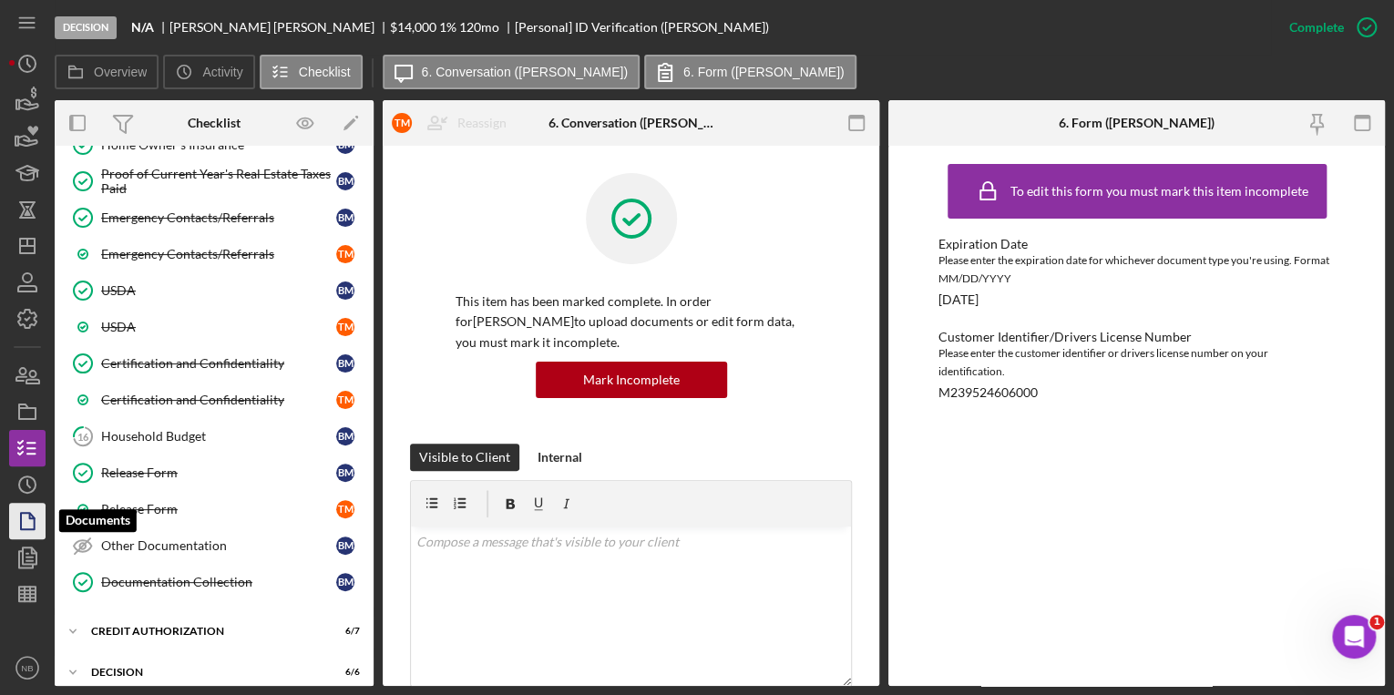
click at [37, 523] on icon "button" at bounding box center [28, 521] width 46 height 46
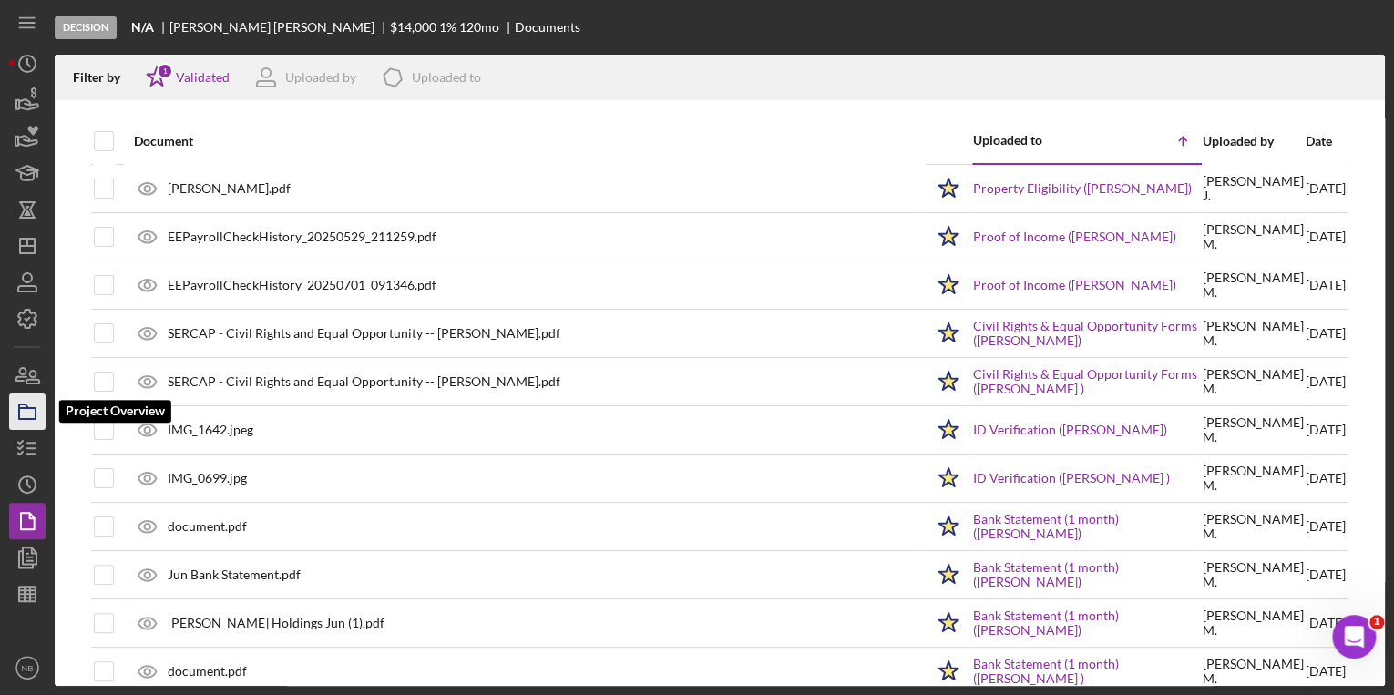
click at [15, 411] on icon "button" at bounding box center [28, 412] width 46 height 46
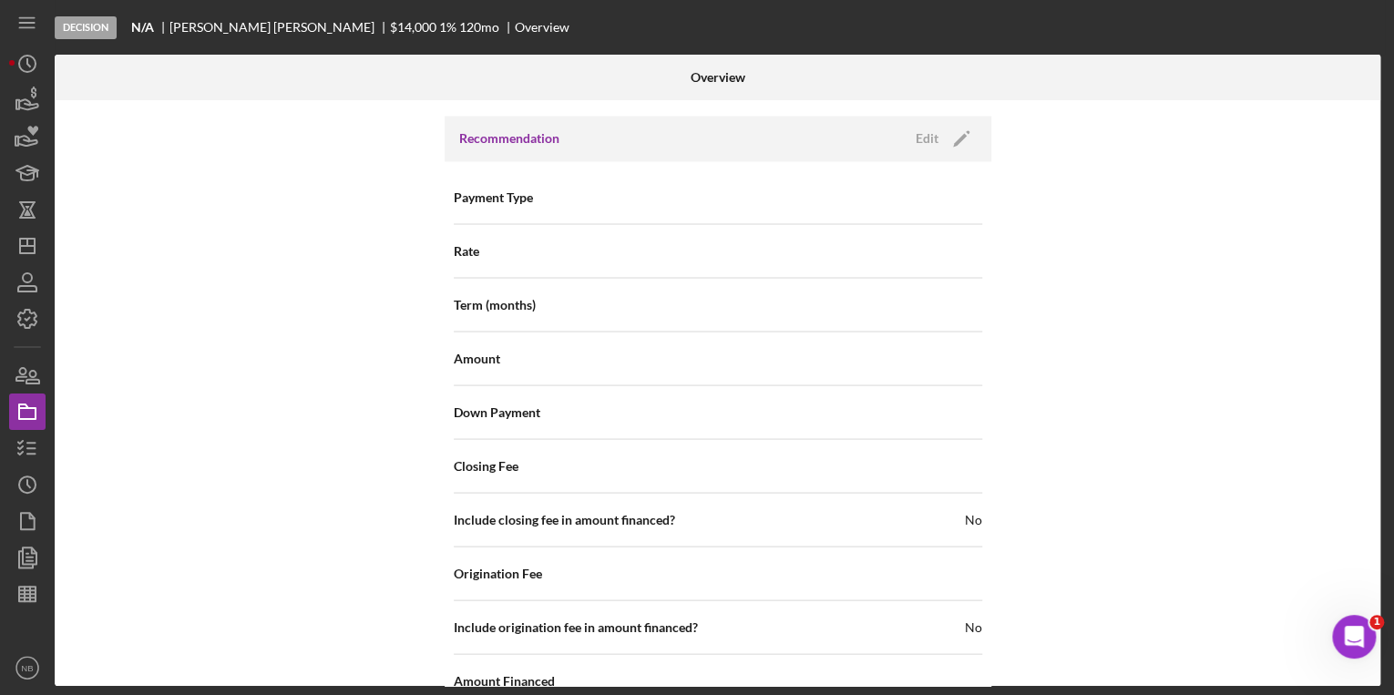
scroll to position [1649, 0]
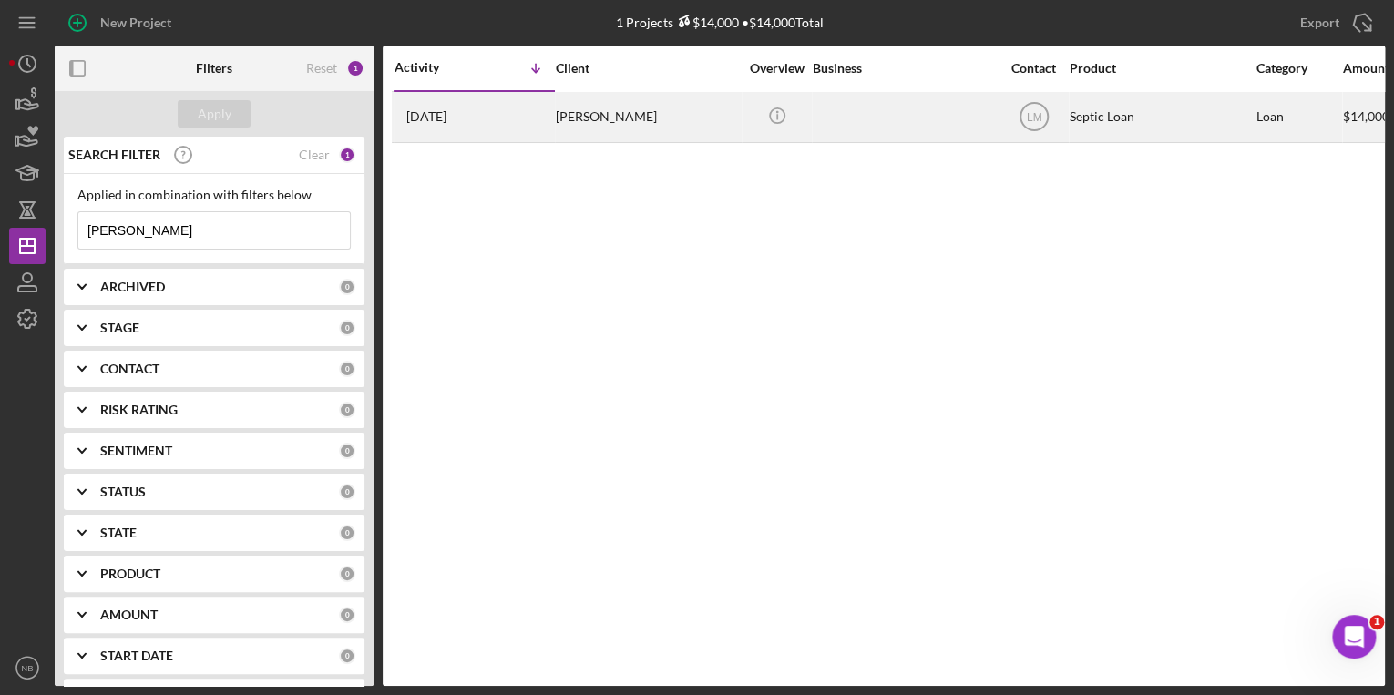
click at [594, 125] on div "[PERSON_NAME]" at bounding box center [647, 117] width 182 height 48
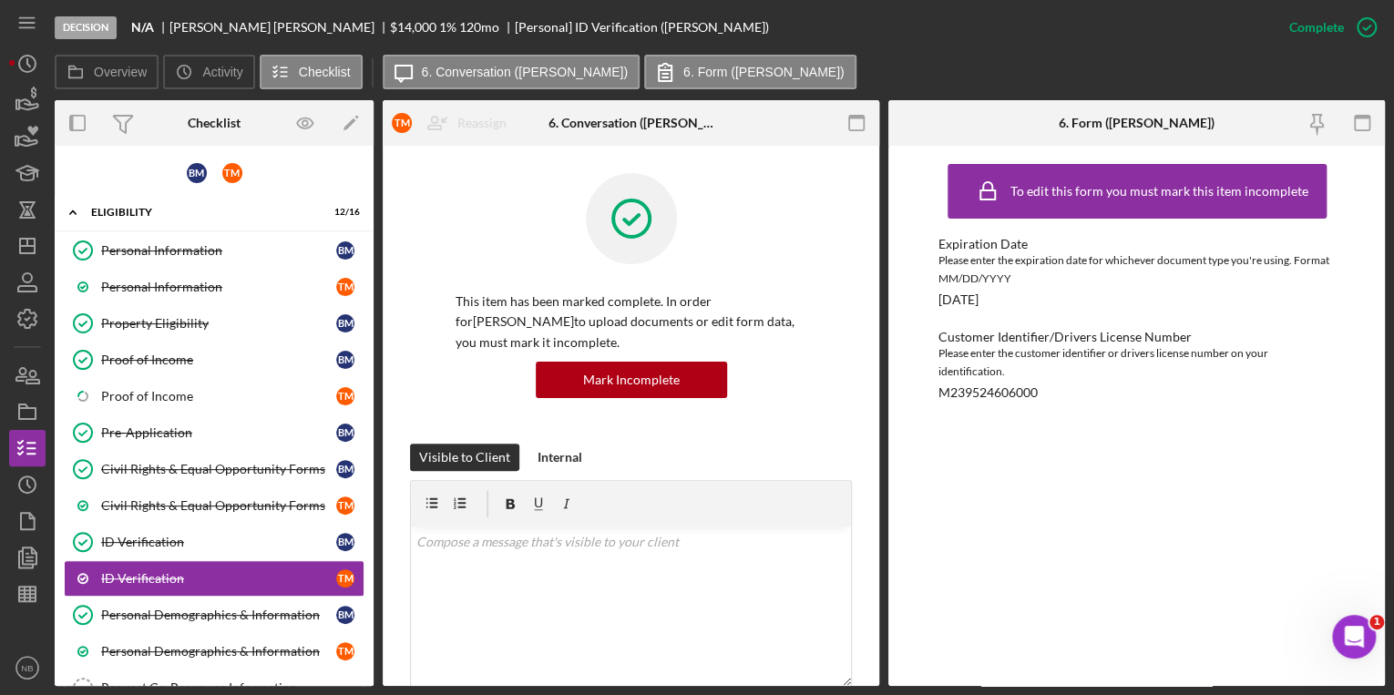
scroll to position [158, 0]
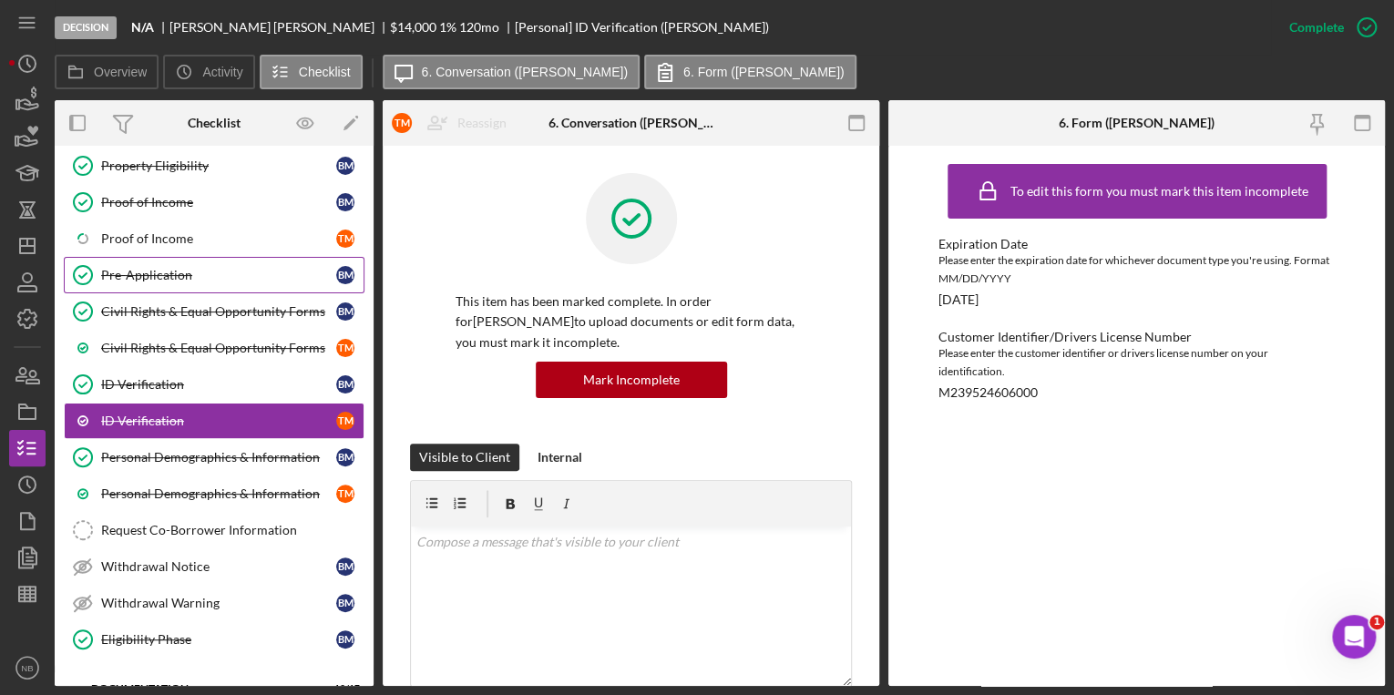
click at [169, 277] on div "Pre-Application" at bounding box center [218, 275] width 235 height 15
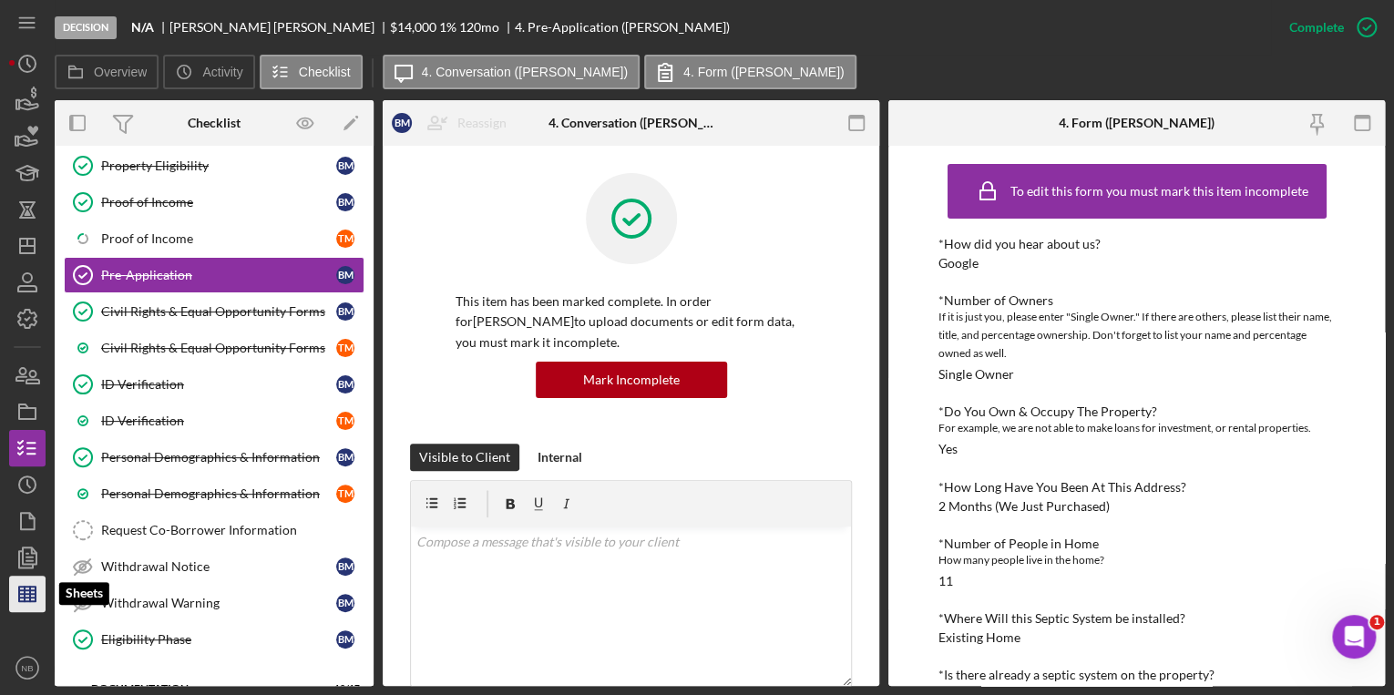
click at [22, 587] on polygon "button" at bounding box center [27, 594] width 16 height 15
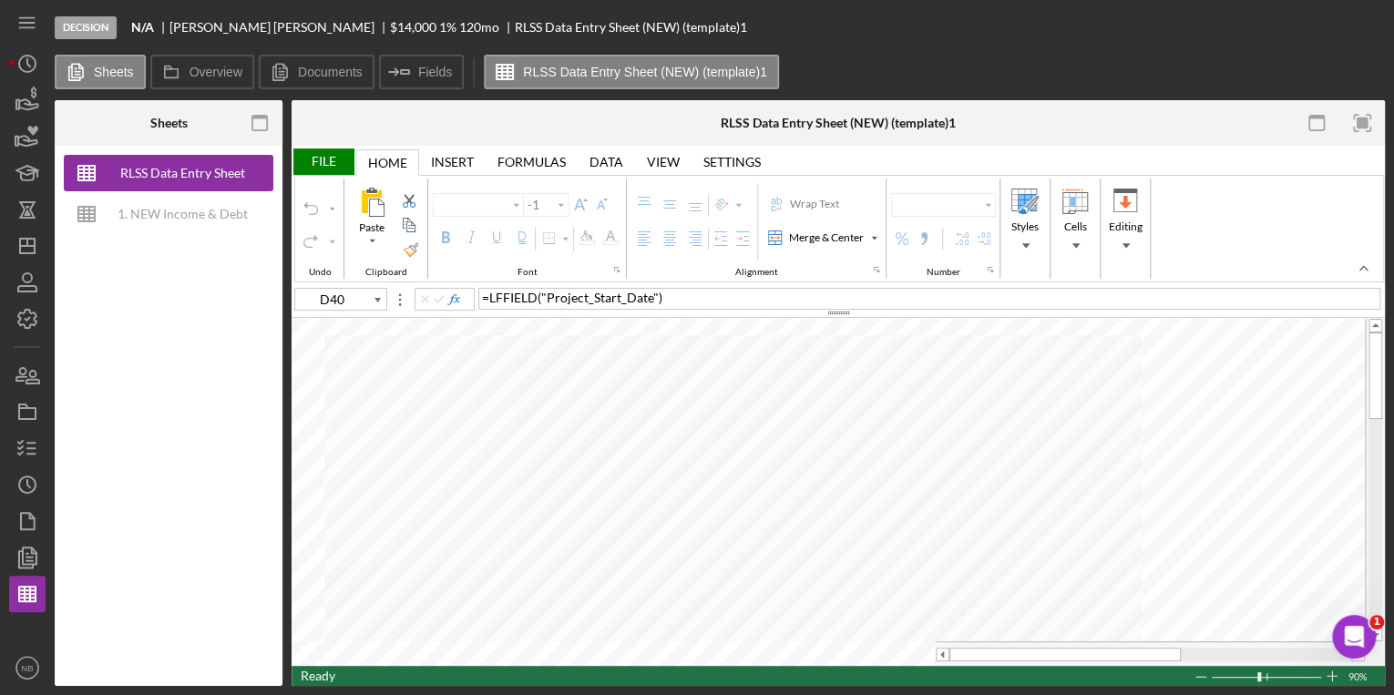
type input "Calibri"
type input "11"
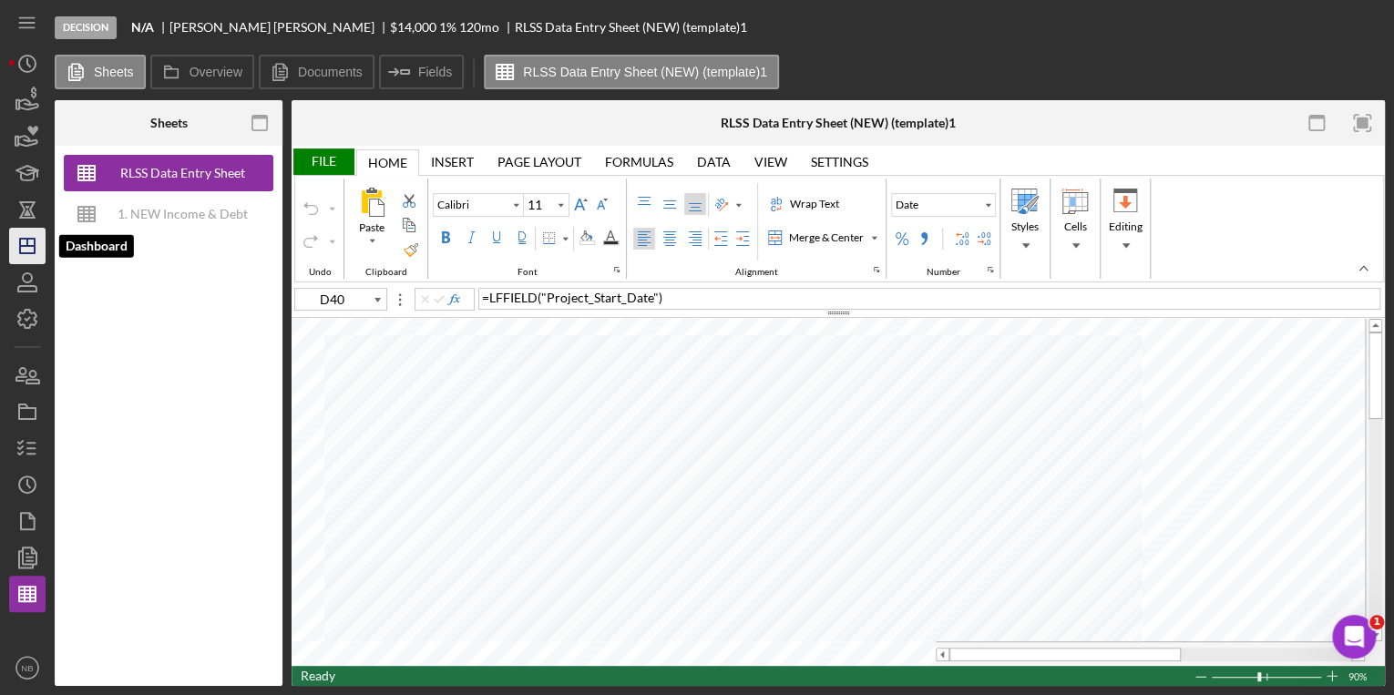
click at [29, 244] on icon "Icon/Dashboard" at bounding box center [28, 246] width 46 height 46
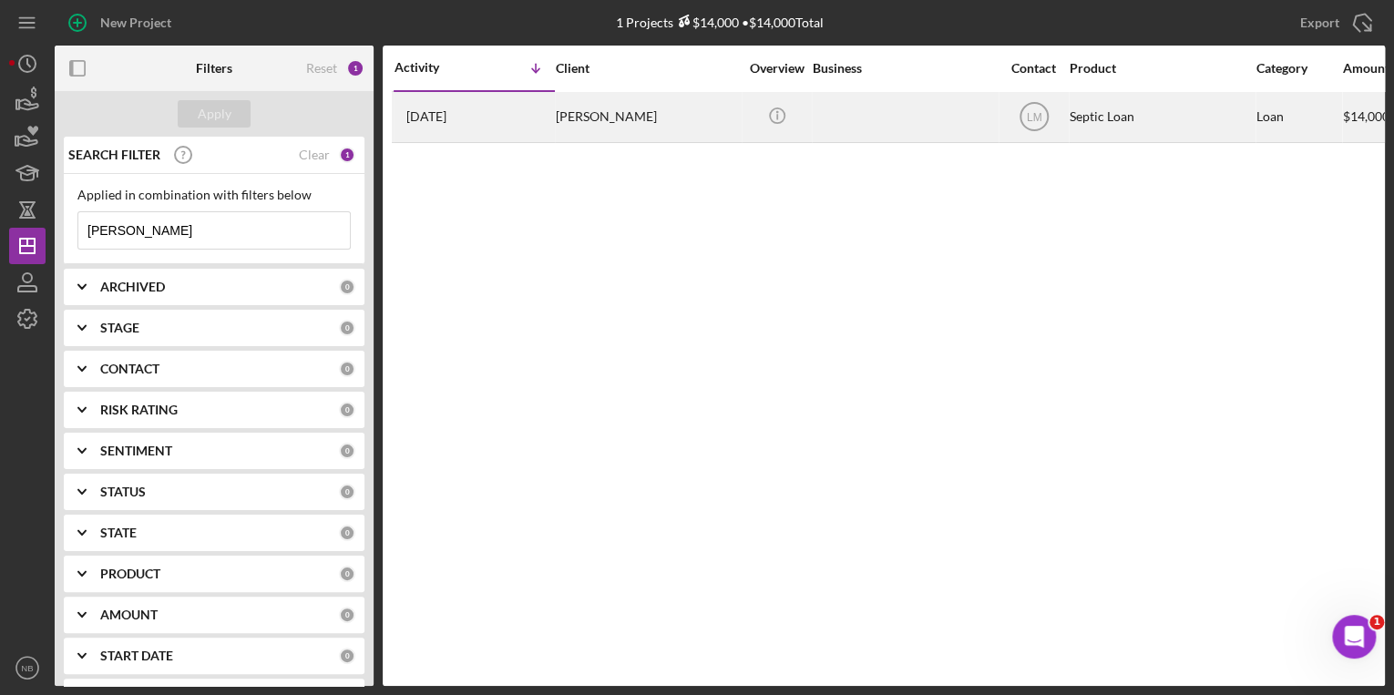
click at [556, 134] on div "[PERSON_NAME]" at bounding box center [647, 117] width 182 height 48
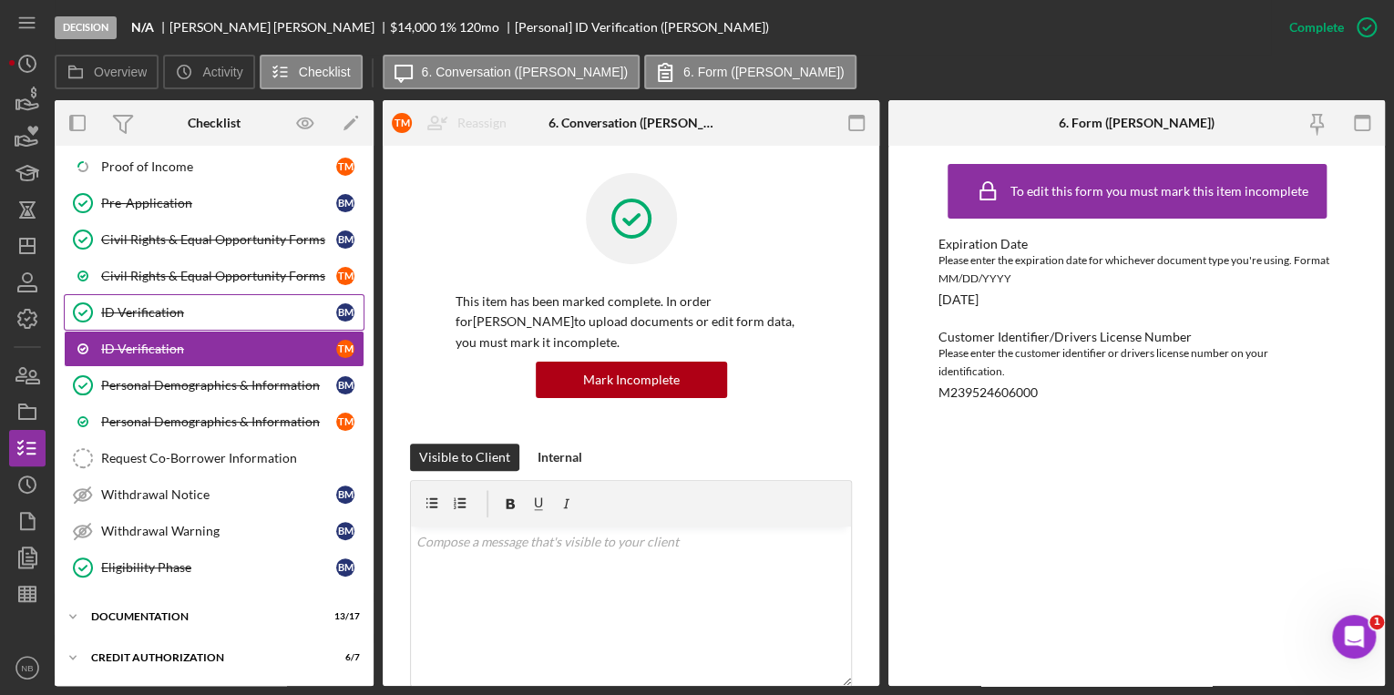
scroll to position [146, 0]
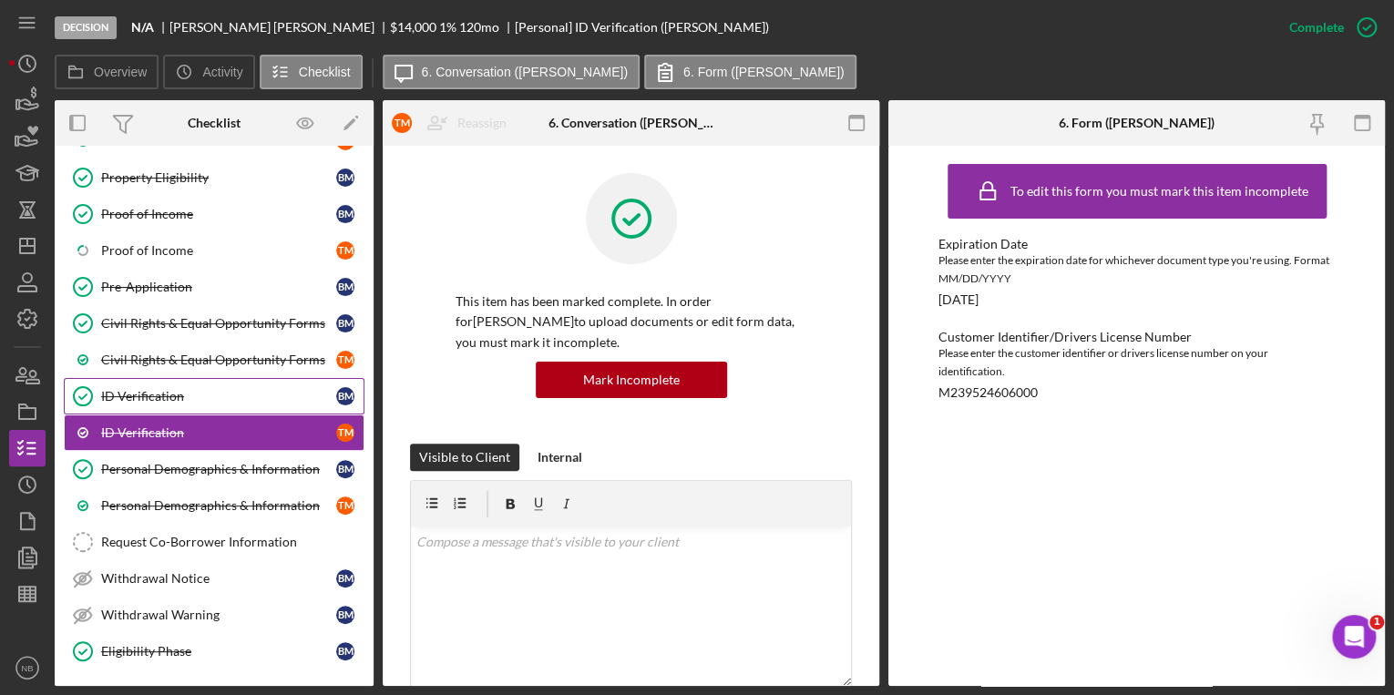
click at [160, 396] on div "ID Verification" at bounding box center [218, 396] width 235 height 15
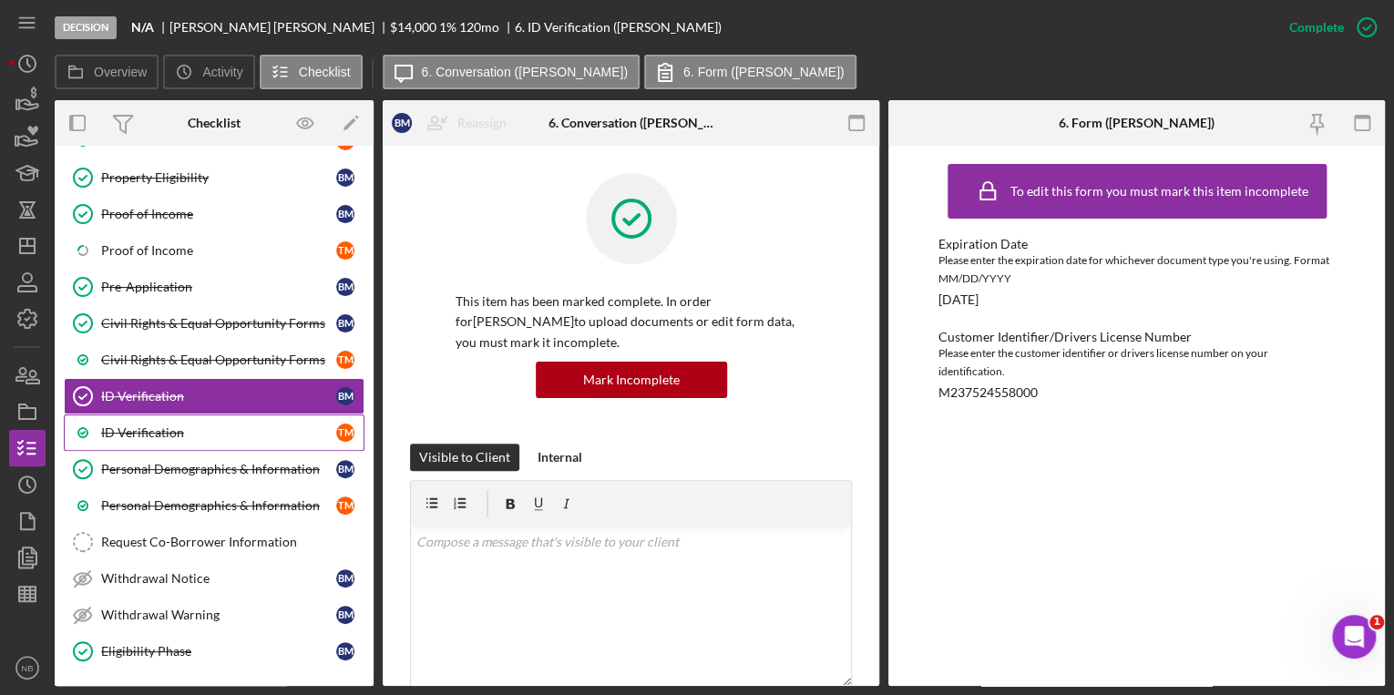
drag, startPoint x: 254, startPoint y: 434, endPoint x: 317, endPoint y: 432, distance: 62.9
click at [254, 433] on div "ID Verification" at bounding box center [218, 432] width 235 height 15
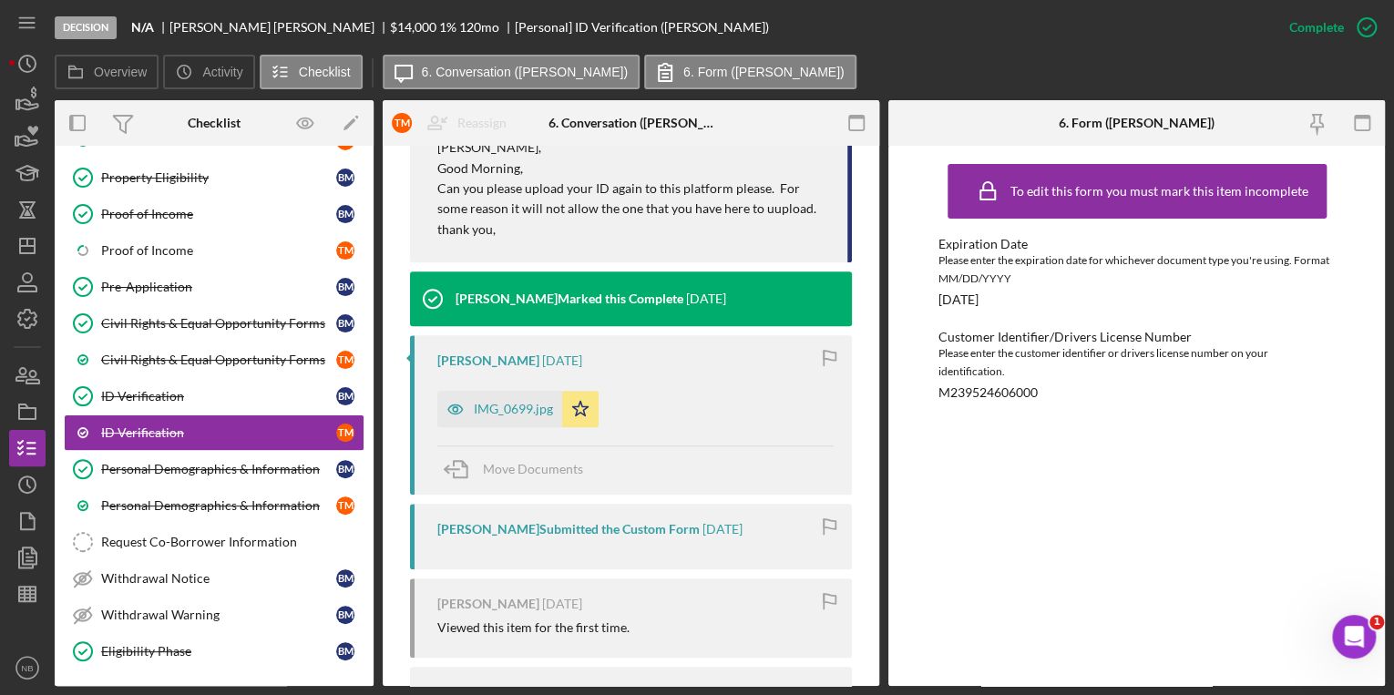
scroll to position [729, 0]
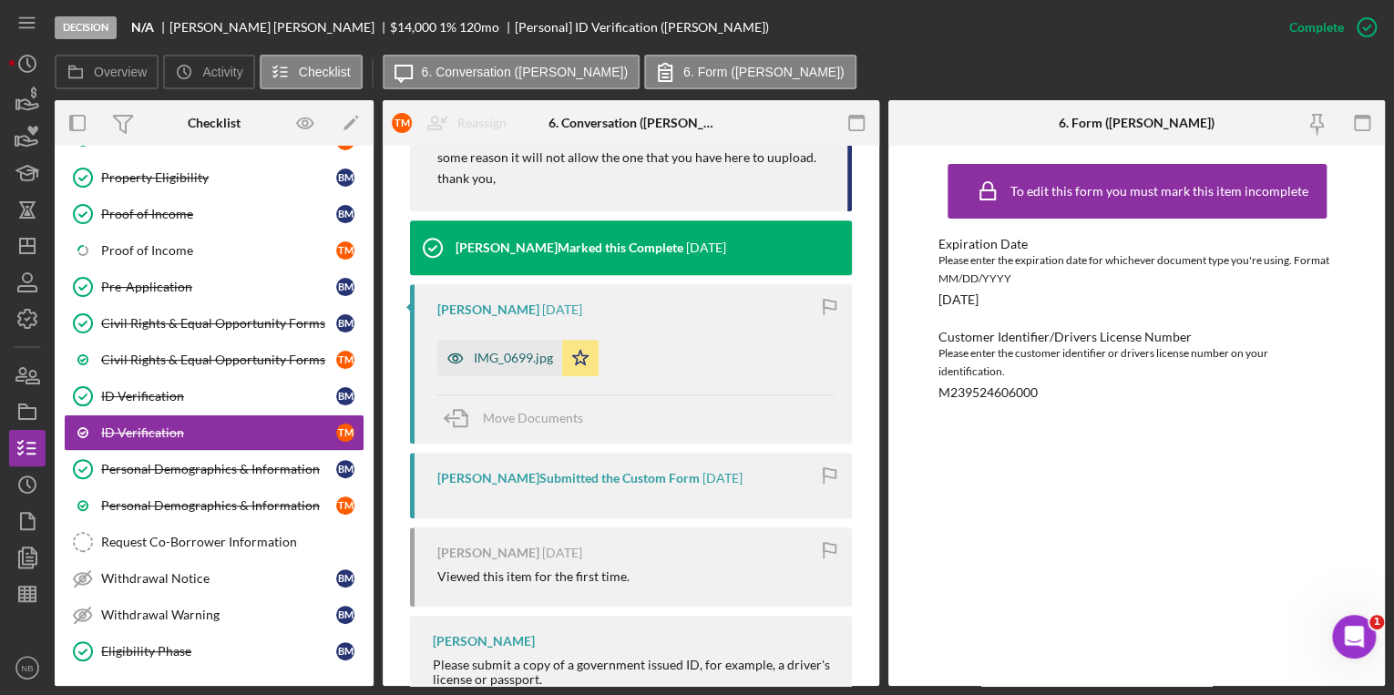
click at [497, 353] on div "IMG_0699.jpg" at bounding box center [513, 358] width 79 height 15
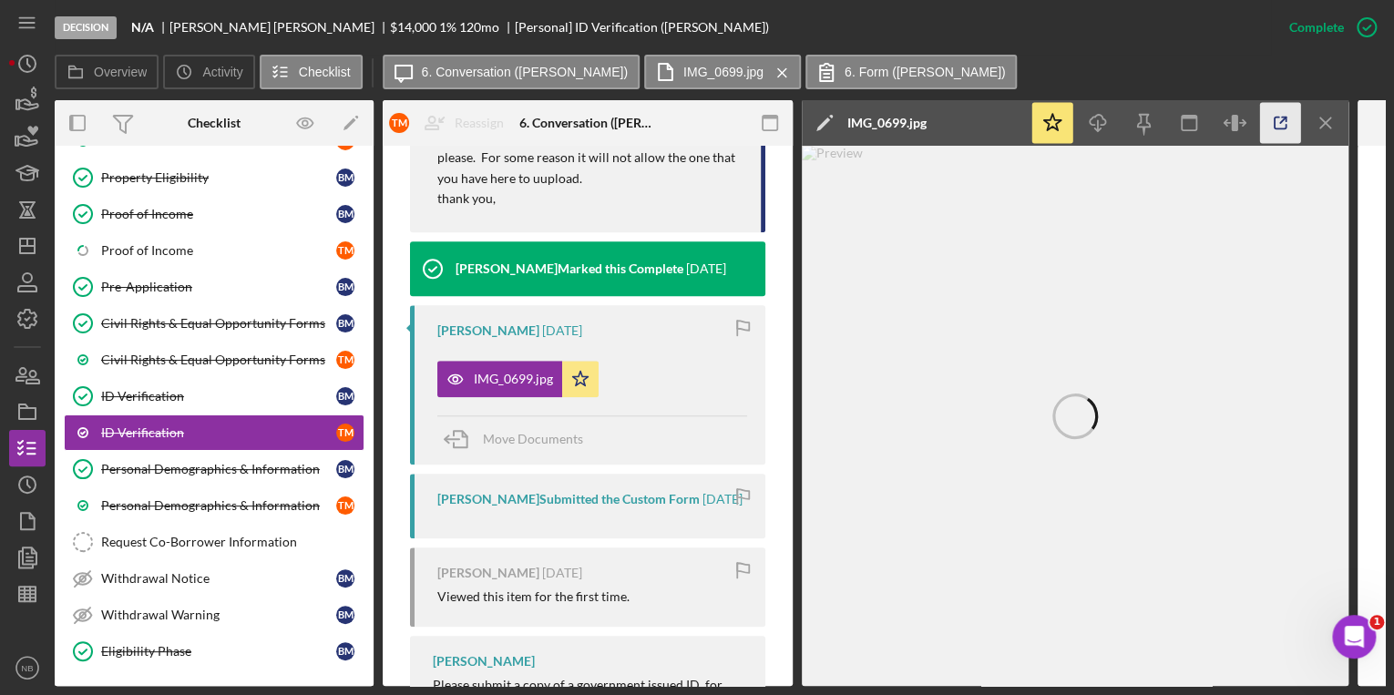
click at [1276, 128] on icon "button" at bounding box center [1280, 123] width 41 height 41
click at [28, 522] on icon "button" at bounding box center [28, 521] width 46 height 46
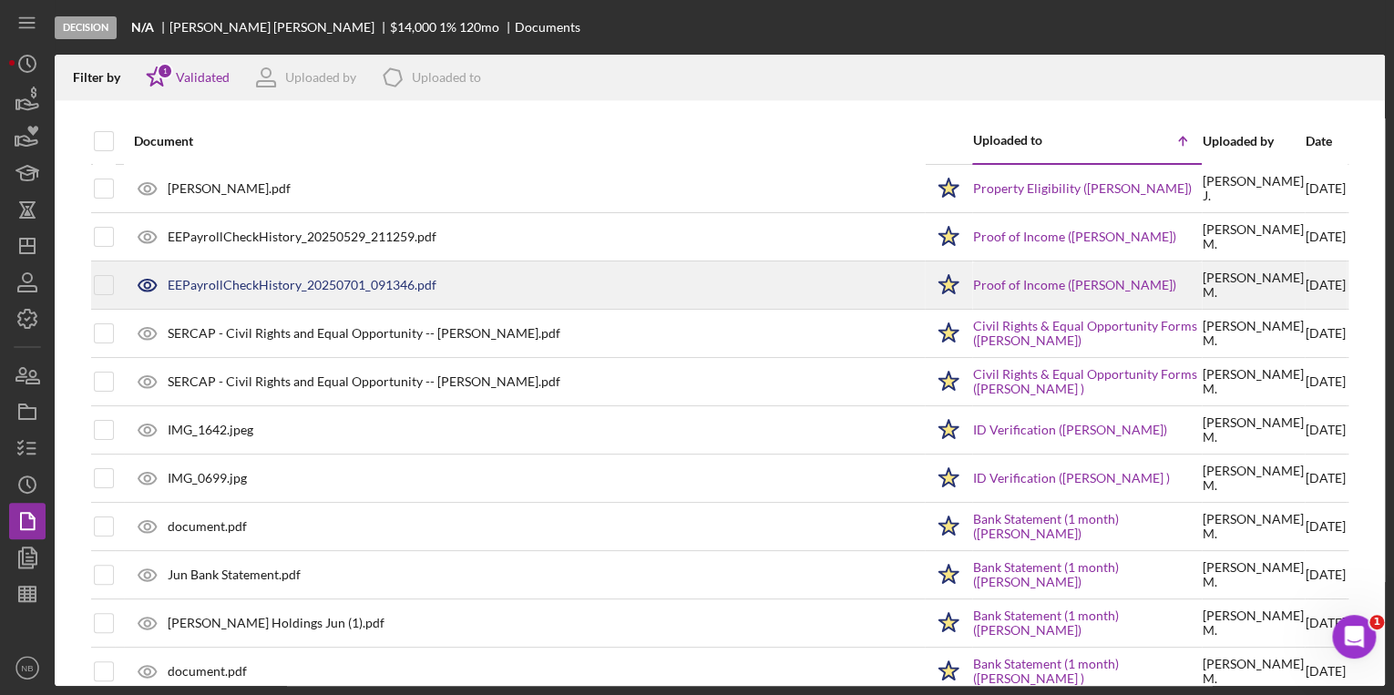
scroll to position [146, 0]
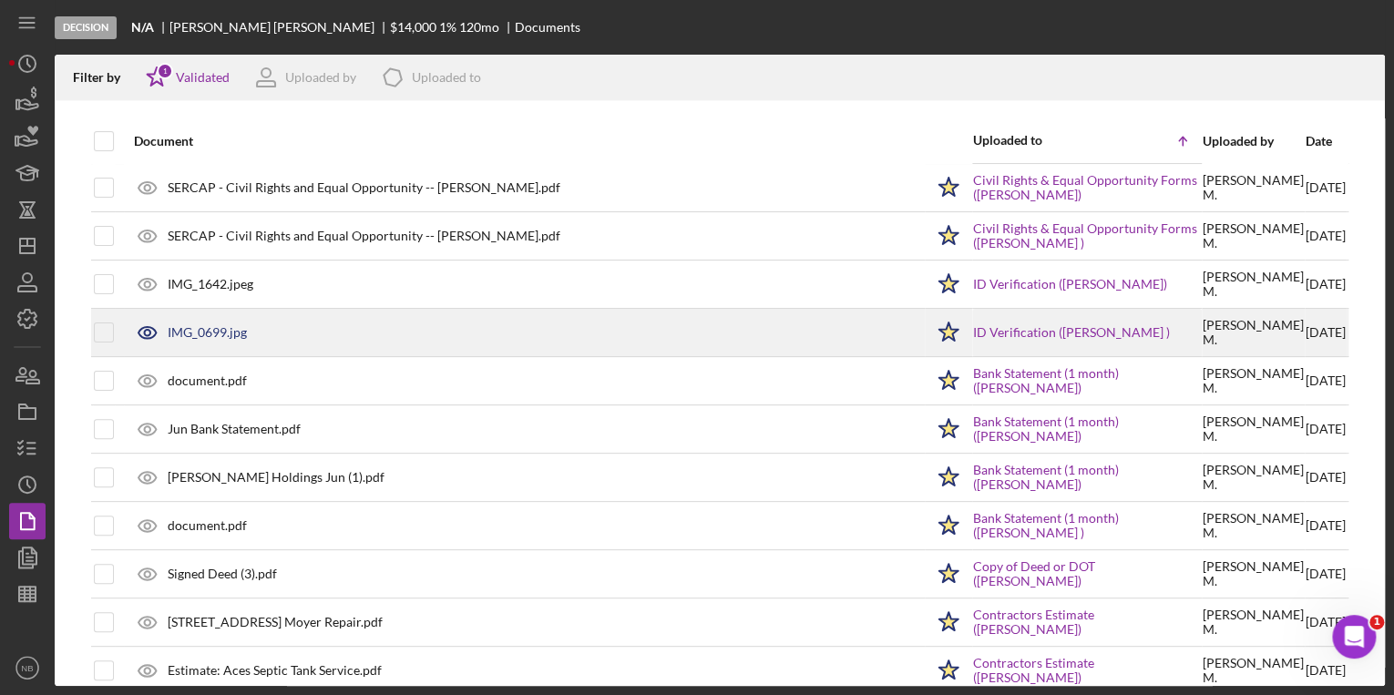
click at [200, 328] on div "IMG_0699.jpg" at bounding box center [207, 332] width 79 height 15
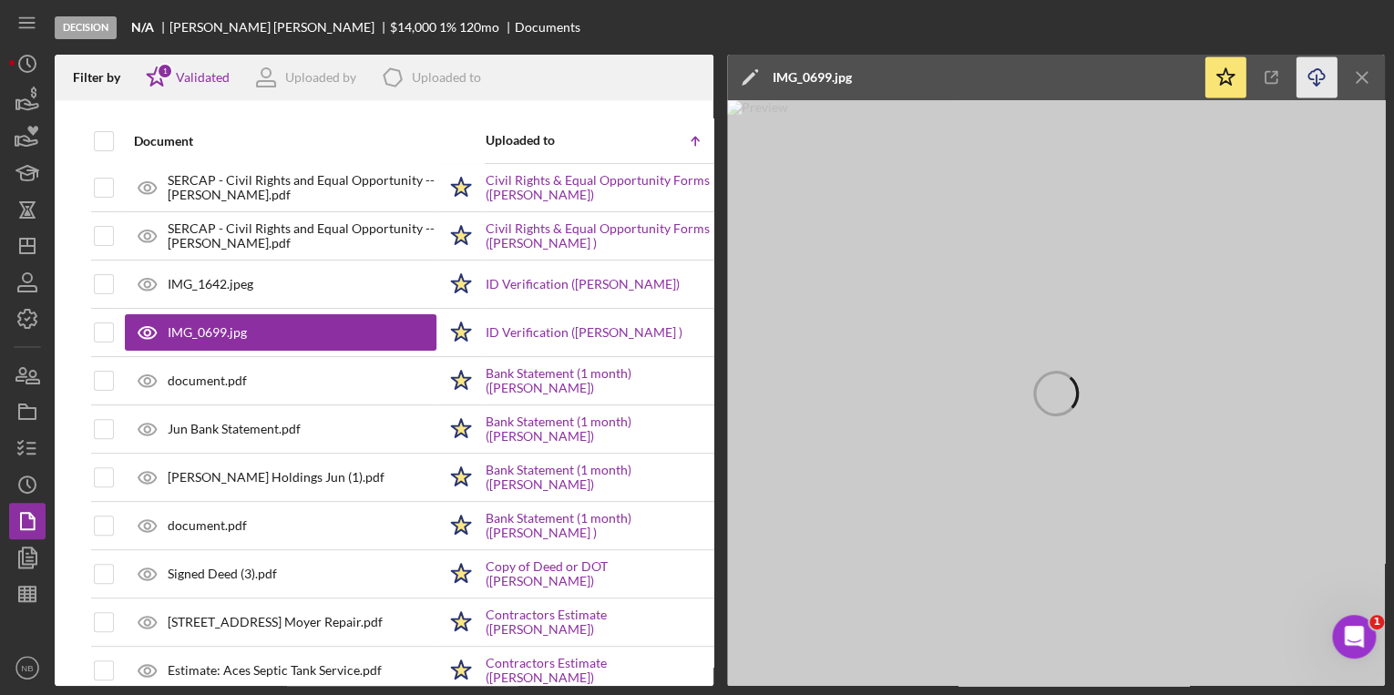
click at [1310, 88] on icon "Icon/Download" at bounding box center [1316, 77] width 41 height 41
click at [921, 55] on div "Icon/Edit IMG_0699.jpg" at bounding box center [965, 78] width 476 height 46
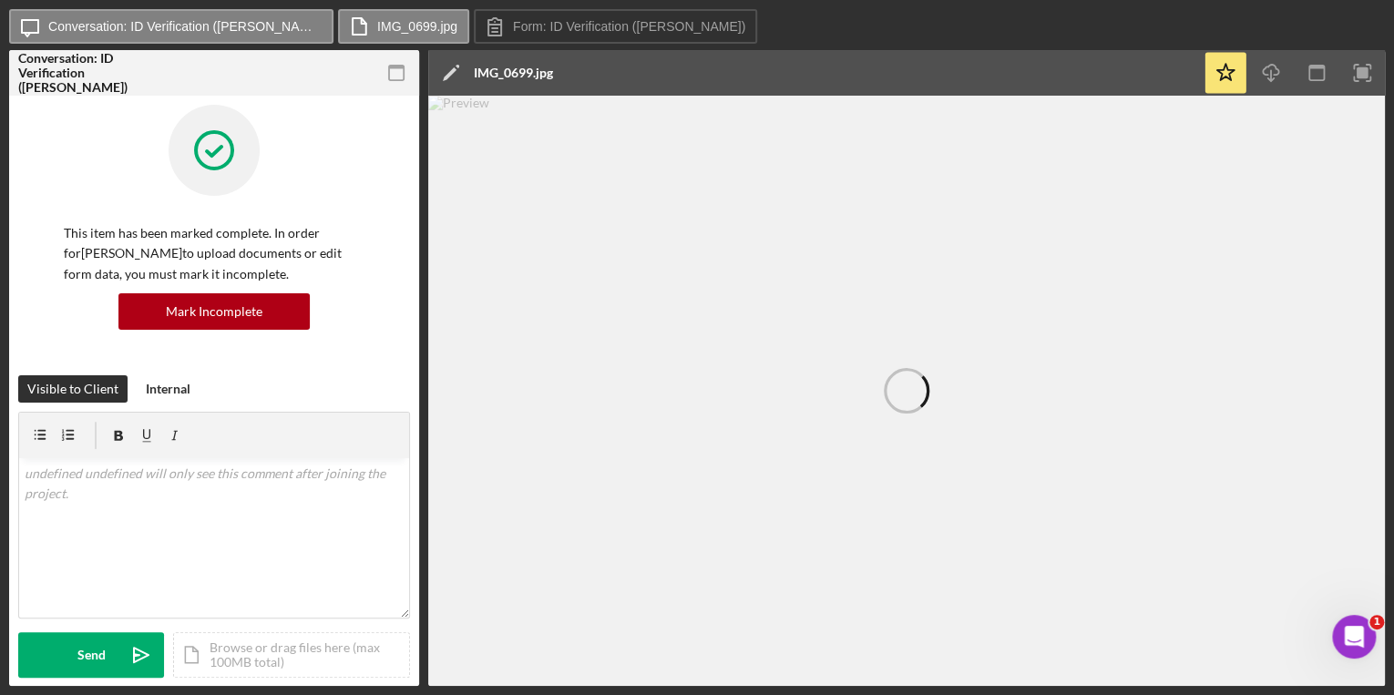
click at [802, 214] on div at bounding box center [906, 391] width 957 height 590
